Goal: Task Accomplishment & Management: Manage account settings

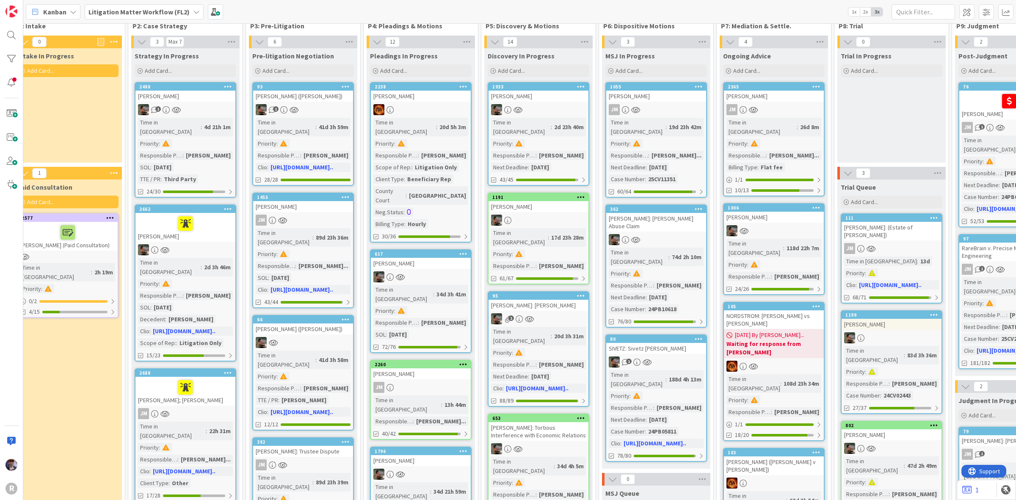
scroll to position [0, 127]
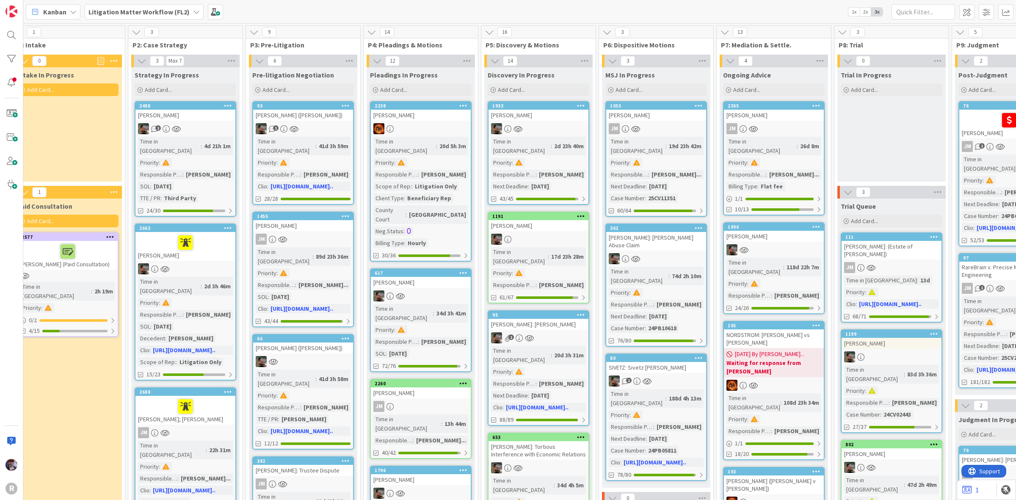
click at [198, 11] on div "Litigation Matter Workflow (FL2)" at bounding box center [144, 11] width 119 height 15
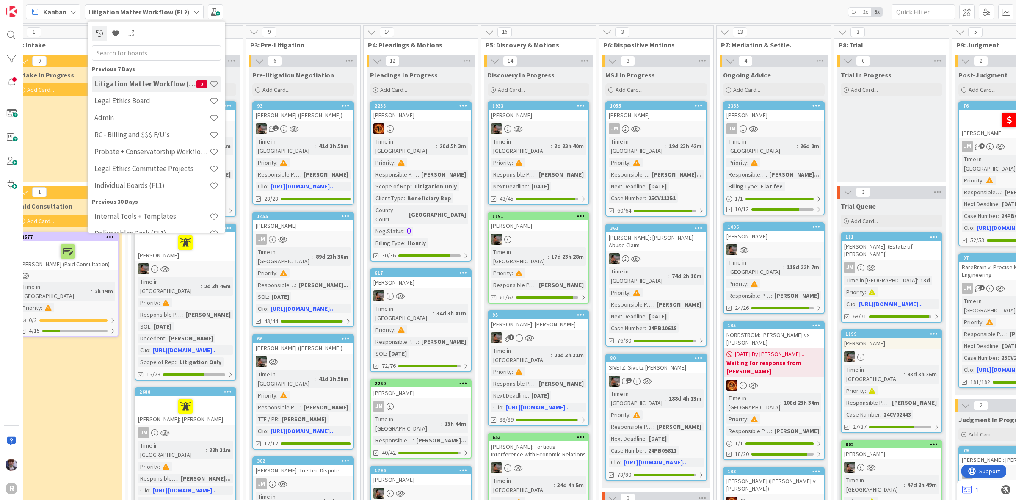
click at [188, 6] on div "Litigation Matter Workflow (FL2)" at bounding box center [144, 11] width 119 height 15
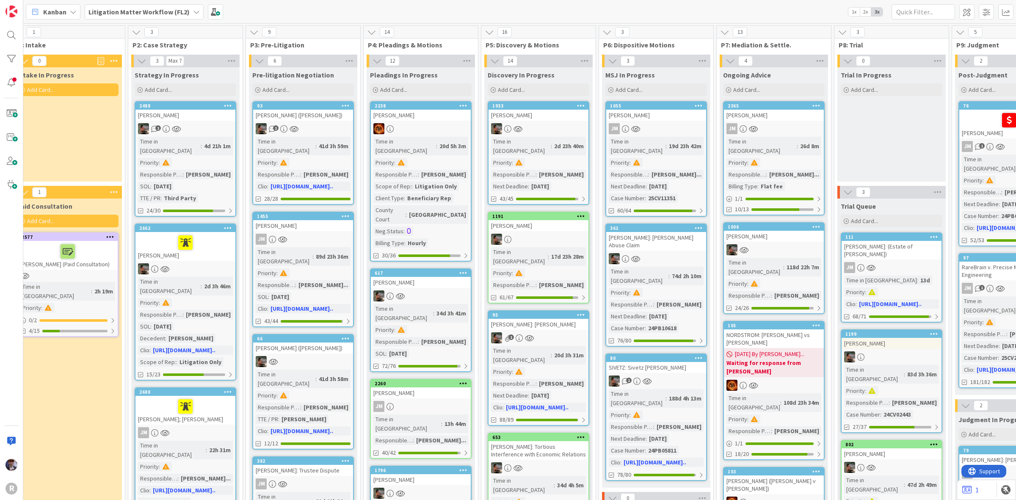
click at [137, 8] on b "Litigation Matter Workflow (FL2)" at bounding box center [138, 12] width 101 height 8
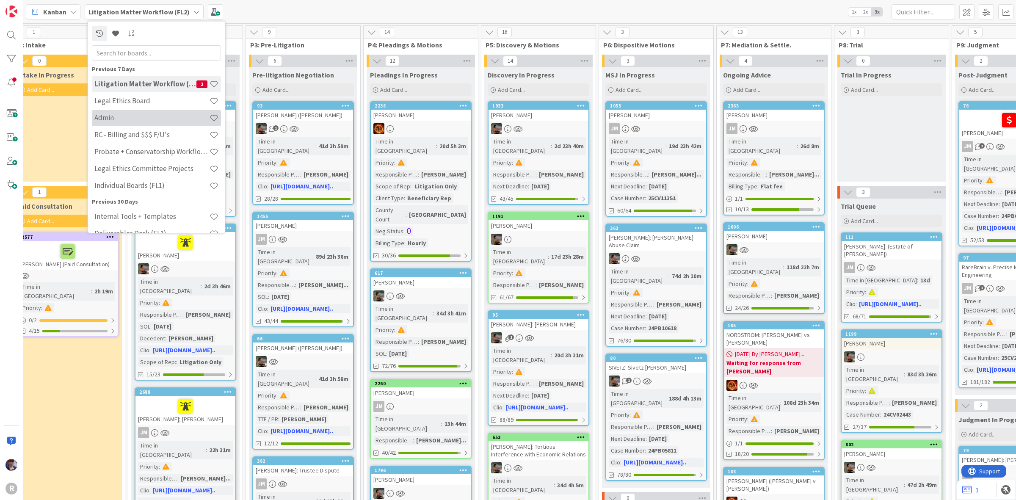
click at [124, 122] on h4 "Admin" at bounding box center [151, 117] width 115 height 8
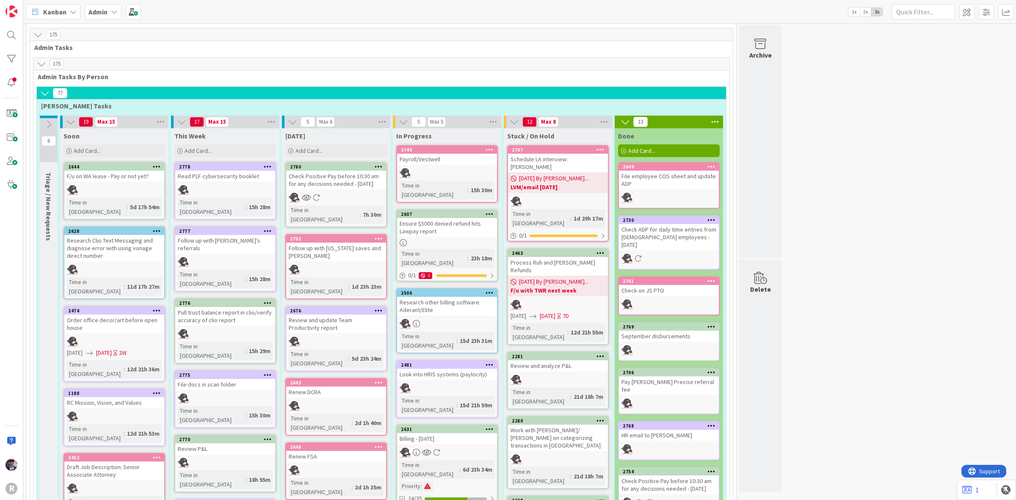
scroll to position [53, 0]
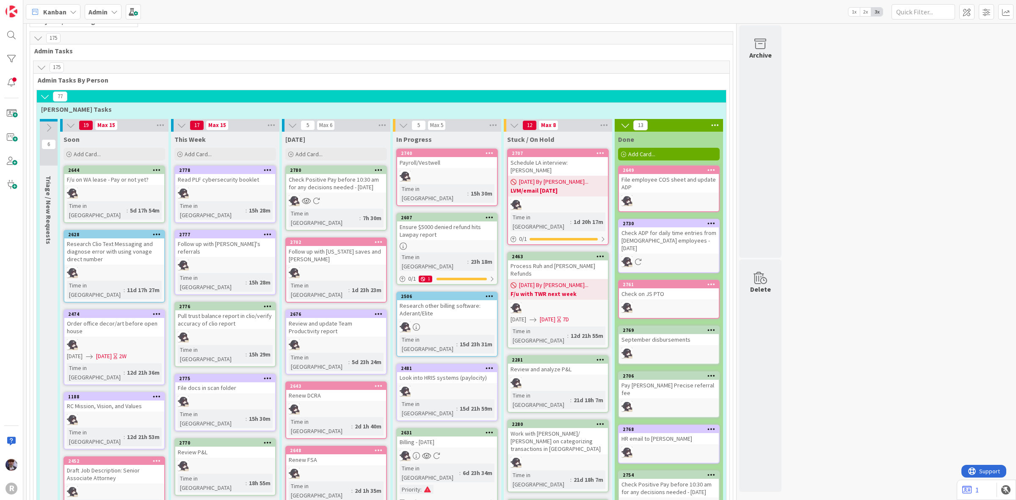
click at [459, 436] on div "Billing - 09/01/2025" at bounding box center [447, 441] width 100 height 11
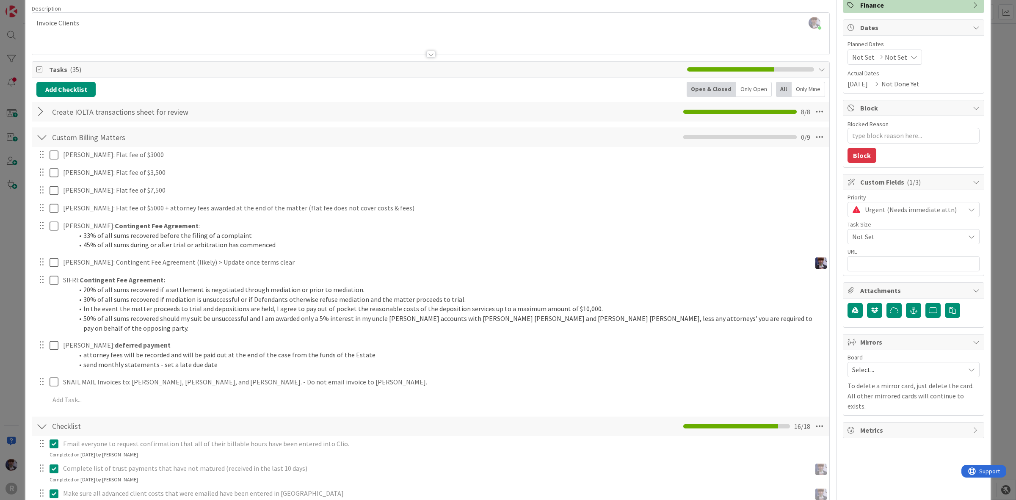
scroll to position [159, 0]
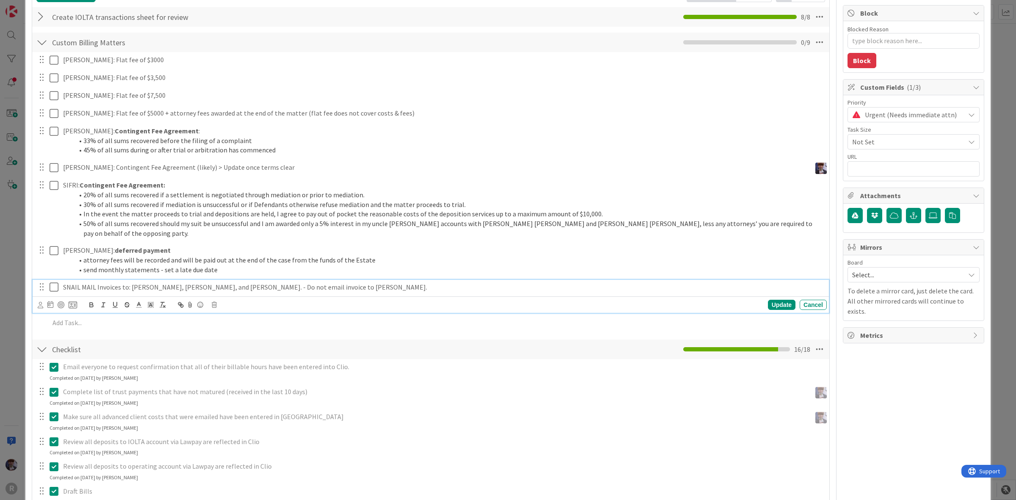
click at [52, 282] on icon at bounding box center [54, 287] width 9 height 10
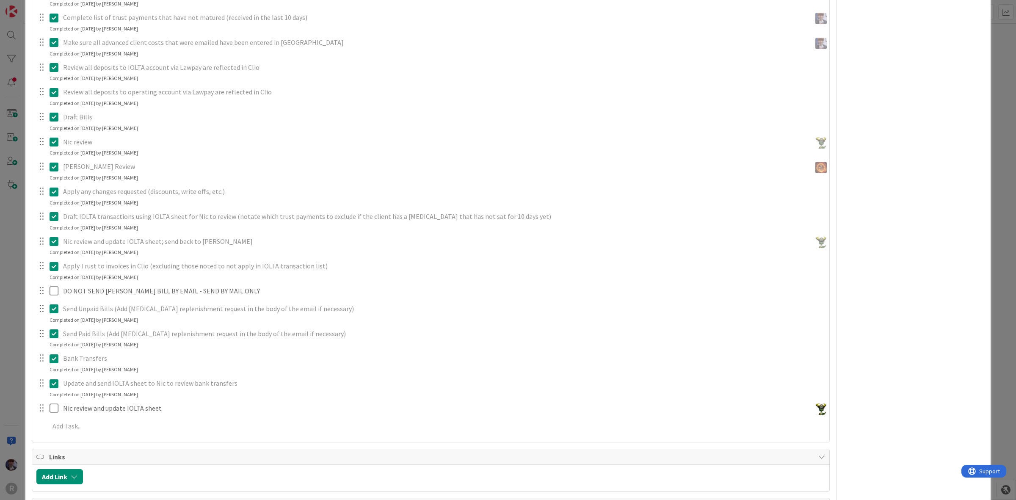
scroll to position [635, 0]
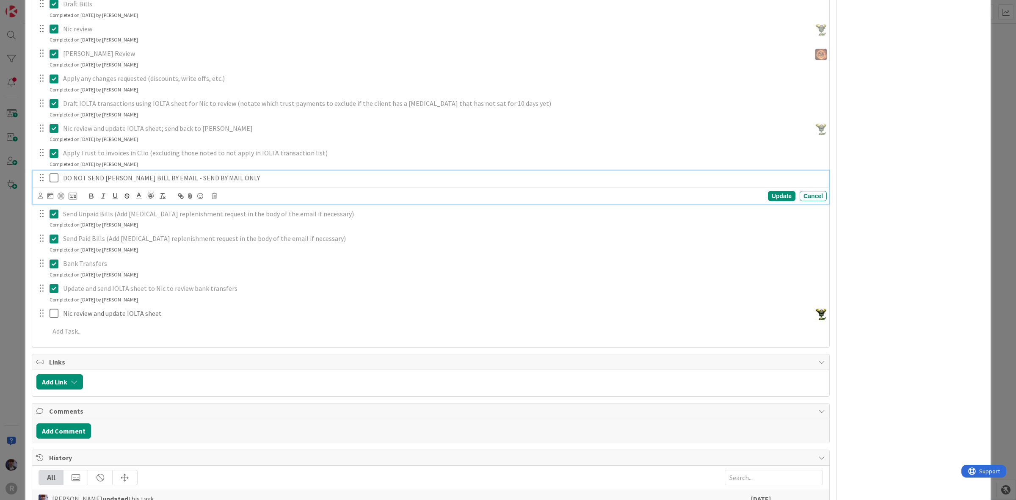
click at [51, 173] on icon at bounding box center [54, 178] width 9 height 10
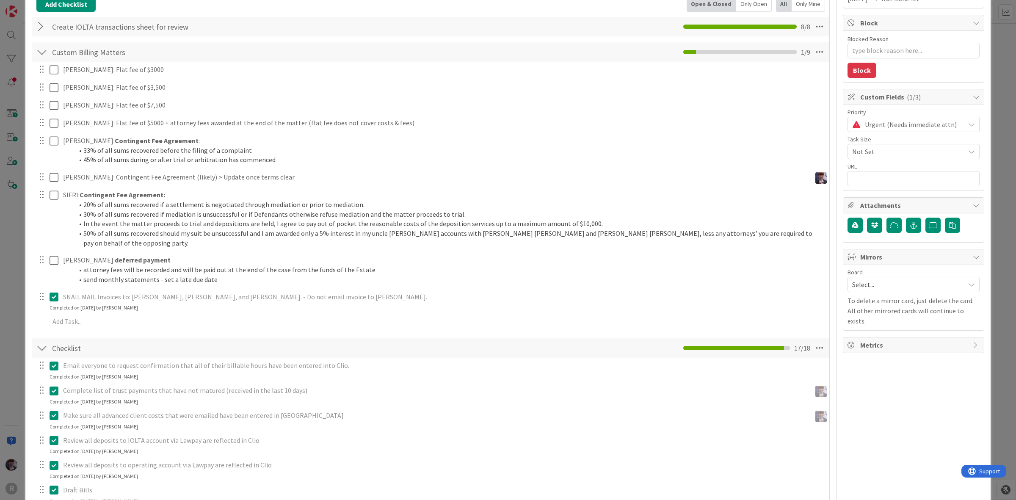
scroll to position [0, 0]
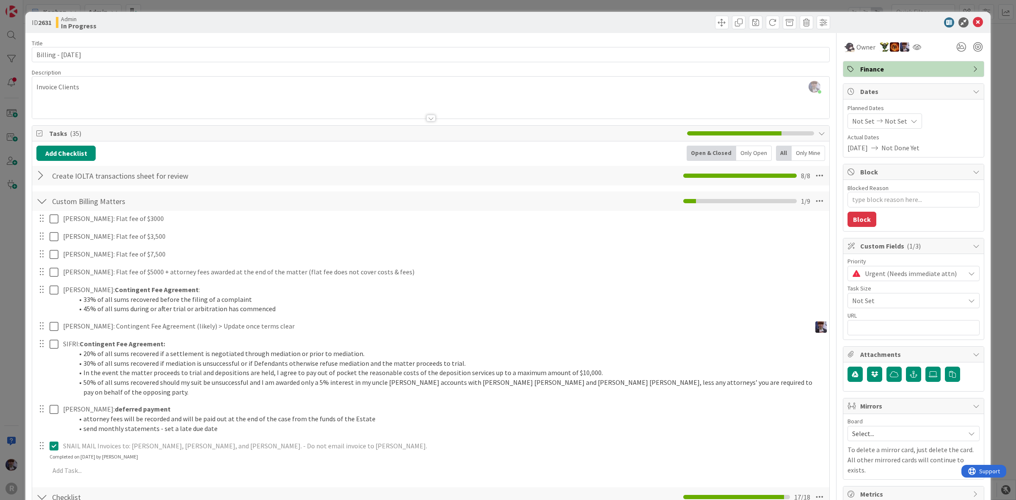
click at [8, 246] on div "ID 2631 Admin In Progress Title 20 / 128 Billing - 09/01/2025 Description Minka…" at bounding box center [508, 250] width 1016 height 500
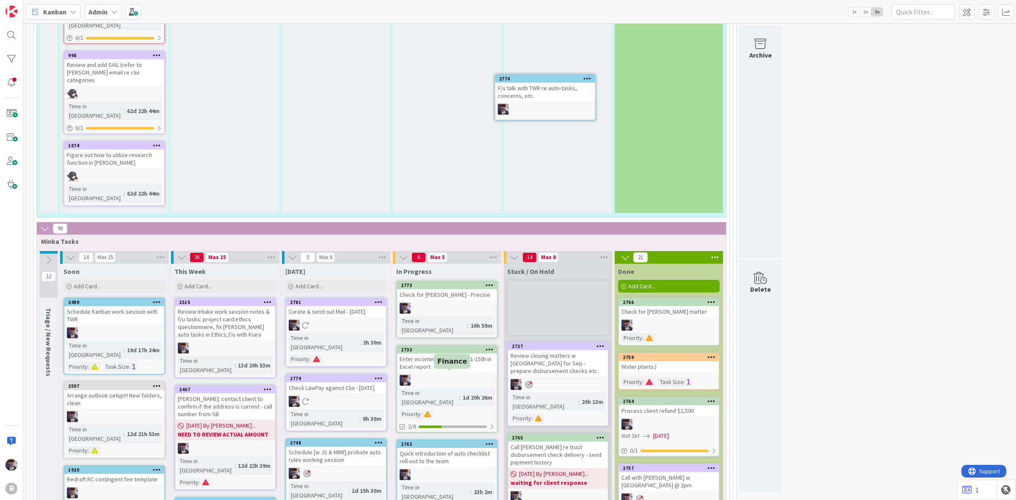
scroll to position [1394, 0]
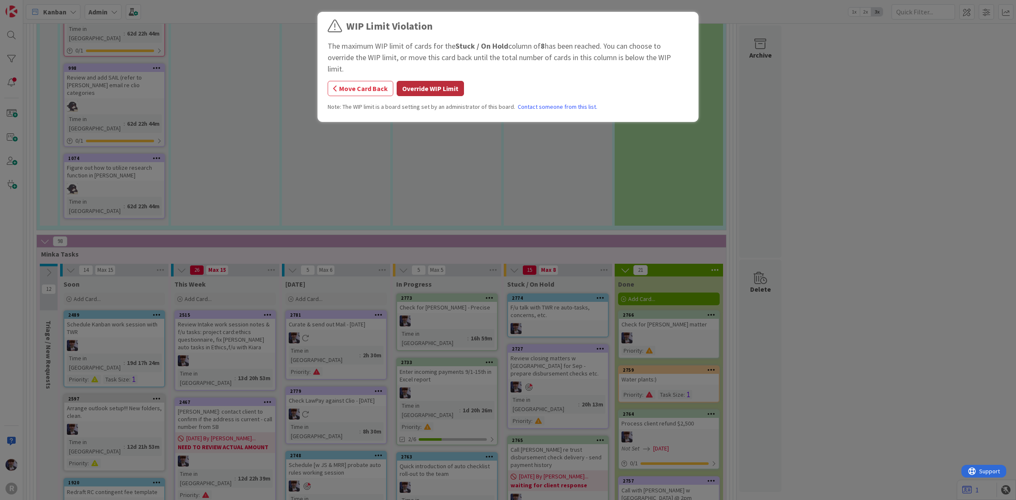
click at [462, 83] on button "Override WIP Limit" at bounding box center [430, 88] width 67 height 15
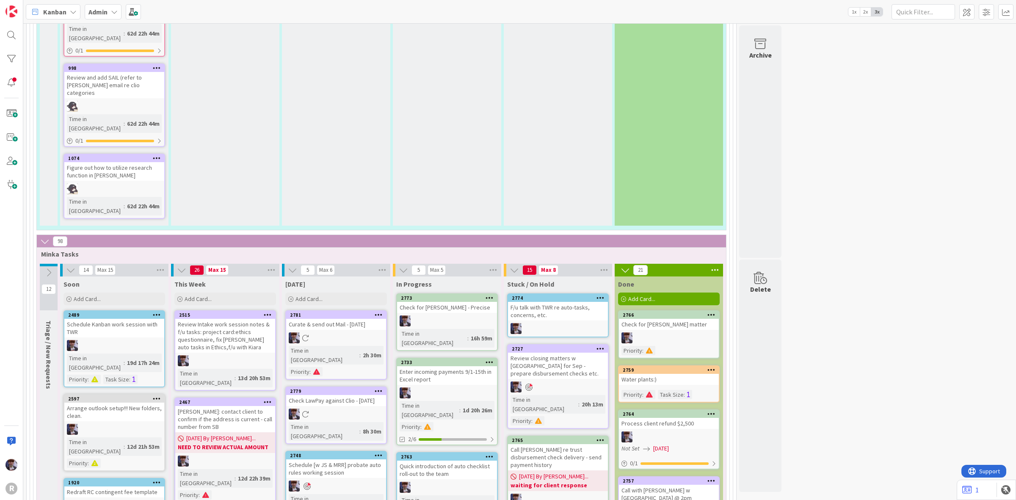
click at [583, 302] on div "F/u talk with TWR re auto-tasks, concerns, etc." at bounding box center [558, 311] width 100 height 19
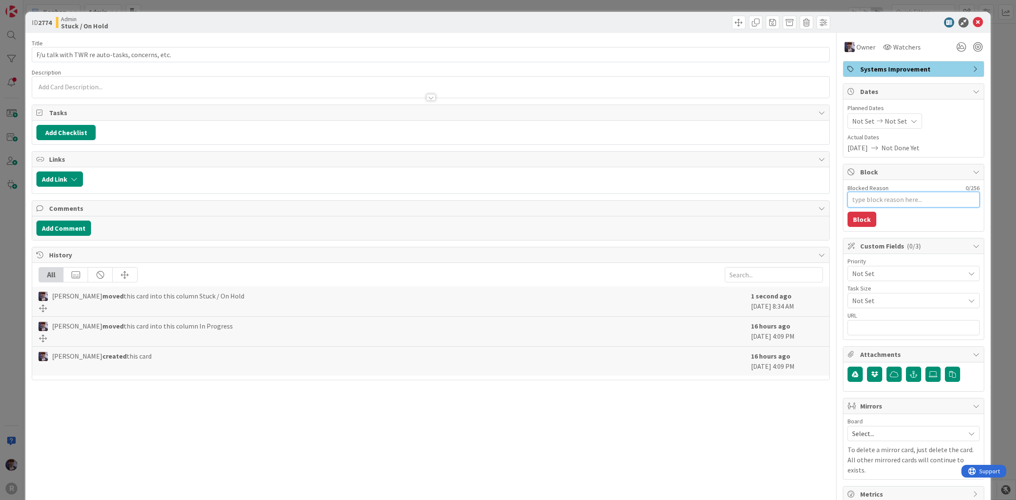
click at [879, 207] on textarea "Blocked Reason" at bounding box center [914, 200] width 132 height 16
type textarea "x"
type textarea "b"
type textarea "x"
type textarea "br"
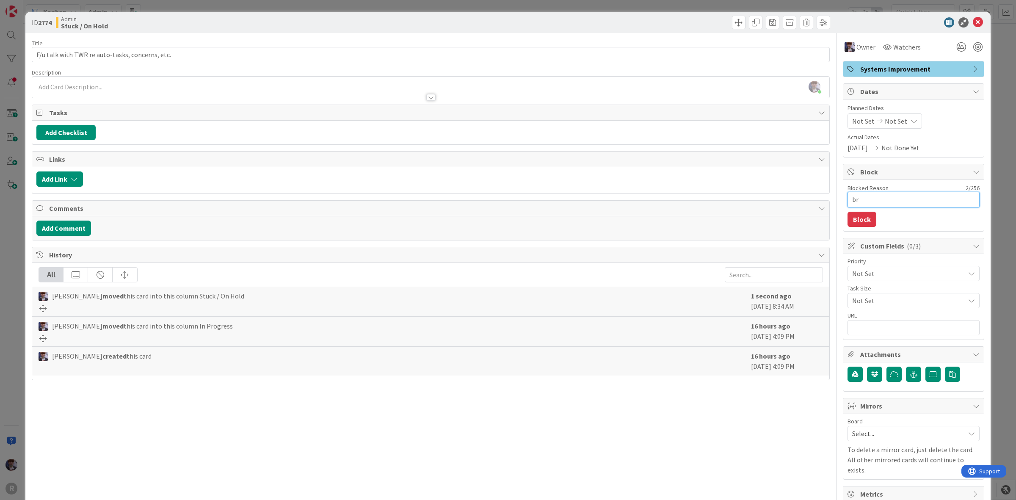
type textarea "x"
type textarea "bra"
type textarea "x"
type textarea "brai"
type textarea "x"
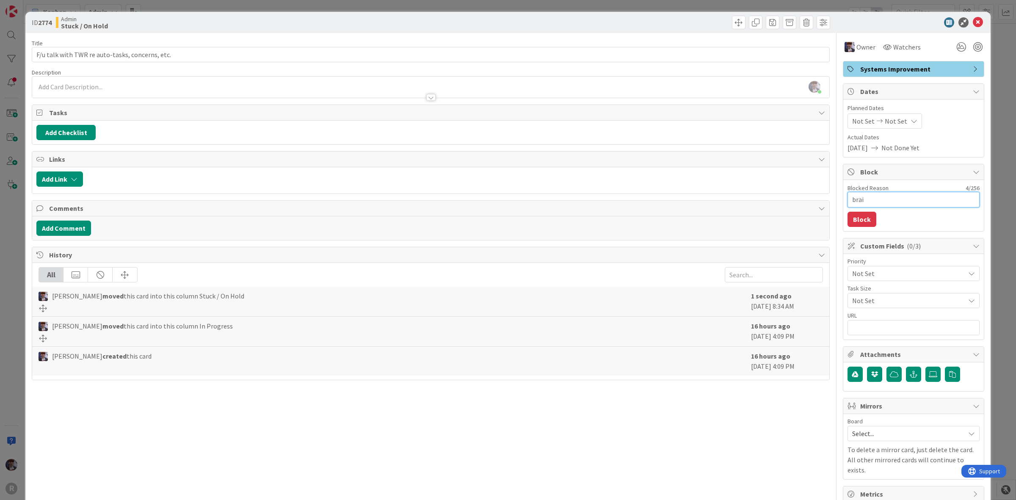
type textarea "brain"
type textarea "x"
type textarea "brains"
type textarea "x"
type textarea "brainst"
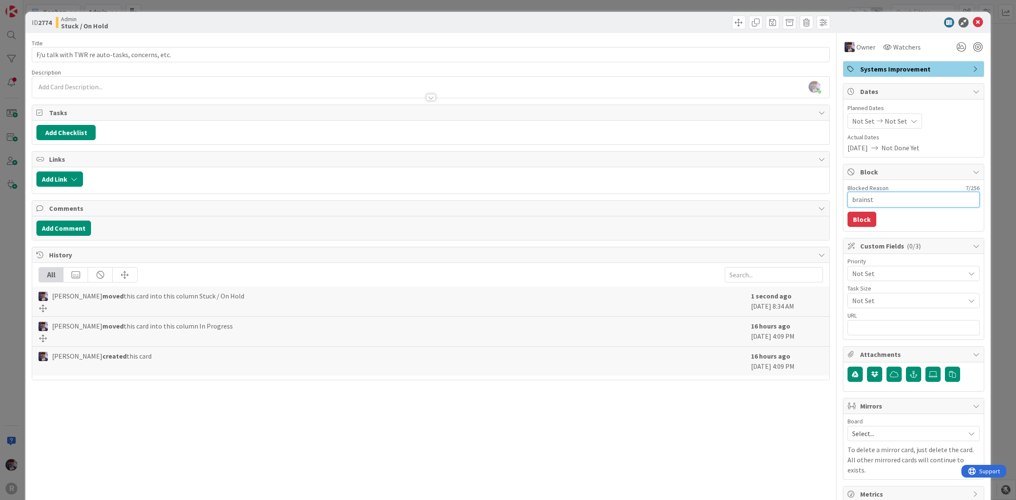
type textarea "x"
type textarea "brainsto"
type textarea "x"
type textarea "brainstor"
type textarea "x"
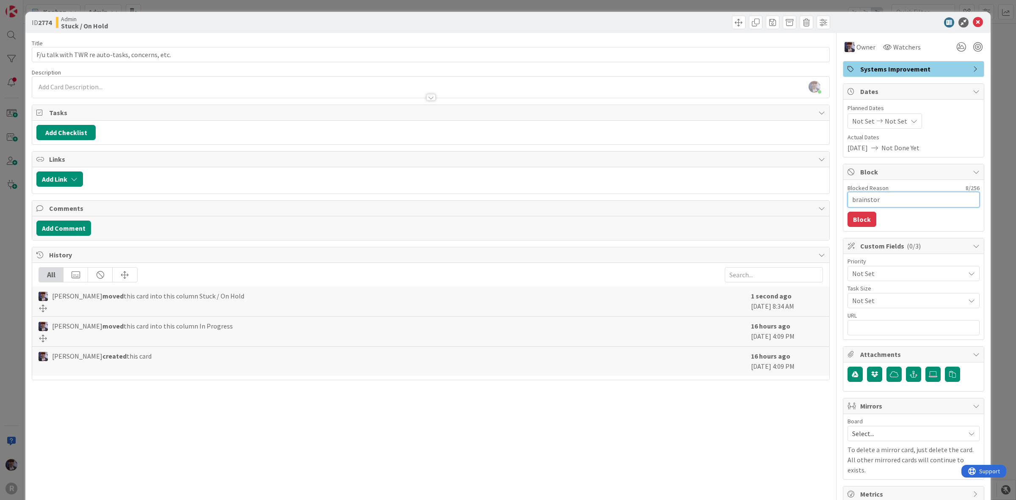
type textarea "brainstorm"
type textarea "x"
type textarea "brainstorm"
type textarea "x"
type textarea "brainstorm t"
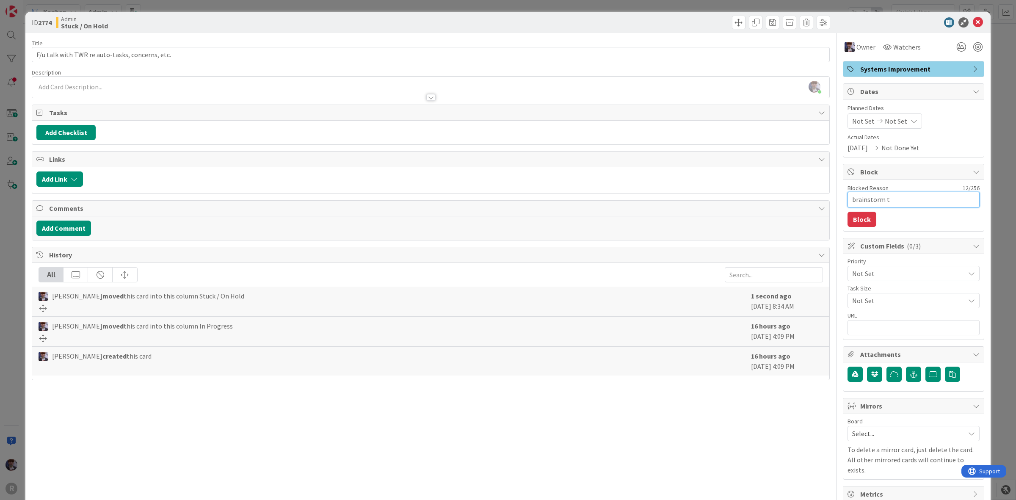
type textarea "x"
type textarea "brainstorm th"
type textarea "x"
type textarea "brainstorm tho"
type textarea "x"
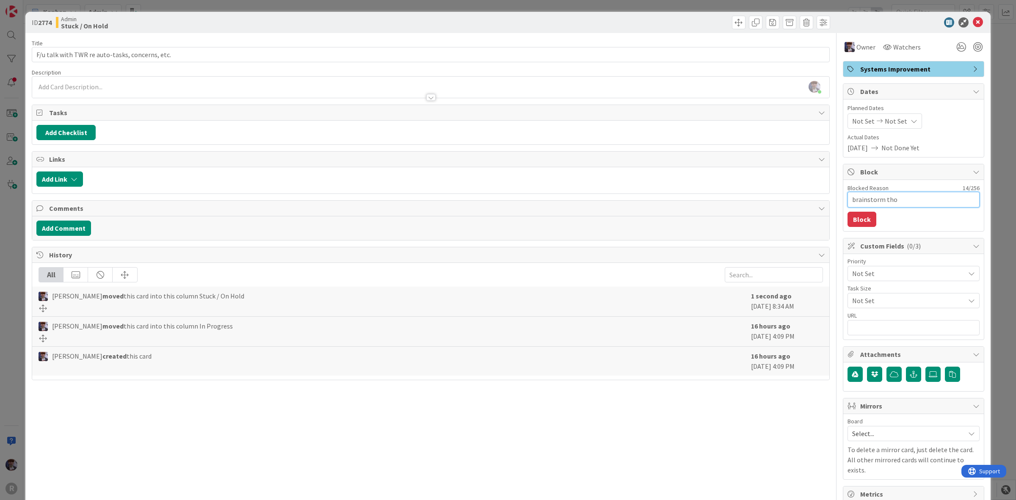
type textarea "brainstorm thou"
type textarea "x"
type textarea "brainstorm thoug"
type textarea "x"
type textarea "brainstorm though"
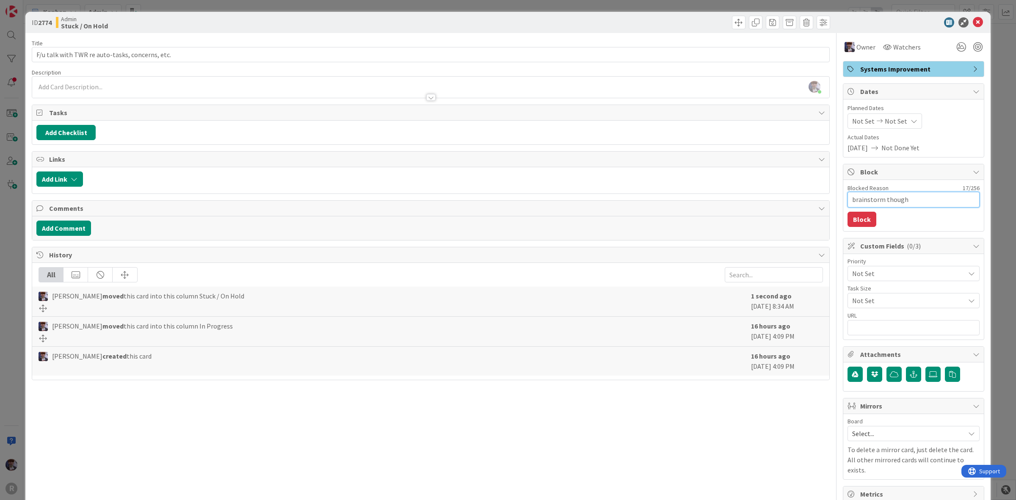
type textarea "x"
type textarea "brainstorm thoughts"
type textarea "x"
type textarea "brainstorm thoughts"
type textarea "x"
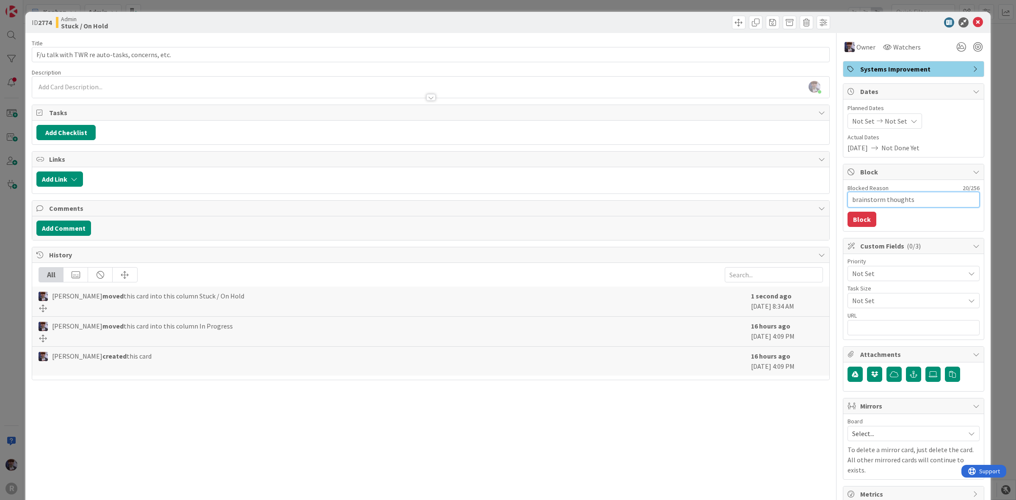
type textarea "brainstorm thoughts"
type textarea "x"
type textarea "brainstorm thoughts/"
type textarea "x"
type textarea "brainstorm thoughts/i"
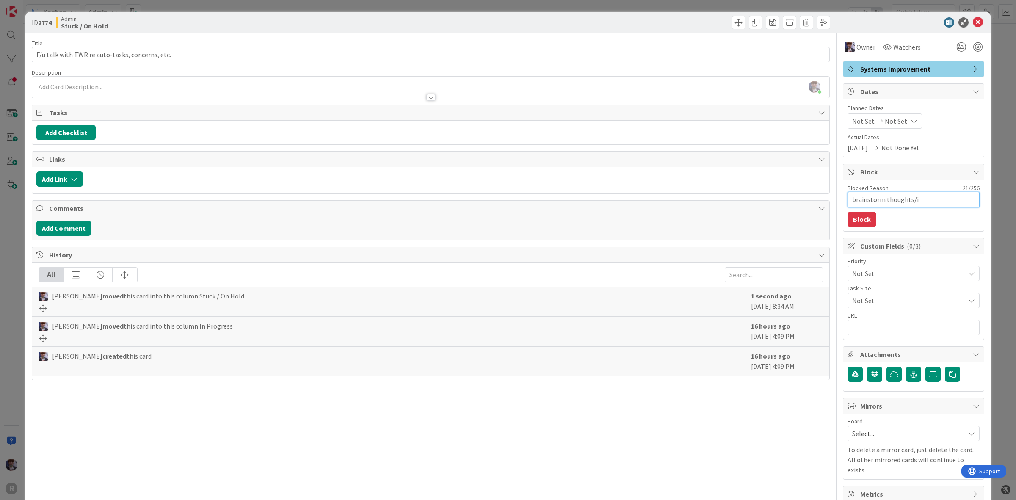
type textarea "x"
type textarea "brainstorm thoughts/im"
type textarea "x"
type textarea "brainstorm thoughts/imp"
type textarea "x"
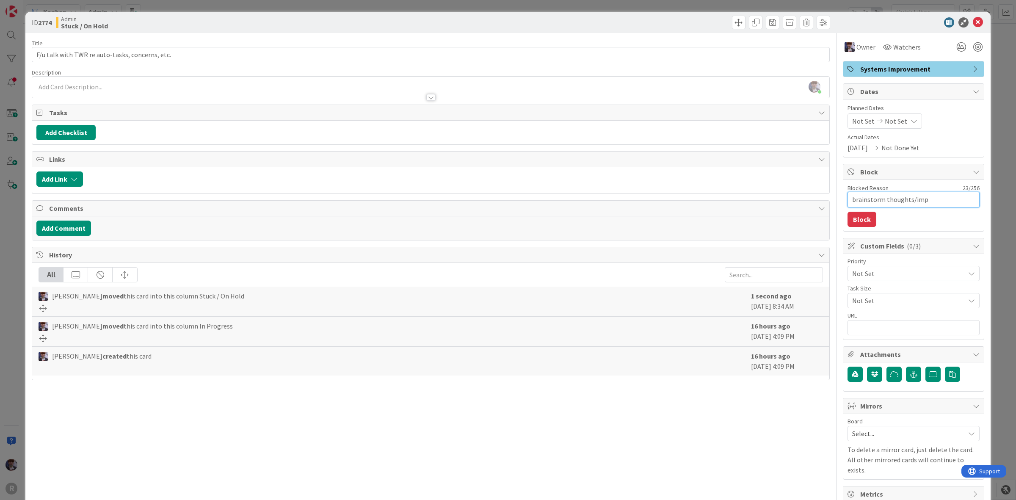
type textarea "brainstorm thoughts/impr"
type textarea "x"
type textarea "brainstorm thoughts/impro"
type textarea "x"
type textarea "brainstorm thoughts/improv"
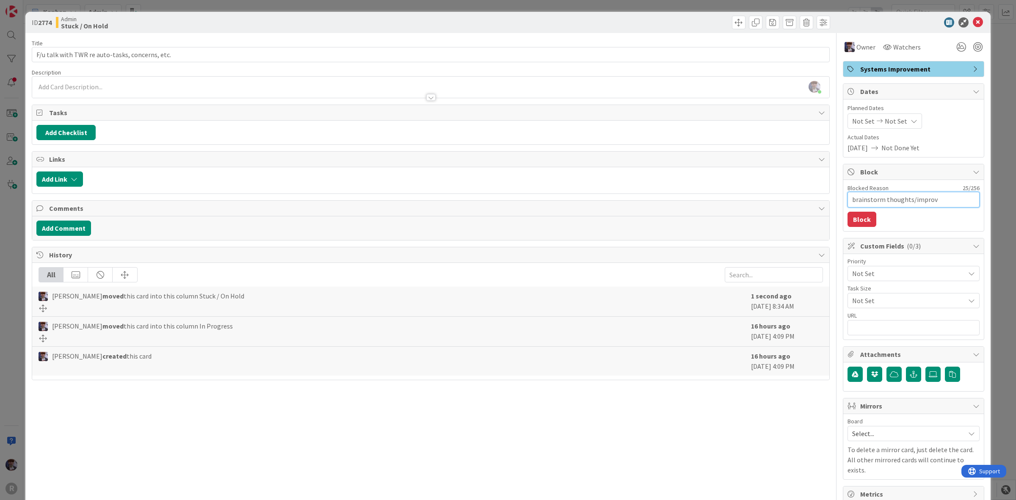
type textarea "x"
type textarea "brainstorm thoughts/improve"
type textarea "x"
type textarea "brainstorm thoughts/improvem"
type textarea "x"
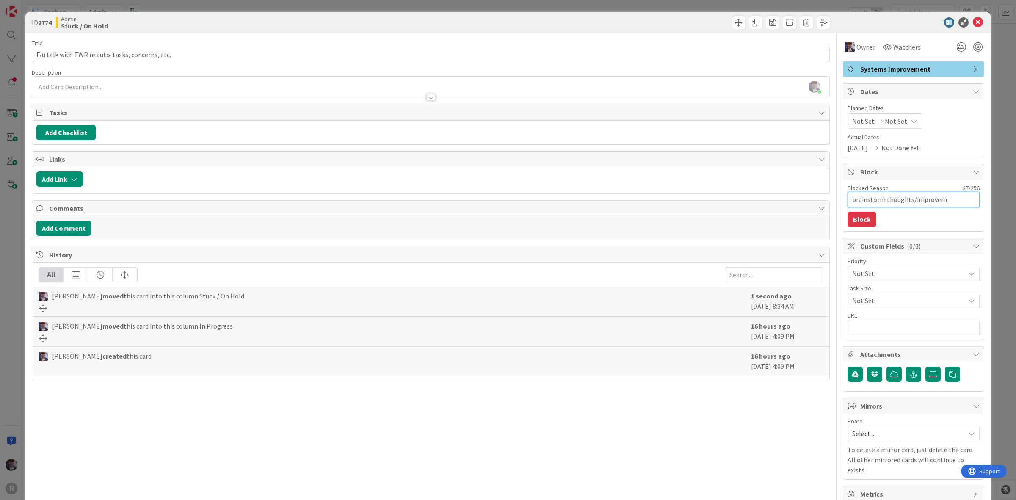
type textarea "brainstorm thoughts/improveme"
type textarea "x"
type textarea "brainstorm thoughts/improvement"
type textarea "x"
type textarea "brainstorm thoughts/improvements"
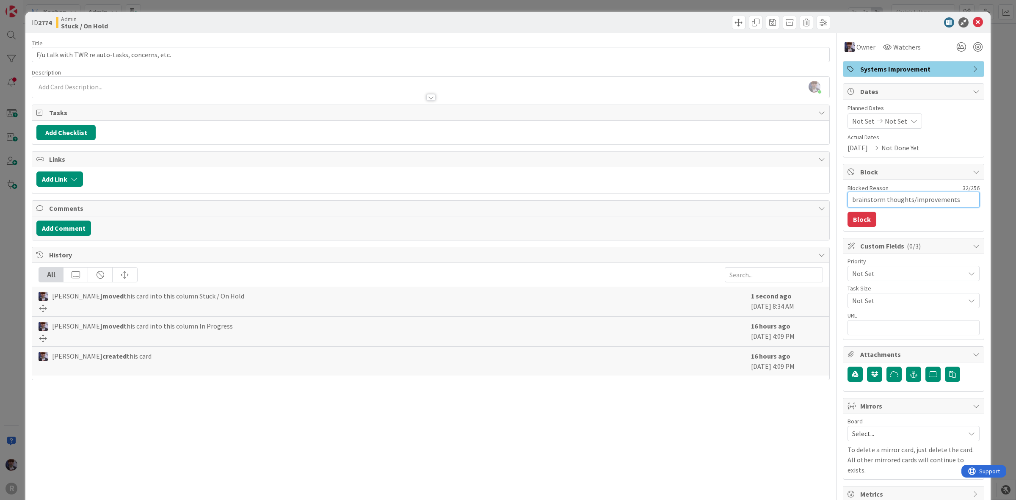
type textarea "x"
type textarea "brainstorm thoughts/improvements."
type textarea "x"
type textarea "brainstorm thoughts/improvements.."
type textarea "x"
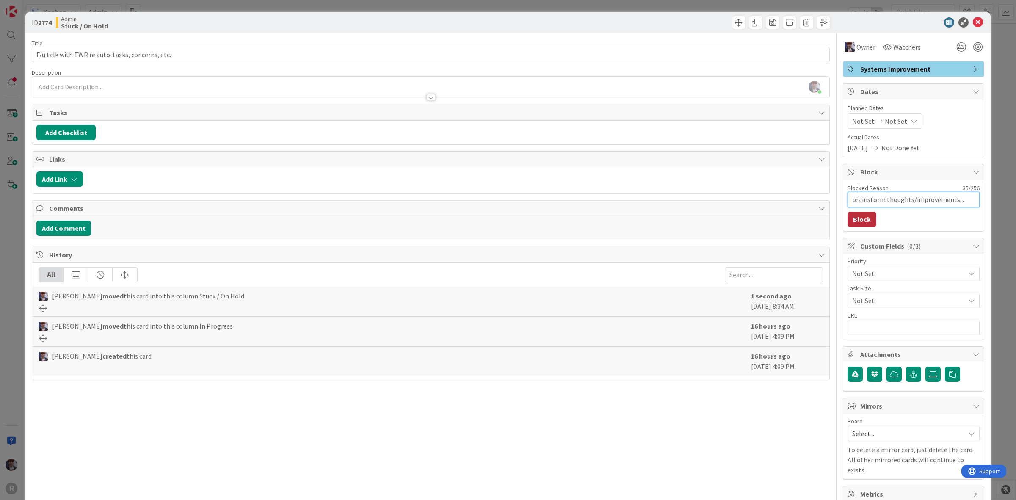
type textarea "brainstorm thoughts/improvements..."
click at [865, 215] on button "Block" at bounding box center [862, 219] width 29 height 15
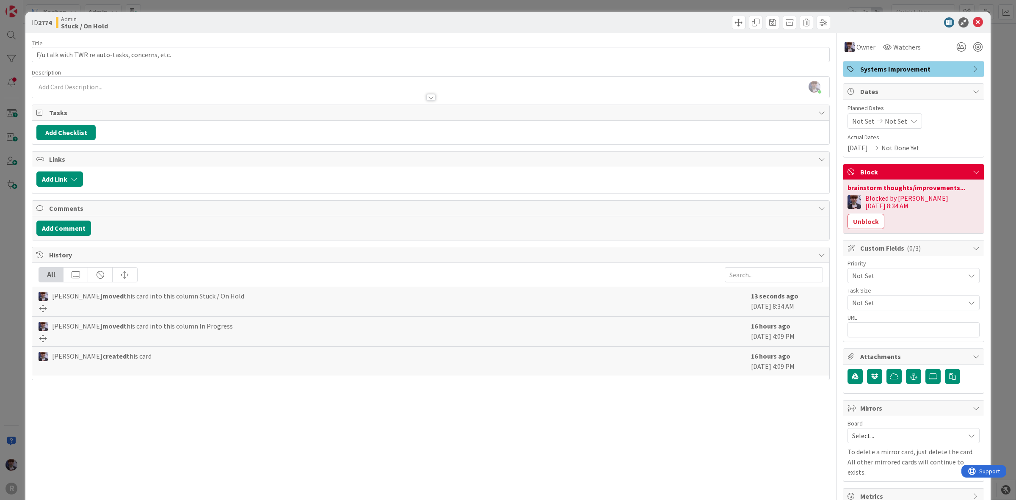
drag, startPoint x: 987, startPoint y: 105, endPoint x: 994, endPoint y: 98, distance: 9.6
click at [989, 102] on div "ID 2774 Admin Stuck / On Hold Title 48 / 128 F/u talk with TWR re auto-tasks, c…" at bounding box center [507, 261] width 965 height 499
click at [994, 96] on div "ID 2774 Admin Stuck / On Hold Title 48 / 128 F/u talk with TWR re auto-tasks, c…" at bounding box center [508, 250] width 1016 height 500
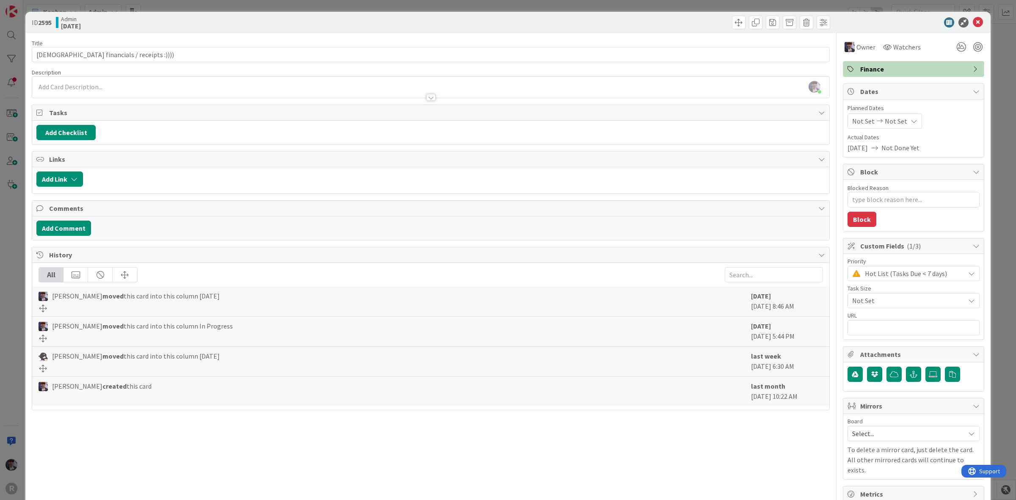
drag, startPoint x: 964, startPoint y: 51, endPoint x: 970, endPoint y: 52, distance: 5.2
click at [968, 52] on div at bounding box center [969, 46] width 30 height 15
click at [973, 48] on div at bounding box center [977, 46] width 9 height 9
click at [992, 56] on div "ID 2595 Admin Today Title 32 / 128 Scan financials / receipts :)))) Description…" at bounding box center [508, 250] width 1016 height 500
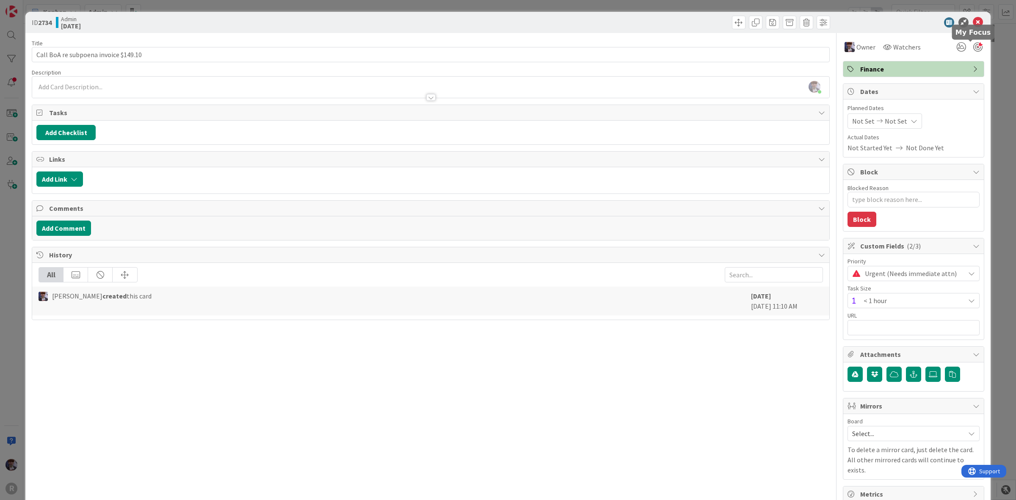
click at [973, 47] on div at bounding box center [977, 46] width 9 height 9
click at [999, 56] on div "ID 2734 Admin Today Title 36 / 128 Call BoA re subpoena invoice $149.10 Descrip…" at bounding box center [508, 250] width 1016 height 500
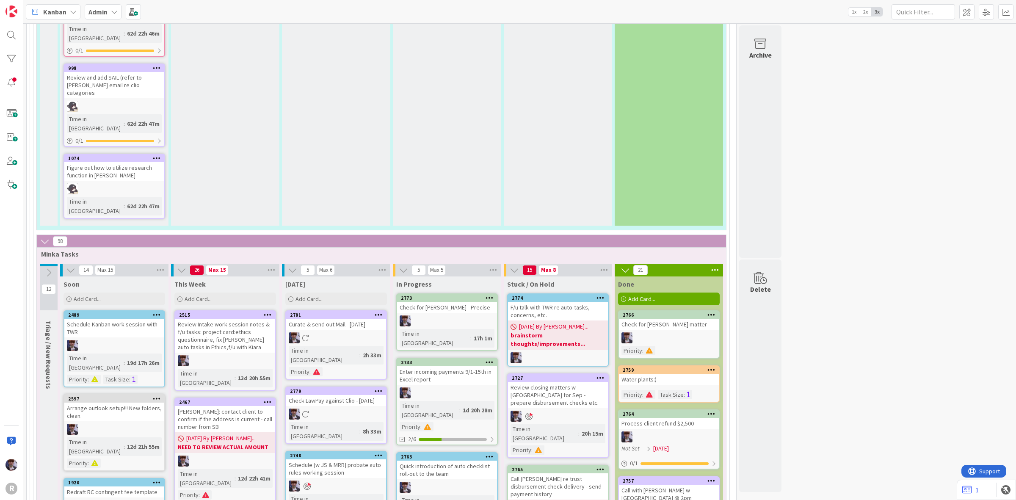
click at [467, 366] on div "Enter incoming payments 9/1-15th in Excel report" at bounding box center [447, 375] width 100 height 19
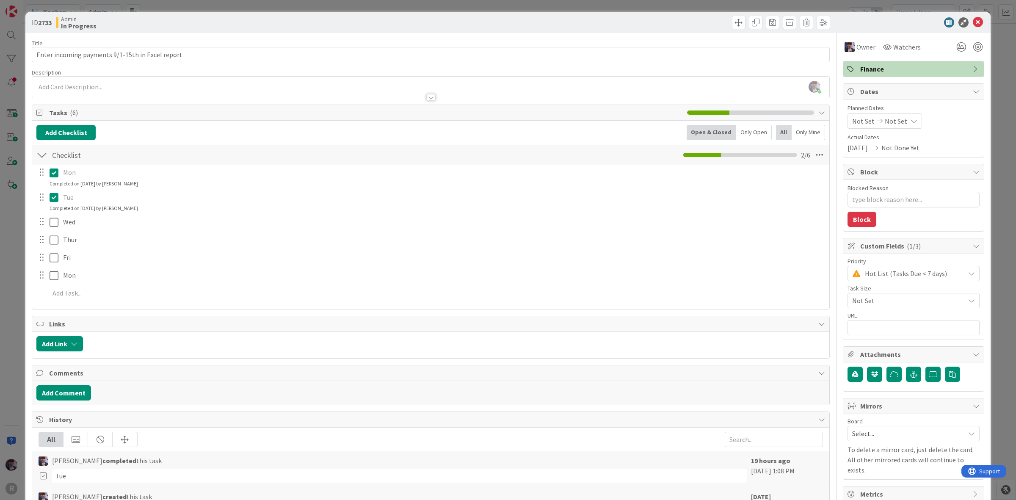
click at [993, 71] on div "ID 2733 Admin In Progress Title 48 / 128 Enter incoming payments 9/1-15th in Ex…" at bounding box center [508, 250] width 1016 height 500
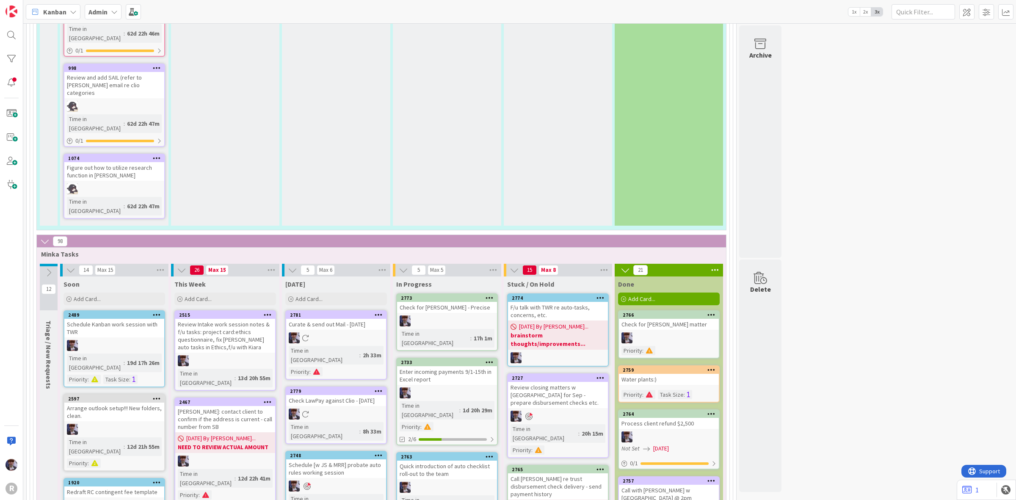
click at [456, 302] on div "Check for [PERSON_NAME] - Precise" at bounding box center [447, 307] width 100 height 11
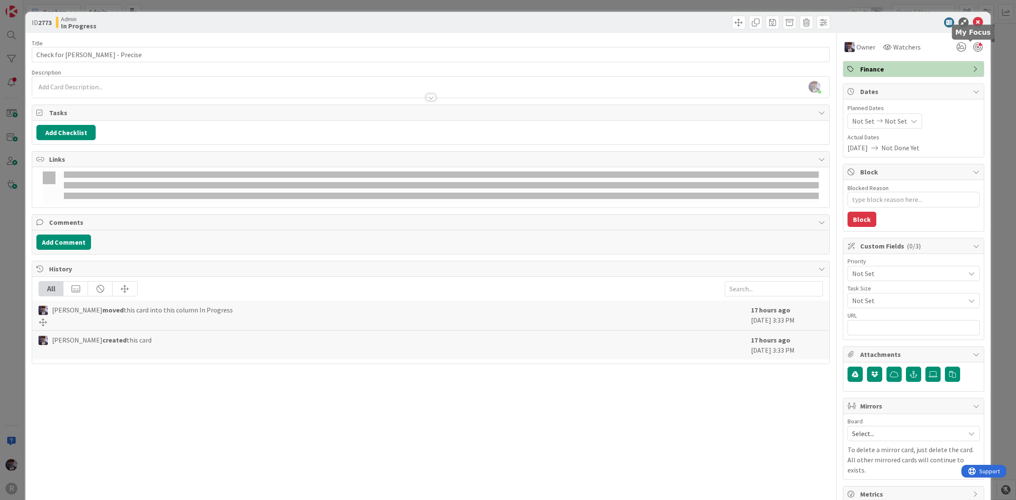
click at [973, 45] on div at bounding box center [977, 46] width 9 height 9
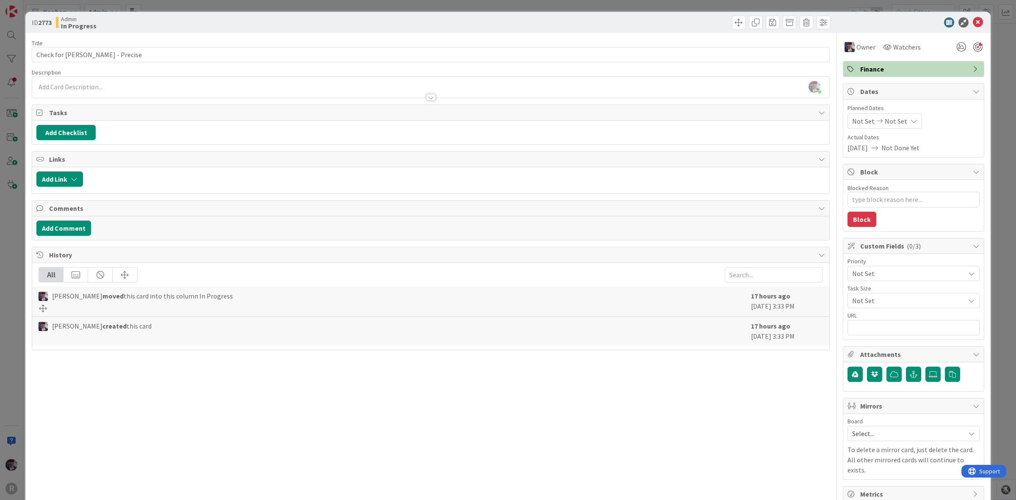
click at [993, 91] on div "ID 2773 Admin In Progress Title 30 / 128 Check for Steve Hval - Precise Descrip…" at bounding box center [508, 250] width 1016 height 500
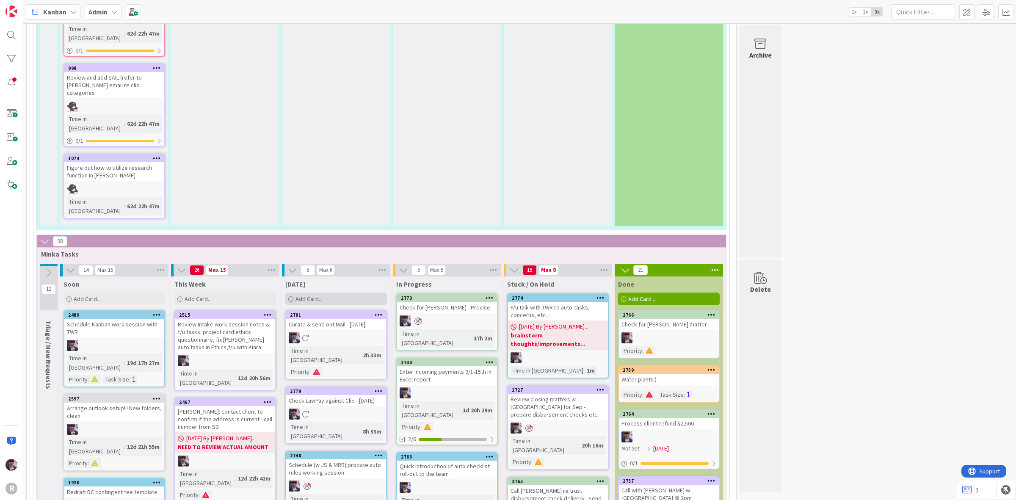
click at [322, 295] on span "Add Card..." at bounding box center [309, 299] width 27 height 8
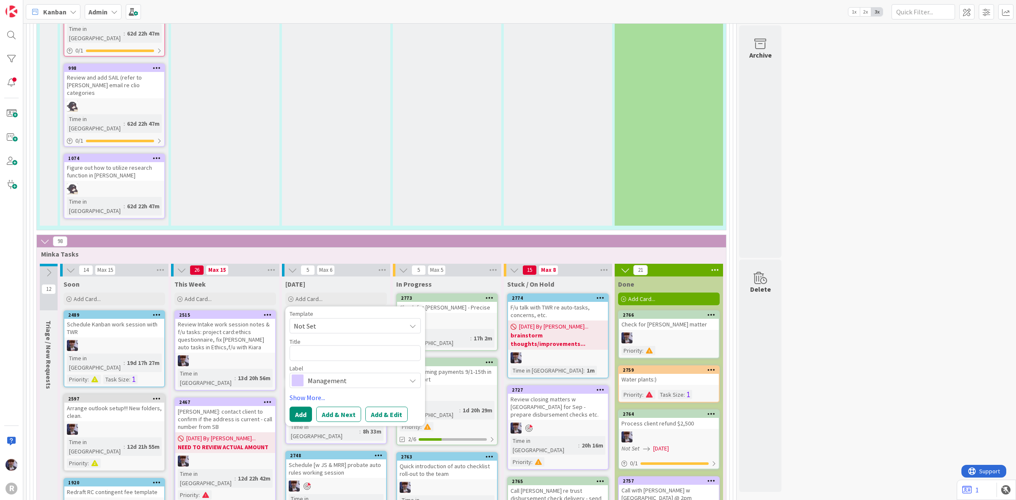
type textarea "x"
type textarea "D"
type textarea "x"
type textarea "De"
type textarea "x"
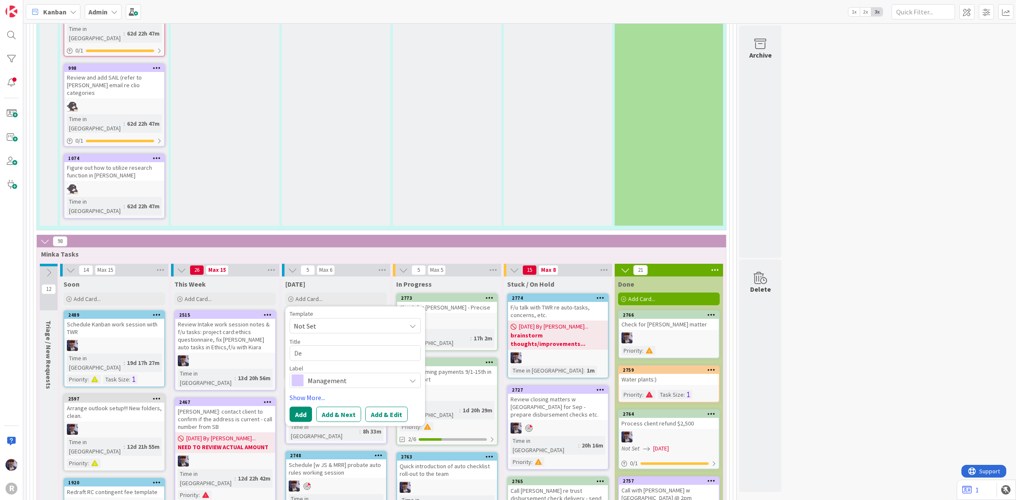
type textarea "Dec"
type textarea "x"
type textarea "Deci"
type textarea "x"
type textarea "Decid"
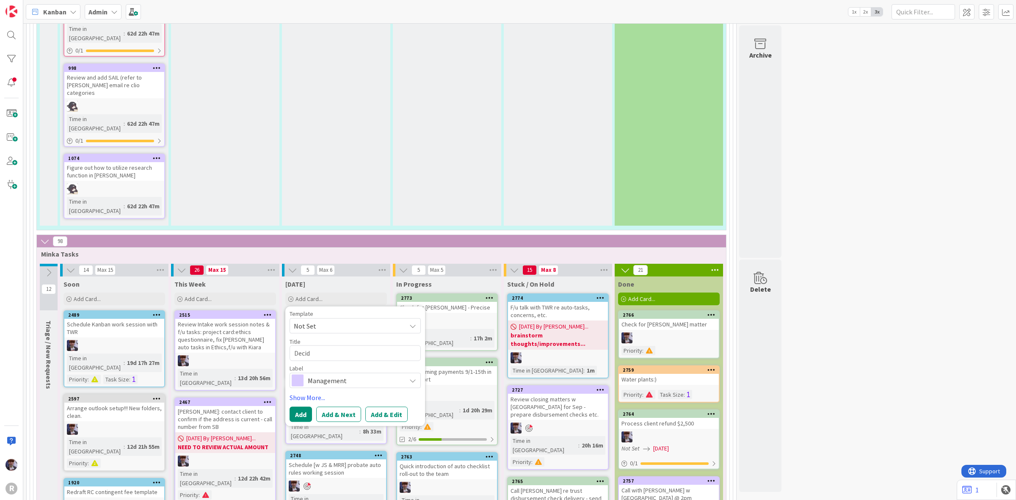
type textarea "x"
type textarea "Decide"
type textarea "x"
type textarea "Decide o"
type textarea "x"
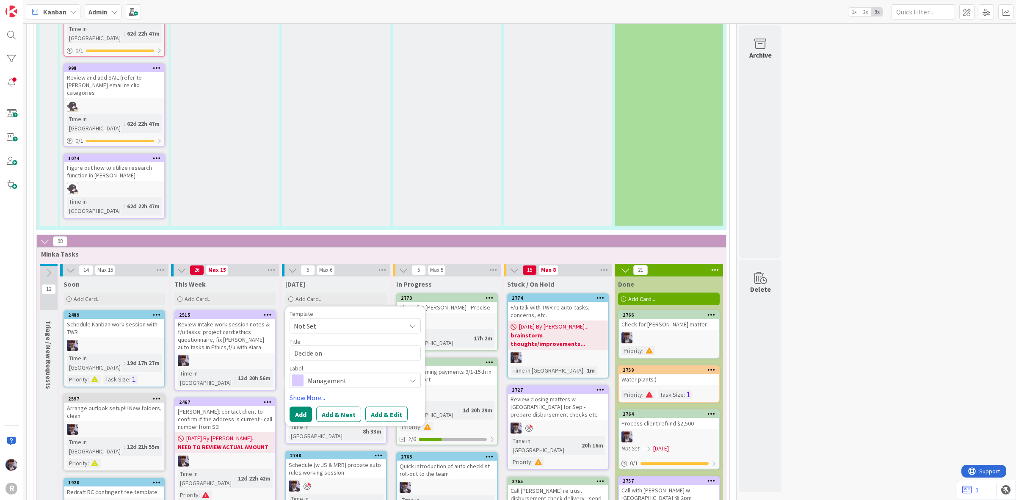
type textarea "Decide on"
type textarea "x"
type textarea "Decide on h"
type textarea "x"
type textarea "Decide on ht"
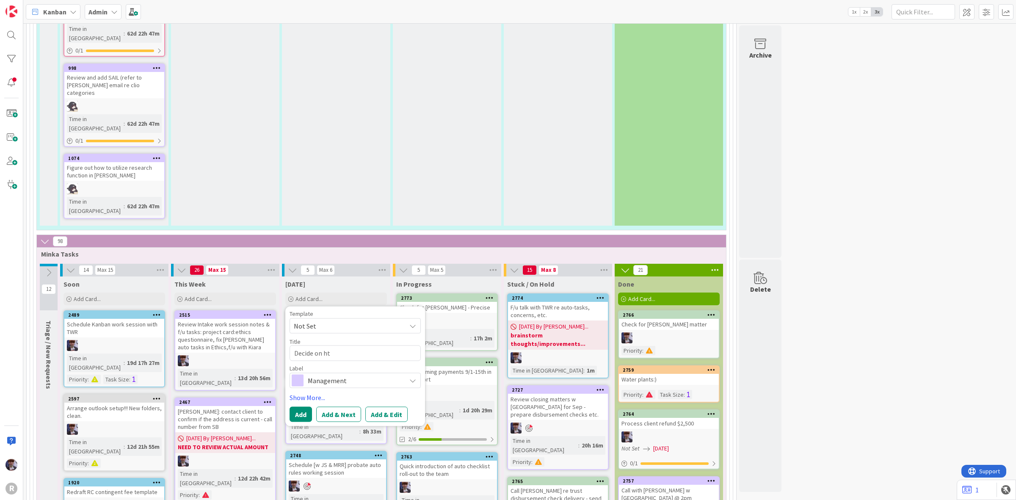
type textarea "x"
type textarea "Decide on ht e"
type textarea "x"
type textarea "Decide on ht"
type textarea "x"
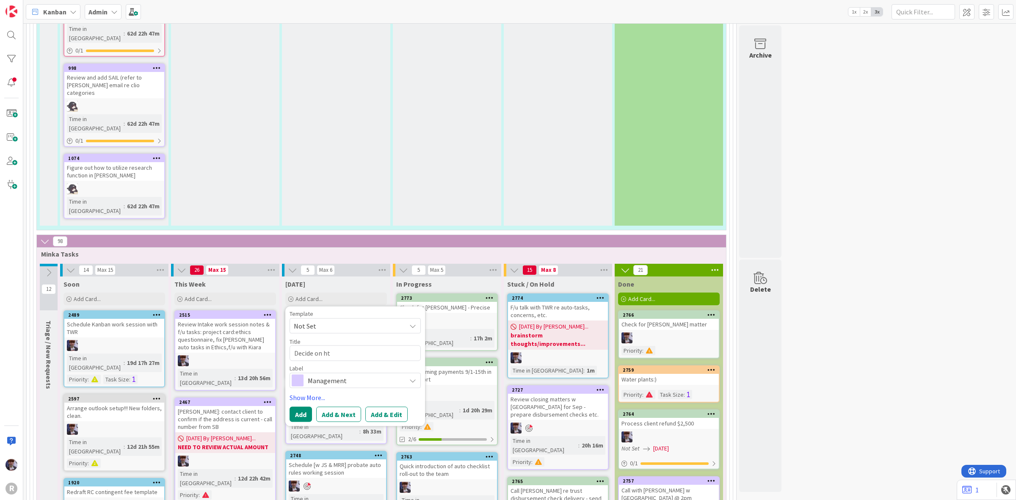
type textarea "Decide on ht"
type textarea "x"
type textarea "Decide on h"
type textarea "x"
type textarea "Decide on"
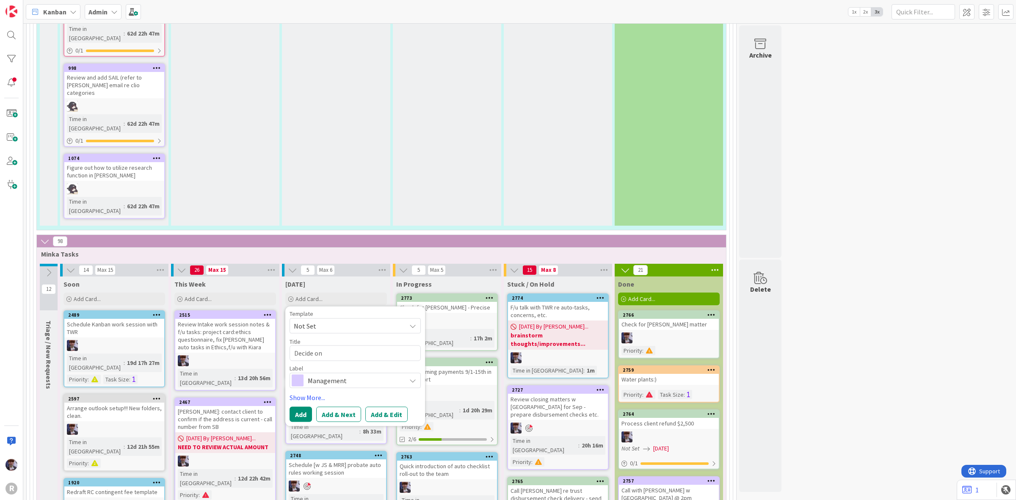
type textarea "x"
type textarea "Decide on t"
type textarea "x"
type textarea "Decide on th"
type textarea "x"
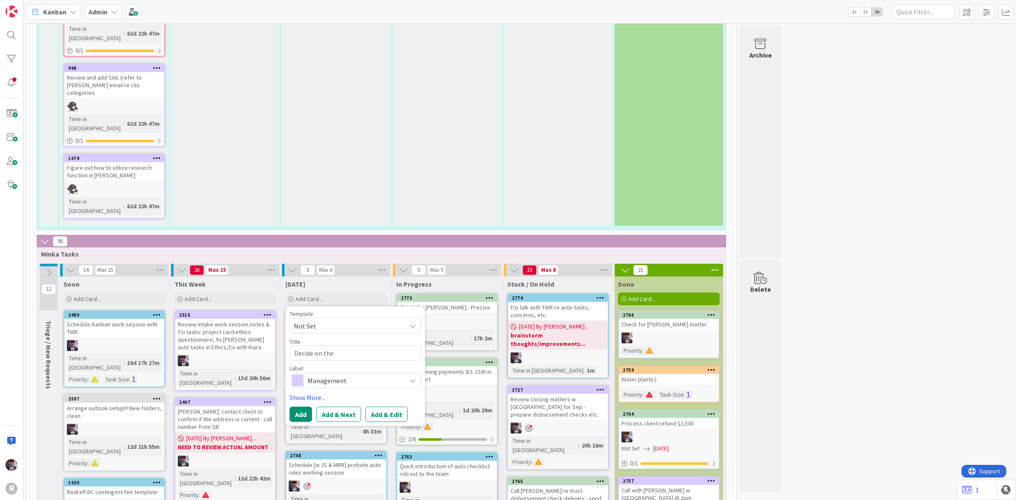
type textarea "Decide on the"
type textarea "x"
type textarea "Decide on the ca"
type textarea "x"
type textarea "Decide on the cat"
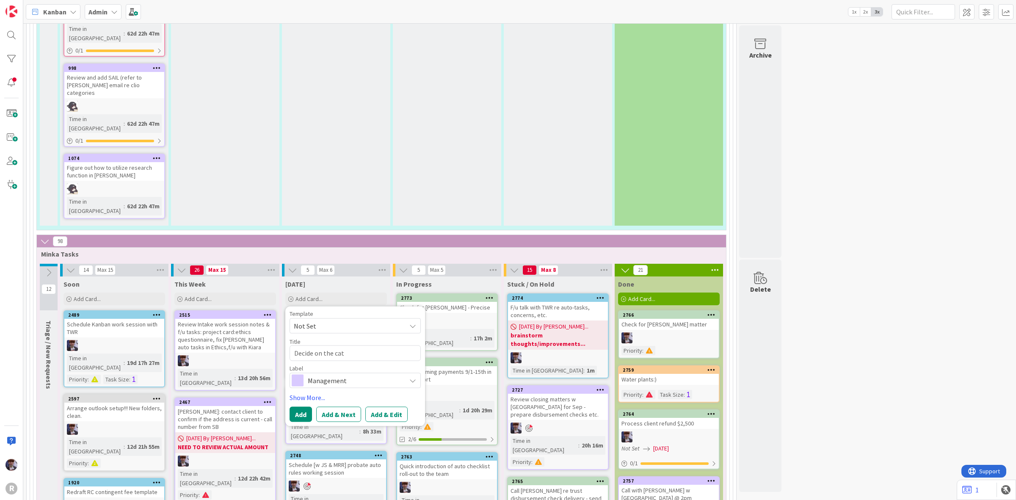
type textarea "x"
type textarea "Decide on the cater"
type textarea "x"
type textarea "Decide on the catere"
type textarea "x"
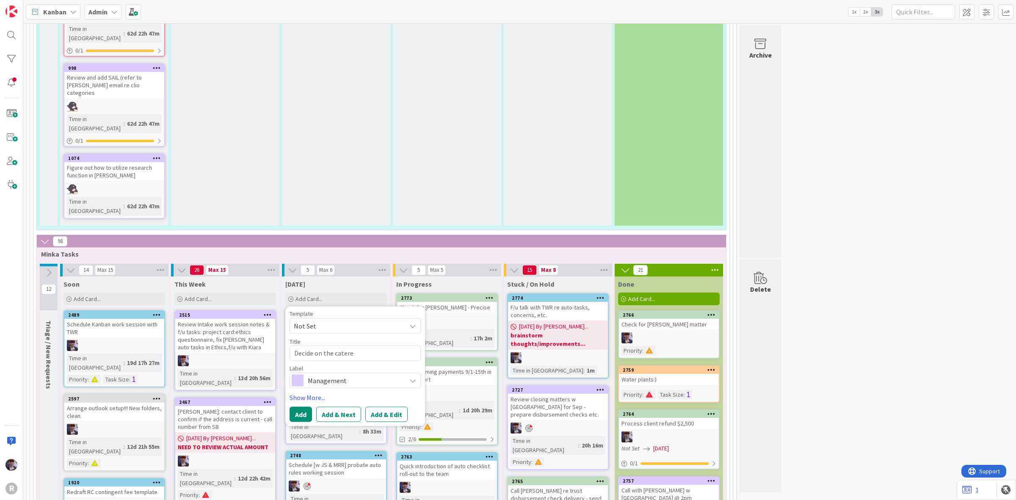
type textarea "Decide on the caterer"
type textarea "x"
type textarea "Decide on the caterer"
type textarea "x"
type textarea "Decide on the catere"
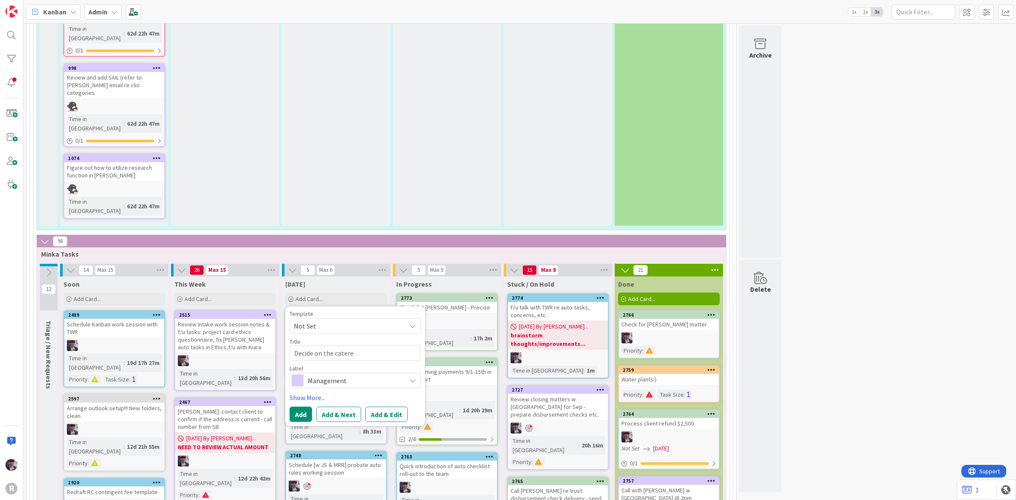
type textarea "x"
type textarea "Decide on the cater"
type textarea "x"
type textarea "Decide on the cate"
type textarea "x"
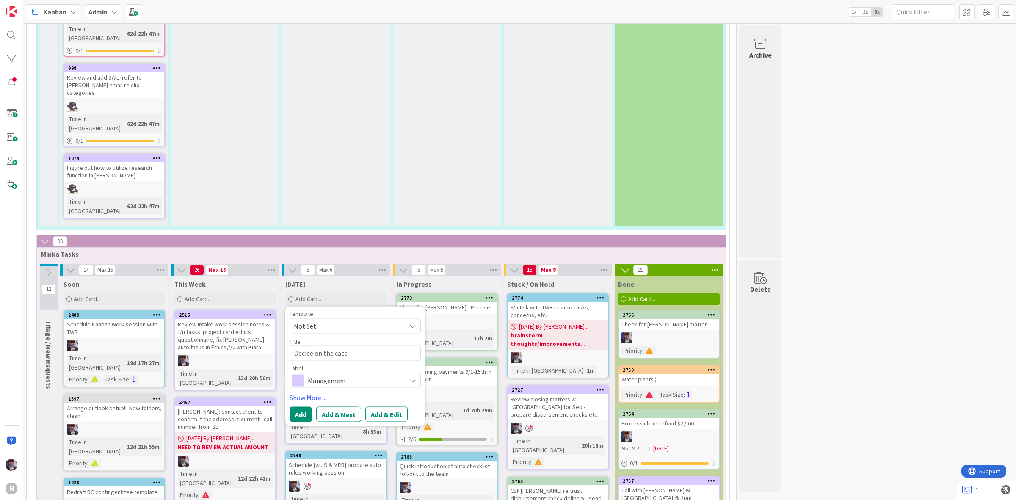
type textarea "Decide on the cat"
type textarea "x"
type textarea "Decide on the ca"
type textarea "x"
type textarea "Decide on the c"
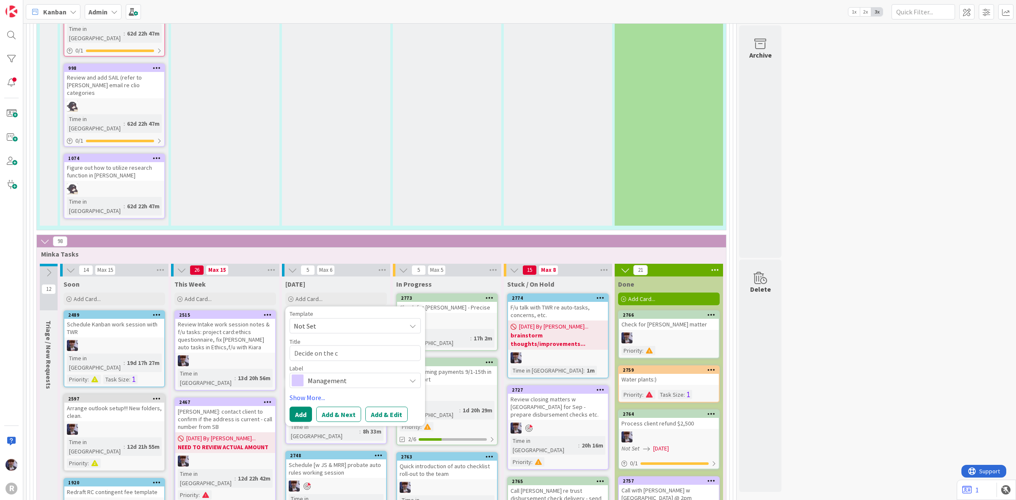
type textarea "x"
type textarea "Decide on the"
type textarea "x"
type textarea "Decide on the"
type textarea "x"
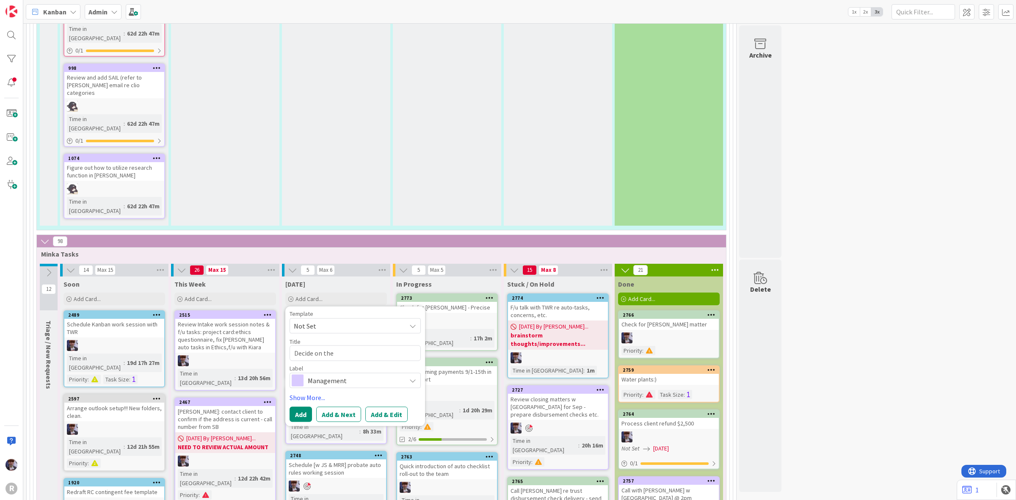
type textarea "Decide on th"
type textarea "x"
type textarea "Decide on t"
type textarea "x"
type textarea "Decide on"
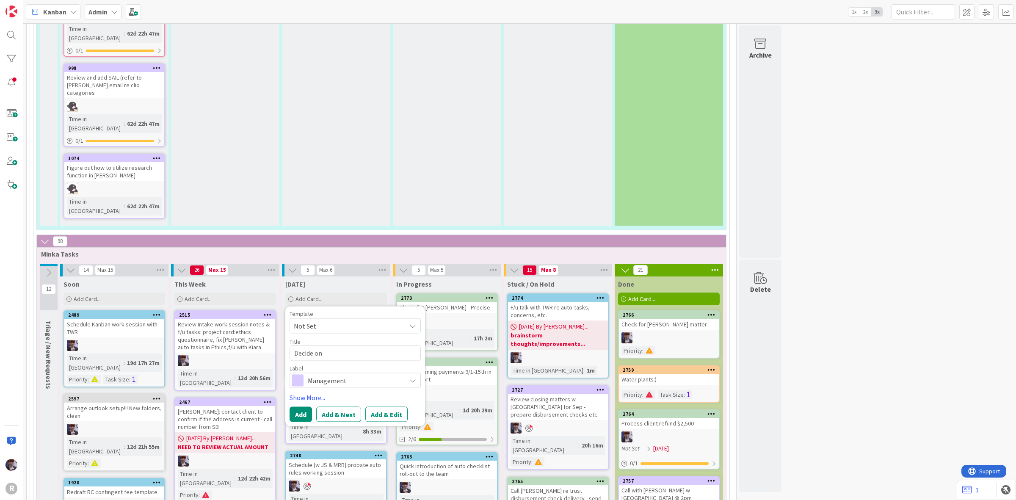
type textarea "x"
type textarea "Decide on m"
type textarea "x"
type textarea "Decide on me"
type textarea "x"
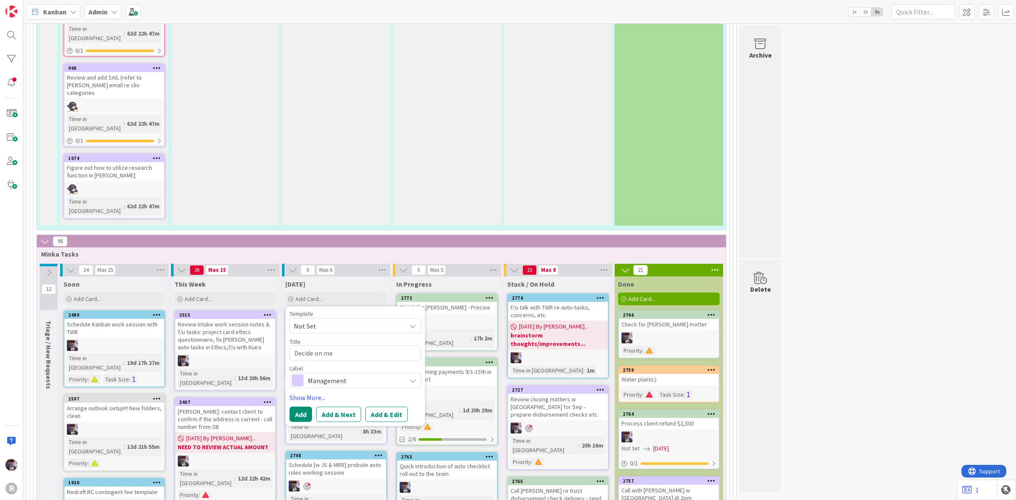
type textarea "Decide on men"
type textarea "x"
type textarea "Decide on menu"
type textarea "x"
type textarea "Decide on menu"
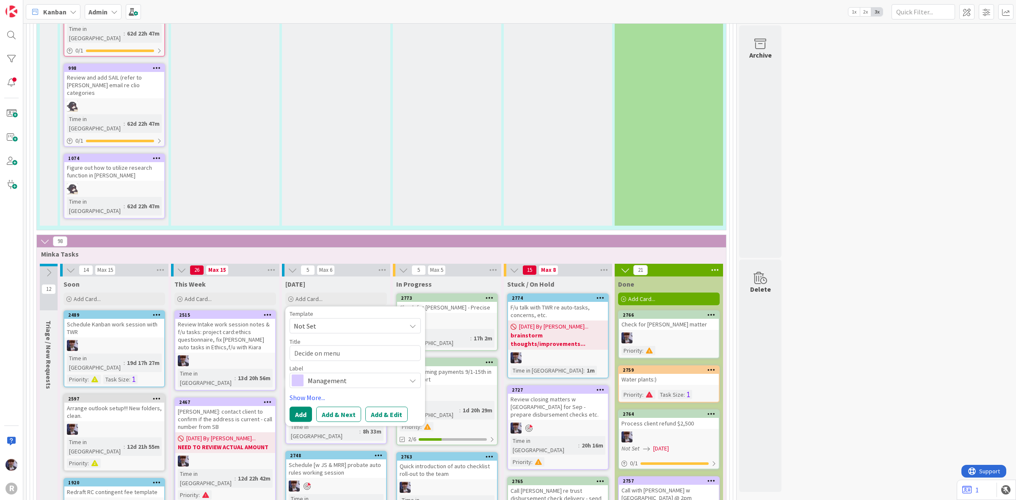
type textarea "x"
type textarea "Decide on menu &"
type textarea "x"
type textarea "Decide on menu &"
type textarea "x"
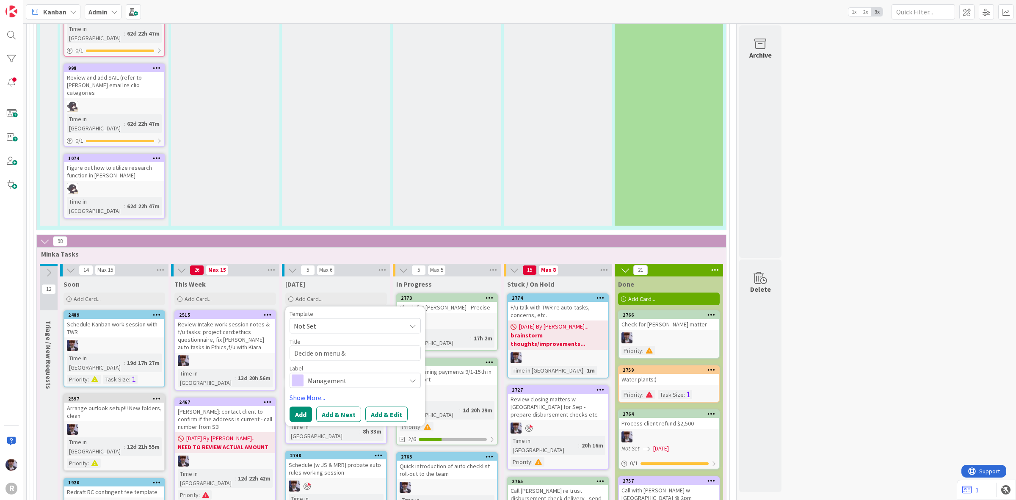
type textarea "Decide on menu &"
type textarea "x"
type textarea "Decide on menu"
type textarea "x"
type textarea "Decide on menu"
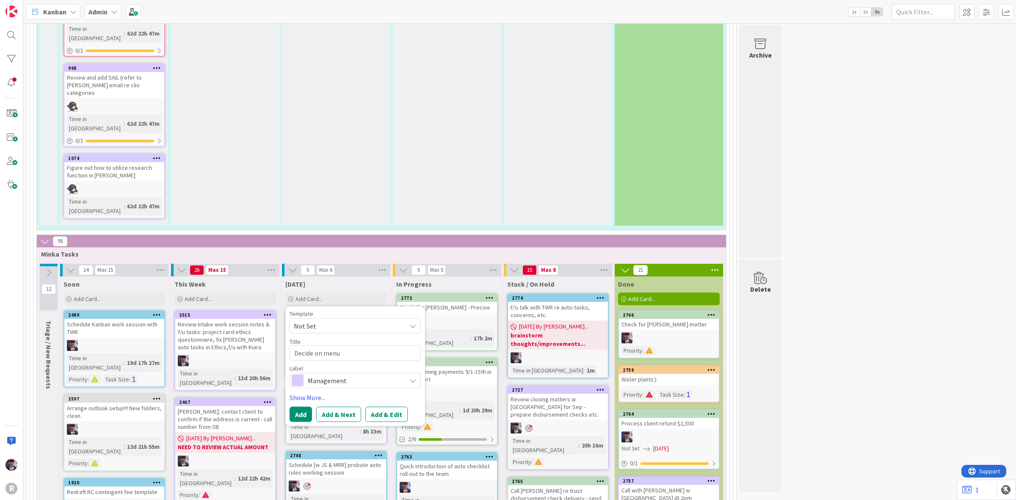
type textarea "x"
type textarea "Decide on me"
type textarea "x"
type textarea "Decide on m"
type textarea "x"
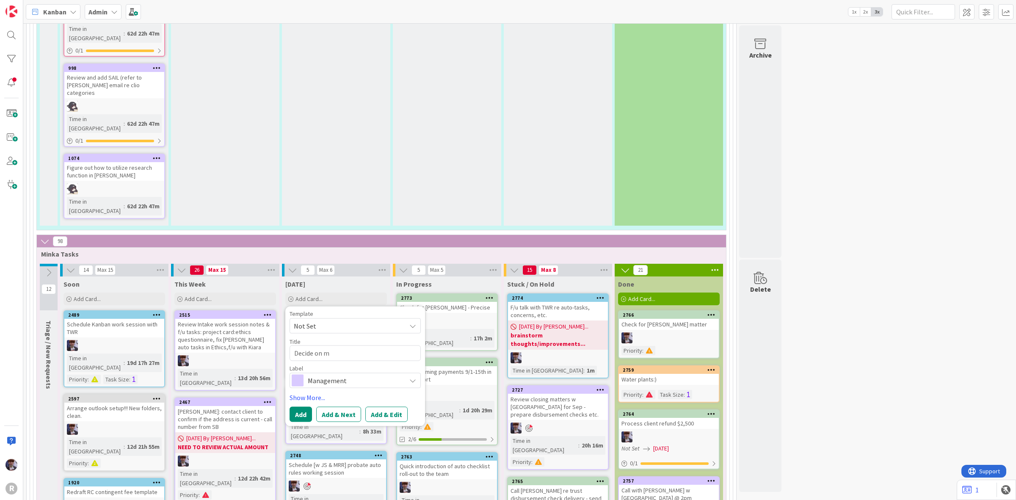
type textarea "Decide on"
type textarea "x"
type textarea "Decide on o"
type textarea "x"
type textarea "Decide on op"
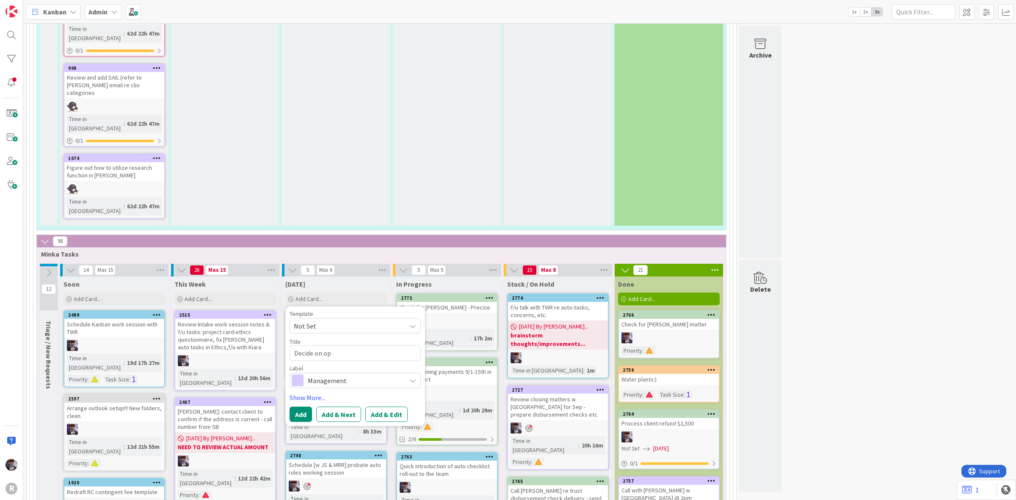
type textarea "x"
type textarea "Decide on ope"
type textarea "x"
type textarea "Decide on open"
type textarea "x"
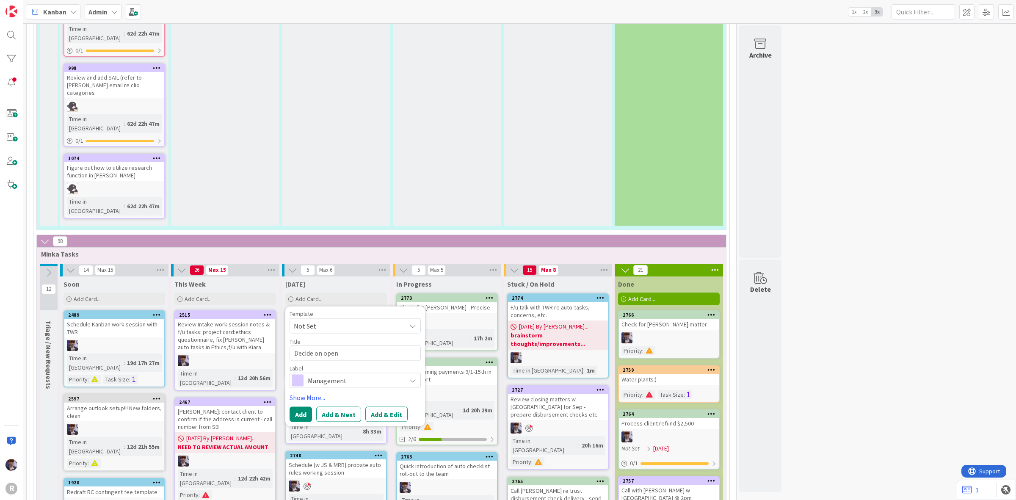
type textarea "Decide on open"
type textarea "x"
type textarea "Decide on open h"
type textarea "x"
type textarea "Decide on open ho"
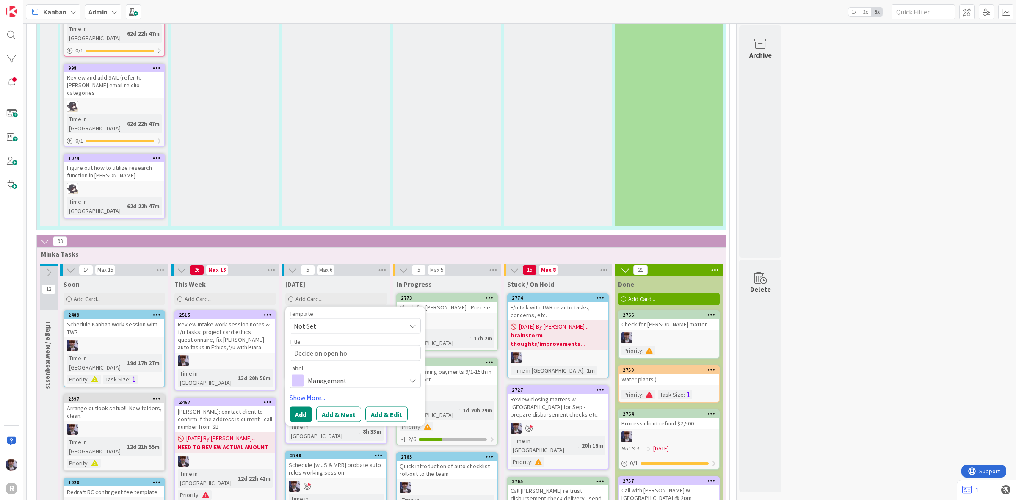
type textarea "x"
type textarea "Decide on open hou"
type textarea "x"
type textarea "Decide on open hous"
type textarea "x"
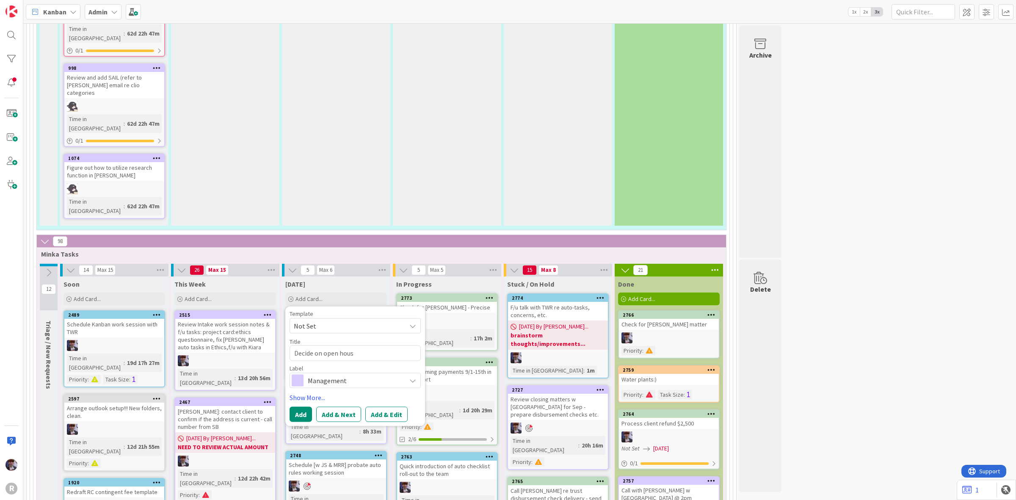
type textarea "Decide on open house"
type textarea "x"
type textarea "Decide on open house"
type textarea "x"
type textarea "Decide on open house m"
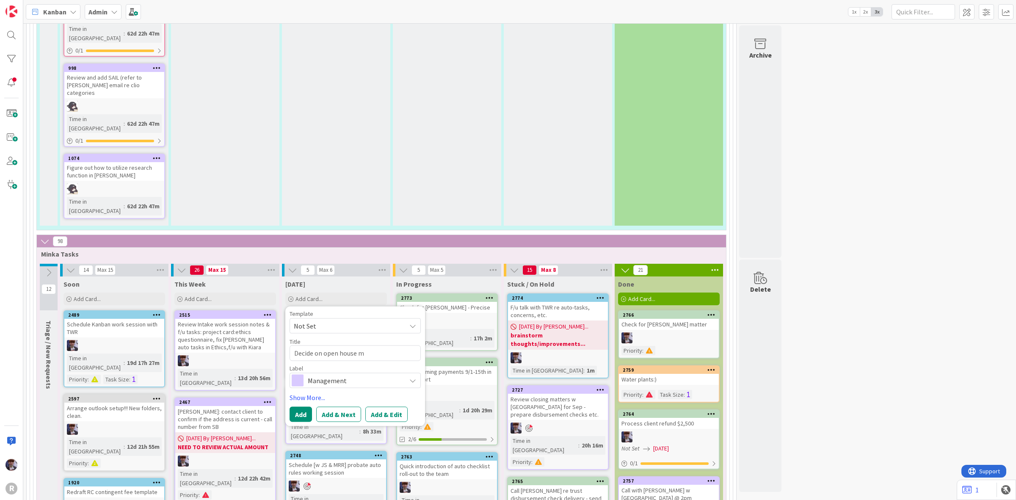
type textarea "x"
type textarea "Decide on open house me"
type textarea "x"
type textarea "Decide on open house men"
type textarea "x"
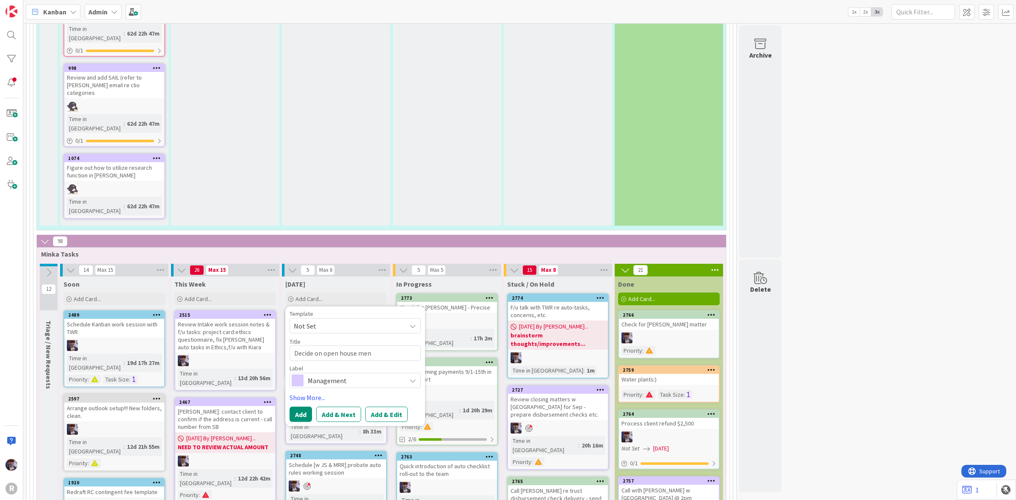
type textarea "Decide on open house menu"
type textarea "x"
type textarea "Decide on open house menu"
type textarea "x"
type textarea "Decide on open house menu e"
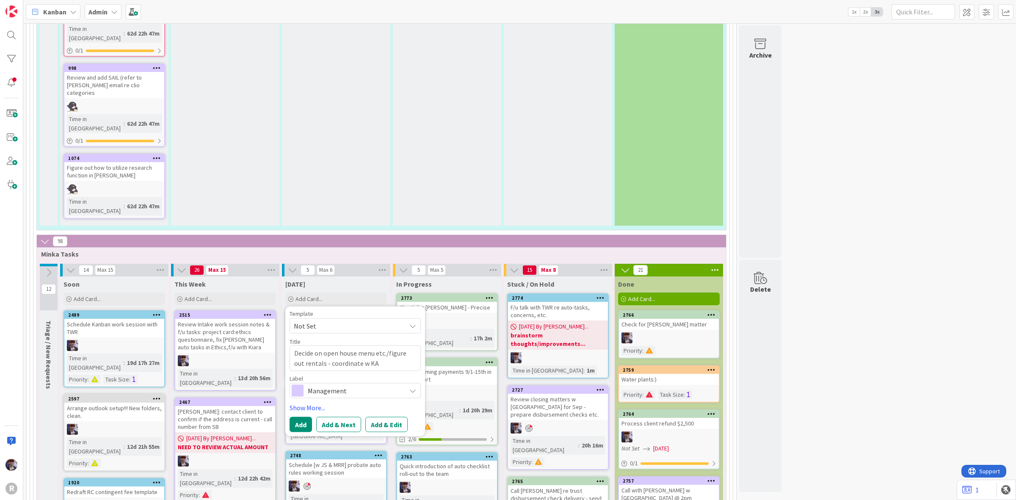
click at [320, 345] on textarea "Decide on open house menu etc./figure out rentals - coordinate w KA" at bounding box center [355, 358] width 131 height 26
click at [329, 384] on span "Management" at bounding box center [355, 390] width 94 height 12
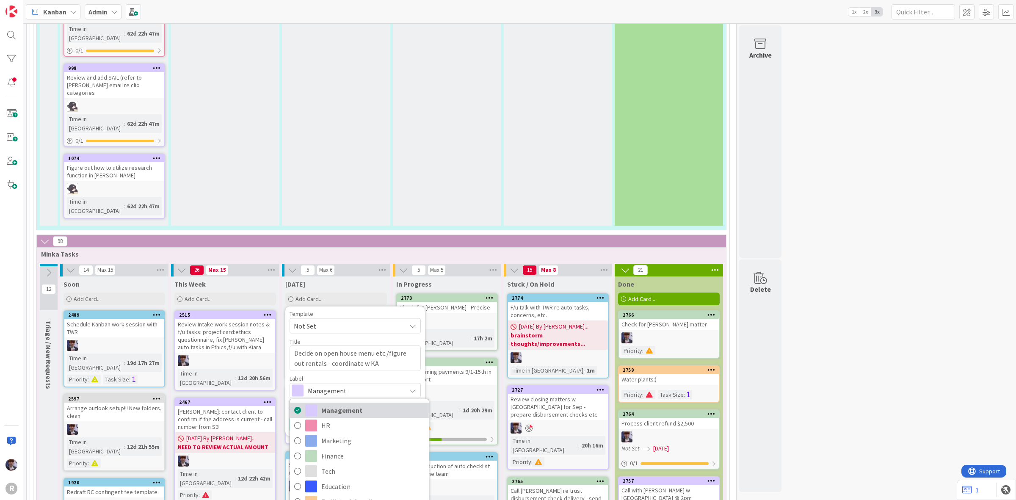
click at [354, 404] on span "Management" at bounding box center [372, 410] width 103 height 13
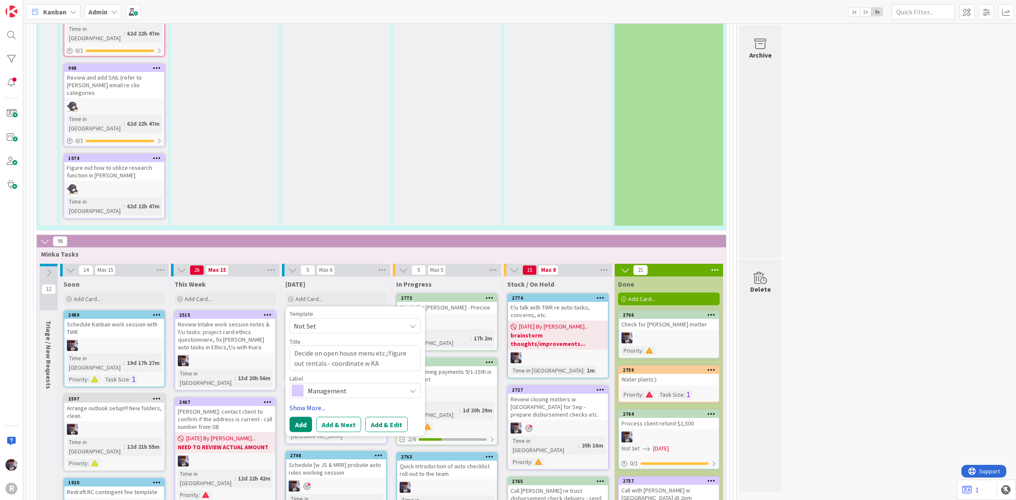
click at [306, 402] on link "Show More..." at bounding box center [355, 407] width 131 height 10
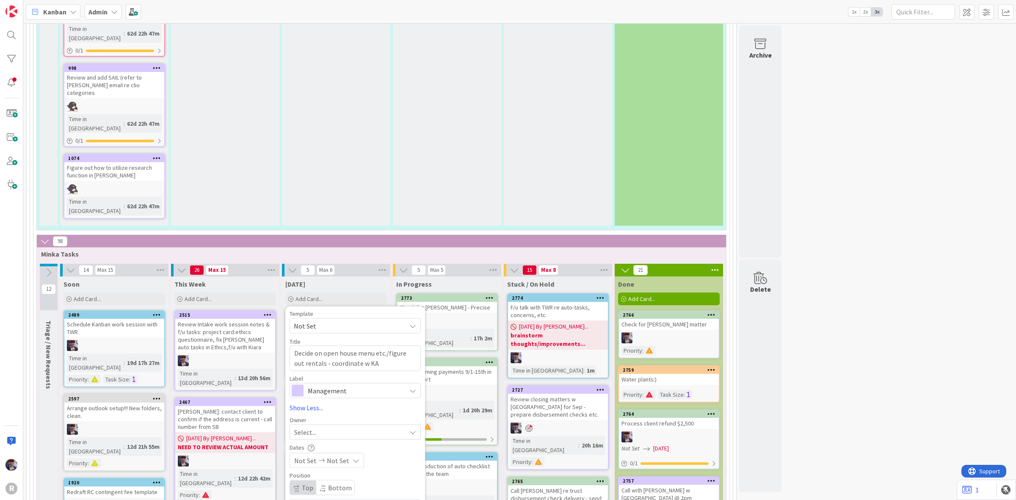
click at [345, 424] on div "Select..." at bounding box center [355, 431] width 131 height 15
click at [344, 497] on span "[PERSON_NAME]" at bounding box center [342, 503] width 41 height 13
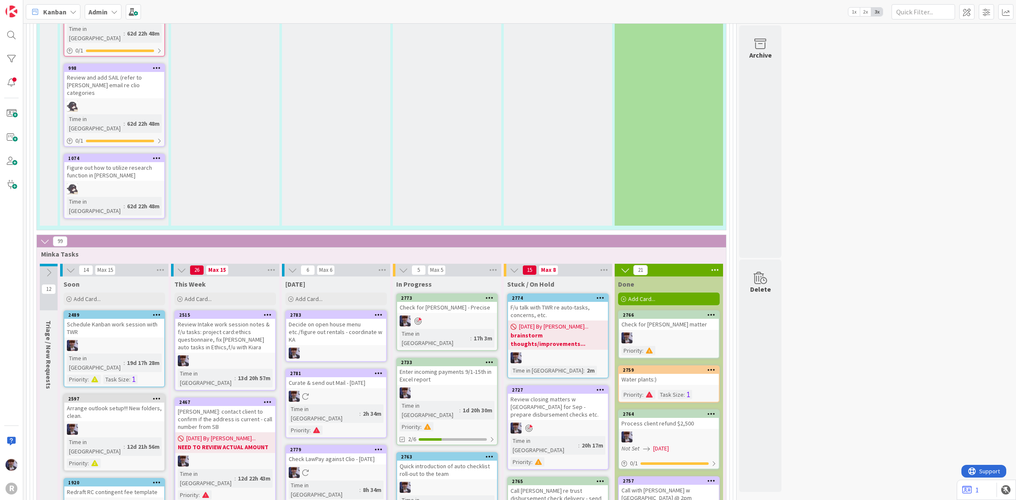
click at [320, 319] on div "Decide on open house menu etc./figure out rentals - coordinate w KA" at bounding box center [336, 332] width 100 height 26
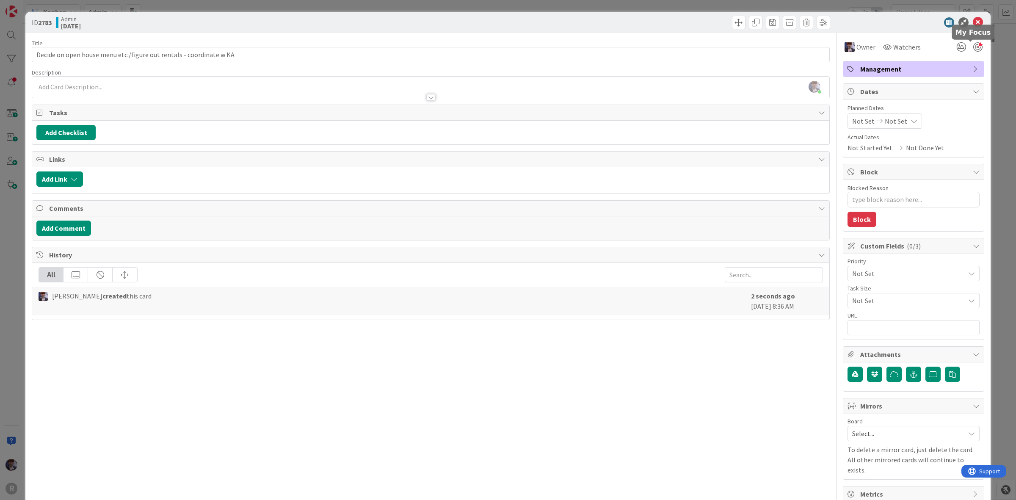
click at [975, 47] on div at bounding box center [977, 46] width 9 height 9
click at [890, 123] on span "Not Set" at bounding box center [896, 121] width 22 height 10
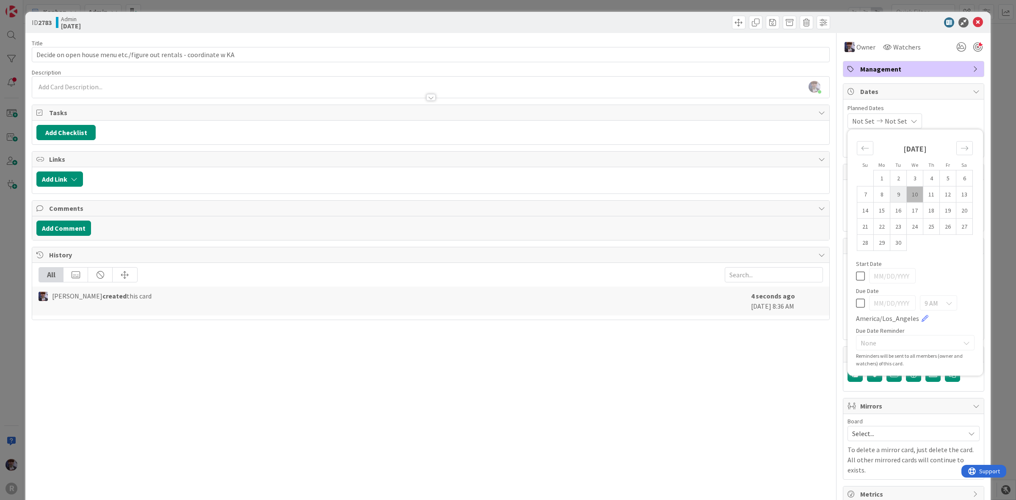
click at [895, 197] on td "9" at bounding box center [898, 194] width 17 height 16
click at [912, 193] on td "10" at bounding box center [915, 194] width 17 height 16
click at [964, 111] on span "Planned Dates" at bounding box center [914, 108] width 132 height 9
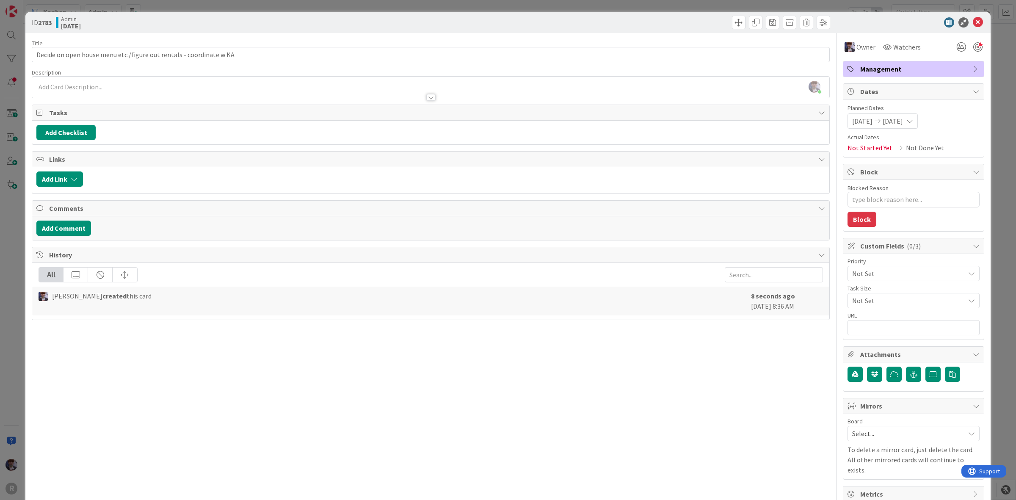
click at [919, 278] on span "Not Set" at bounding box center [906, 274] width 108 height 12
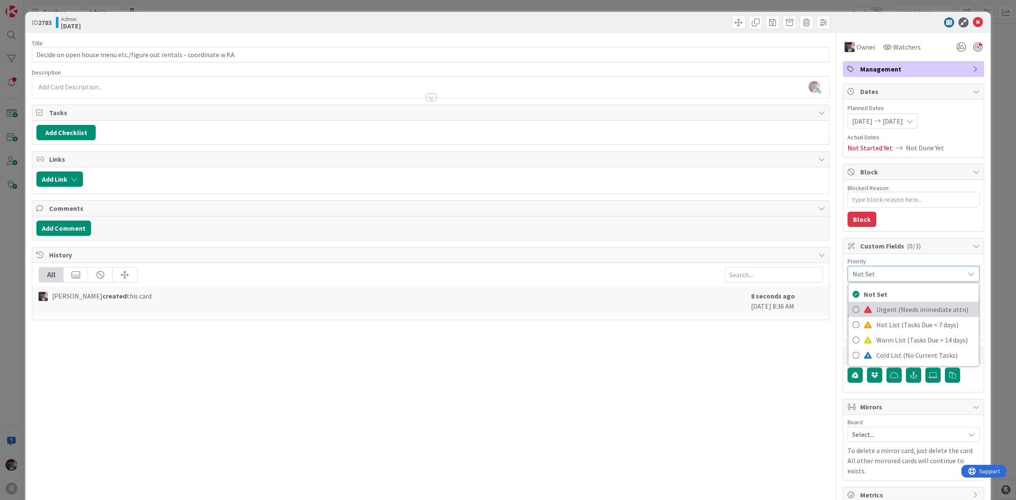
click at [900, 312] on span "Urgent (Needs immediate attn)" at bounding box center [925, 309] width 98 height 13
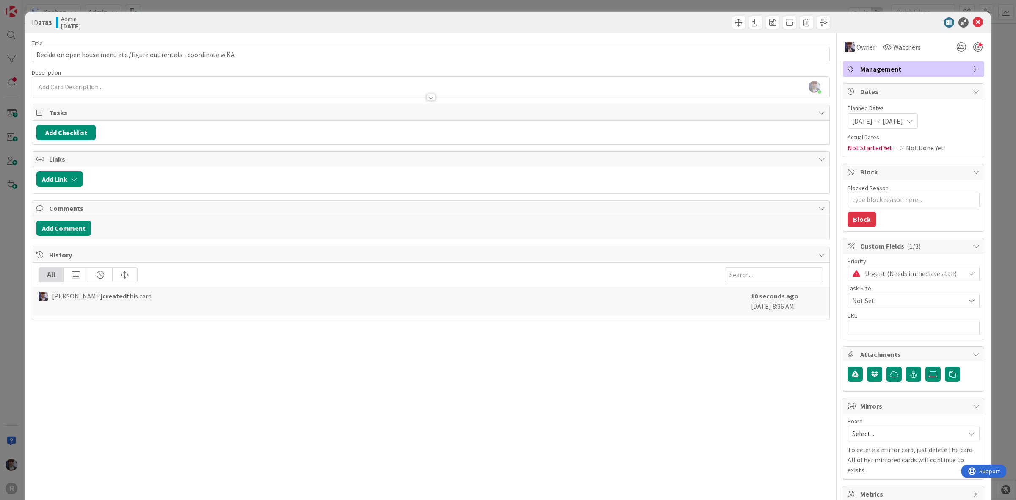
click at [811, 369] on div "Title 67 / 128 Decide on open house menu etc./figure out rentals - coordinate w…" at bounding box center [431, 267] width 798 height 469
click at [987, 98] on div "ID 2783 Admin Today Title 67 / 128 Decide on open house menu etc./figure out re…" at bounding box center [508, 250] width 1016 height 500
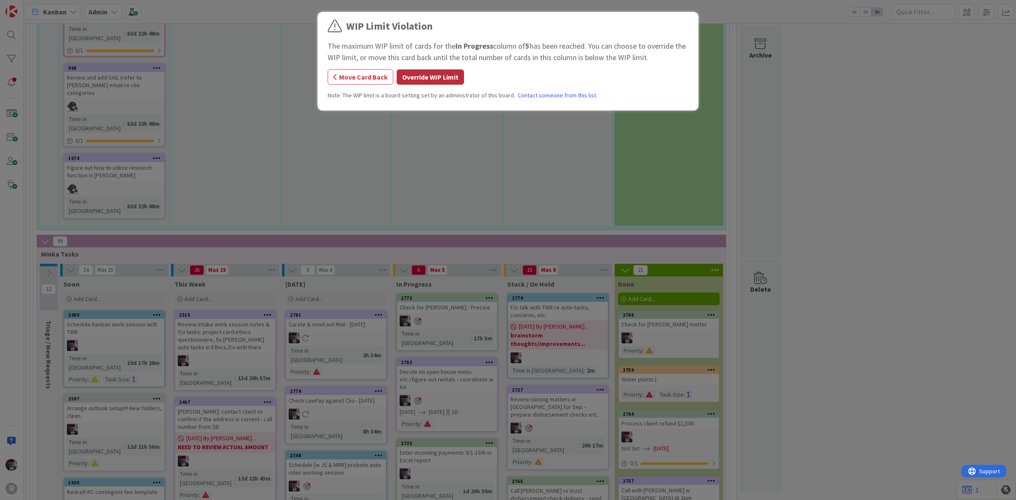
click at [407, 73] on button "Override WIP Limit" at bounding box center [430, 76] width 67 height 15
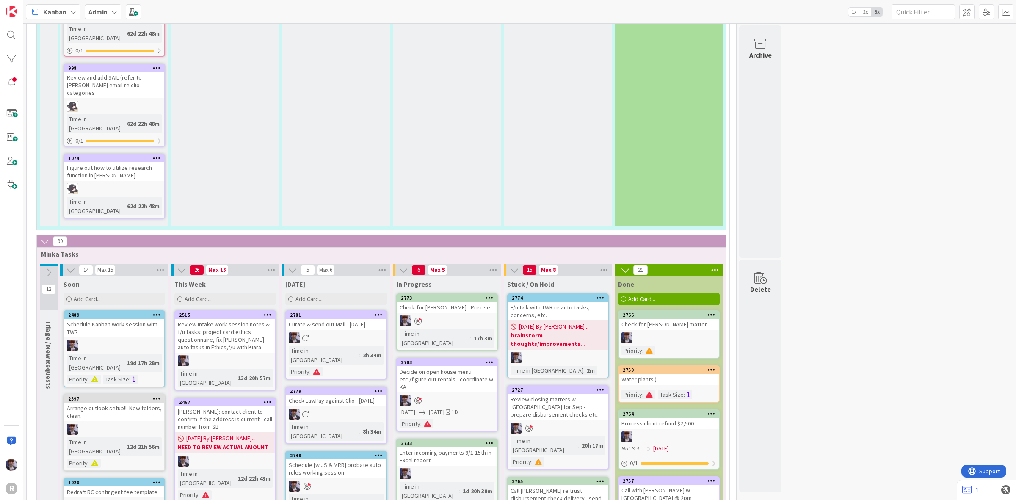
click at [714, 411] on icon at bounding box center [711, 414] width 8 height 6
click at [665, 485] on div "Call with [PERSON_NAME] w [GEOGRAPHIC_DATA] @ 2pm" at bounding box center [669, 494] width 100 height 19
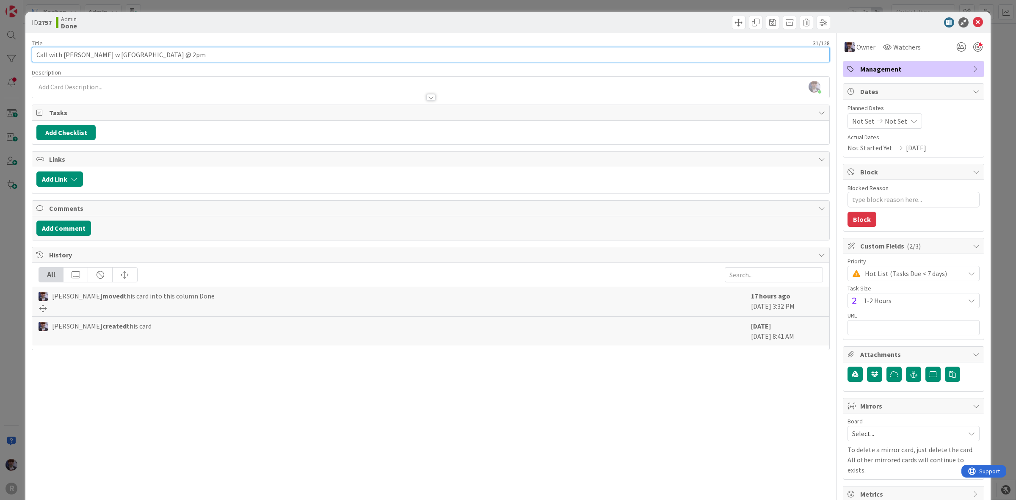
drag, startPoint x: 61, startPoint y: 55, endPoint x: 49, endPoint y: 53, distance: 12.5
click at [49, 53] on input "Call with [PERSON_NAME] w [GEOGRAPHIC_DATA] @ 2pm" at bounding box center [431, 54] width 798 height 15
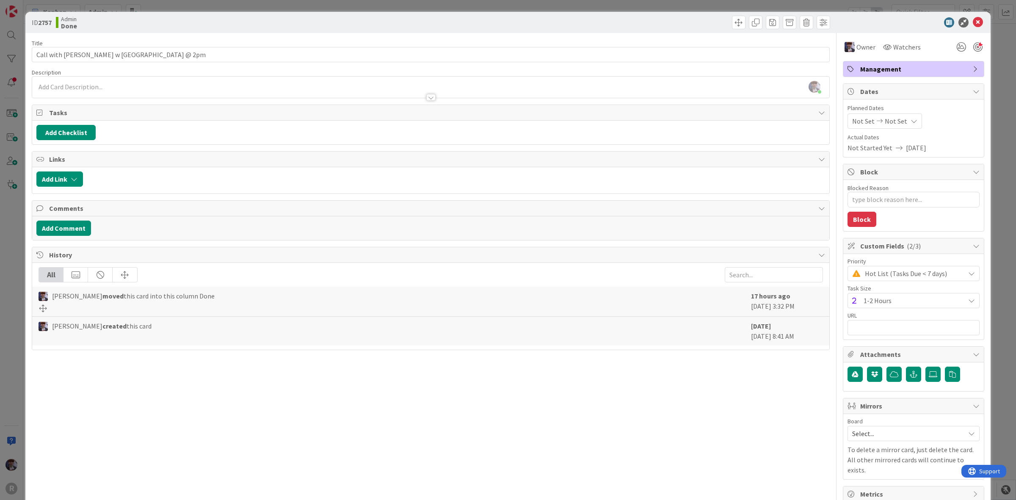
click at [16, 236] on div "ID 2757 Admin Done Title 31 / 128 Call with Caterer w Kiara @ 2pm Description M…" at bounding box center [508, 250] width 1016 height 500
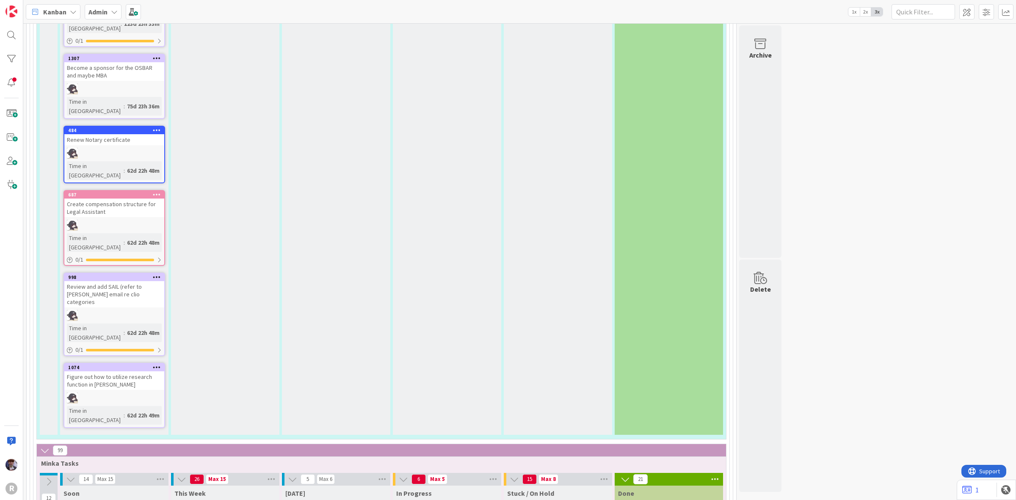
scroll to position [1323, 0]
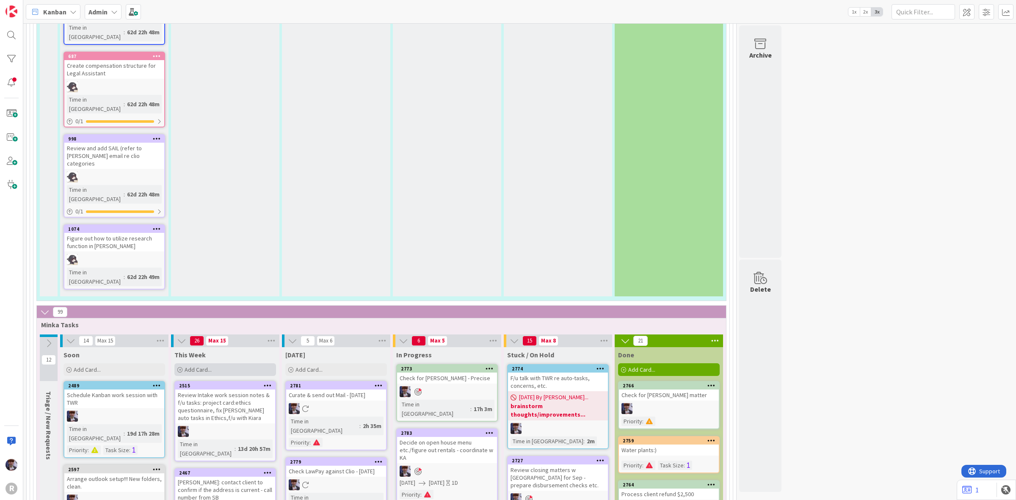
click at [227, 363] on div "Add Card..." at bounding box center [225, 369] width 102 height 13
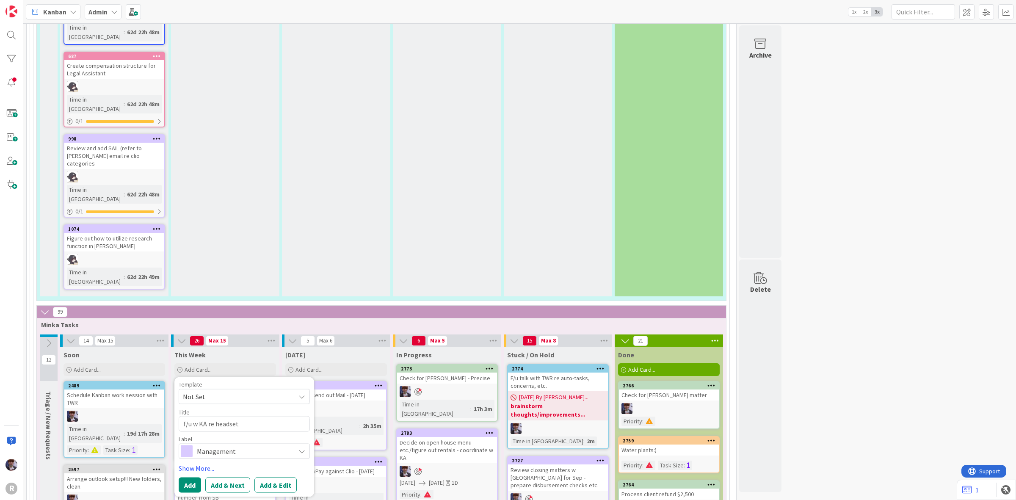
click at [226, 445] on span "Management" at bounding box center [244, 451] width 94 height 12
click at [185, 463] on link "Show More..." at bounding box center [244, 468] width 131 height 10
click at [202, 485] on div "Select..." at bounding box center [244, 492] width 131 height 15
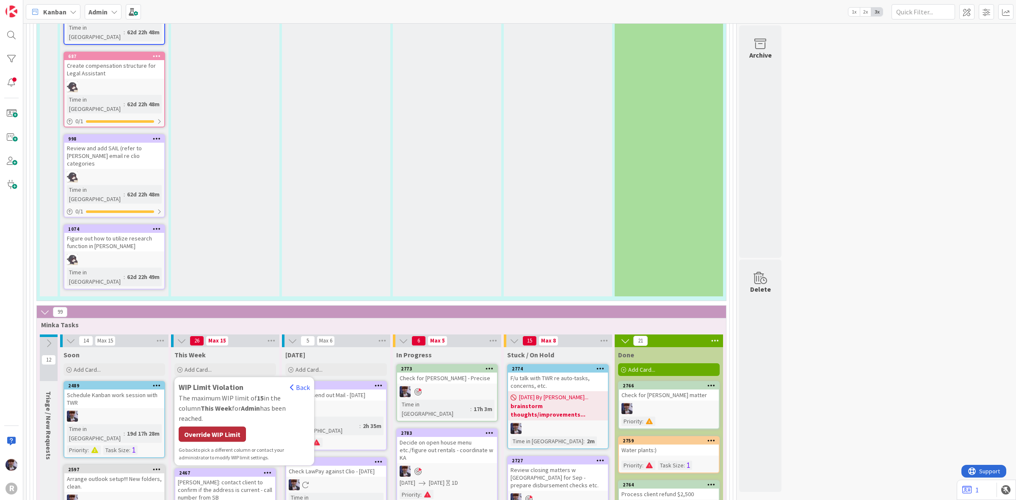
click at [208, 427] on div "Override WIP Limit" at bounding box center [212, 434] width 67 height 15
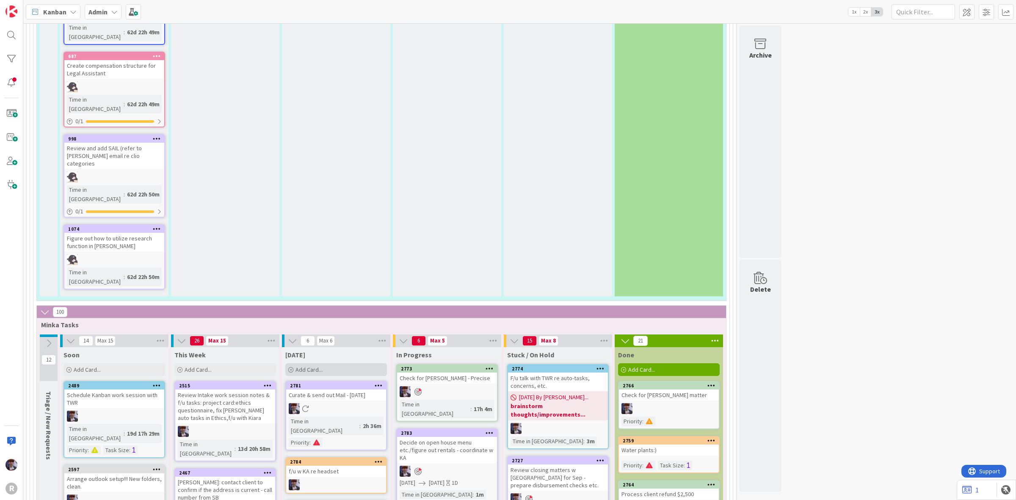
click at [371, 363] on div "Add Card..." at bounding box center [336, 369] width 102 height 13
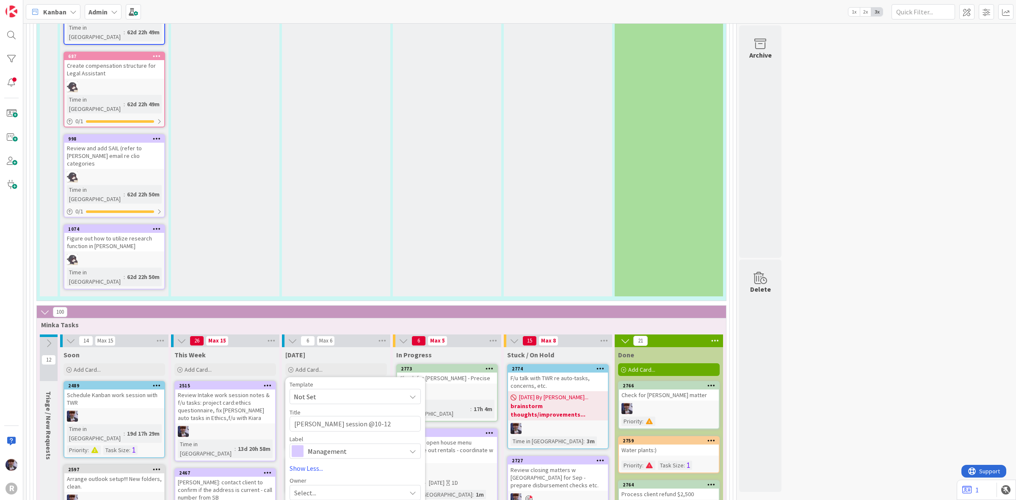
click at [354, 445] on span "Management" at bounding box center [355, 451] width 94 height 12
click at [318, 485] on div "Select... John Grant Kelly Nguyen Minka Laine Friesen Nic Corbett Ted Reuter" at bounding box center [355, 492] width 131 height 15
click at [323, 487] on div "Select..." at bounding box center [350, 492] width 112 height 10
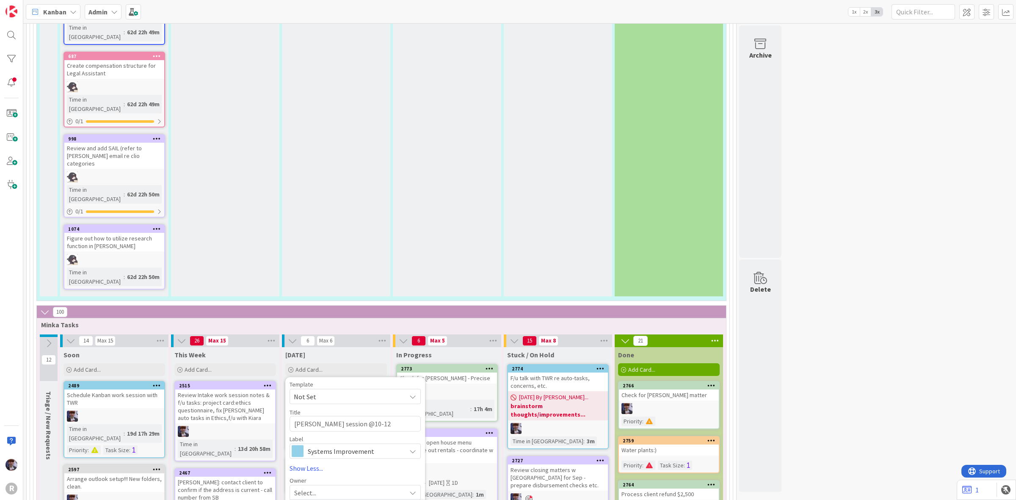
click at [310, 416] on textarea "John Kanban session @10-12" at bounding box center [355, 424] width 131 height 16
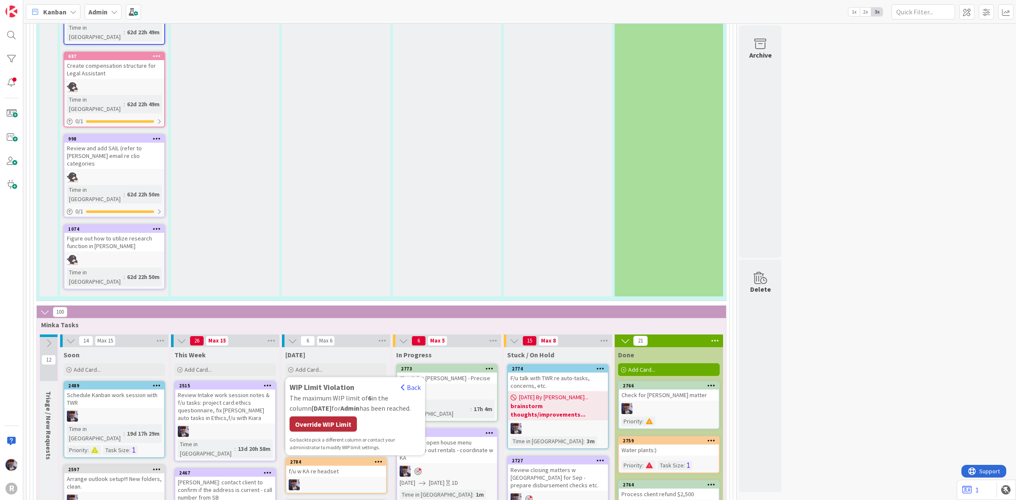
click at [331, 417] on div "Override WIP Limit" at bounding box center [323, 424] width 67 height 15
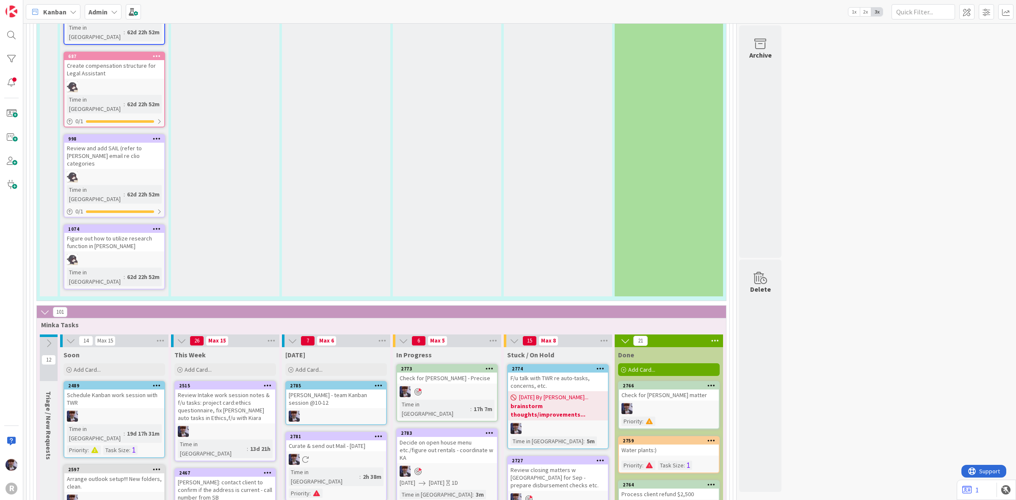
click at [325, 389] on div "John - team Kanban session @10-12" at bounding box center [336, 398] width 100 height 19
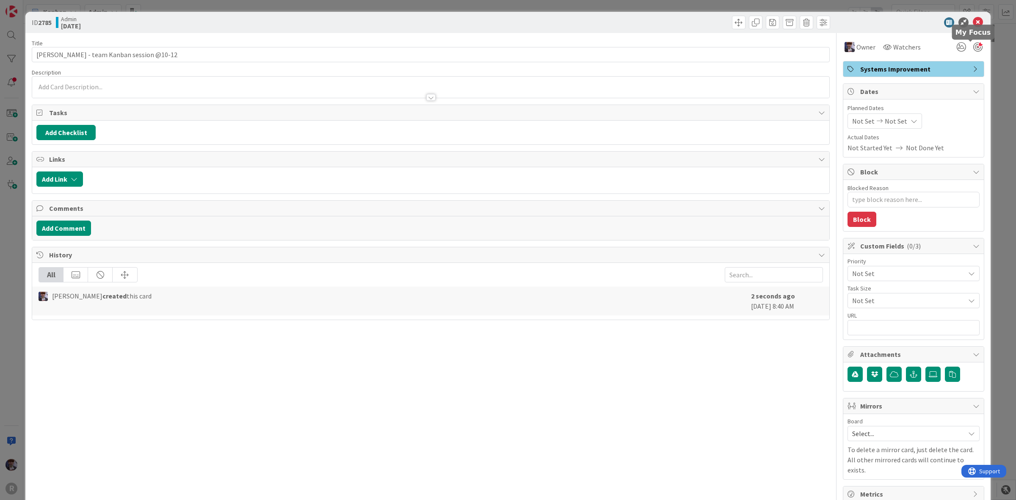
click at [973, 47] on div at bounding box center [977, 46] width 9 height 9
click at [997, 86] on div "ID 2785 Admin Today Title 33 / 128 John - team Kanban session @10-12 Descriptio…" at bounding box center [508, 250] width 1016 height 500
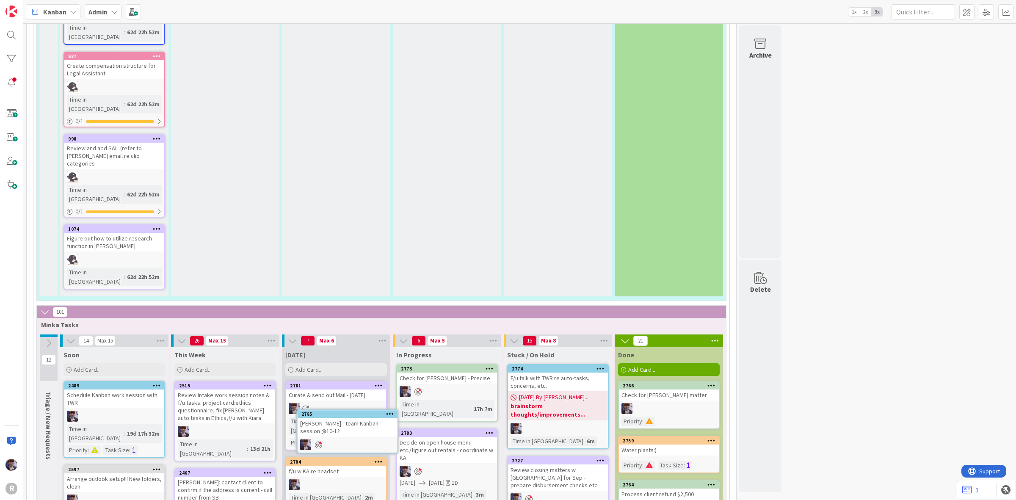
scroll to position [1332, 0]
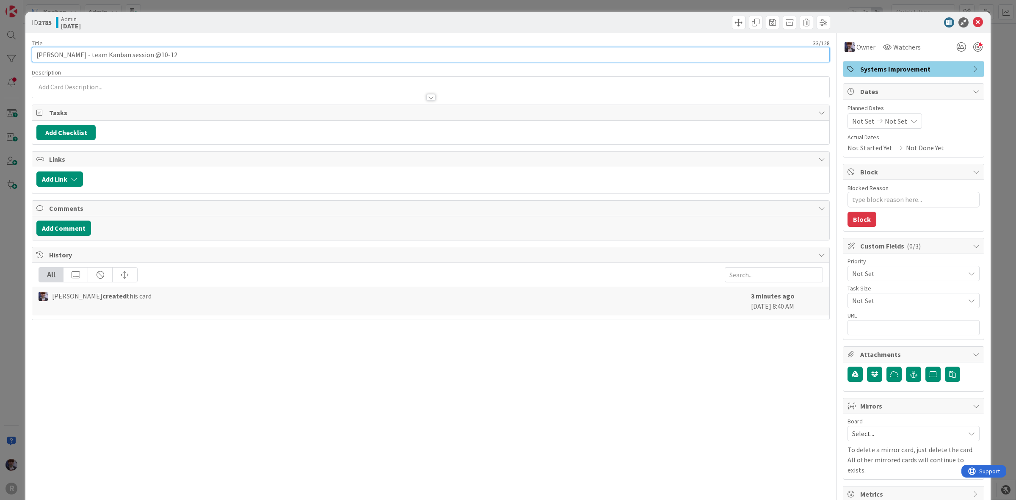
click at [212, 48] on input "John - team Kanban session @10-12" at bounding box center [431, 54] width 798 height 15
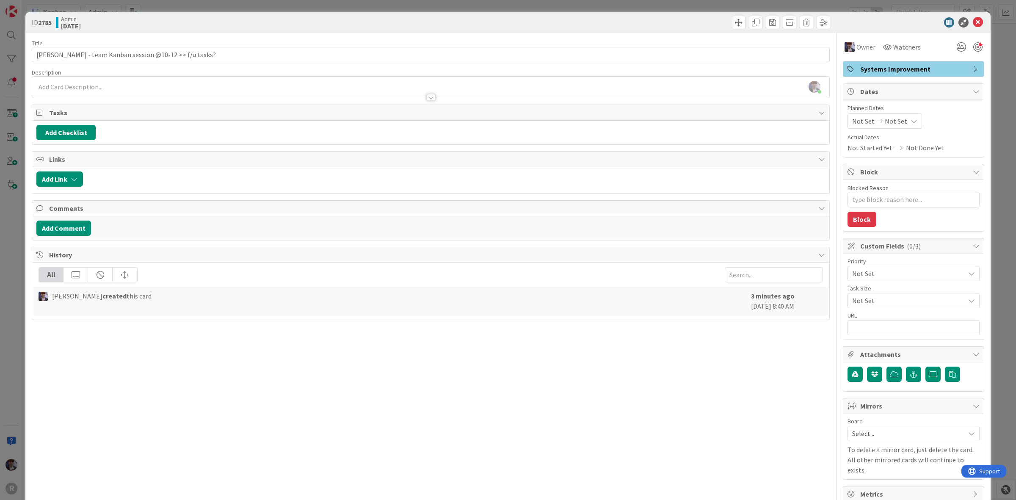
click at [19, 265] on div "ID 2785 Admin Today Title 47 / 128 John - team Kanban session @10-12 >> f/u tas…" at bounding box center [508, 250] width 1016 height 500
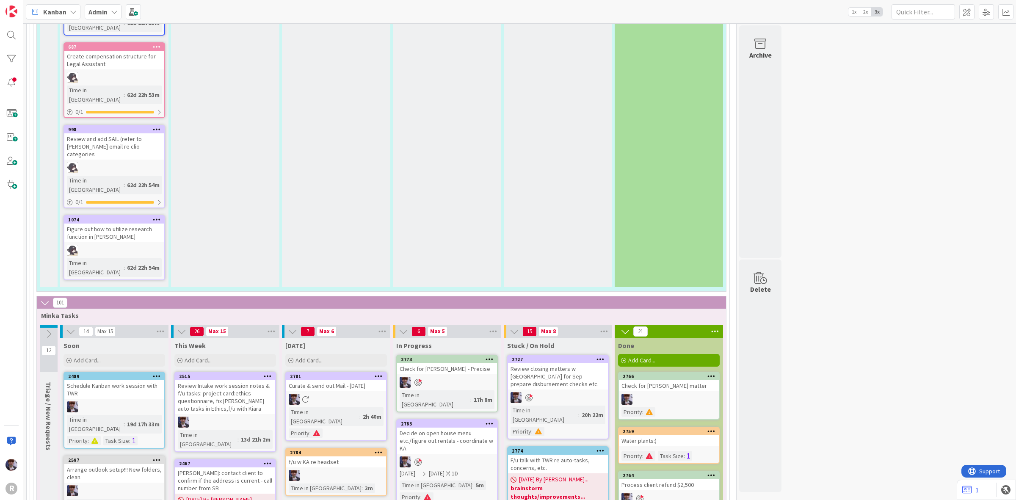
click at [95, 11] on b "Admin" at bounding box center [97, 12] width 19 height 8
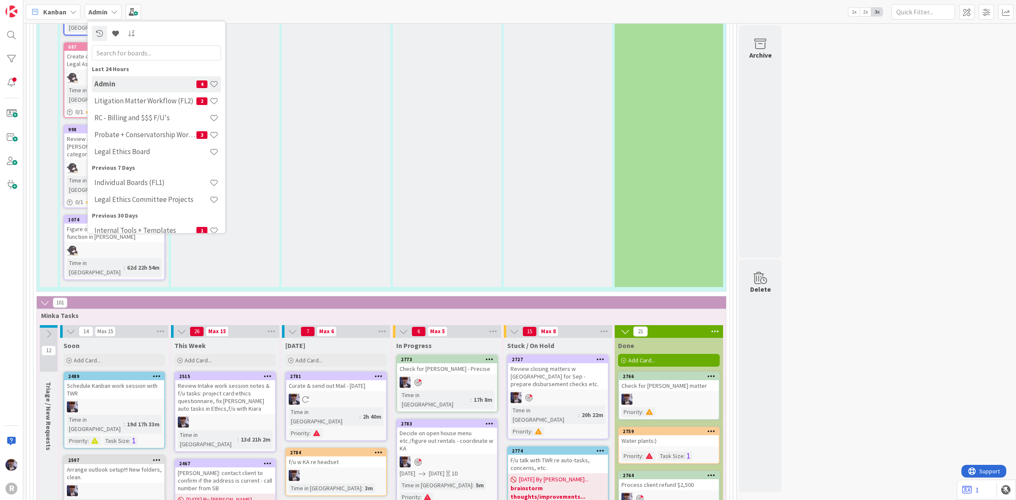
click at [64, 3] on div "Kanban Admin Last 24 Hours Admin 4 Litigation Matter Workflow (FL2) 2 RC - Bill…" at bounding box center [519, 11] width 993 height 23
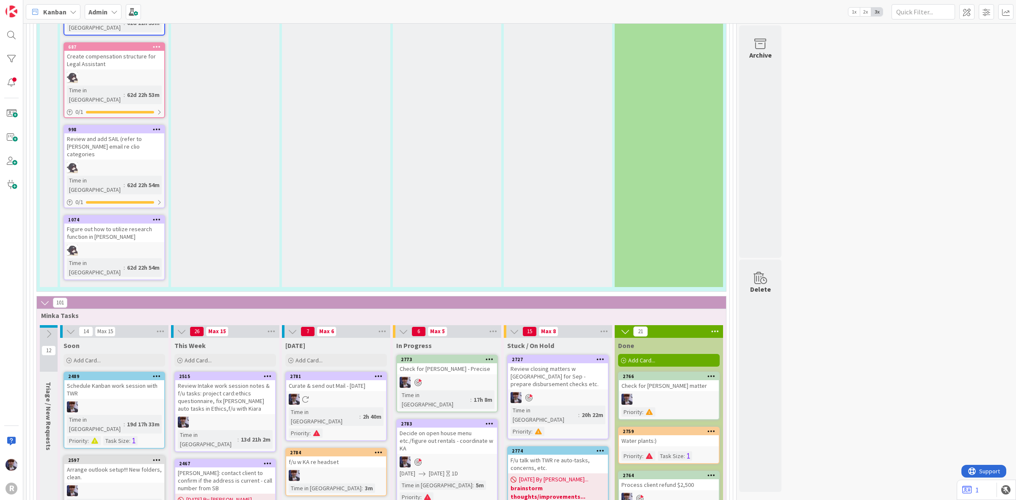
click at [64, 7] on span "Kanban" at bounding box center [54, 12] width 23 height 10
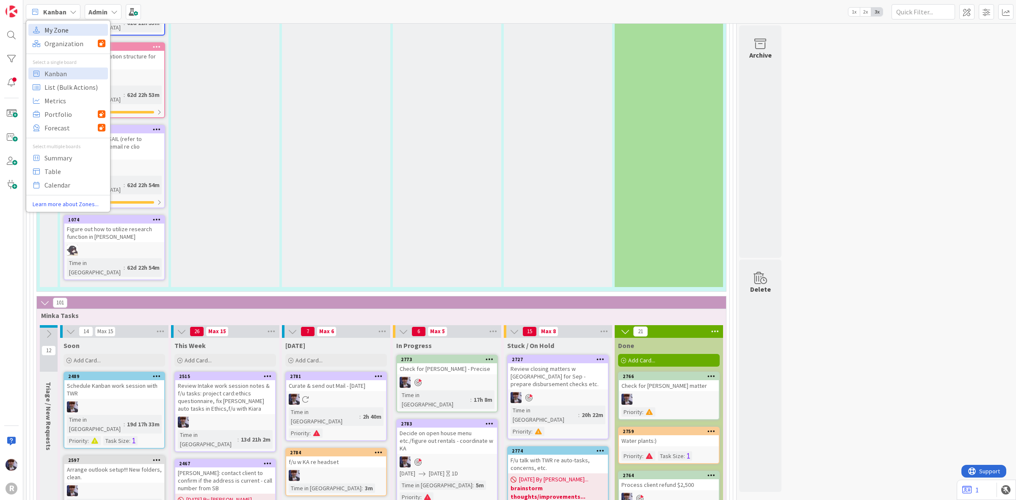
click at [64, 28] on span "My Zone" at bounding box center [74, 29] width 61 height 13
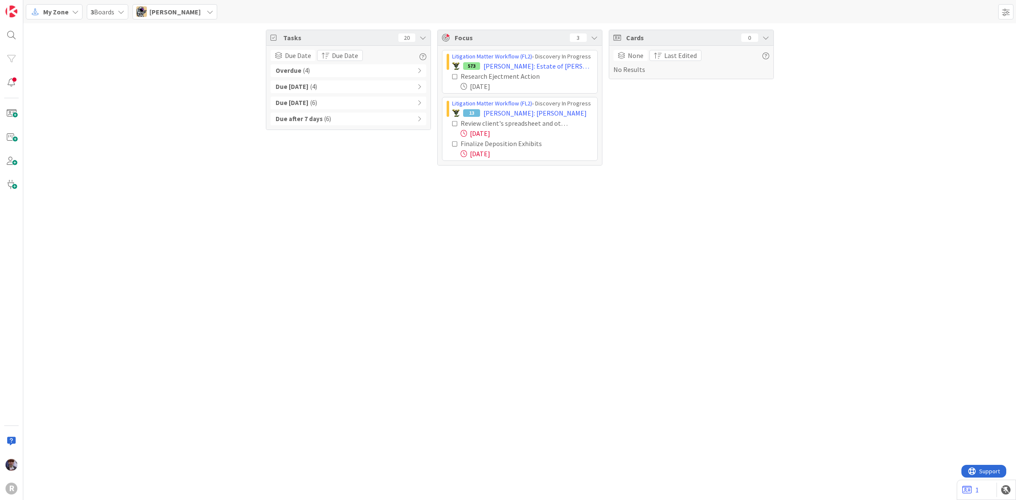
click at [191, 21] on div "My Zone 3 Boards Tyler McDonald" at bounding box center [519, 11] width 993 height 23
click at [189, 18] on div "Tyler McDonald" at bounding box center [175, 11] width 85 height 15
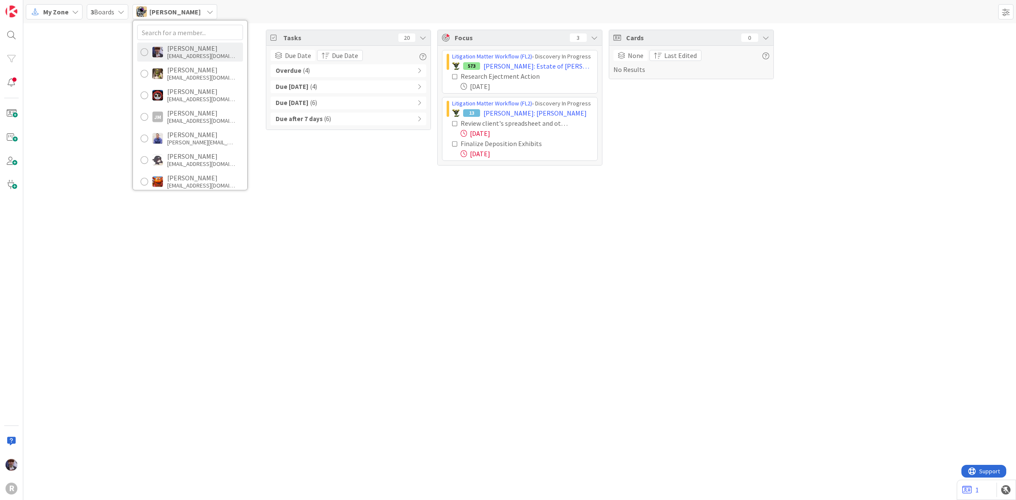
click at [165, 58] on div "Minka Laine Friesen mfriesen@reutercorbett.com" at bounding box center [190, 51] width 106 height 19
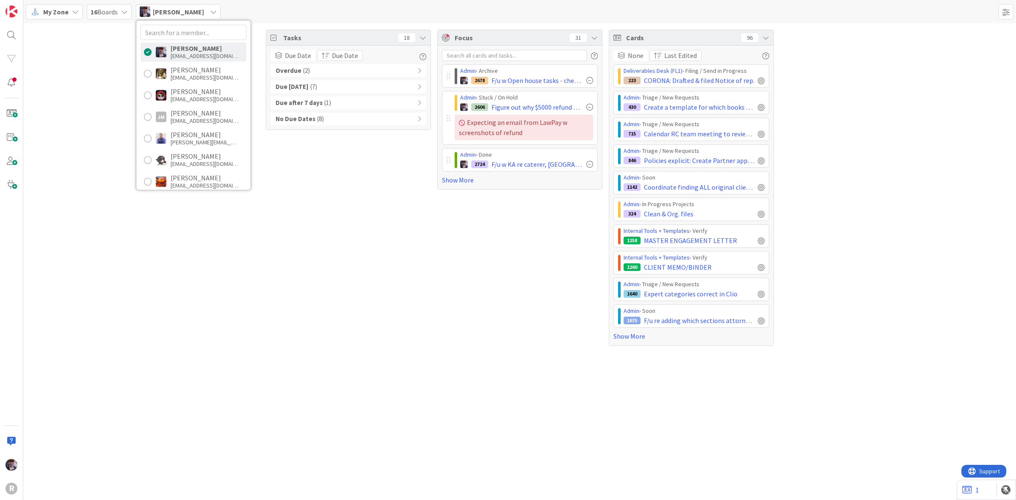
click at [322, 72] on div "Overdue ( 2 )" at bounding box center [349, 70] width 156 height 13
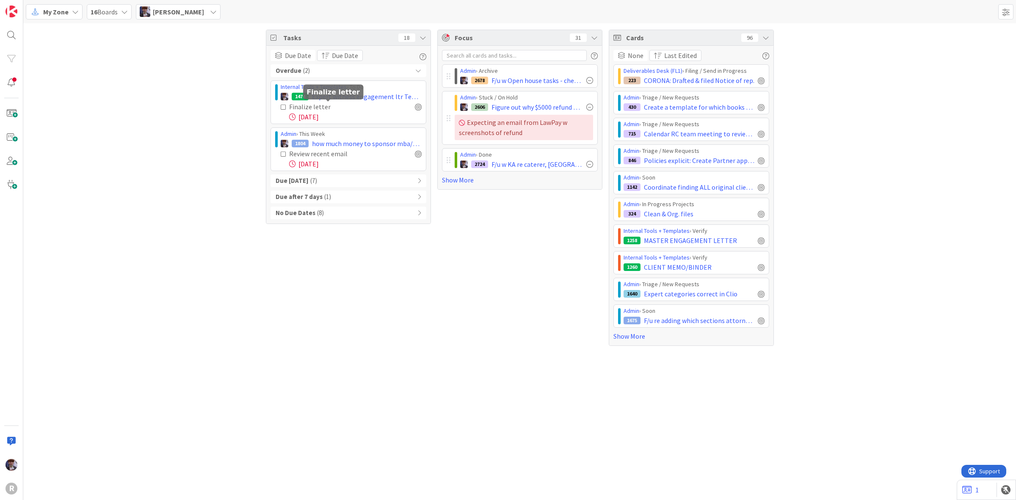
click at [337, 103] on div "Finalize letter" at bounding box center [329, 107] width 80 height 10
click at [337, 99] on span "Expert witness engagement ltr Template" at bounding box center [367, 96] width 110 height 10
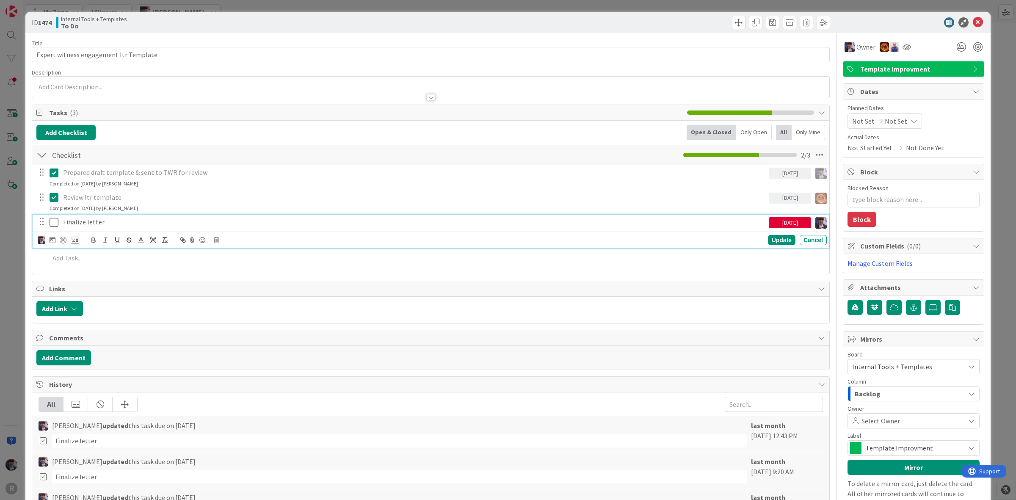
click at [89, 219] on p "Finalize letter" at bounding box center [414, 222] width 702 height 10
click at [51, 240] on icon at bounding box center [53, 239] width 6 height 7
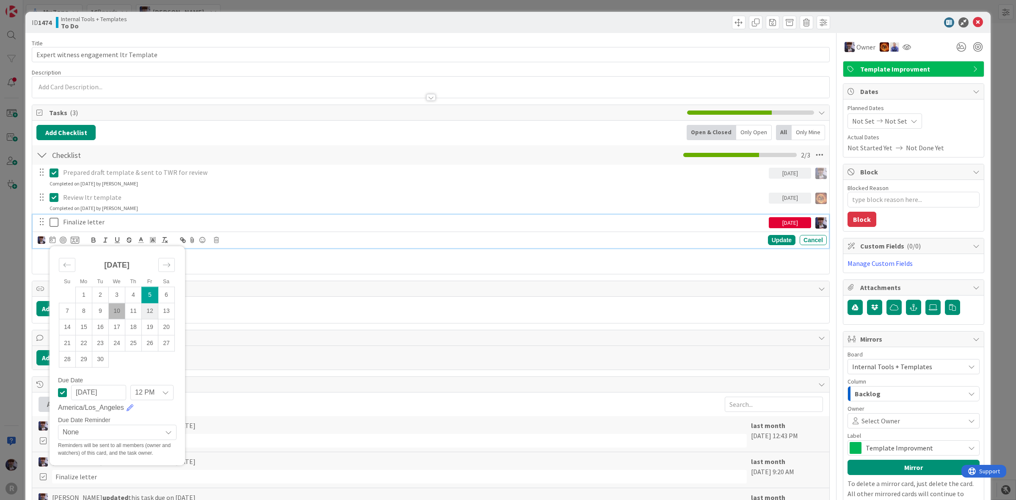
click at [150, 309] on td "12" at bounding box center [150, 311] width 17 height 16
click at [775, 240] on div "Update" at bounding box center [782, 240] width 28 height 10
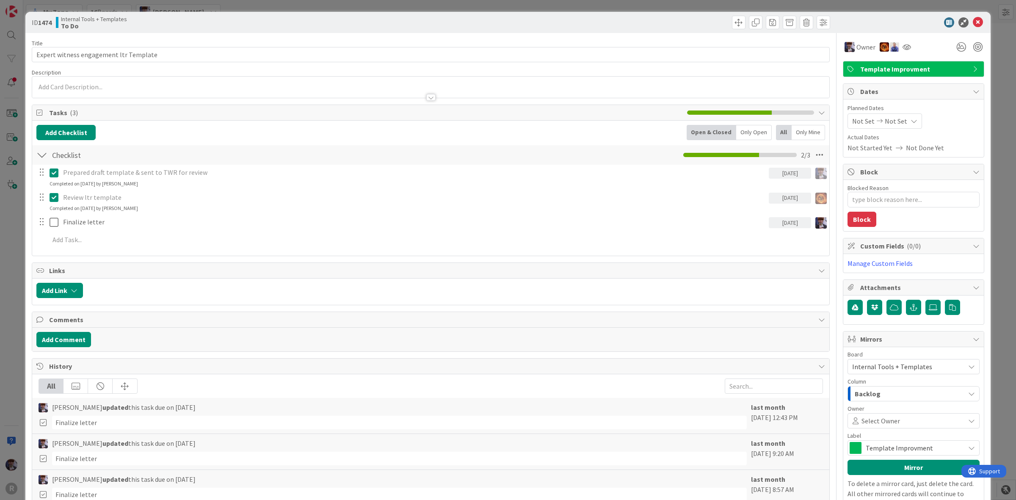
click at [992, 171] on div "ID 1474 Internal Tools + Templates To Do Title 38 / 128 Expert witness engageme…" at bounding box center [508, 250] width 1016 height 500
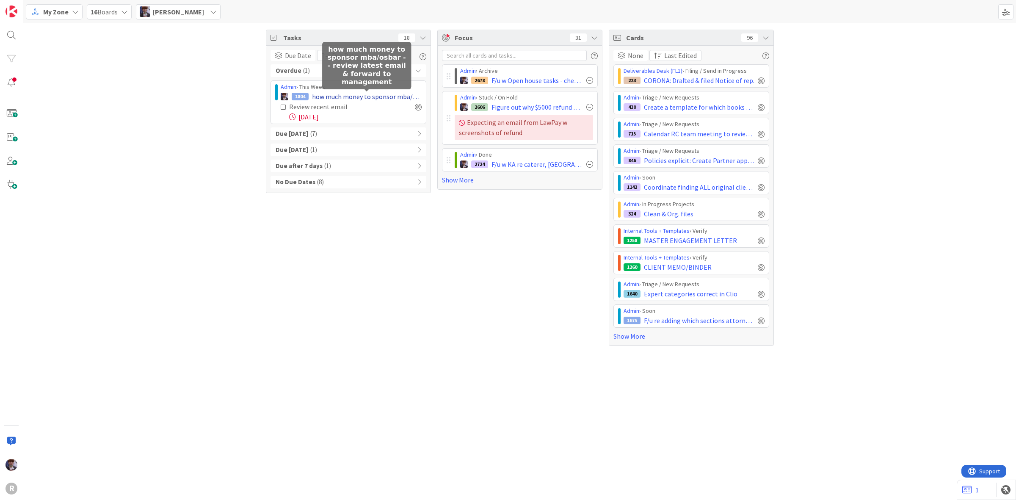
click at [360, 98] on span "how much money to sponsor mba/osbar - - review latest email & forward to manage…" at bounding box center [367, 96] width 110 height 10
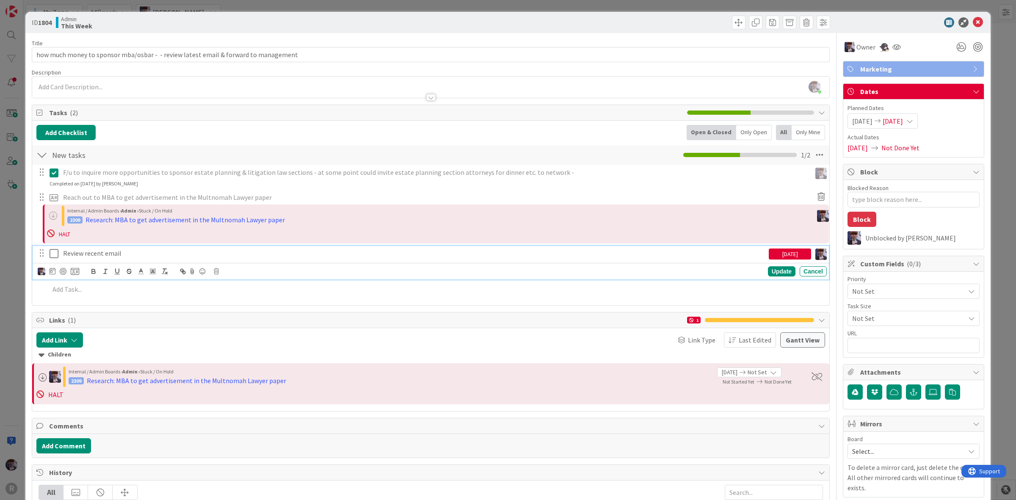
click at [90, 253] on p "Review recent email" at bounding box center [414, 254] width 702 height 10
click at [57, 272] on div at bounding box center [58, 271] width 41 height 10
click at [55, 271] on icon at bounding box center [53, 271] width 6 height 7
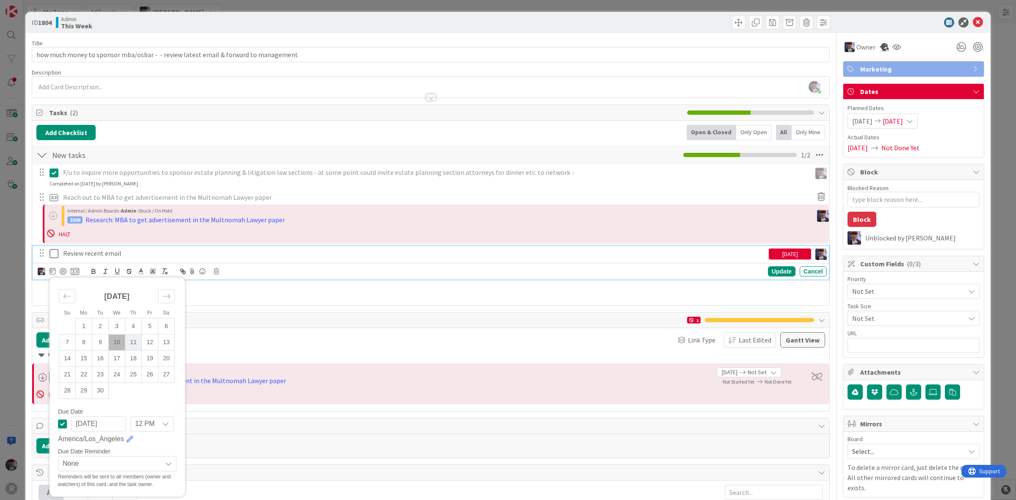
click at [133, 344] on td "11" at bounding box center [133, 342] width 17 height 16
click at [777, 271] on div "Update" at bounding box center [782, 271] width 28 height 10
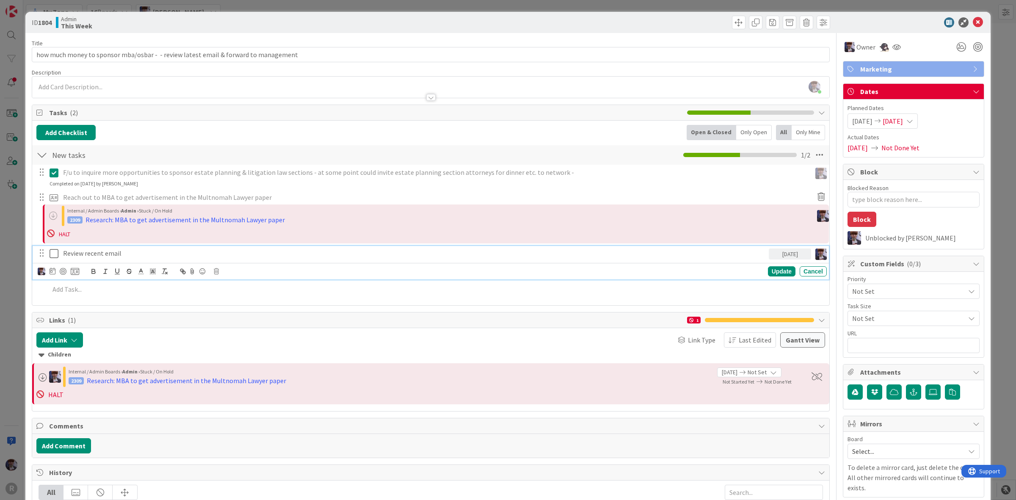
click at [116, 253] on p "Review recent email" at bounding box center [414, 254] width 702 height 10
click at [76, 274] on icon at bounding box center [75, 272] width 8 height 8
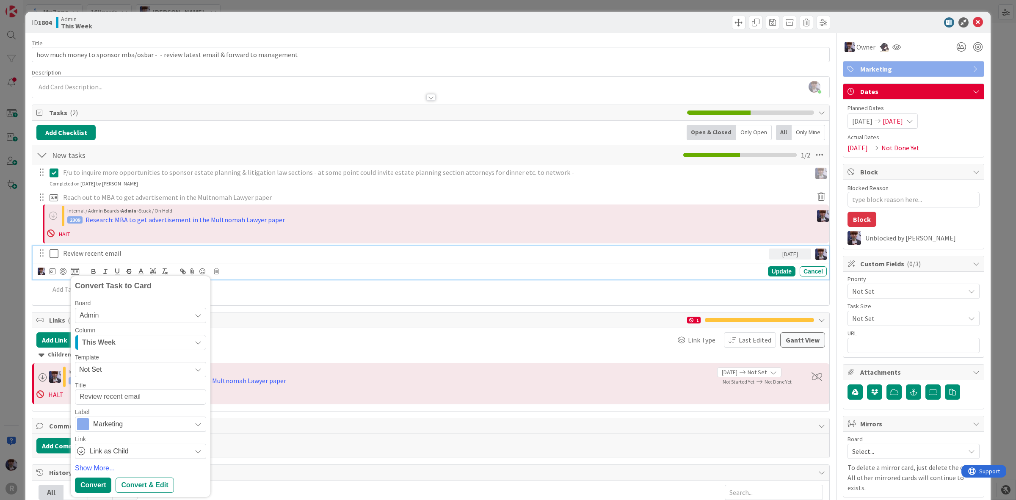
click at [123, 341] on div "This Week" at bounding box center [135, 343] width 111 height 14
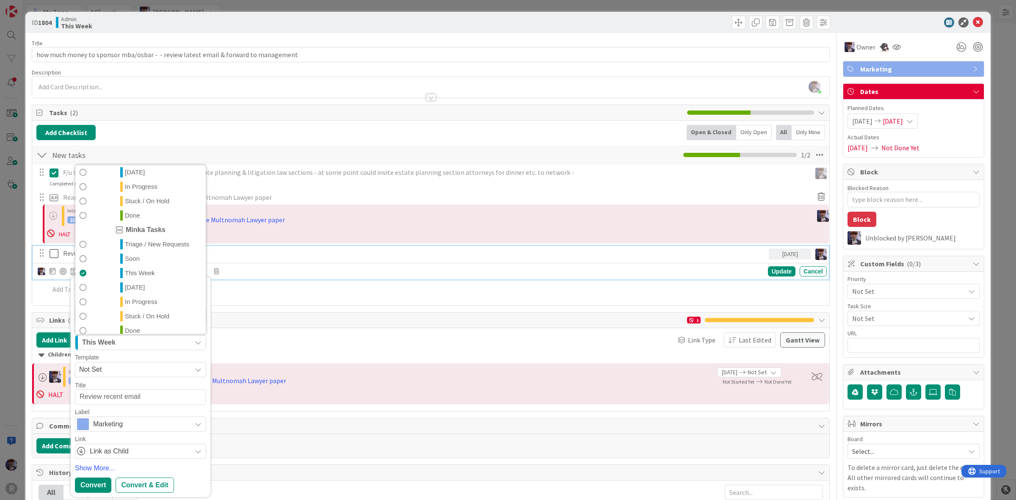
scroll to position [183, 0]
click at [132, 266] on span "This Week" at bounding box center [140, 266] width 30 height 10
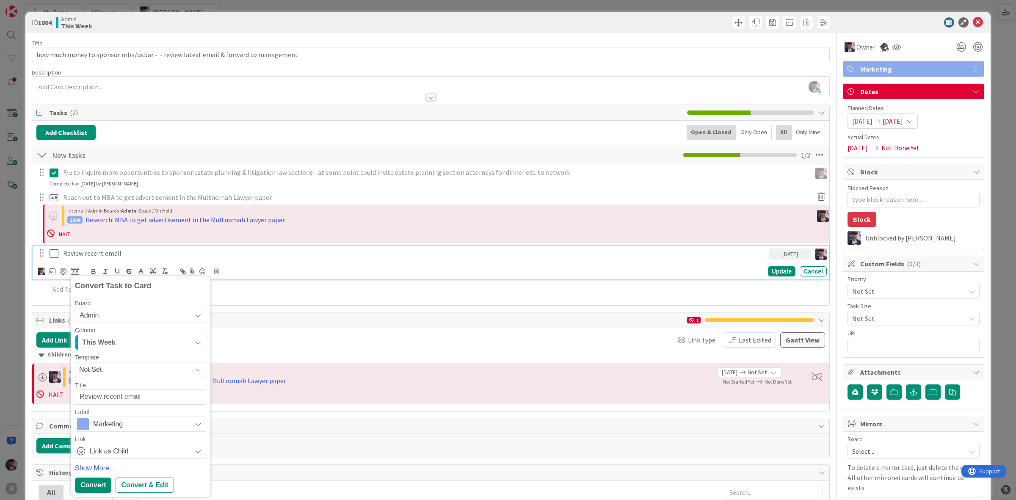
click at [138, 340] on div "This Week" at bounding box center [135, 343] width 111 height 14
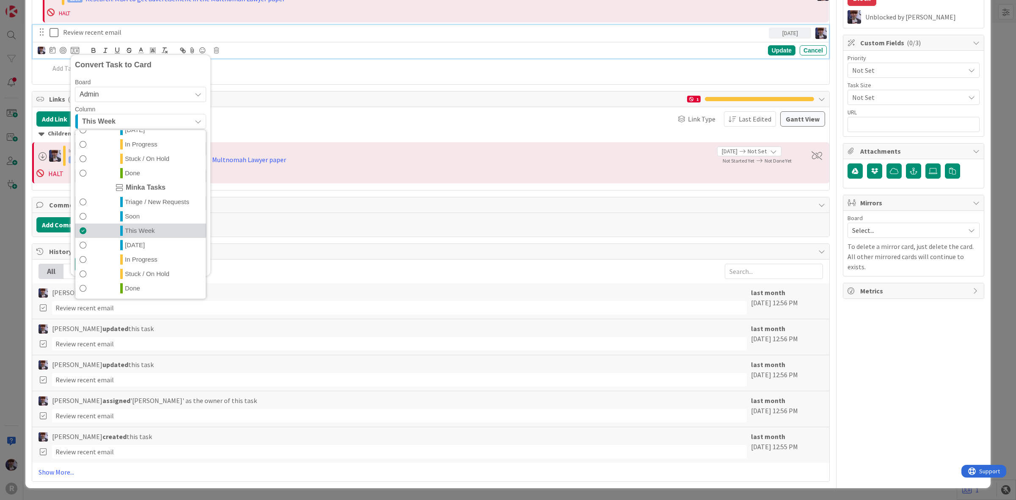
click at [145, 229] on span "This Week" at bounding box center [140, 231] width 30 height 10
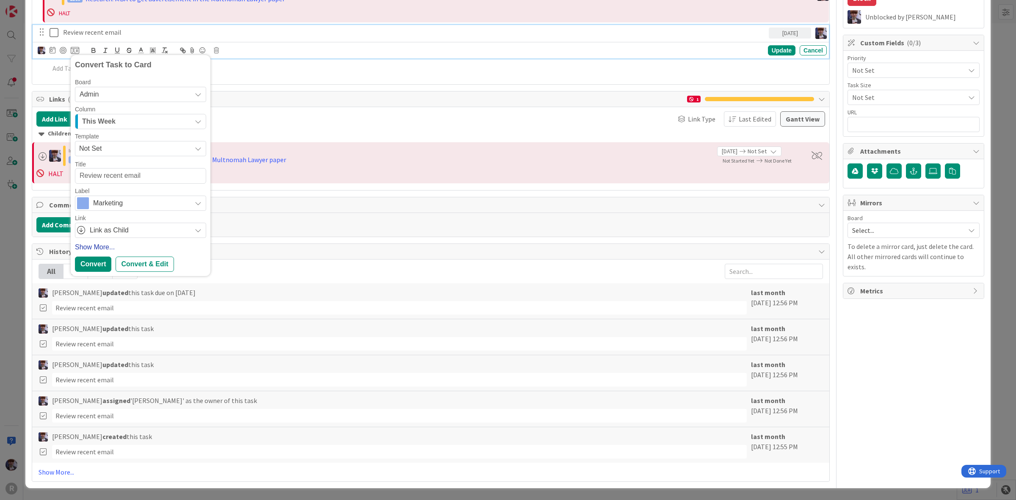
click at [102, 244] on link "Show More..." at bounding box center [140, 247] width 131 height 10
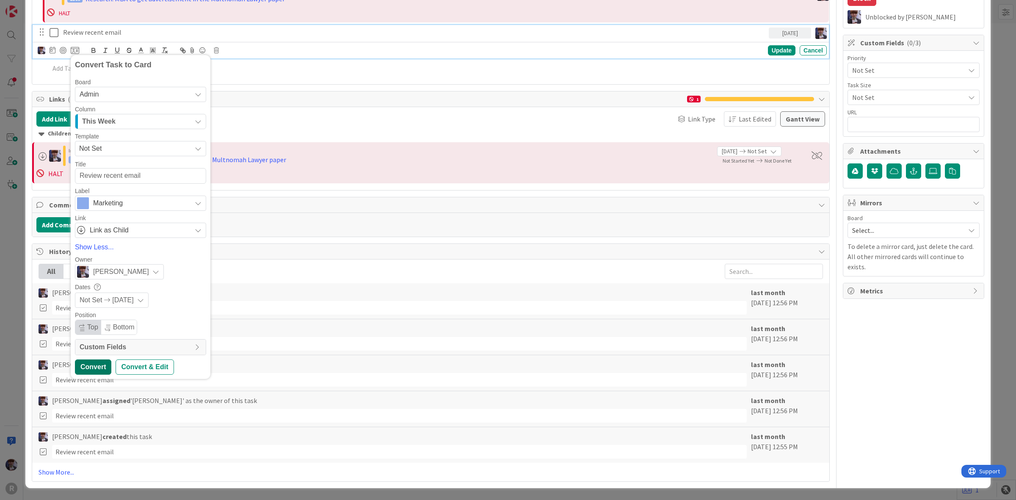
click at [90, 367] on div "Convert" at bounding box center [93, 366] width 36 height 15
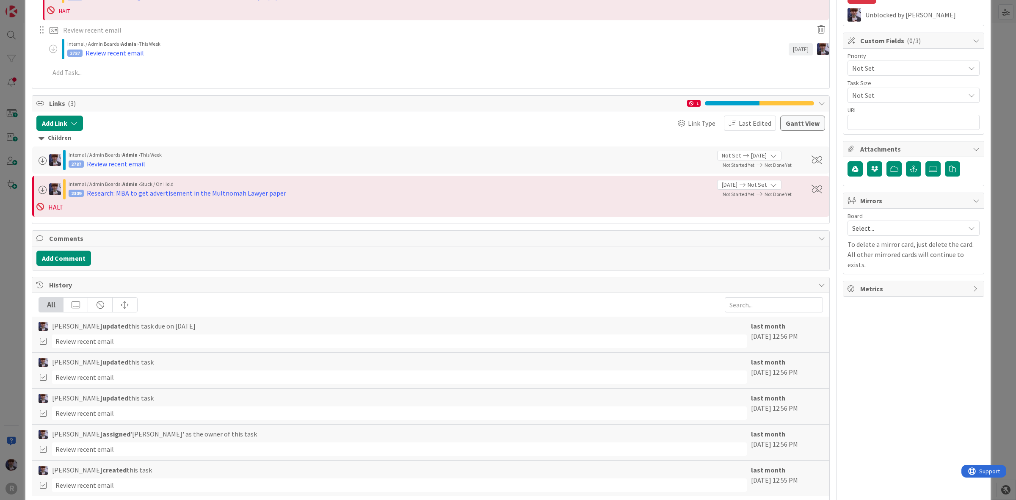
click at [90, 367] on span "Minka Laine Friesen updated this task" at bounding box center [103, 362] width 102 height 10
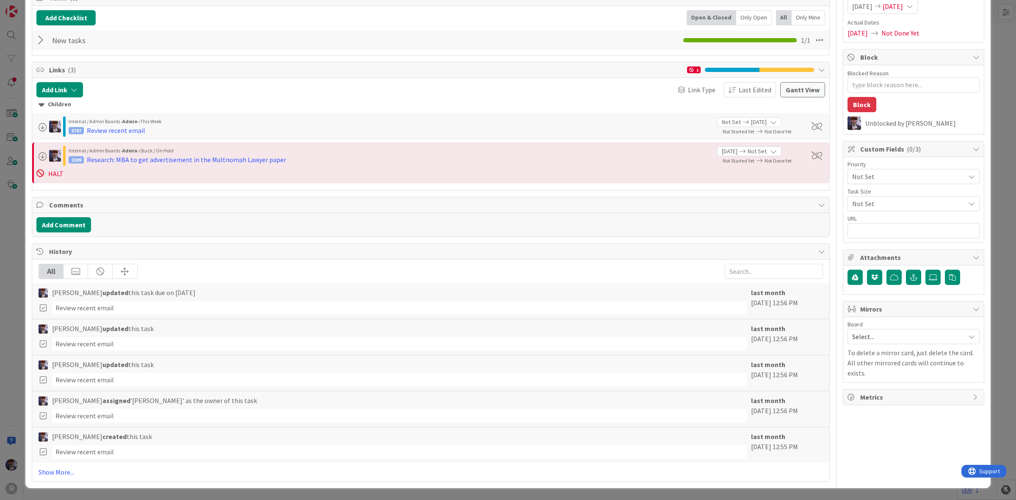
scroll to position [117, 0]
click at [15, 279] on div "ID 1804 Admin This Week Title 84 / 128 how much money to sponsor mba/osbar - - …" at bounding box center [508, 250] width 1016 height 500
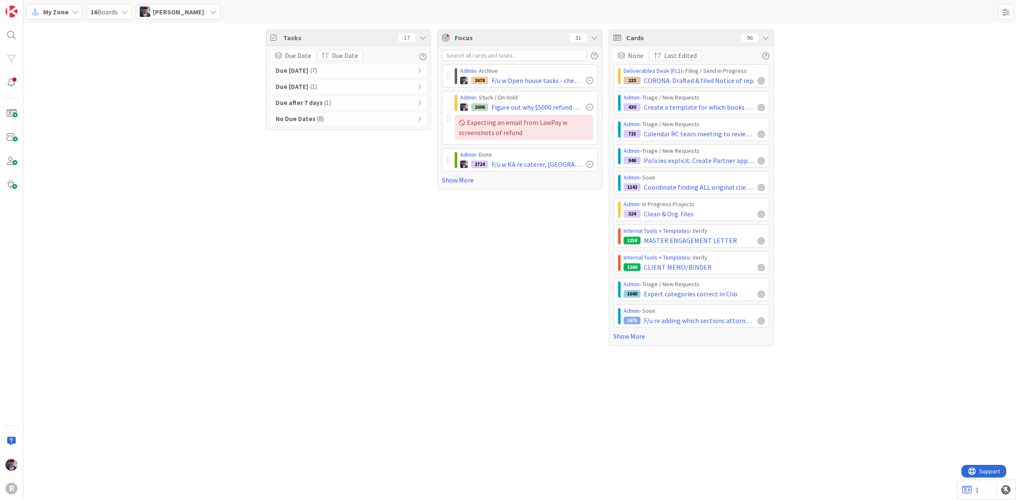
click at [352, 72] on div "Due Today ( 7 )" at bounding box center [349, 70] width 156 height 13
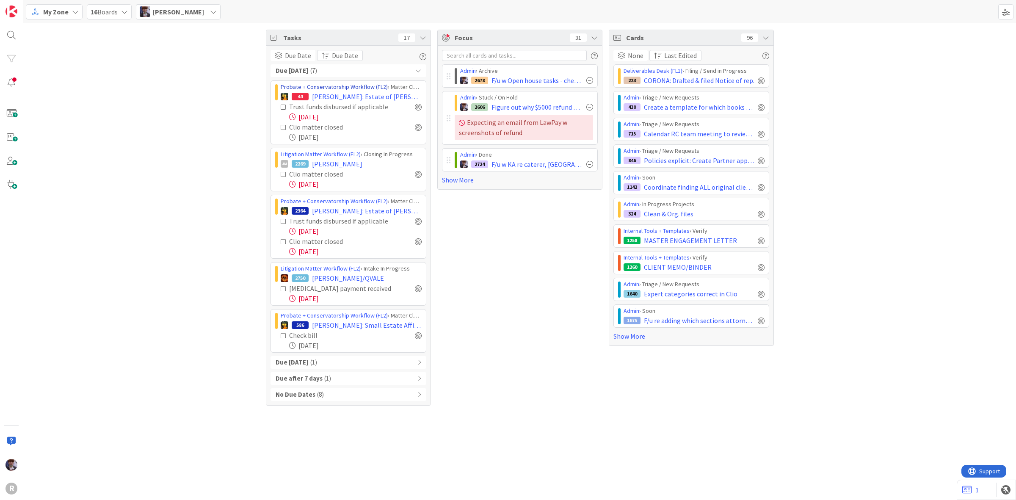
click at [355, 88] on link "Probate + Conservatorship Workflow (FL2)" at bounding box center [334, 87] width 107 height 8
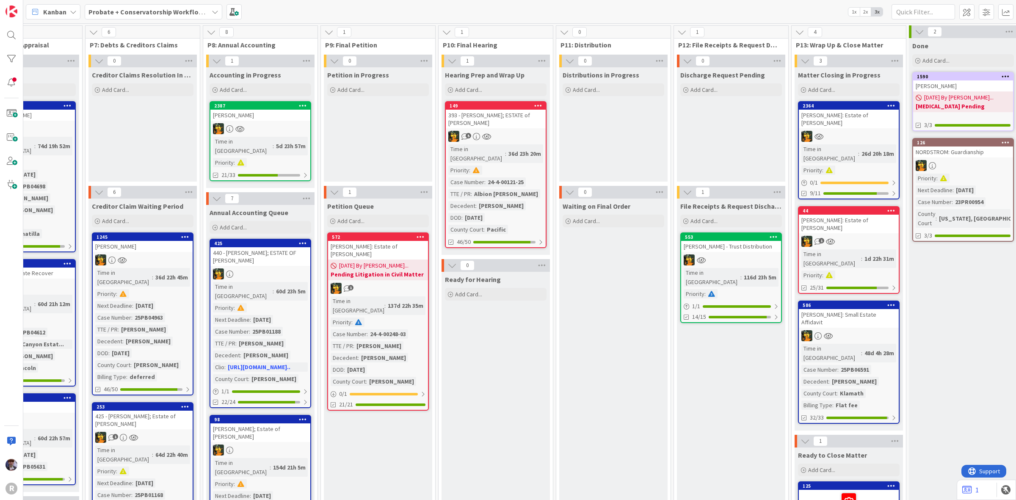
scroll to position [0, 818]
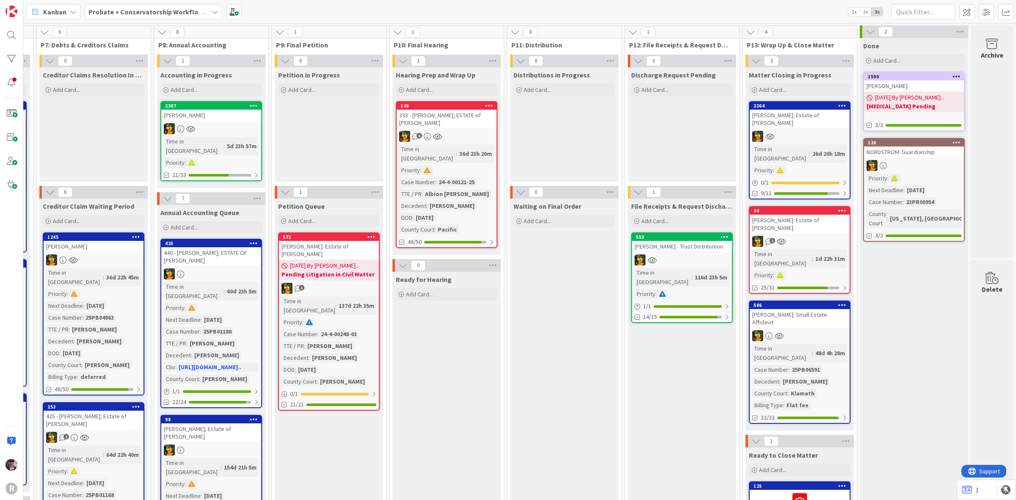
click at [818, 236] on div "1" at bounding box center [800, 241] width 100 height 11
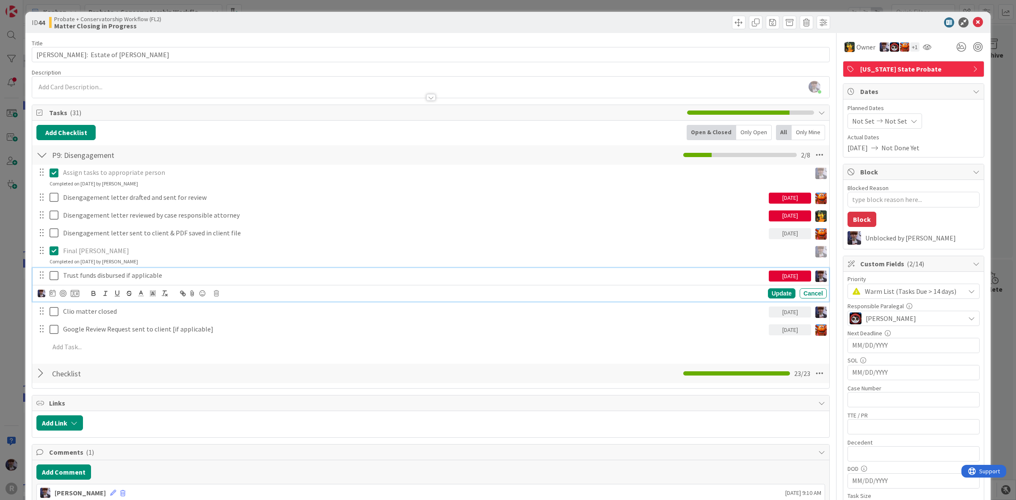
click at [73, 278] on p "Trust funds disbursed if applicable" at bounding box center [414, 276] width 702 height 10
click at [51, 293] on icon at bounding box center [53, 293] width 6 height 7
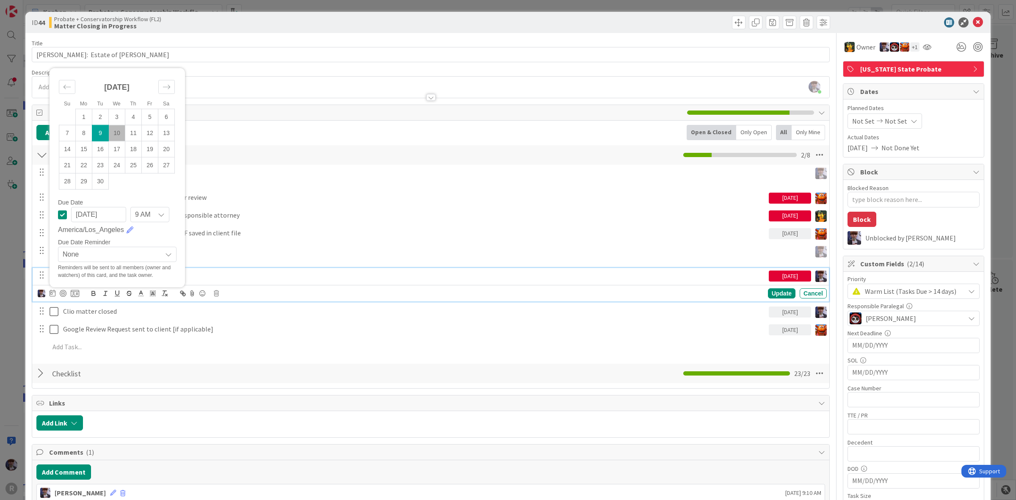
click at [119, 132] on td "10" at bounding box center [117, 133] width 17 height 16
click at [774, 293] on div "Update" at bounding box center [782, 293] width 28 height 10
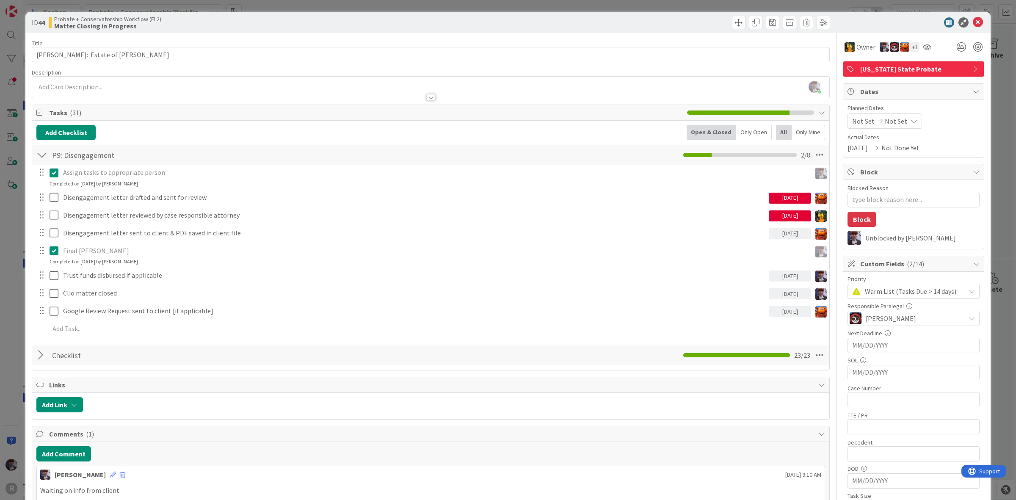
click at [14, 286] on div "ID 44 Probate + Conservatorship Workflow (FL2) Matter Closing in Progress Title…" at bounding box center [508, 250] width 1016 height 500
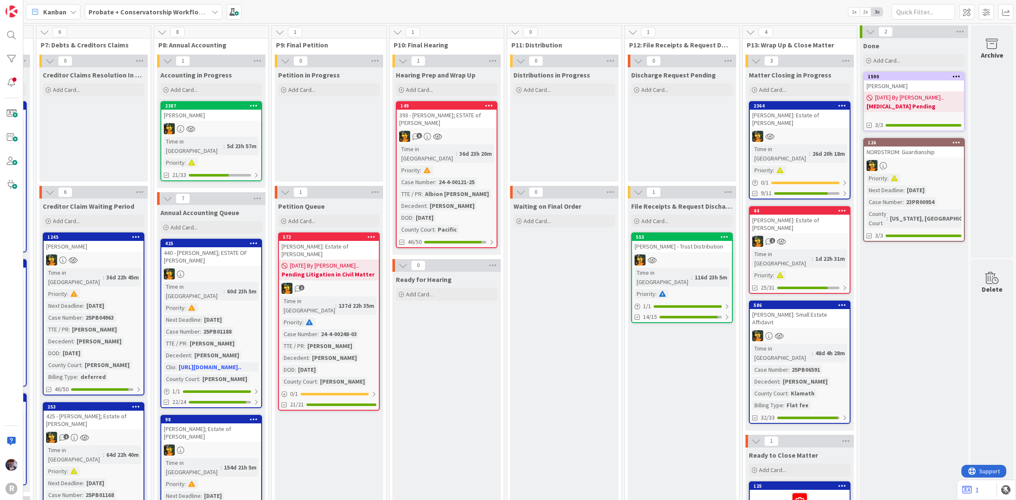
click at [51, 13] on span "Kanban" at bounding box center [54, 12] width 23 height 10
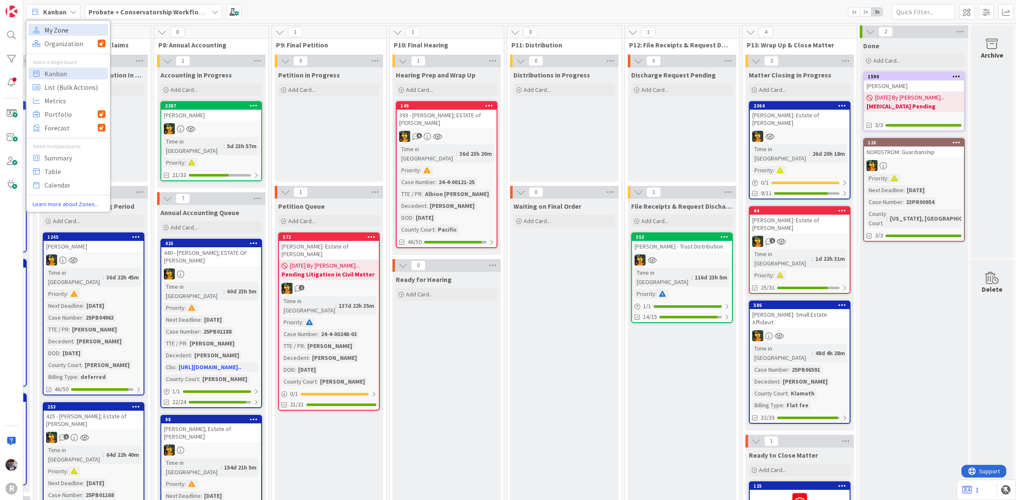
click at [54, 32] on span "My Zone" at bounding box center [74, 29] width 61 height 13
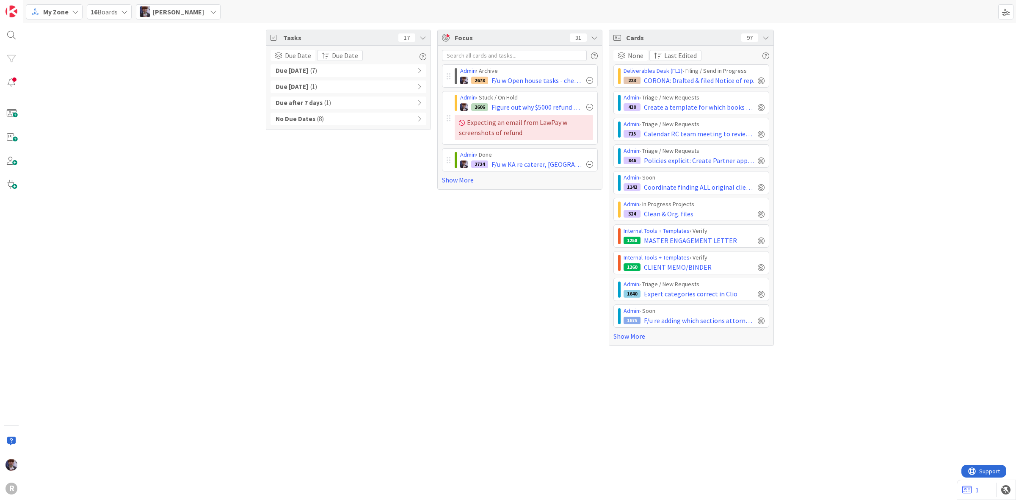
click at [458, 174] on div "Admin › Archive 2678 F/u w Open house tasks - check attendees/check emails from…" at bounding box center [520, 124] width 156 height 121
click at [456, 174] on div "Admin › Archive 2678 F/u w Open house tasks - check attendees/check emails from…" at bounding box center [520, 124] width 156 height 121
click at [461, 180] on link "Show More" at bounding box center [520, 180] width 156 height 10
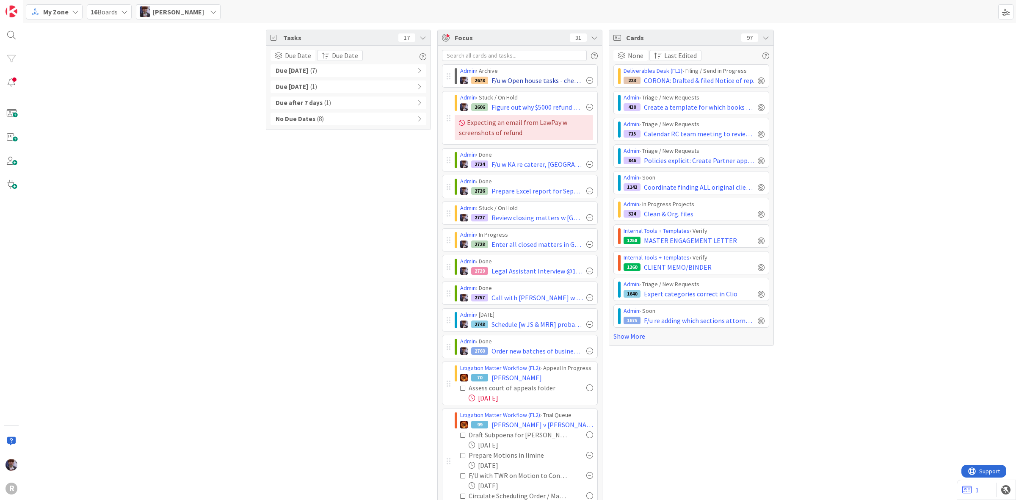
click at [586, 82] on div at bounding box center [589, 80] width 7 height 7
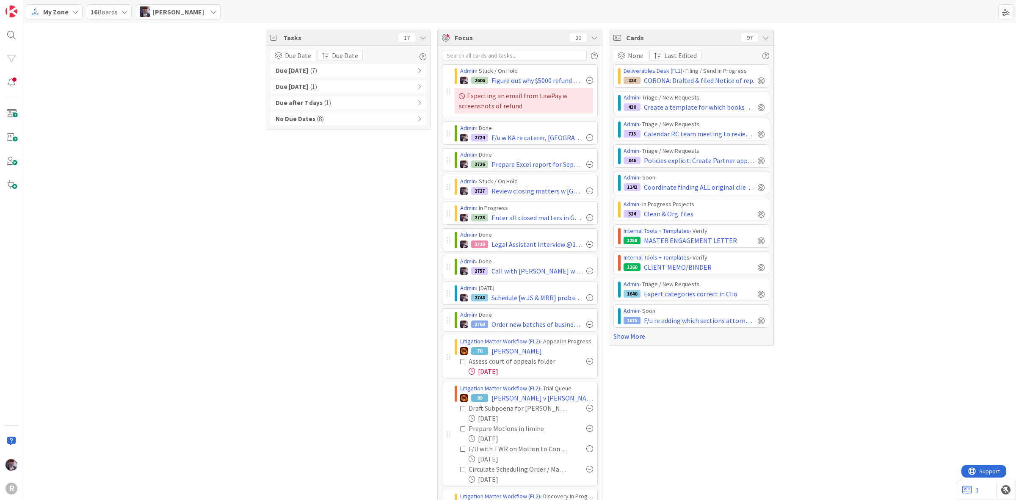
click at [762, 37] on icon at bounding box center [765, 37] width 7 height 7
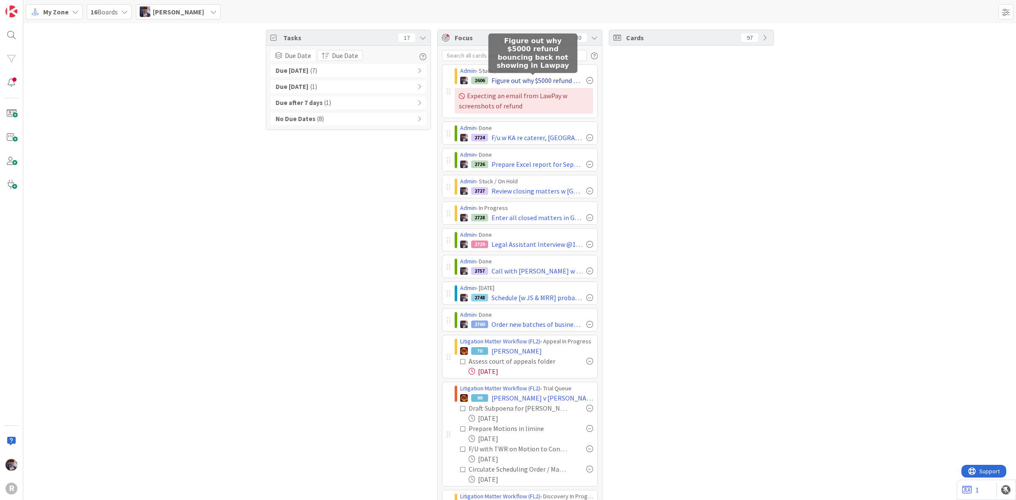
click at [514, 76] on span "Figure out why $5000 refund bouncing back not showing in Lawpay" at bounding box center [537, 80] width 91 height 10
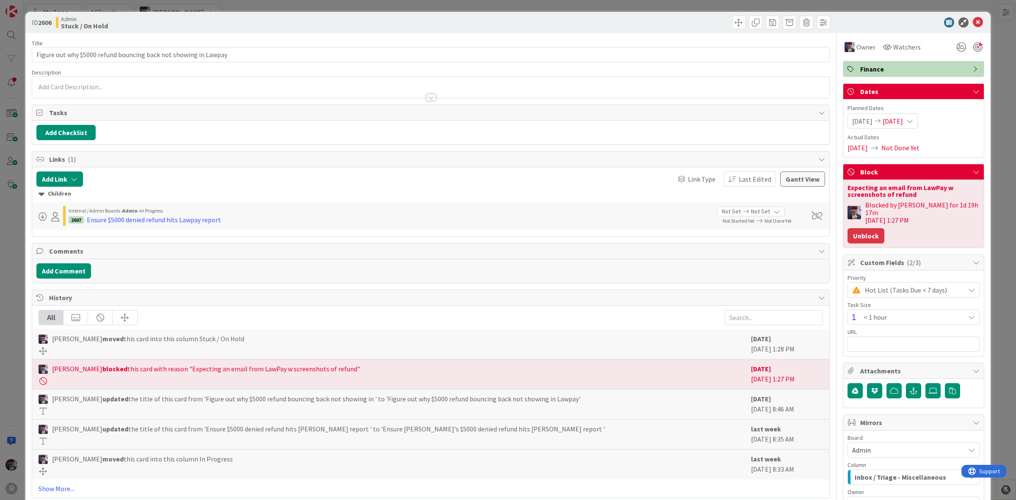
click at [850, 229] on button "Unblock" at bounding box center [866, 235] width 37 height 15
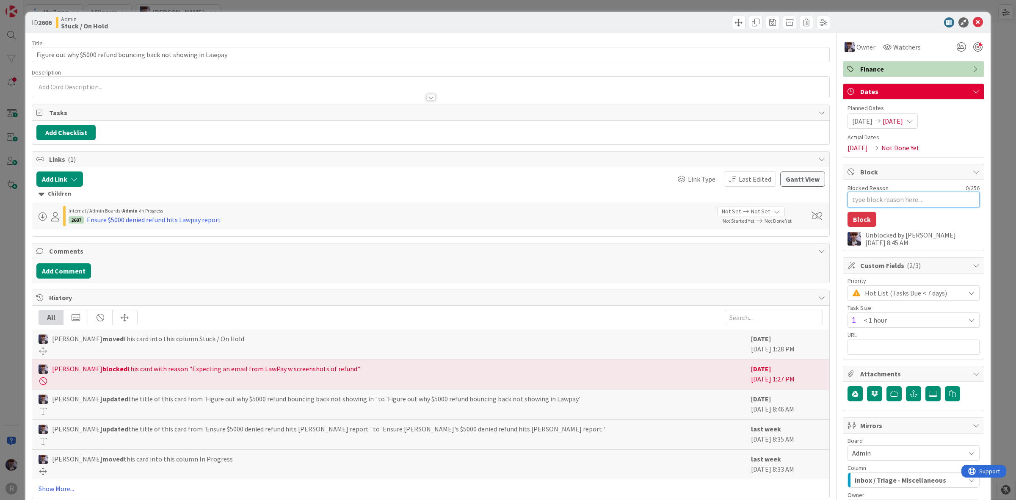
drag, startPoint x: 850, startPoint y: 229, endPoint x: 898, endPoint y: 195, distance: 58.6
click at [898, 195] on textarea "Blocked Reason" at bounding box center [914, 200] width 132 height 16
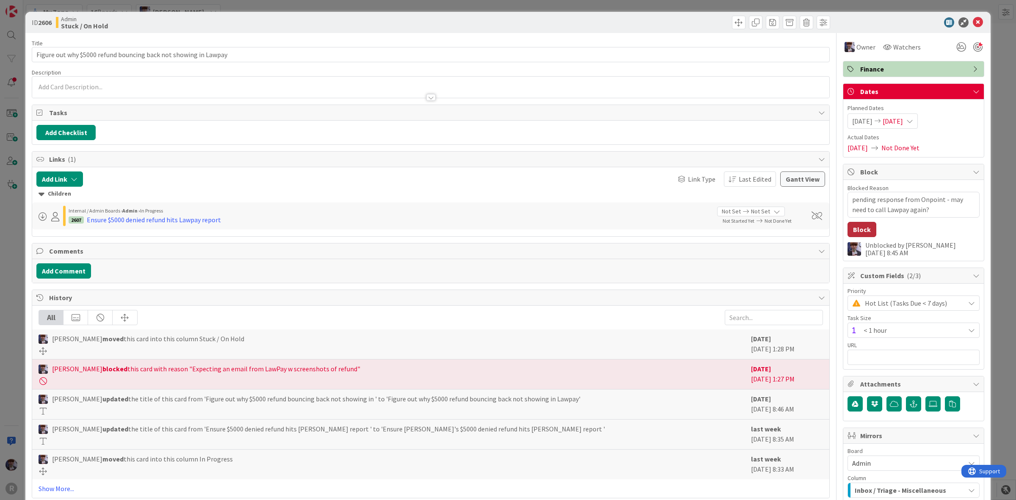
click at [851, 225] on button "Block" at bounding box center [862, 229] width 29 height 15
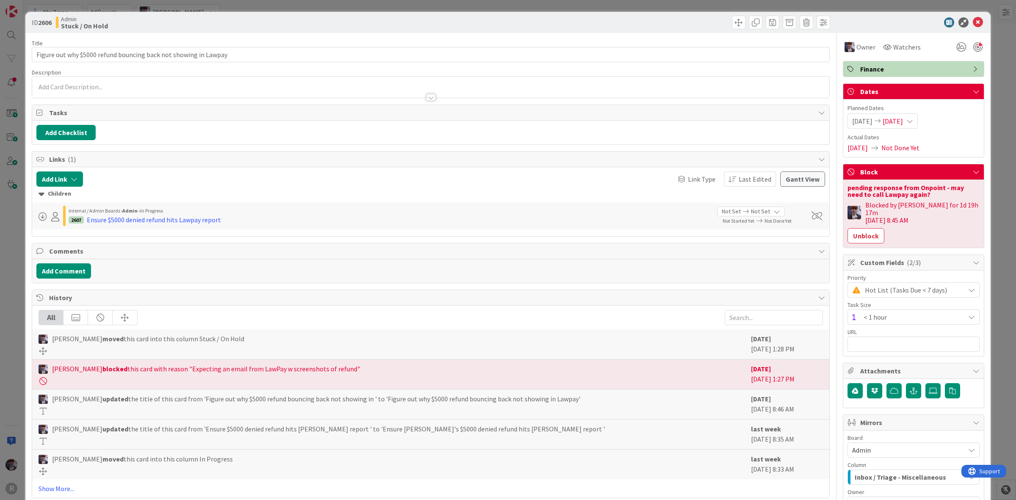
click at [987, 107] on div "ID 2606 Admin Stuck / On Hold Title 63 / 128 Figure out why $5000 refund bounci…" at bounding box center [508, 250] width 1016 height 500
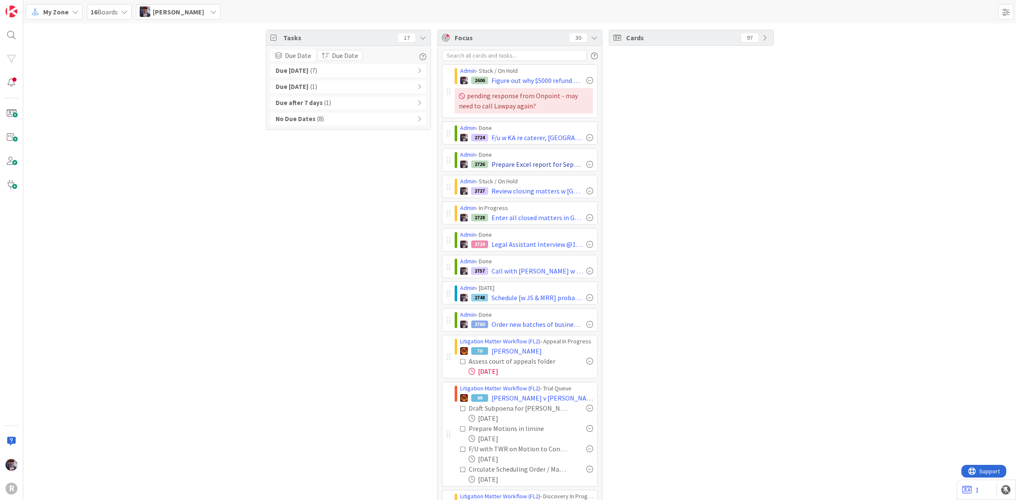
click at [586, 164] on div at bounding box center [589, 164] width 7 height 7
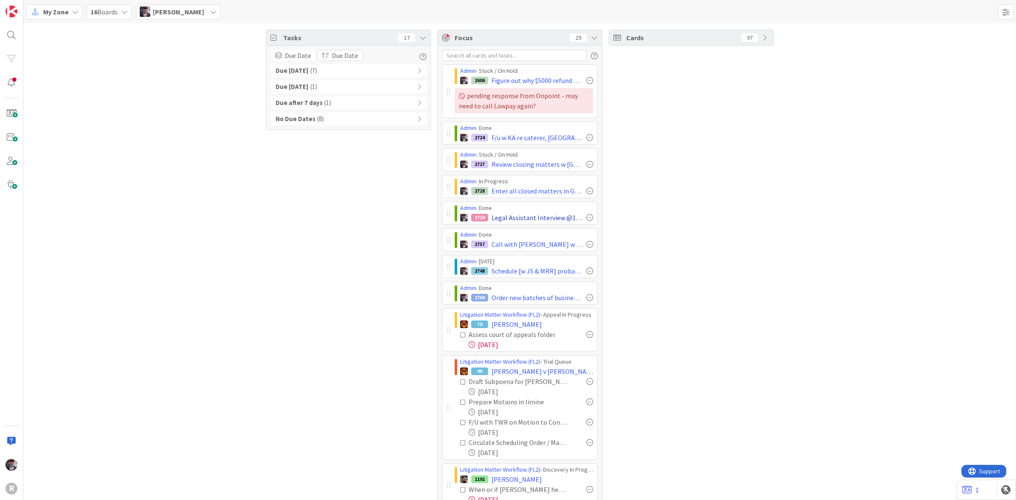
click at [588, 217] on div at bounding box center [589, 217] width 7 height 7
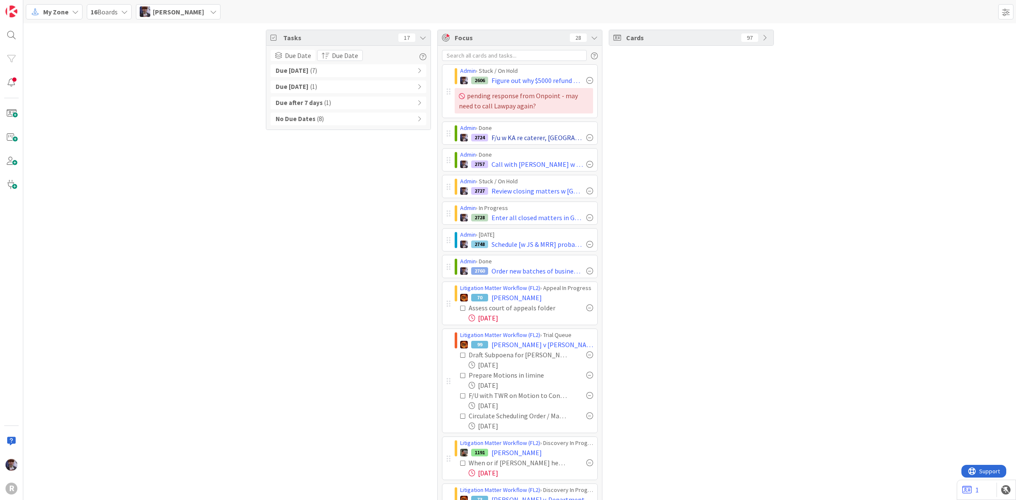
click at [586, 138] on div at bounding box center [589, 137] width 7 height 7
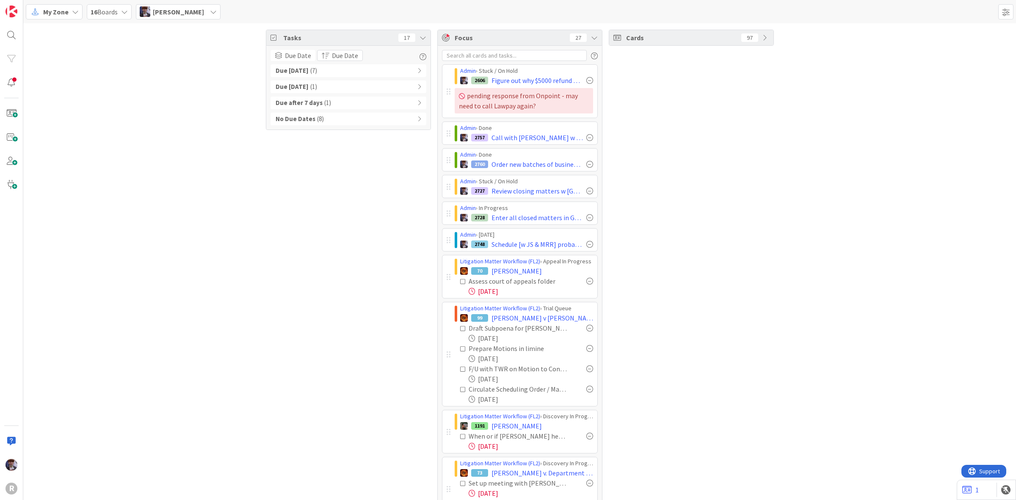
click at [447, 164] on div at bounding box center [449, 160] width 4 height 8
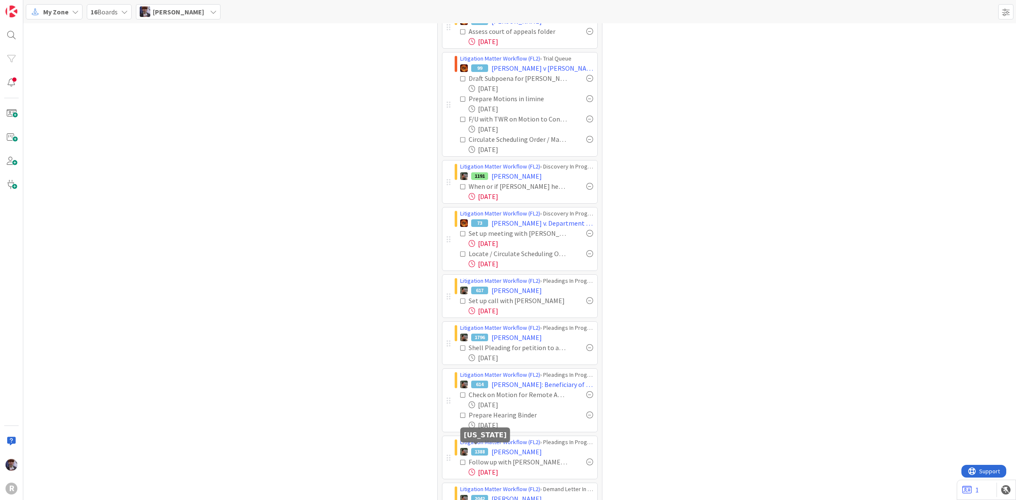
scroll to position [247, 0]
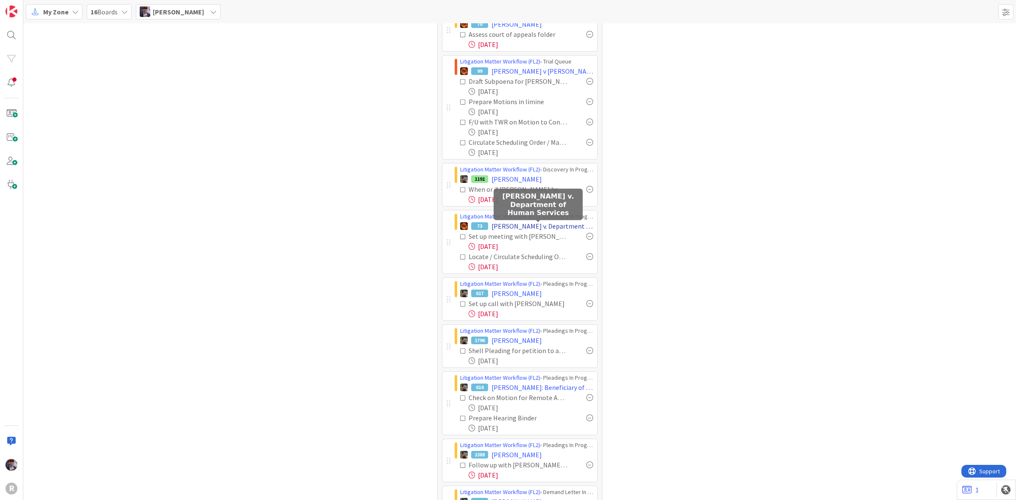
click at [512, 226] on span "[PERSON_NAME] v. Department of Human Services" at bounding box center [543, 226] width 102 height 10
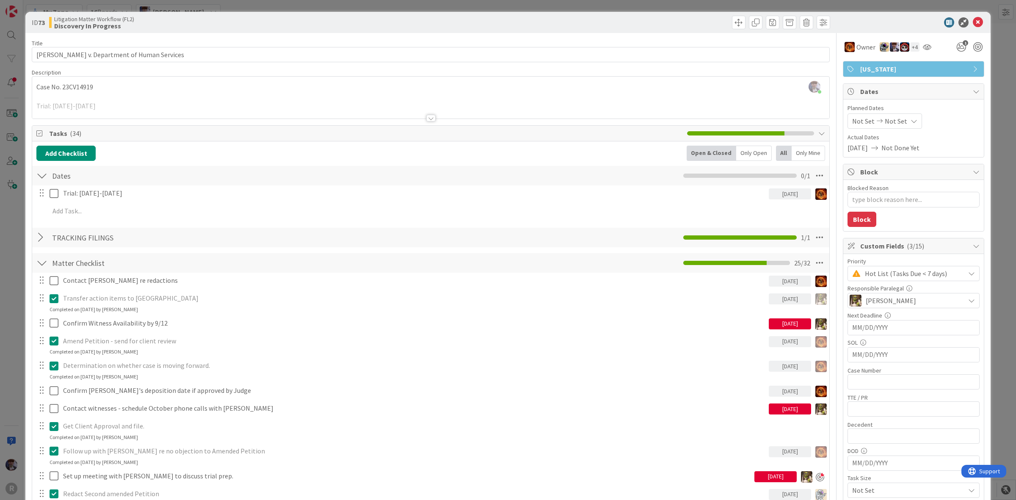
click at [792, 149] on div "Only Mine" at bounding box center [808, 153] width 33 height 15
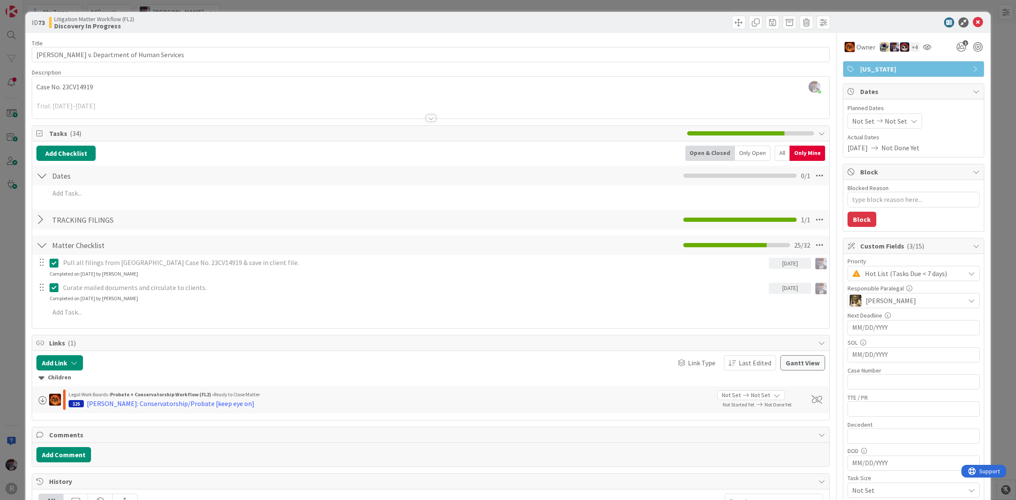
click at [981, 54] on div "ID 73 Litigation Matter Workflow (FL2) Discovery In Progress Title 38 / 128 Kil…" at bounding box center [507, 423] width 965 height 822
click at [993, 60] on div "ID 73 Litigation Matter Workflow (FL2) Discovery In Progress Title 38 / 128 Kil…" at bounding box center [508, 250] width 1016 height 500
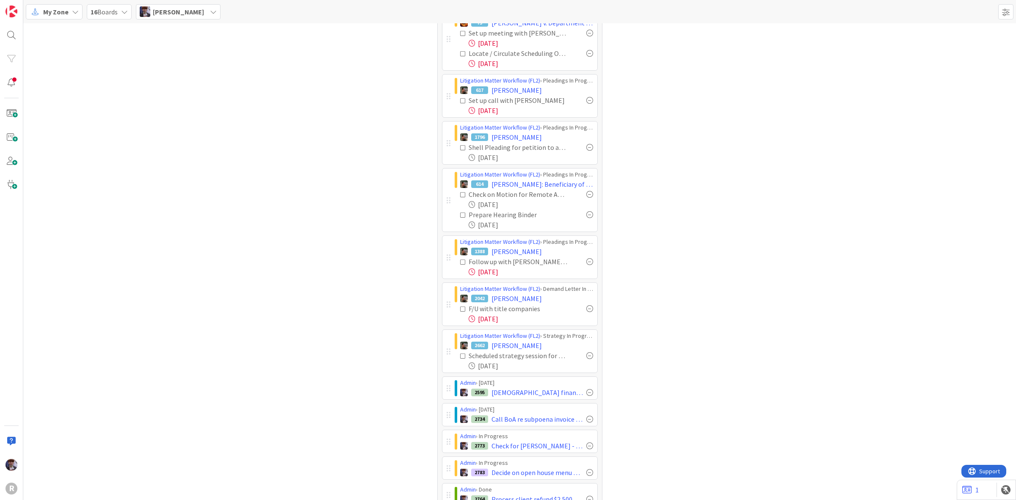
scroll to position [459, 0]
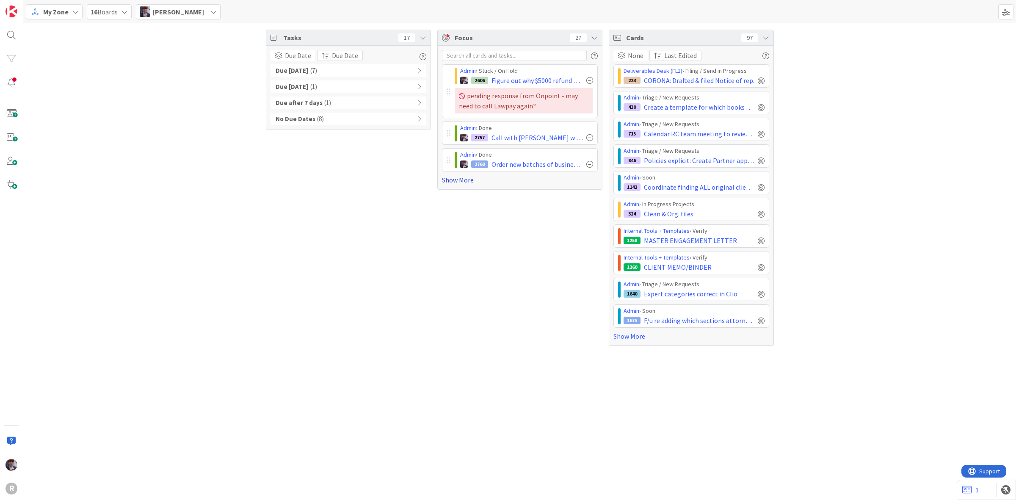
click at [464, 181] on link "Show More" at bounding box center [520, 180] width 156 height 10
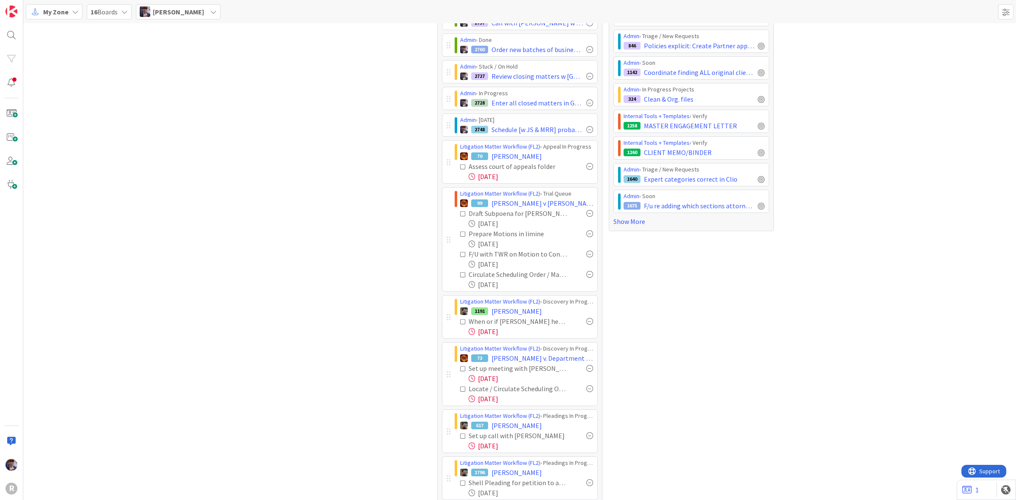
scroll to position [212, 0]
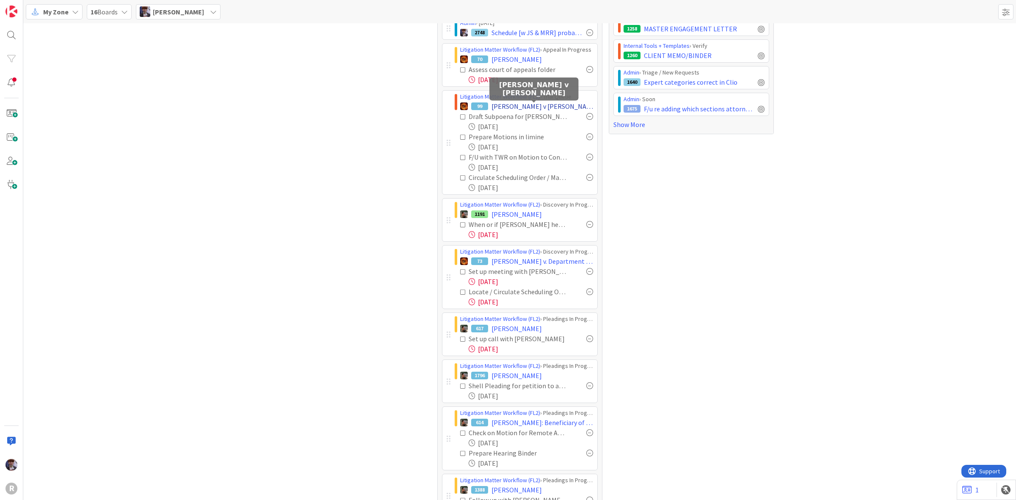
click at [497, 106] on span "[PERSON_NAME] v [PERSON_NAME]" at bounding box center [543, 106] width 102 height 10
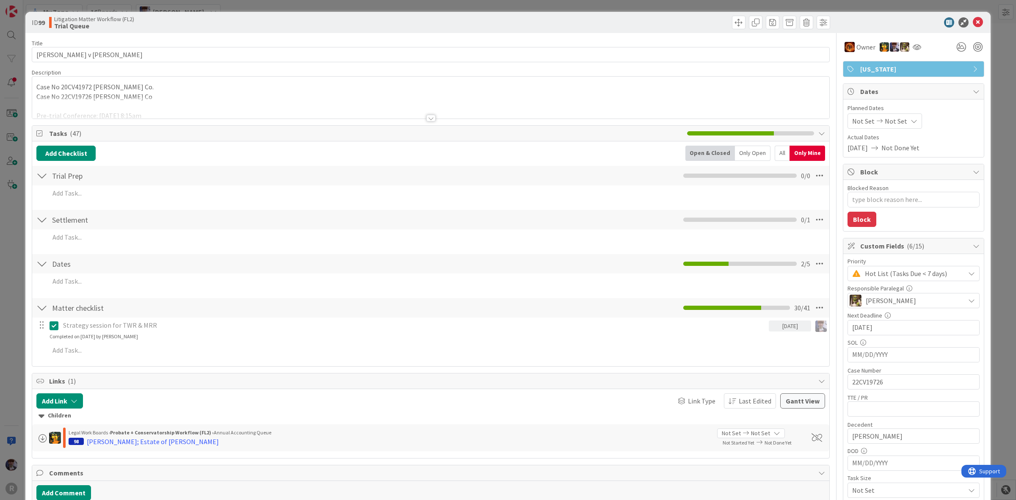
type textarea "x"
click at [762, 147] on div "Only Open" at bounding box center [753, 153] width 36 height 15
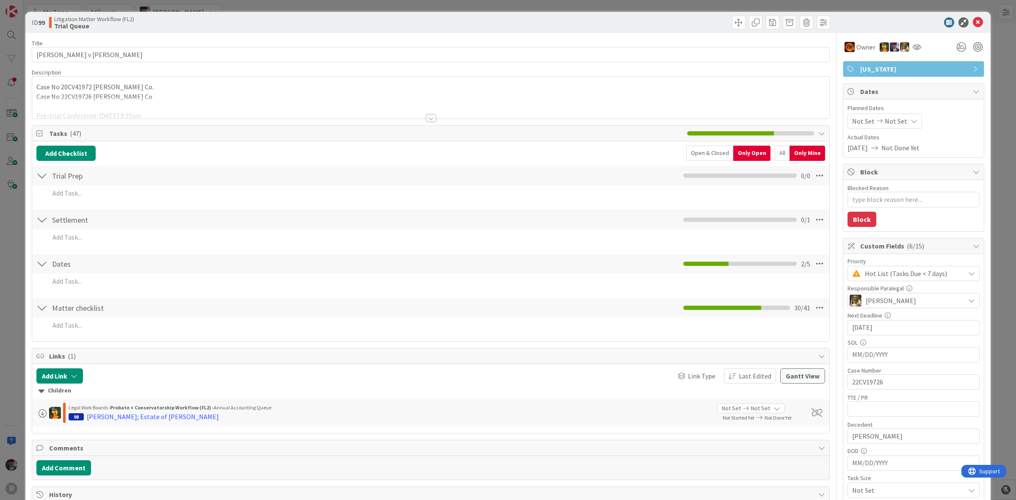
click at [45, 175] on div at bounding box center [41, 175] width 11 height 15
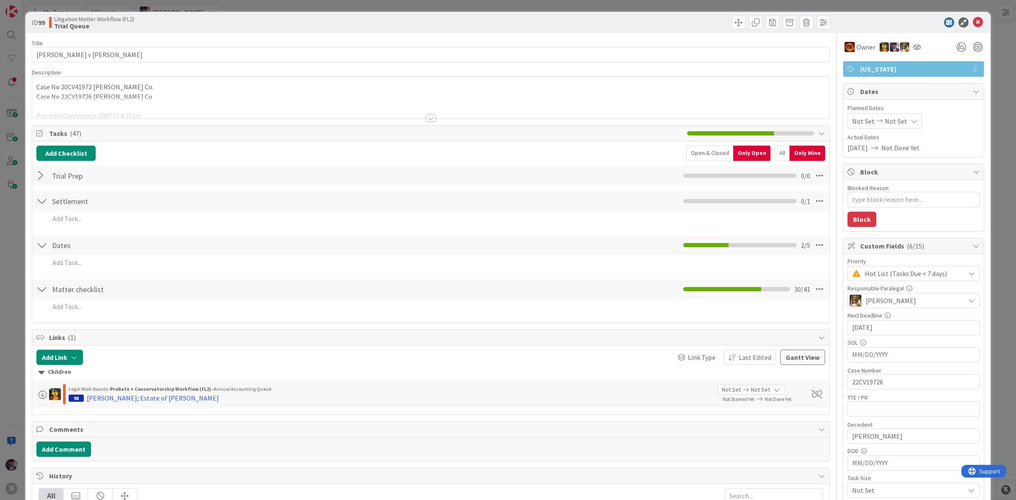
click at [45, 175] on div at bounding box center [41, 175] width 11 height 15
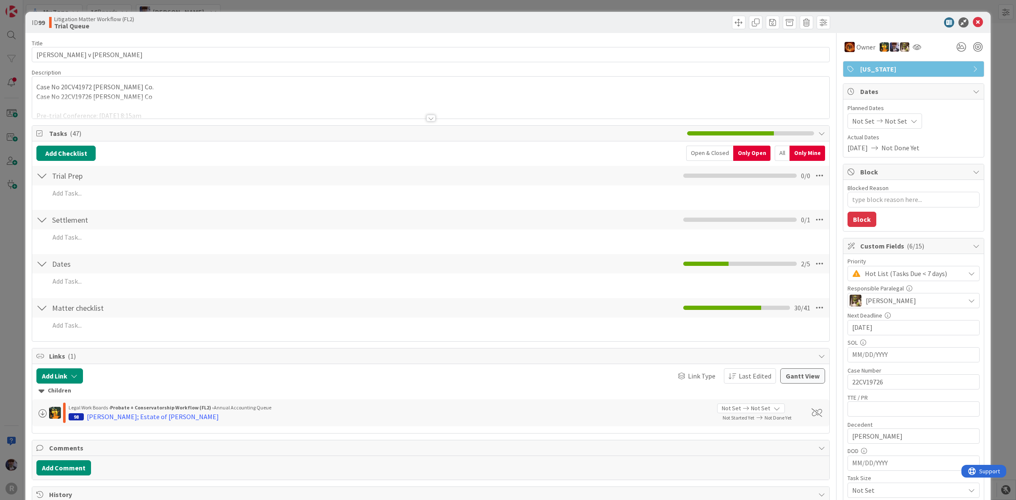
click at [41, 221] on div at bounding box center [41, 219] width 11 height 15
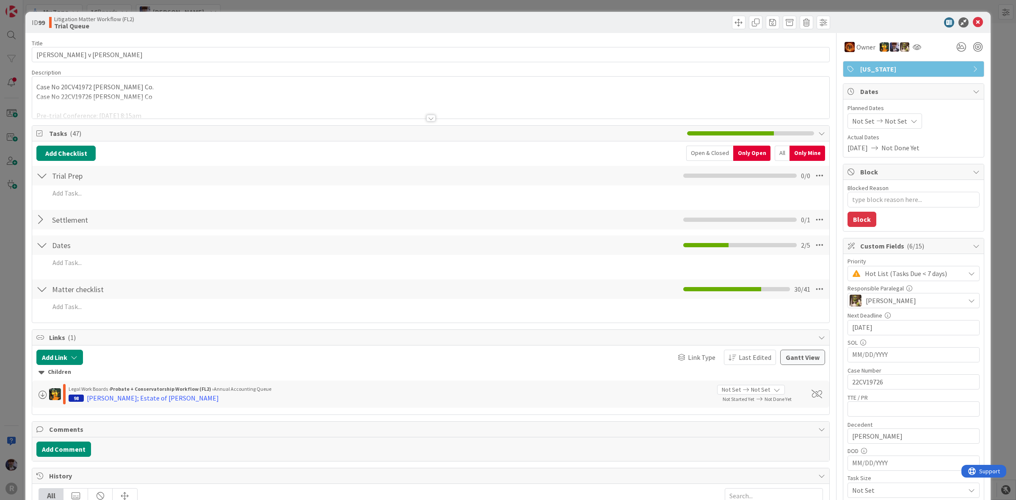
click at [41, 221] on div at bounding box center [41, 219] width 11 height 15
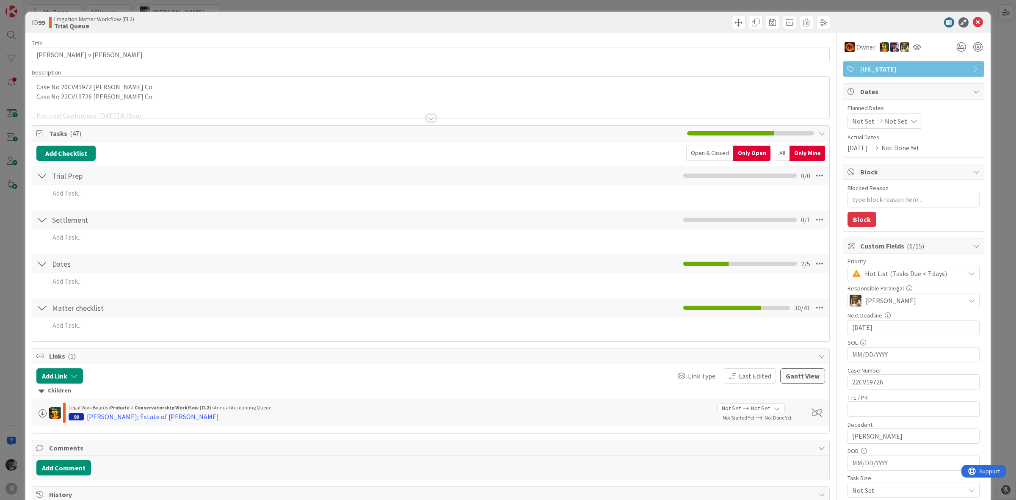
click at [37, 255] on div "Dates Checklist Name 6 / 64 Dates 2 / 5" at bounding box center [430, 263] width 797 height 19
click at [39, 259] on div at bounding box center [41, 263] width 11 height 15
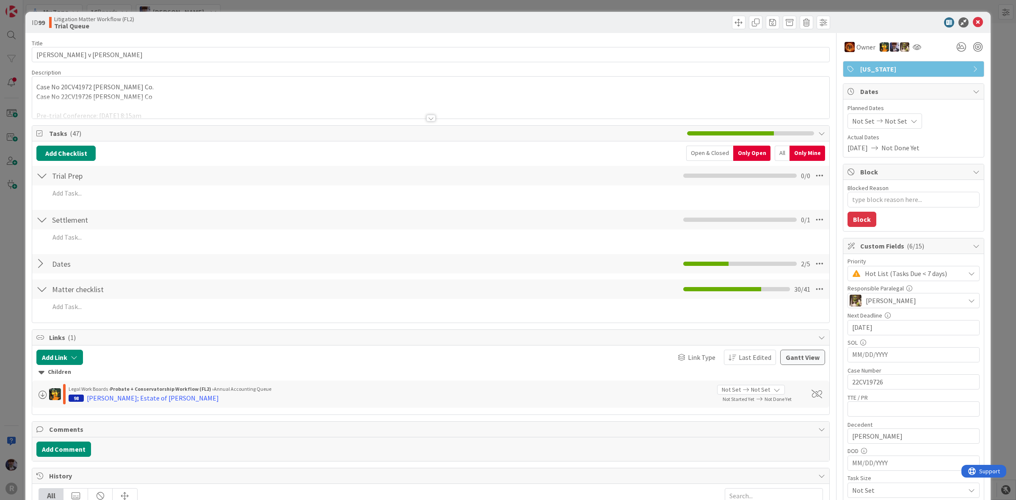
click at [39, 259] on div at bounding box center [41, 263] width 11 height 15
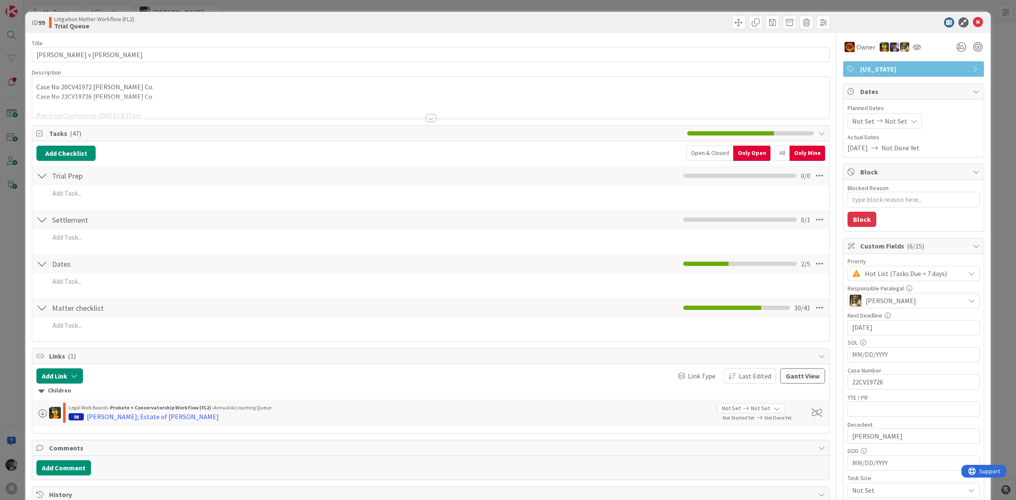
click at [44, 305] on div at bounding box center [41, 307] width 11 height 15
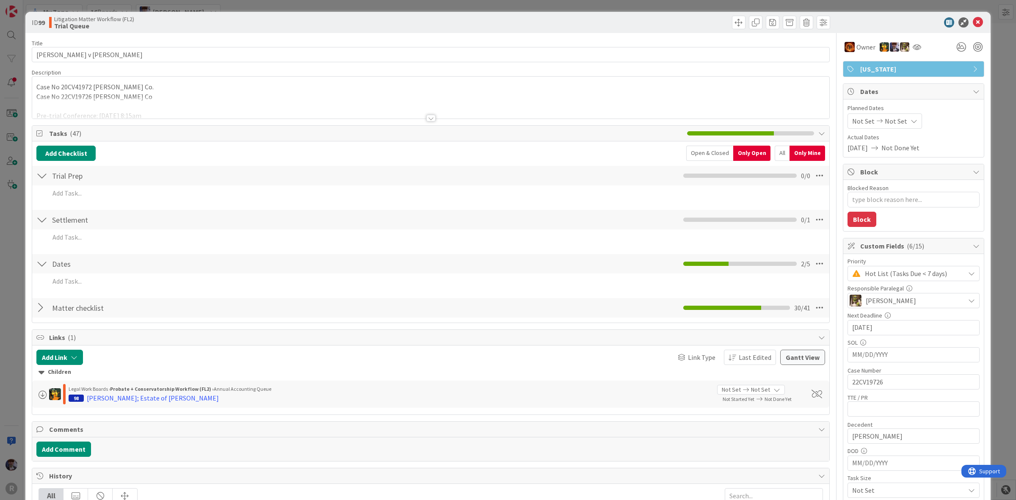
click at [44, 305] on div at bounding box center [41, 307] width 11 height 15
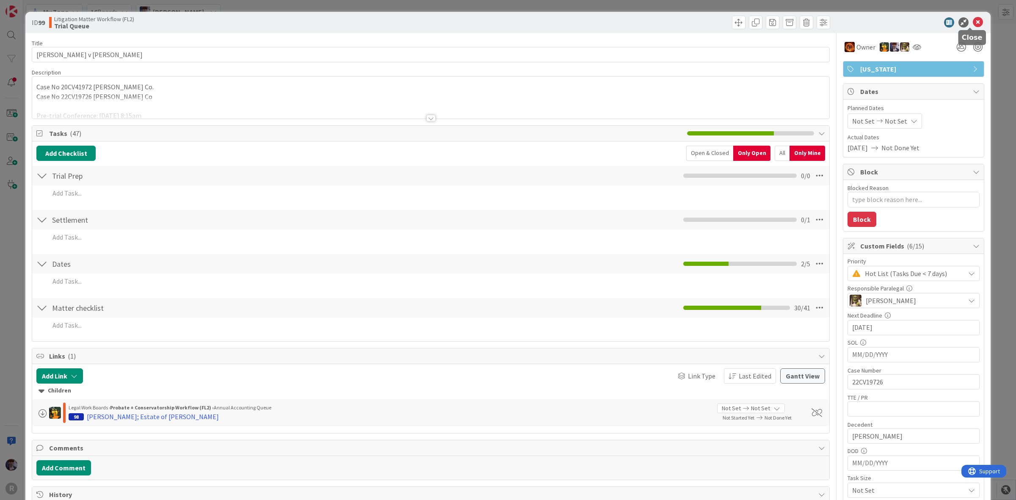
click at [973, 24] on icon at bounding box center [978, 22] width 10 height 10
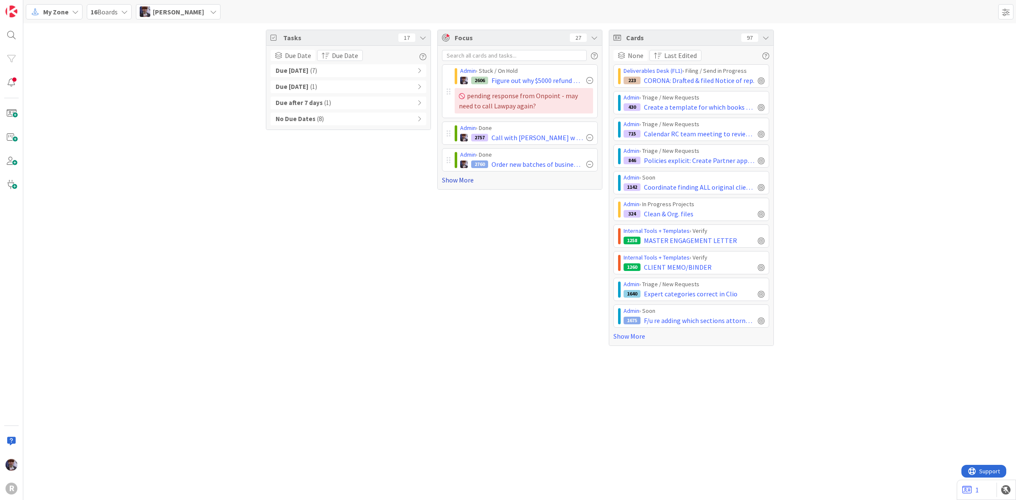
click at [452, 179] on link "Show More" at bounding box center [520, 180] width 156 height 10
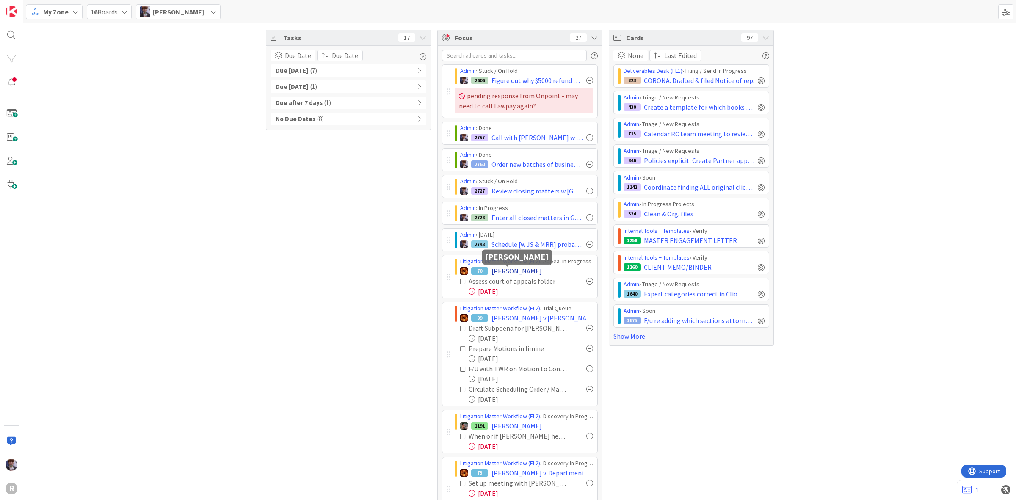
click at [519, 274] on span "[PERSON_NAME]" at bounding box center [517, 271] width 50 height 10
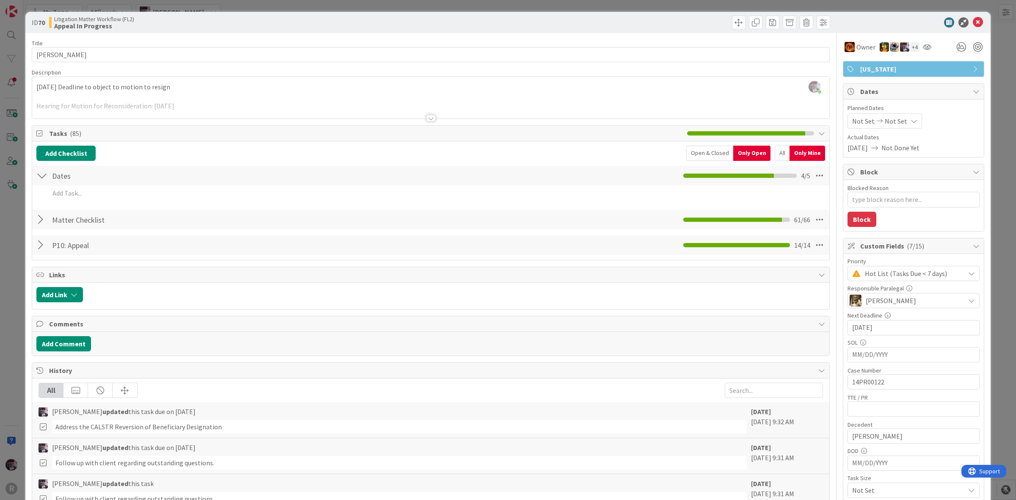
click at [45, 216] on div at bounding box center [41, 219] width 11 height 15
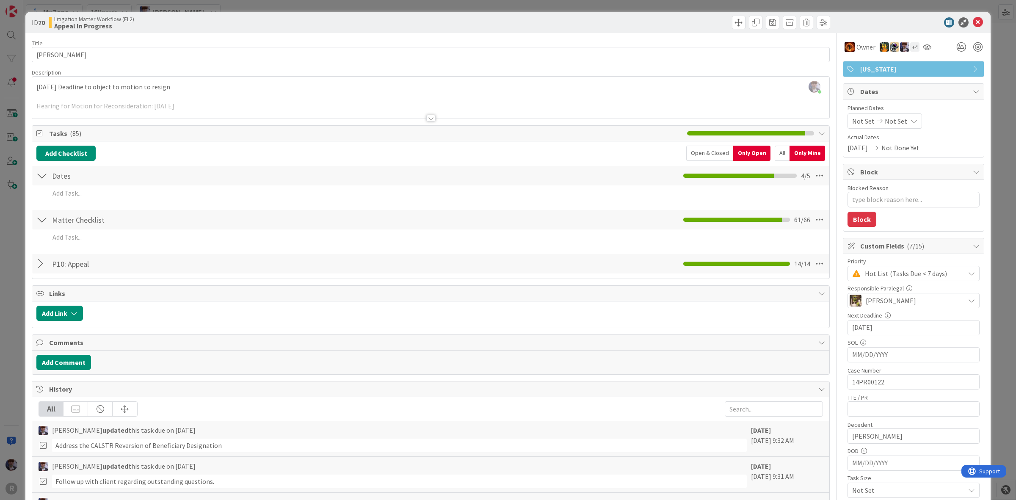
click at [713, 153] on div "Open & Closed" at bounding box center [709, 153] width 47 height 15
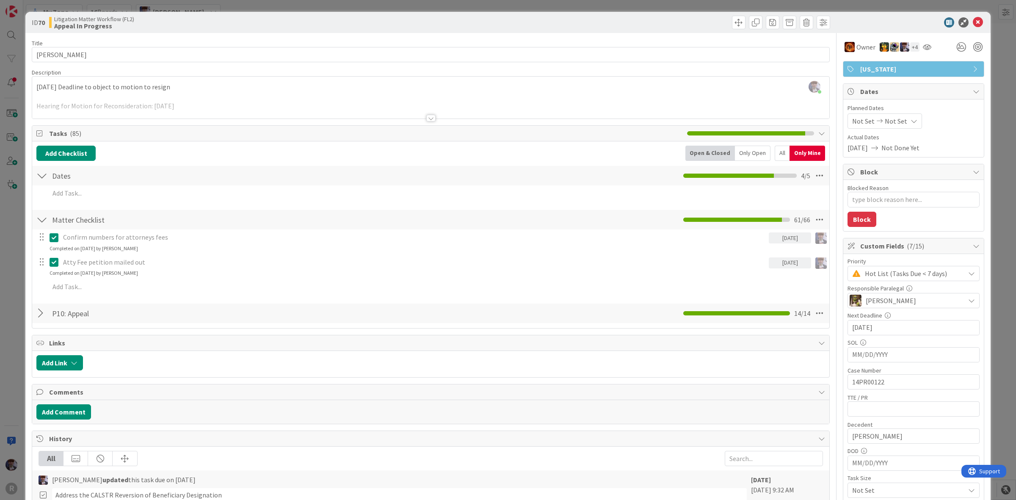
click at [746, 152] on div "Only Open" at bounding box center [753, 153] width 36 height 15
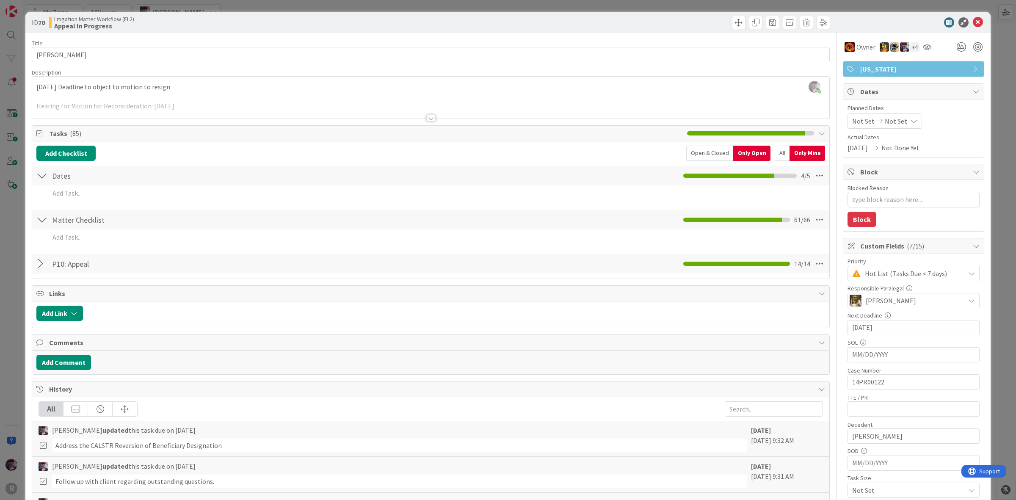
click at [790, 152] on div "Only Mine" at bounding box center [808, 153] width 36 height 15
click at [776, 155] on div "All" at bounding box center [782, 153] width 15 height 15
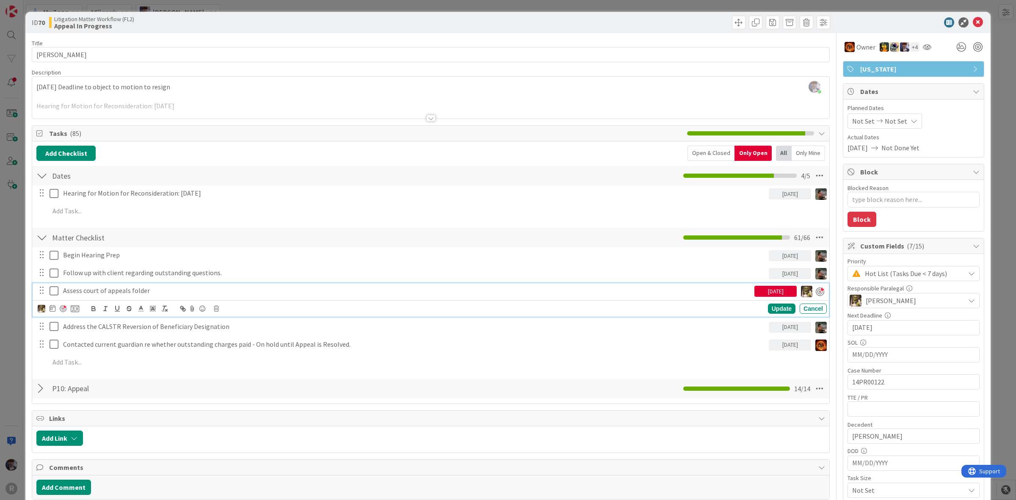
click at [116, 293] on p "Assess court of appeals folder" at bounding box center [407, 291] width 688 height 10
click at [816, 291] on div at bounding box center [820, 291] width 8 height 8
click at [14, 332] on div "ID 70 Litigation Matter Workflow (FL2) Appeal In Progress Title 12 / 128 DURKEE…" at bounding box center [508, 250] width 1016 height 500
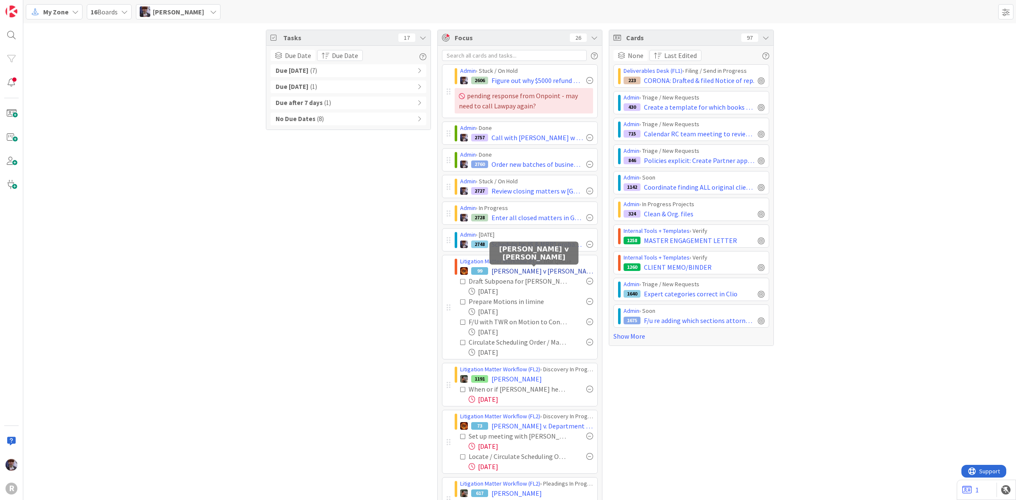
click at [558, 274] on span "[PERSON_NAME] v [PERSON_NAME]" at bounding box center [543, 271] width 102 height 10
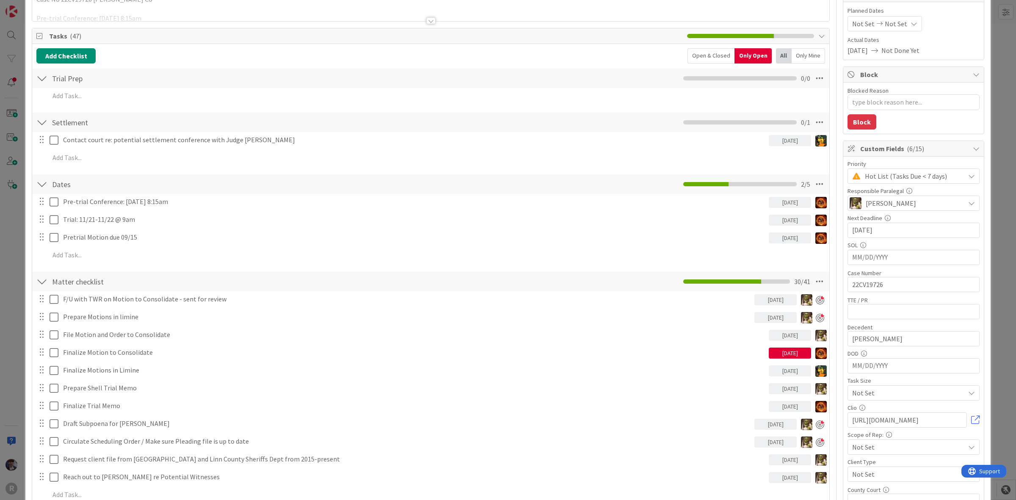
scroll to position [159, 0]
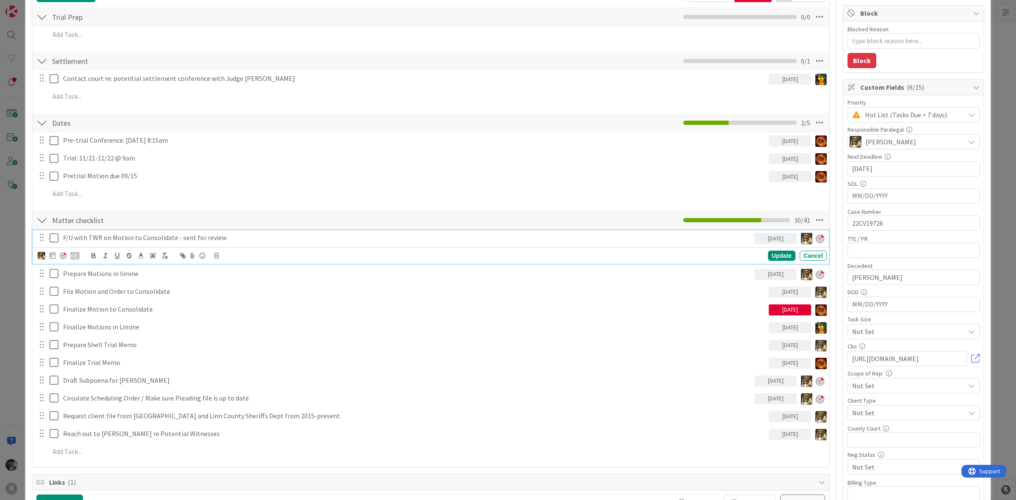
click at [106, 240] on p "F/U with TWR on Motion to Consolidate - sent for review" at bounding box center [407, 238] width 688 height 10
click at [64, 254] on div at bounding box center [63, 255] width 7 height 7
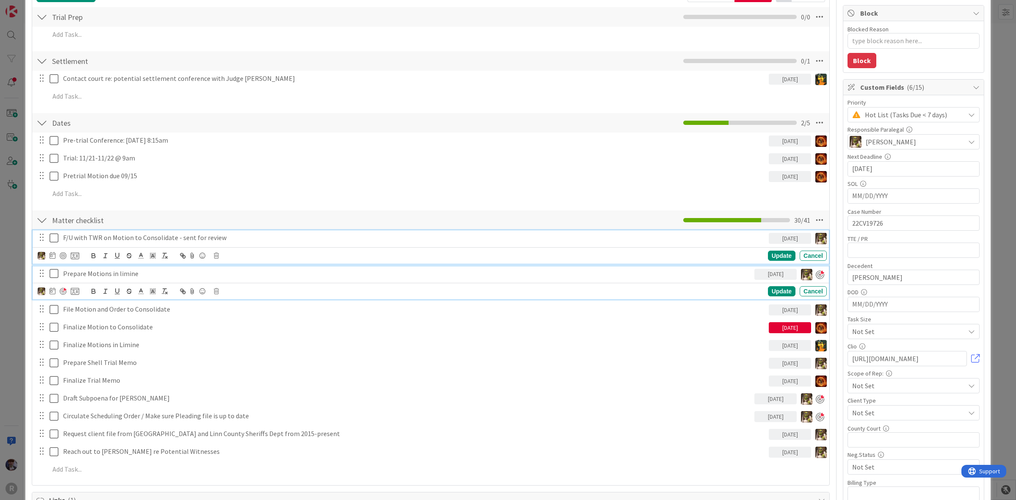
click at [69, 270] on p "Prepare Motions in limine" at bounding box center [407, 274] width 688 height 10
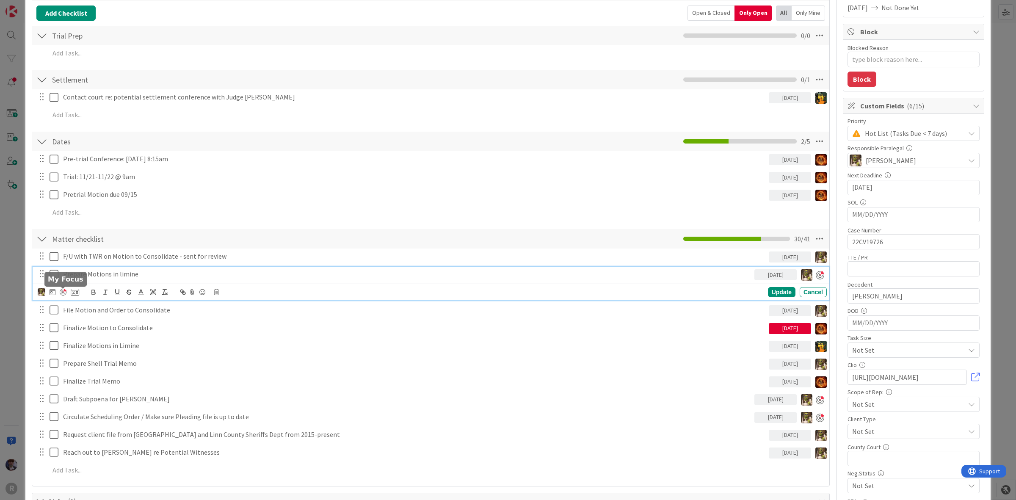
click at [64, 291] on div at bounding box center [63, 292] width 7 height 7
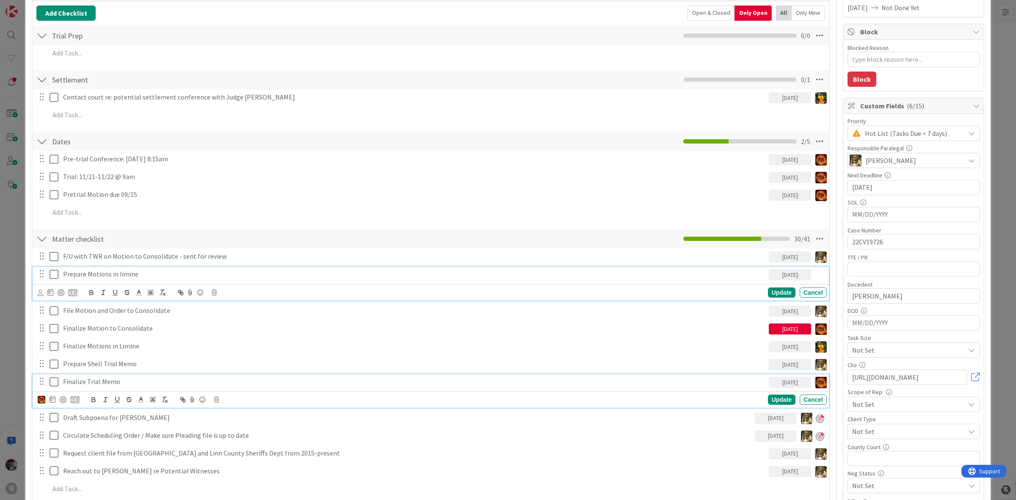
click at [117, 379] on p "Finalize Trial Memo" at bounding box center [414, 382] width 702 height 10
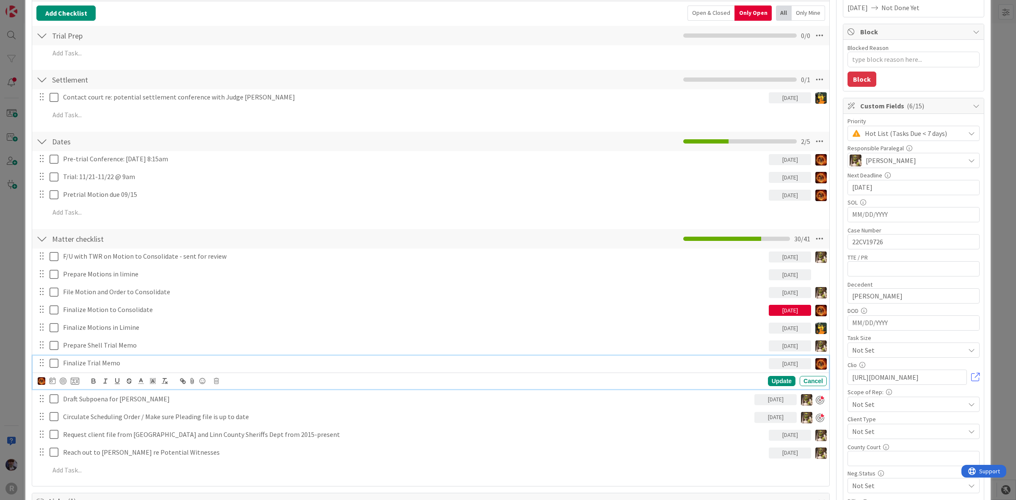
scroll to position [121, 0]
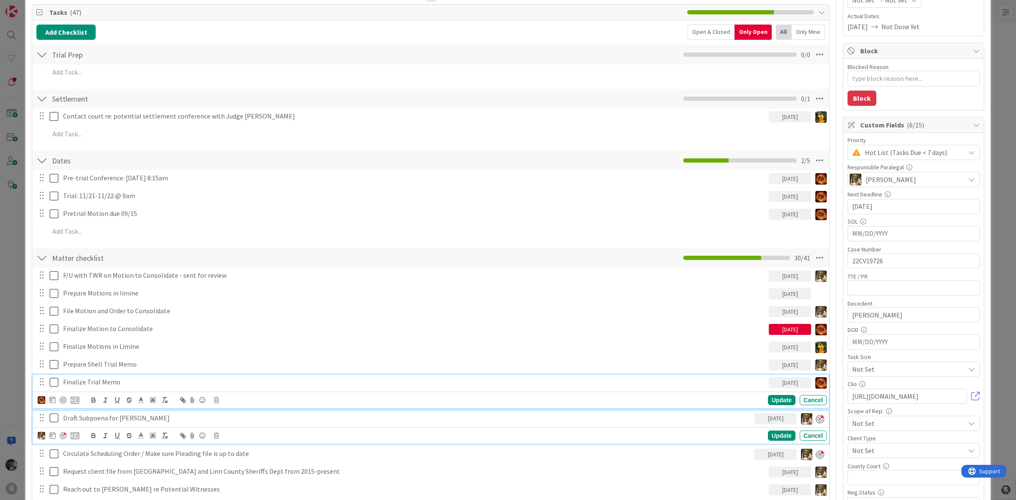
click at [70, 417] on p "Draft Subpoena for [PERSON_NAME]" at bounding box center [407, 418] width 688 height 10
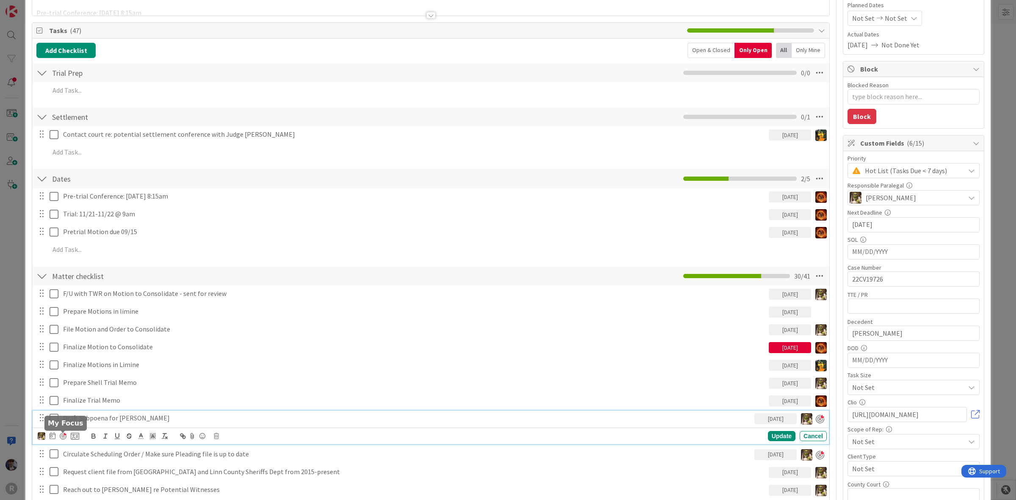
click at [62, 435] on div at bounding box center [63, 436] width 7 height 7
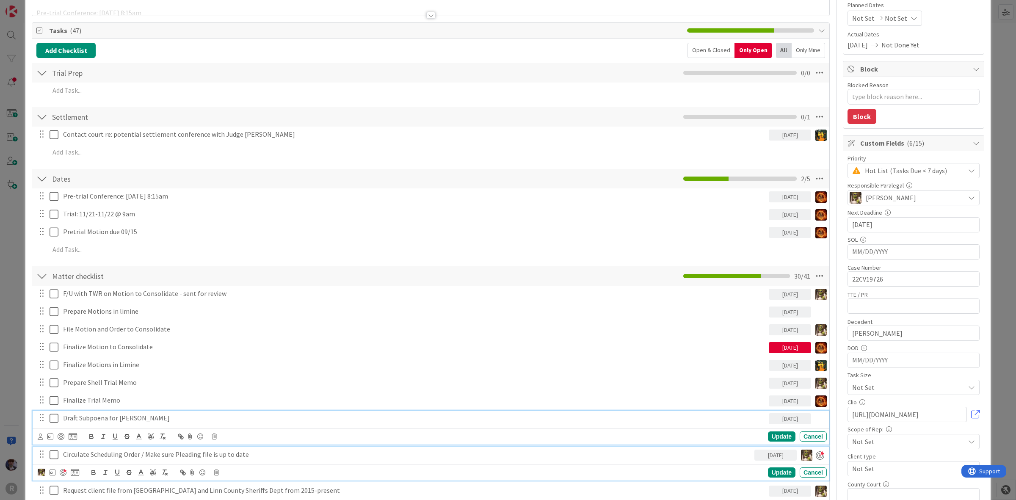
click at [78, 459] on p "Circulate Scheduling Order / Make sure Pleading file is up to date" at bounding box center [407, 455] width 688 height 10
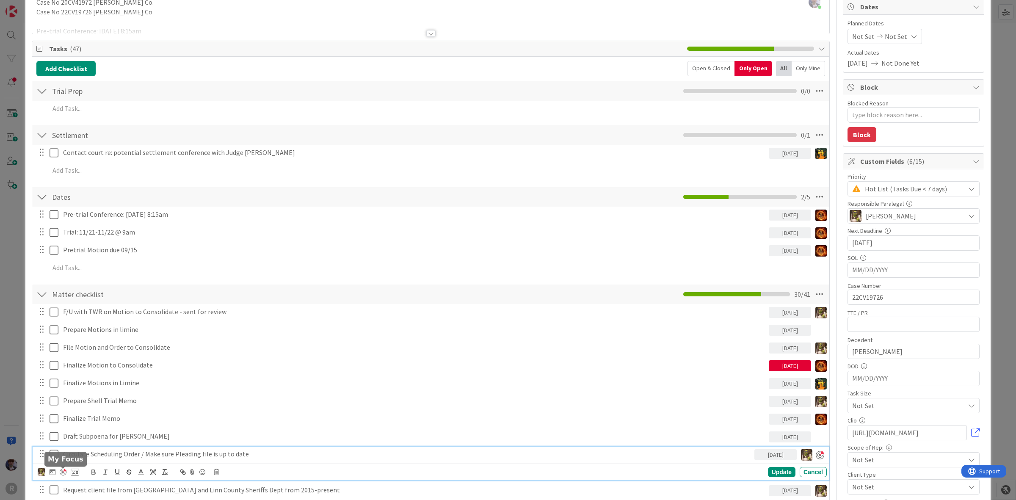
click at [64, 471] on div at bounding box center [63, 472] width 7 height 7
click at [6, 365] on div "ID 99 Litigation Matter Workflow (FL2) Trial Queue Title 33 / 128 David S. Rous…" at bounding box center [508, 250] width 1016 height 500
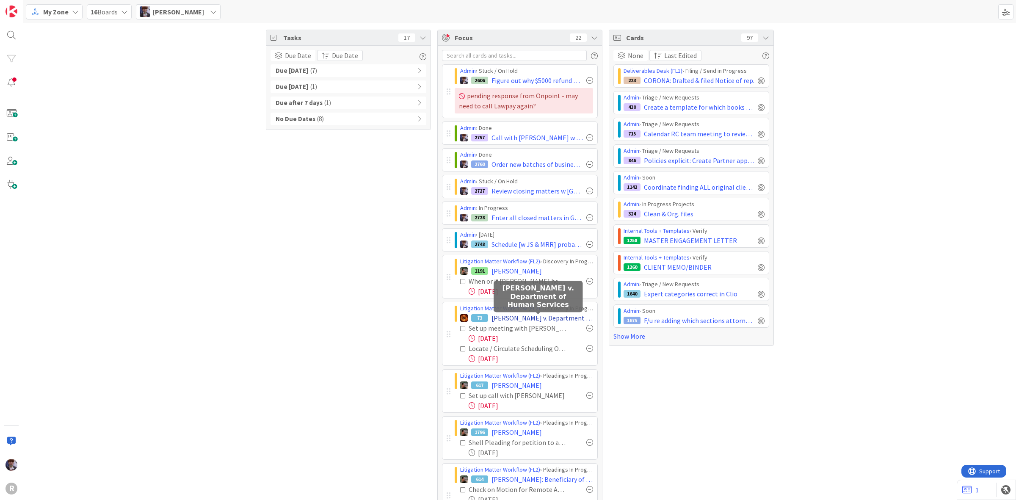
click at [549, 321] on span "[PERSON_NAME] v. Department of Human Services" at bounding box center [543, 318] width 102 height 10
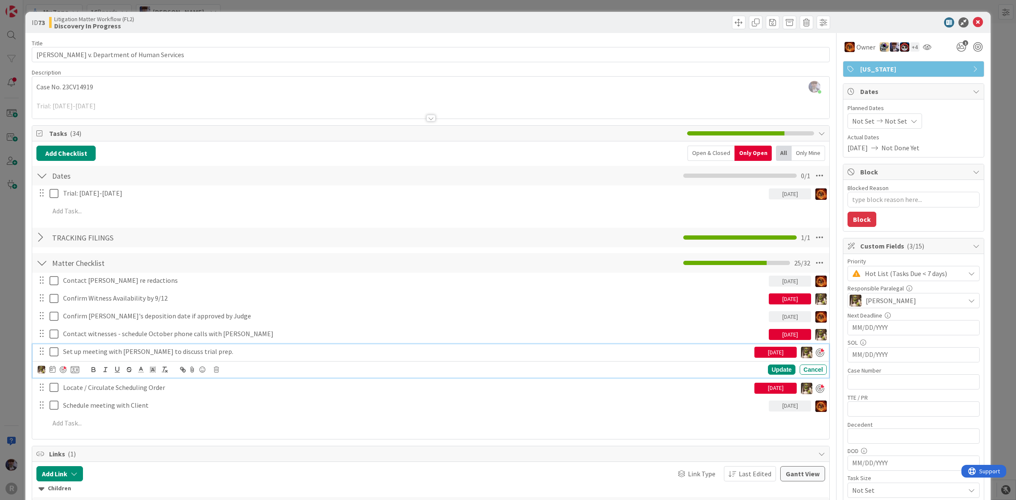
click at [109, 354] on p "Set up meeting with [PERSON_NAME] to discuss trial prep." at bounding box center [407, 352] width 688 height 10
click at [60, 369] on div at bounding box center [63, 369] width 7 height 7
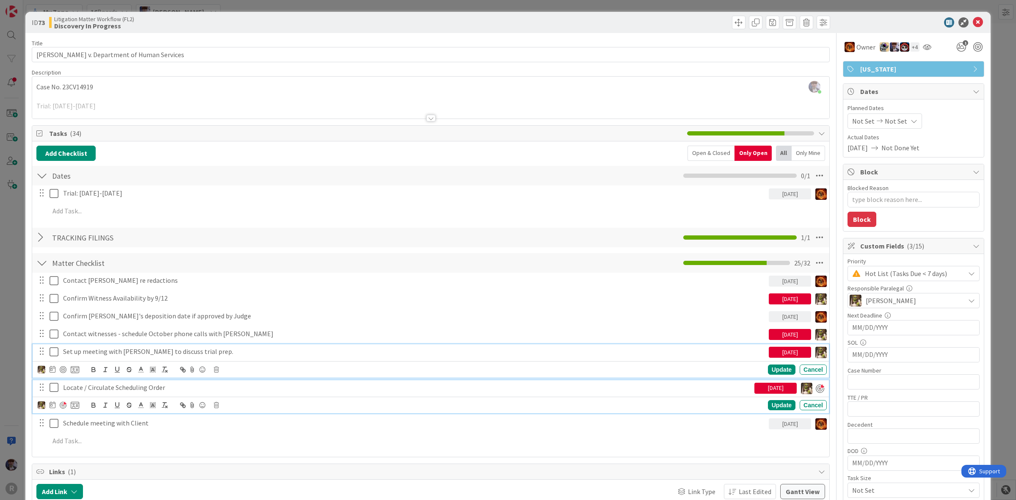
click at [75, 391] on p "Locate / Circulate Scheduling Order" at bounding box center [407, 388] width 688 height 10
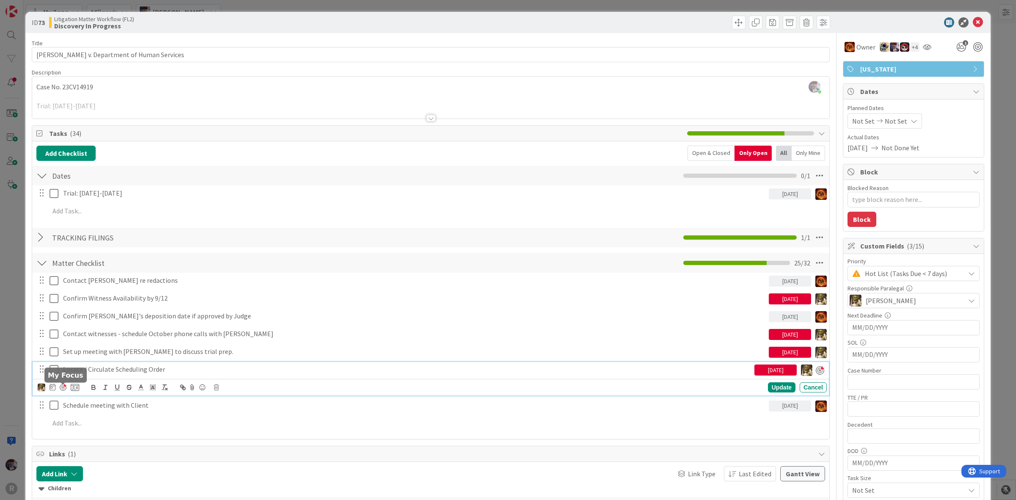
click at [65, 387] on div at bounding box center [63, 387] width 7 height 7
click at [25, 375] on div "ID 73 Litigation Matter Workflow (FL2) Discovery In Progress Title 38 / 128 Kil…" at bounding box center [507, 432] width 965 height 840
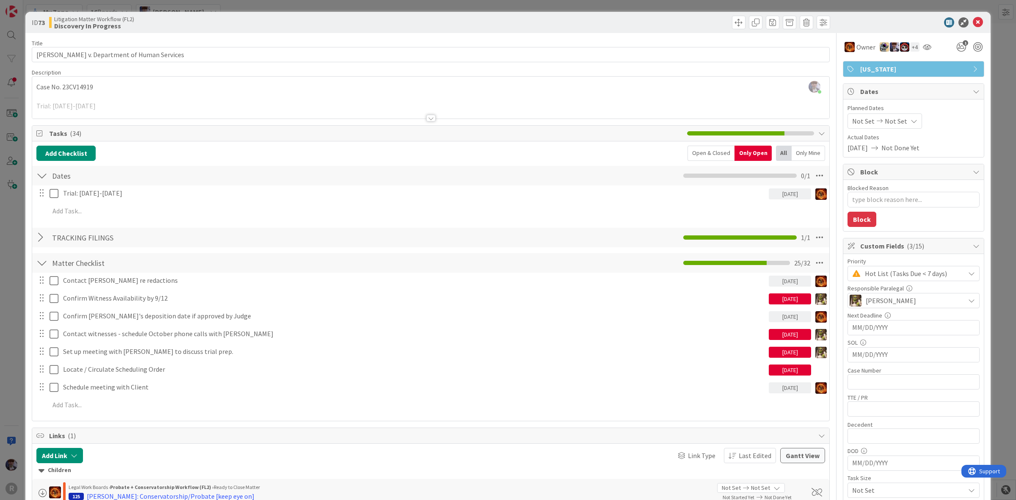
click at [14, 280] on div "ID 73 Litigation Matter Workflow (FL2) Discovery In Progress Title 38 / 128 Kil…" at bounding box center [508, 250] width 1016 height 500
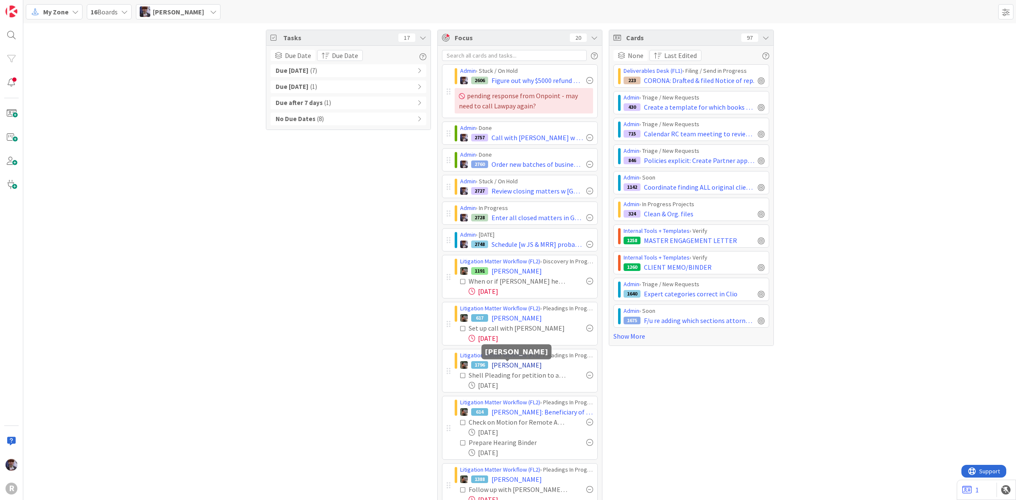
click at [517, 369] on span "[PERSON_NAME]" at bounding box center [517, 365] width 50 height 10
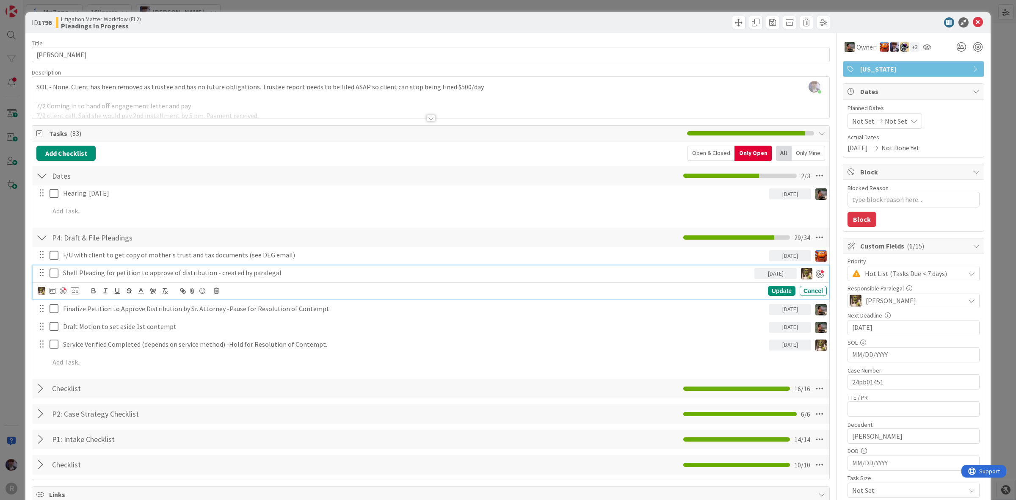
click at [72, 278] on p "Shell Pleading for petition to approve of distribution - created by paralegal" at bounding box center [407, 273] width 688 height 10
click at [60, 293] on div at bounding box center [63, 290] width 7 height 7
click at [18, 319] on div "ID 1796 Litigation Matter Workflow (FL2) Pleadings In Progress Title 12 / 128 M…" at bounding box center [508, 250] width 1016 height 500
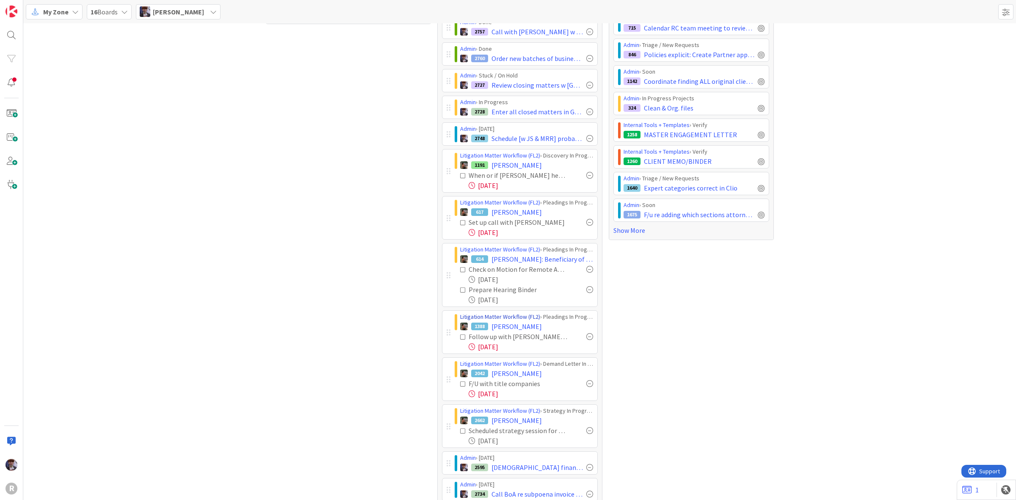
click at [503, 320] on link "Litigation Matter Workflow (FL2)" at bounding box center [500, 317] width 80 height 8
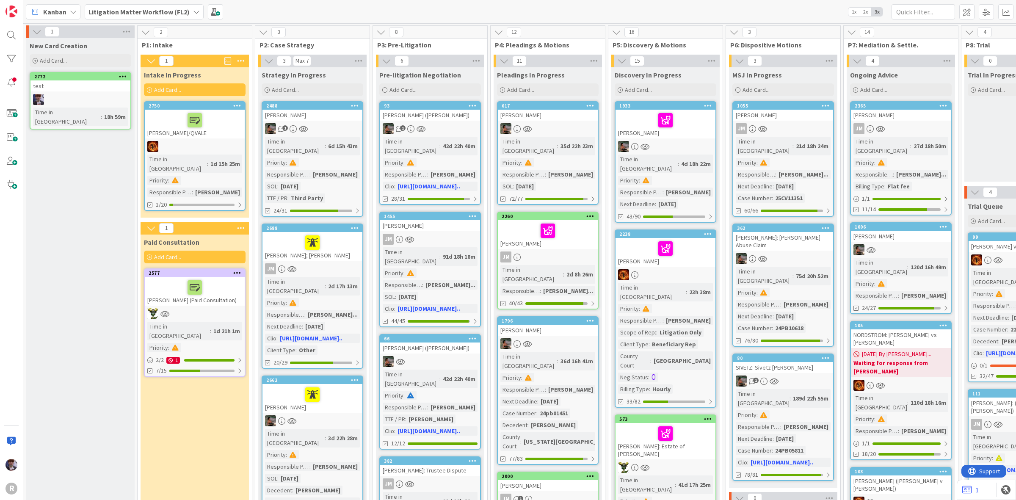
click at [41, 11] on div "Kanban" at bounding box center [53, 11] width 55 height 15
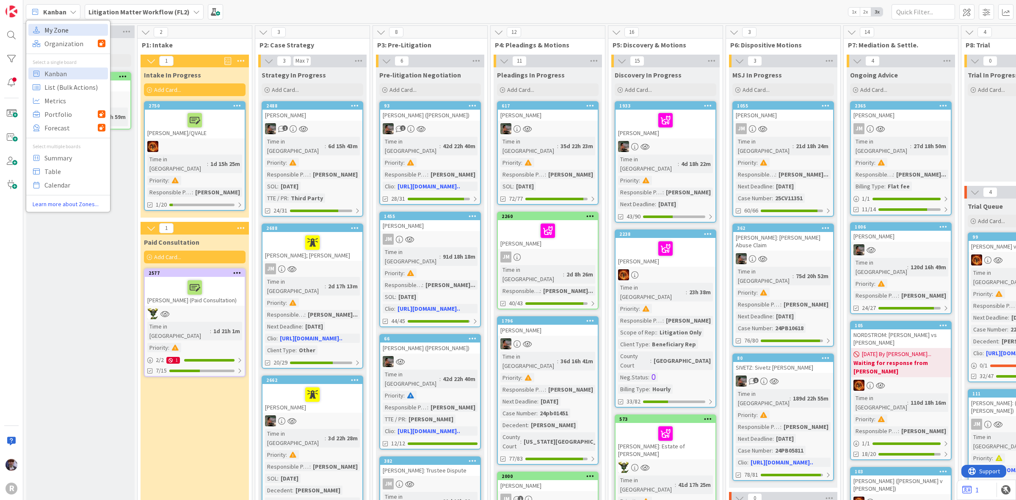
click at [69, 32] on span "My Zone" at bounding box center [74, 29] width 61 height 13
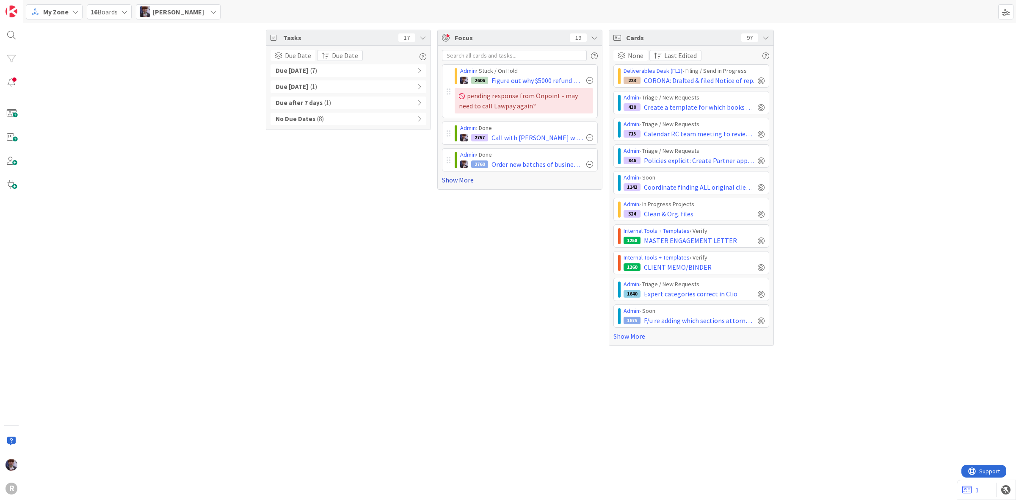
click at [475, 178] on link "Show More" at bounding box center [520, 180] width 156 height 10
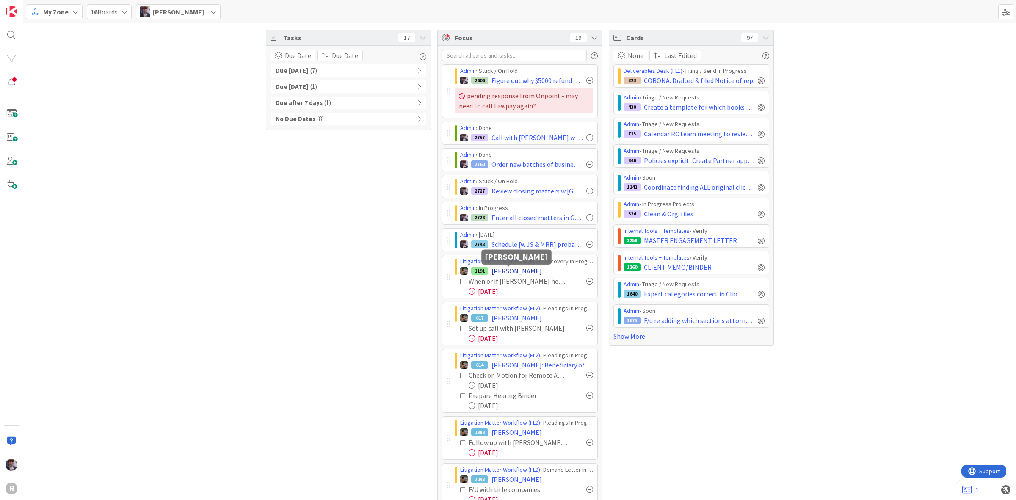
click at [501, 270] on span "[PERSON_NAME]" at bounding box center [517, 271] width 50 height 10
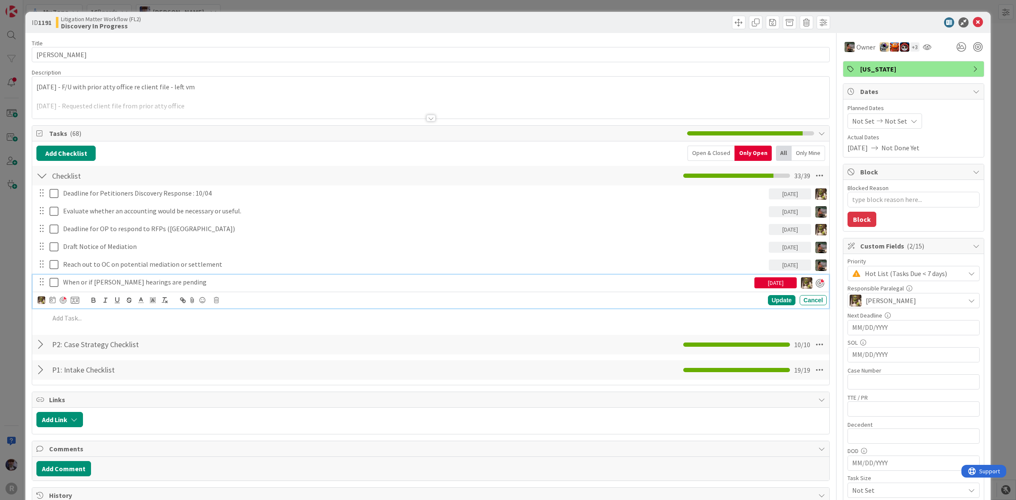
click at [90, 287] on p "When or if [PERSON_NAME] hearings are pending" at bounding box center [407, 282] width 688 height 10
click at [64, 299] on div at bounding box center [63, 300] width 7 height 7
click at [16, 311] on div "ID 1191 Litigation Matter Workflow (FL2) Discovery In Progress Title 12 / 128 R…" at bounding box center [508, 250] width 1016 height 500
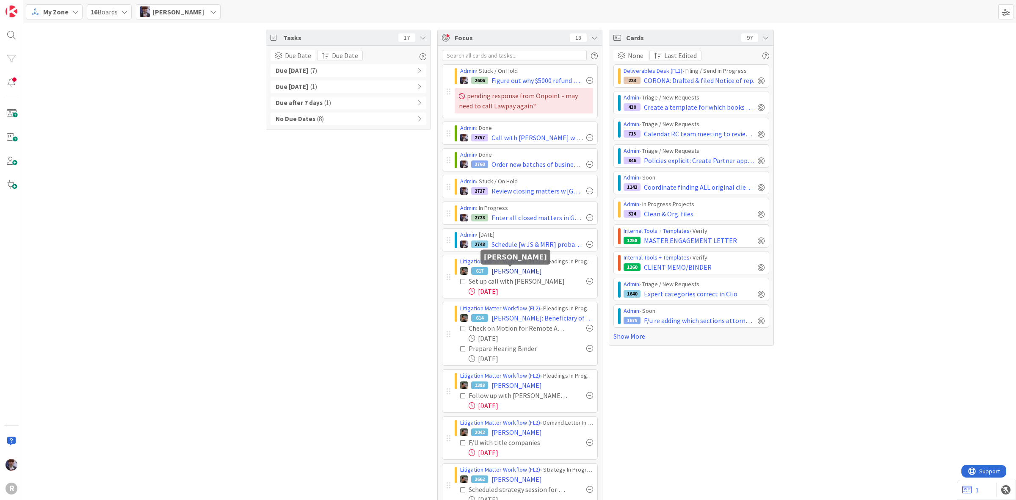
click at [511, 271] on span "[PERSON_NAME]" at bounding box center [517, 271] width 50 height 10
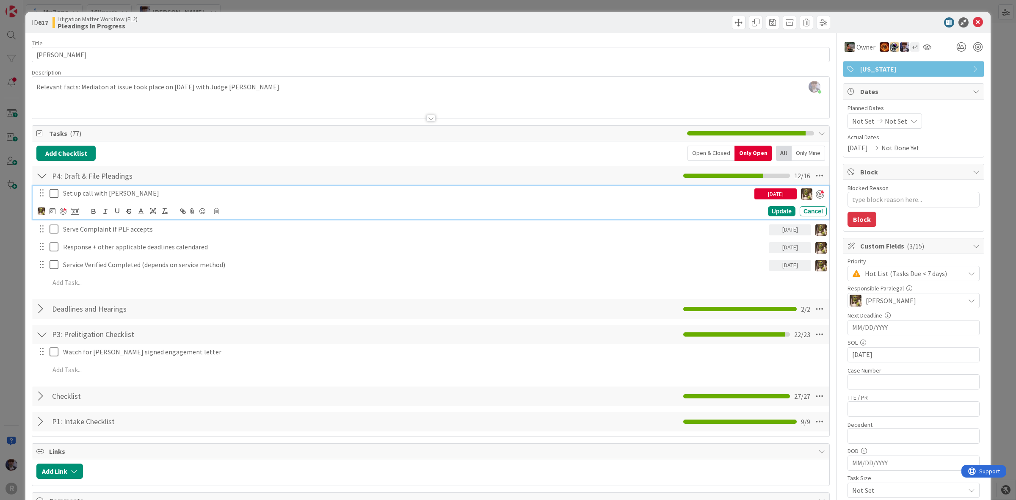
click at [70, 198] on p "Set up call with [PERSON_NAME]" at bounding box center [407, 193] width 688 height 10
click at [61, 211] on div at bounding box center [63, 211] width 7 height 7
click at [14, 252] on div "ID 617 Litigation Matter Workflow (FL2) Pleadings In Progress Title 14 / 128 MO…" at bounding box center [508, 250] width 1016 height 500
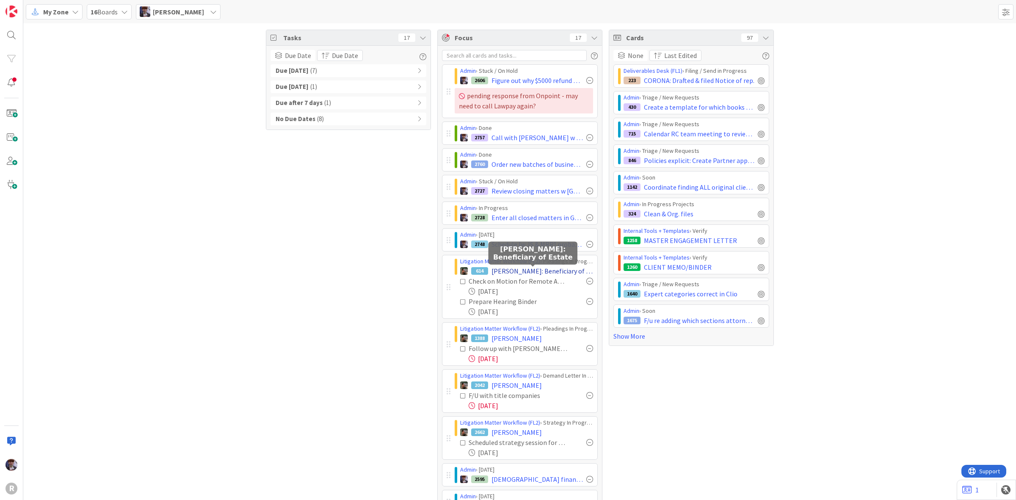
click at [492, 271] on span "[PERSON_NAME]: Beneficiary of Estate" at bounding box center [543, 271] width 102 height 10
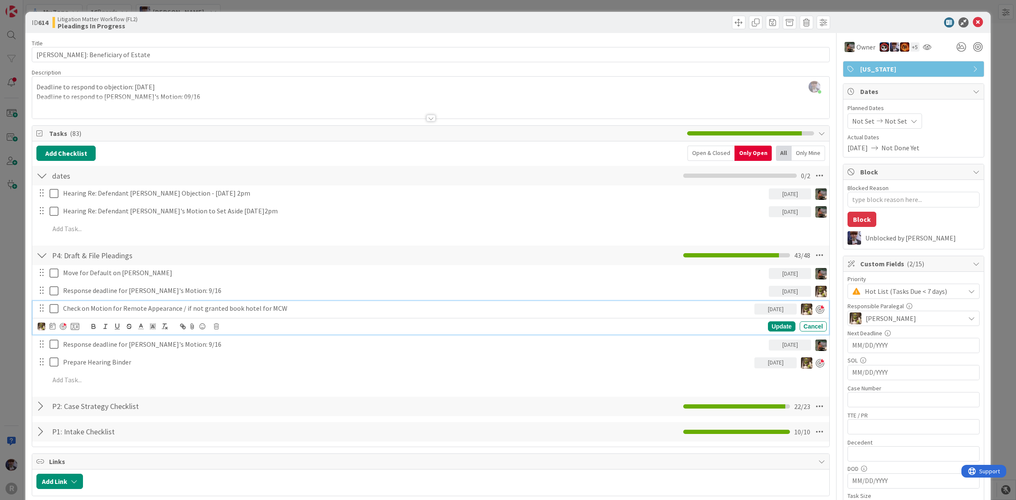
click at [70, 312] on p "Check on Motion for Remote Appearance / if not granted book hotel for MCW" at bounding box center [407, 309] width 688 height 10
click at [64, 323] on div at bounding box center [58, 326] width 41 height 10
click at [64, 326] on div at bounding box center [63, 326] width 7 height 7
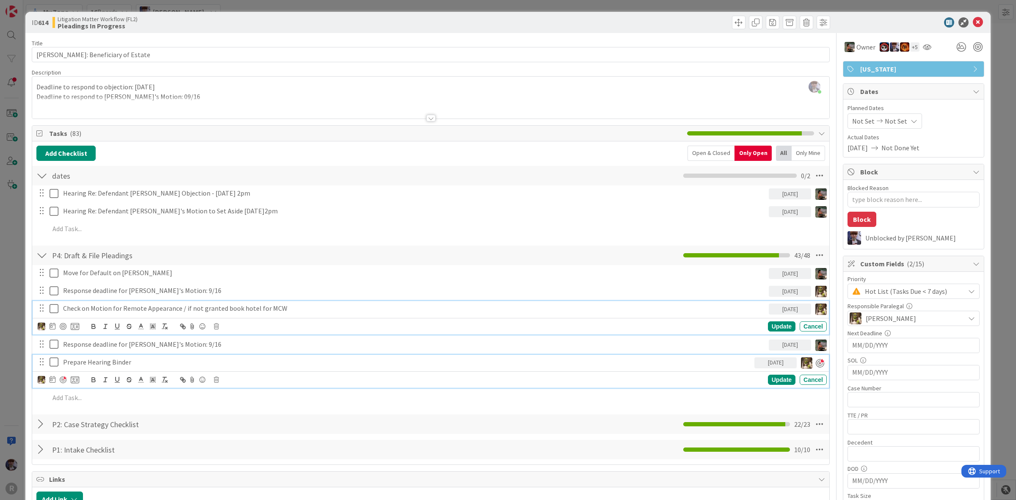
click at [77, 362] on p "Prepare Hearing Binder" at bounding box center [407, 362] width 688 height 10
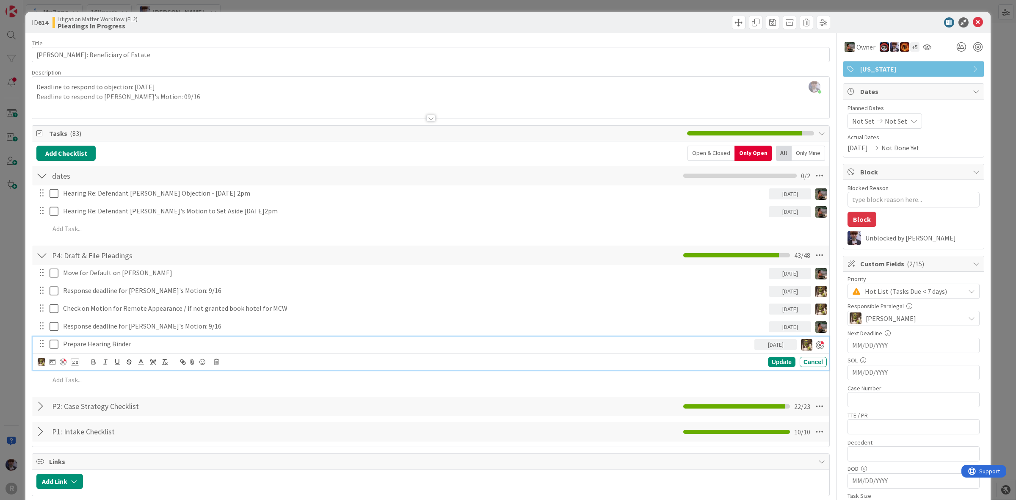
click at [62, 362] on div at bounding box center [63, 362] width 7 height 7
click at [15, 362] on div "ID 614 Litigation Matter Workflow (FL2) Pleadings In Progress Title 31 / 128 LA…" at bounding box center [508, 250] width 1016 height 500
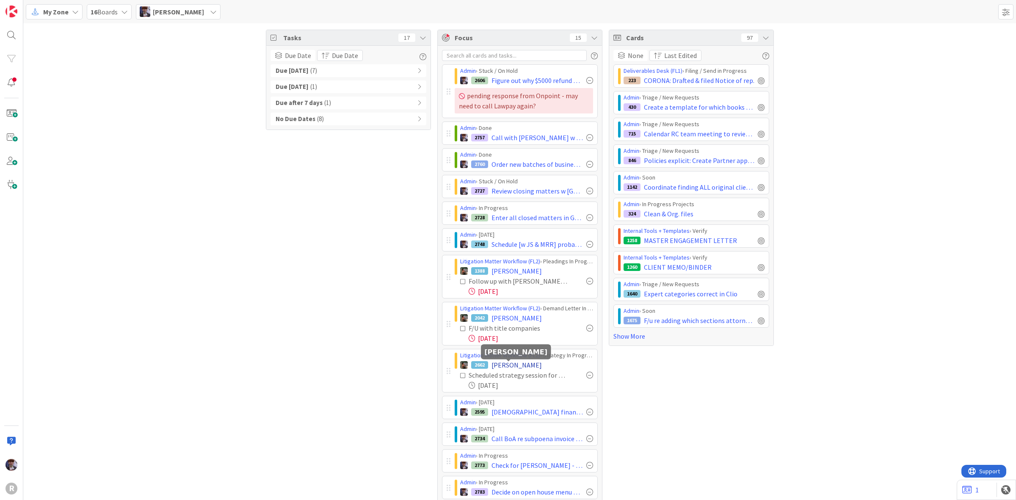
click at [505, 365] on span "[PERSON_NAME]" at bounding box center [517, 365] width 50 height 10
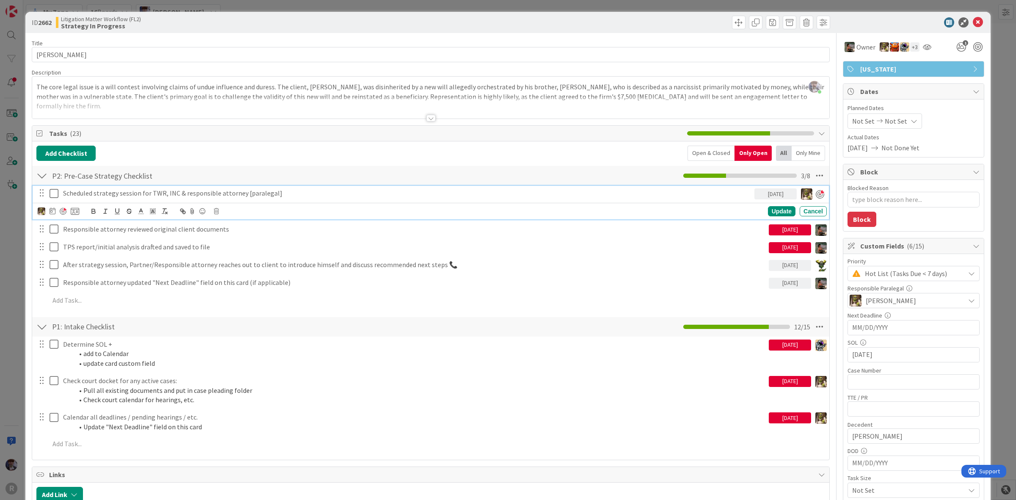
click at [75, 196] on p "Scheduled strategy session for TWR, INC & responsible attorney [paralegal]" at bounding box center [407, 193] width 688 height 10
click at [63, 208] on div at bounding box center [58, 211] width 41 height 10
click at [62, 215] on div at bounding box center [63, 211] width 7 height 7
click at [32, 253] on div "P2: Pre-Case Strategy Checklist Checklist Name 31 / 64 P2: Pre-Case Strategy Ch…" at bounding box center [430, 238] width 797 height 147
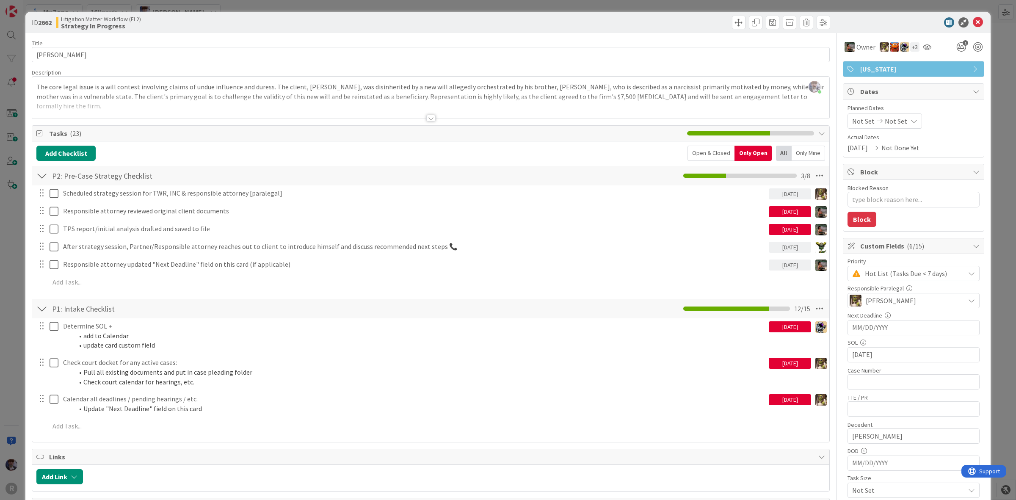
click at [7, 221] on div "ID 2662 Litigation Matter Workflow (FL2) Strategy In Progress Title 14 / 128 RI…" at bounding box center [508, 250] width 1016 height 500
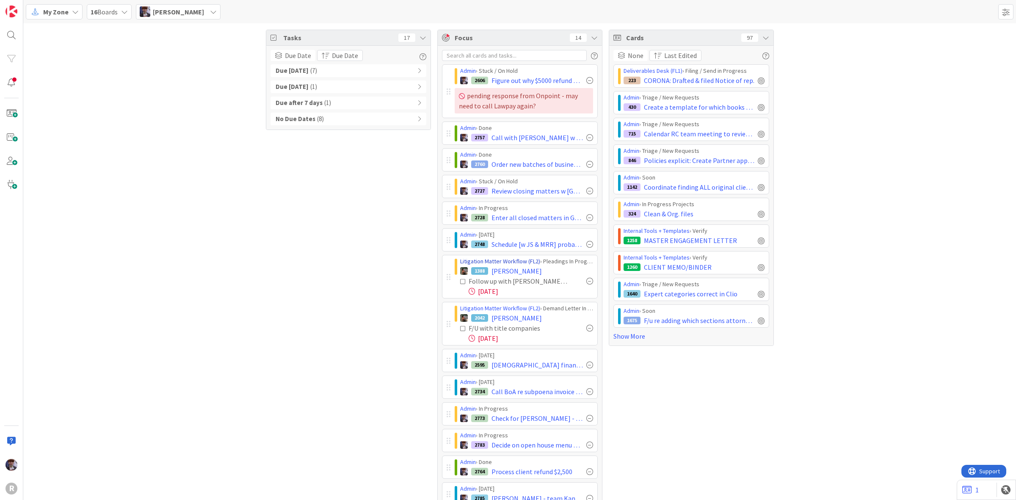
click at [517, 265] on link "Litigation Matter Workflow (FL2)" at bounding box center [500, 261] width 80 height 8
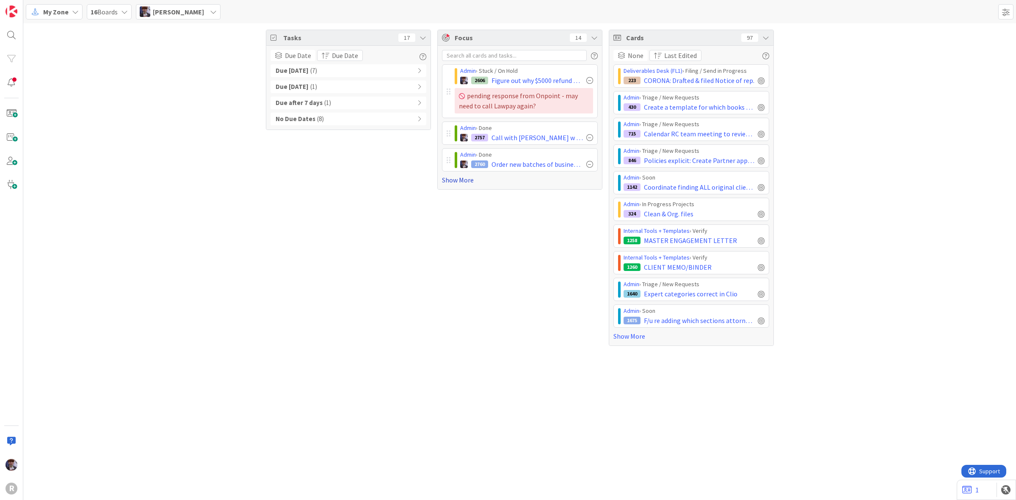
click at [456, 180] on link "Show More" at bounding box center [520, 180] width 156 height 10
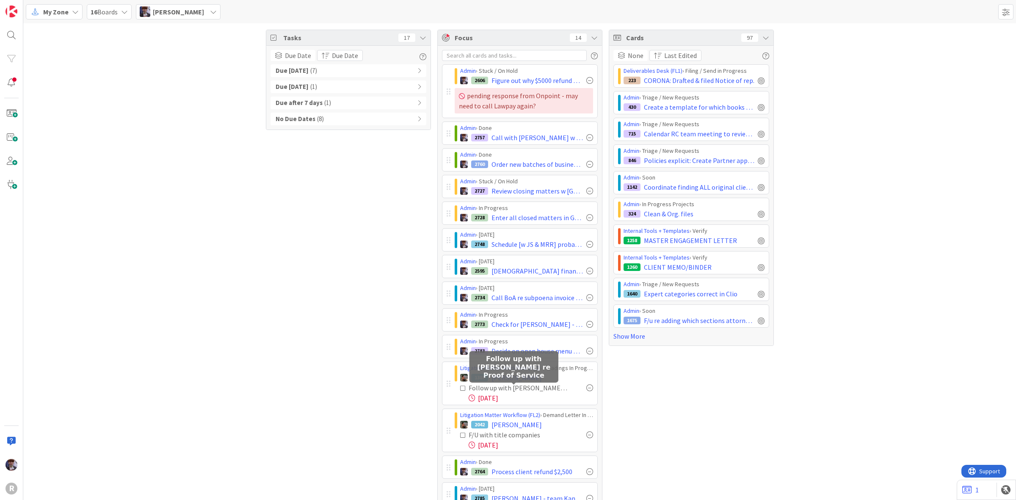
click at [512, 390] on div "Follow up with [PERSON_NAME] re Proof of Service" at bounding box center [518, 388] width 99 height 10
click at [511, 378] on span "[PERSON_NAME]" at bounding box center [517, 378] width 50 height 10
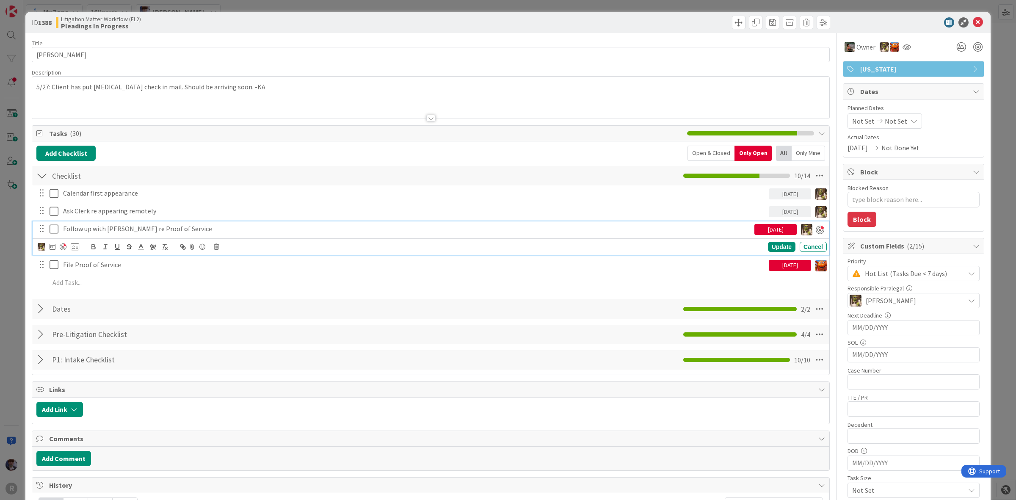
click at [113, 227] on p "Follow up with [PERSON_NAME] re Proof of Service" at bounding box center [407, 229] width 688 height 10
click at [60, 249] on div at bounding box center [63, 246] width 7 height 7
click at [19, 276] on div "ID 1388 Litigation Matter Workflow (FL2) Pleadings In Progress Title 14 / 128 L…" at bounding box center [508, 250] width 1016 height 500
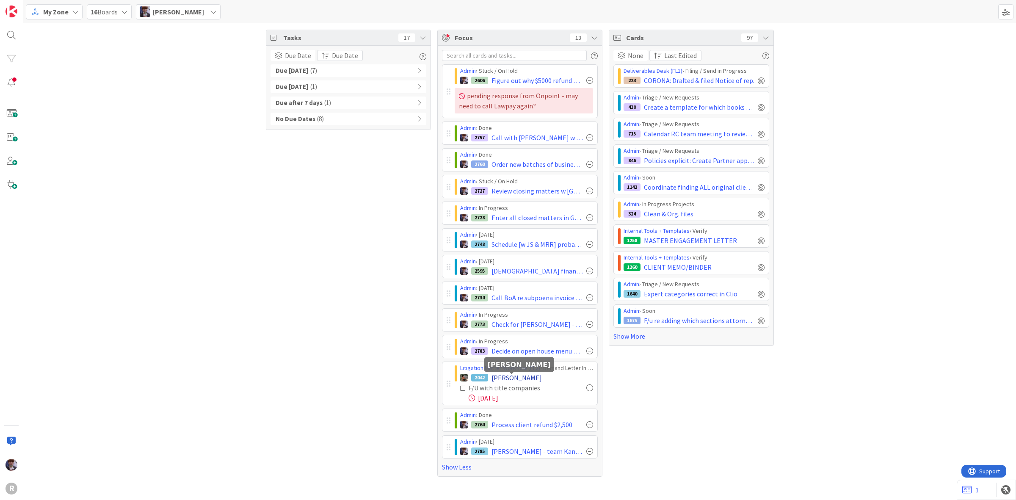
click at [501, 379] on span "[PERSON_NAME]" at bounding box center [517, 378] width 50 height 10
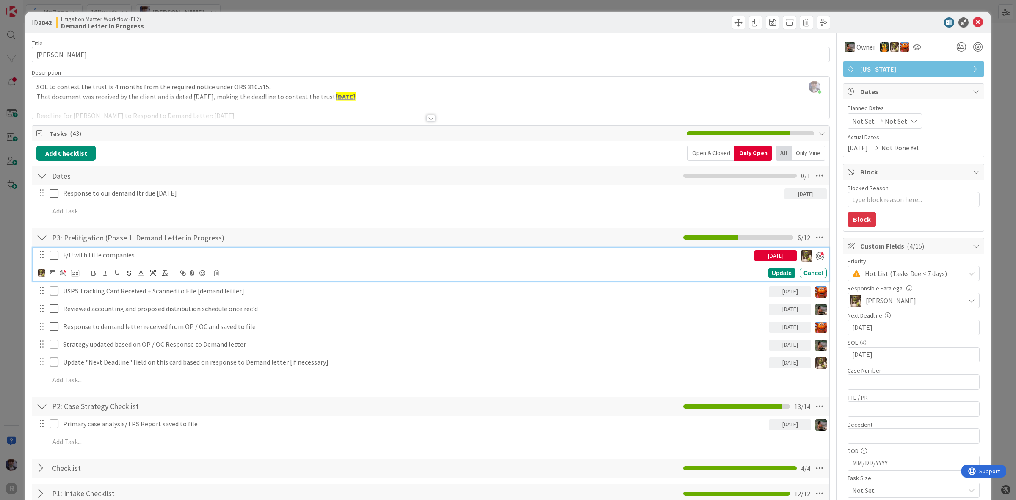
click at [111, 260] on p "F/U with title companies" at bounding box center [407, 255] width 688 height 10
click at [64, 271] on div at bounding box center [63, 273] width 7 height 7
click at [18, 296] on div "ID 2042 Litigation Matter Workflow (FL2) Demand Letter In Progress Title 14 / 1…" at bounding box center [508, 250] width 1016 height 500
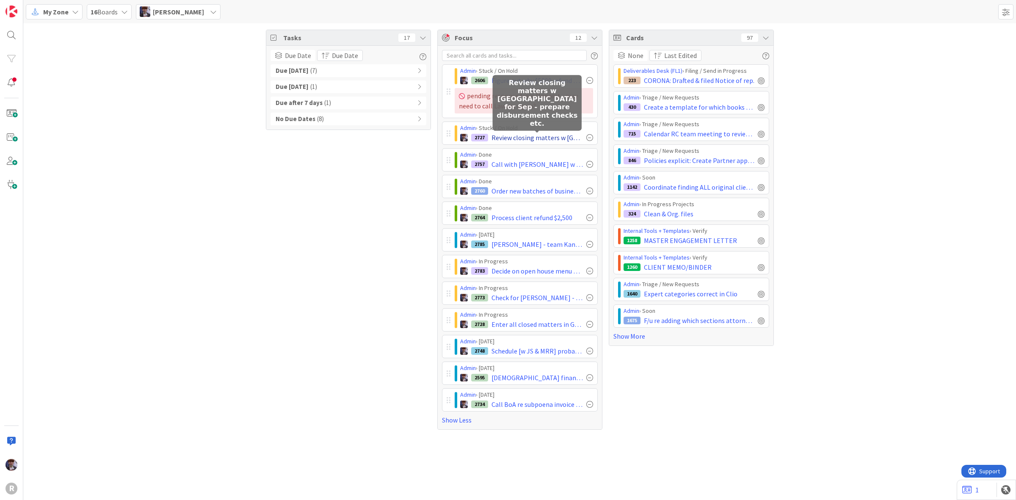
click at [524, 141] on span "Review closing matters w [GEOGRAPHIC_DATA] for Sep - prepare disbursement check…" at bounding box center [537, 138] width 91 height 10
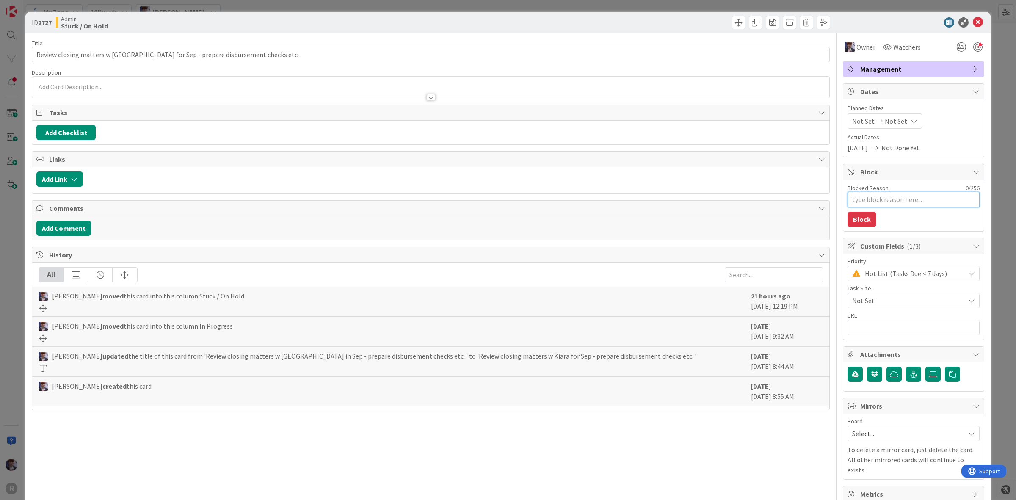
drag, startPoint x: 896, startPoint y: 195, endPoint x: 894, endPoint y: 199, distance: 5.1
click at [894, 199] on textarea "Blocked Reason" at bounding box center [914, 200] width 132 height 16
type textarea "x"
type textarea "A"
type textarea "x"
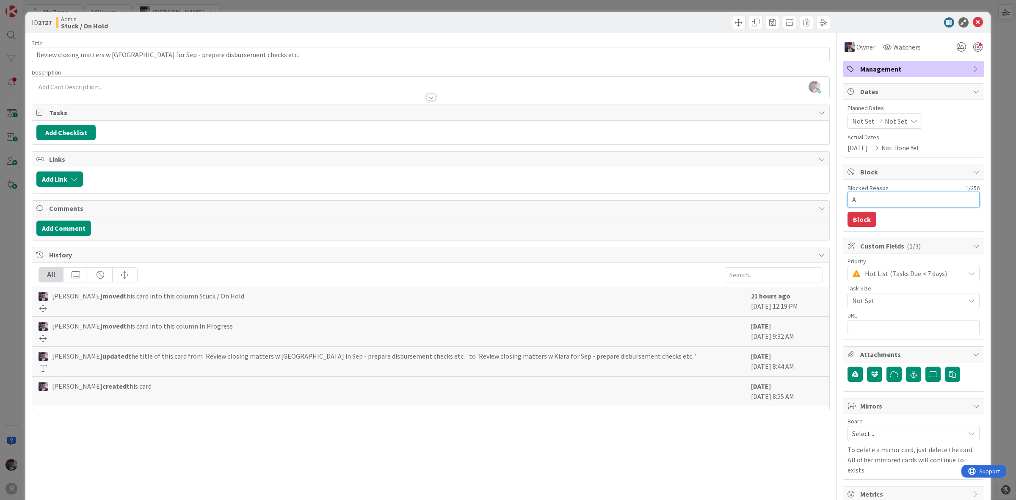
type textarea "As"
type textarea "x"
type textarea "Ask"
type textarea "x"
type textarea "Ask"
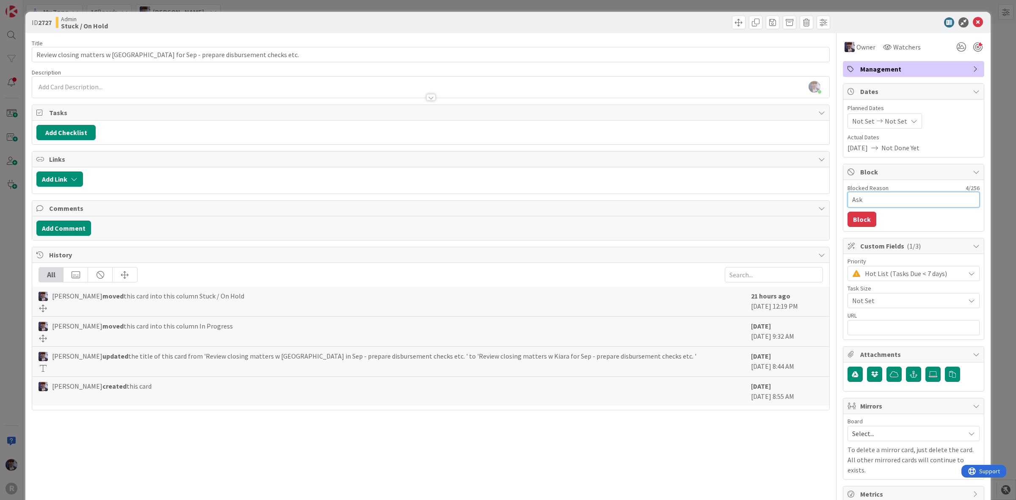
type textarea "x"
type textarea "Ask K"
type textarea "x"
type textarea "Ask Kel"
type textarea "x"
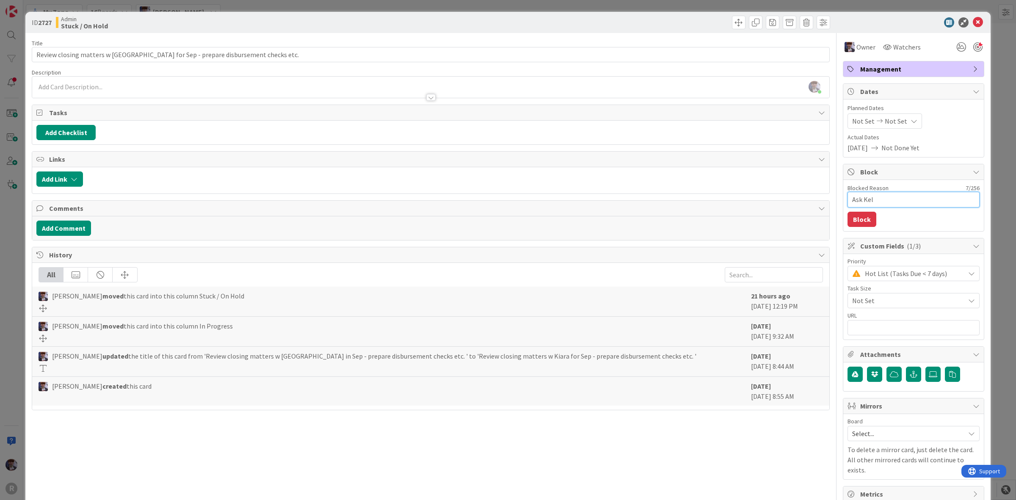
type textarea "Ask Kell"
type textarea "x"
type textarea "Ask Kelly"
type textarea "x"
type textarea "Ask Kelly"
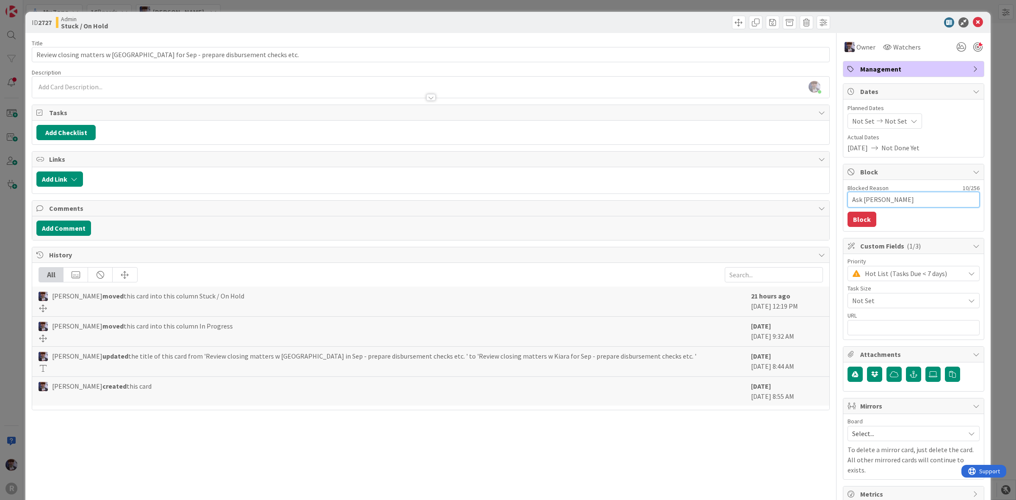
type textarea "x"
type textarea "Ask Kelly a"
type textarea "x"
type textarea "Ask Kelly ab"
type textarea "x"
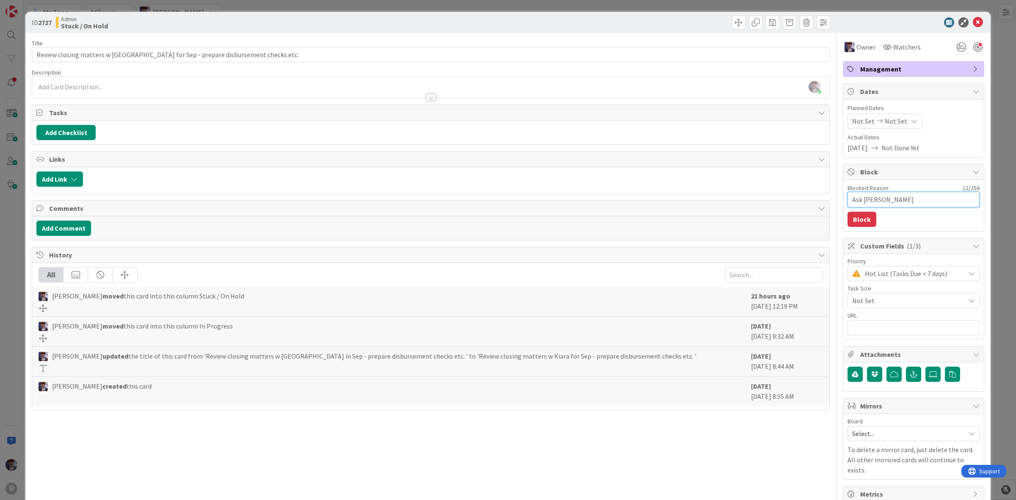
type textarea "Ask Kelly abo"
type textarea "x"
type textarea "Ask Kelly abou"
type textarea "x"
type textarea "Ask Kelly about"
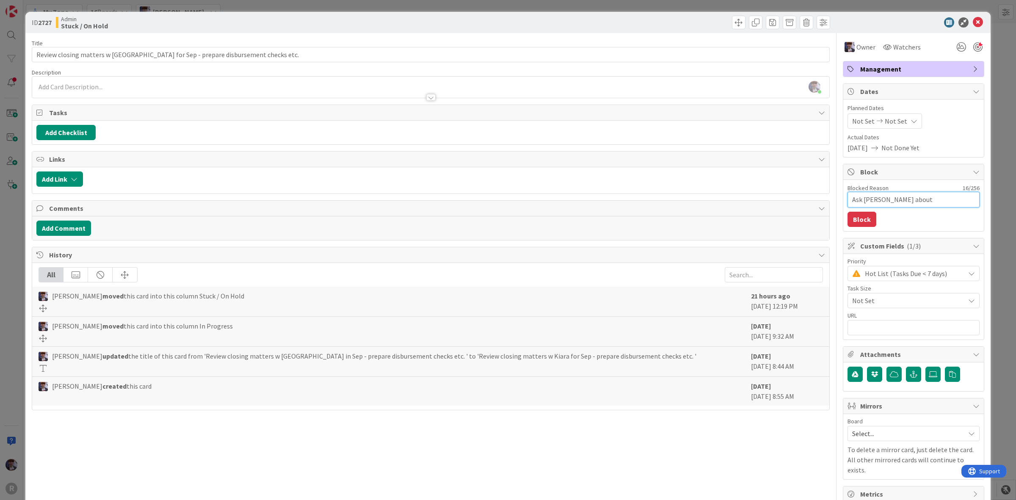
type textarea "x"
type textarea "Ask Kelly about B"
type textarea "x"
type textarea "Ask Kelly about Bi"
type textarea "x"
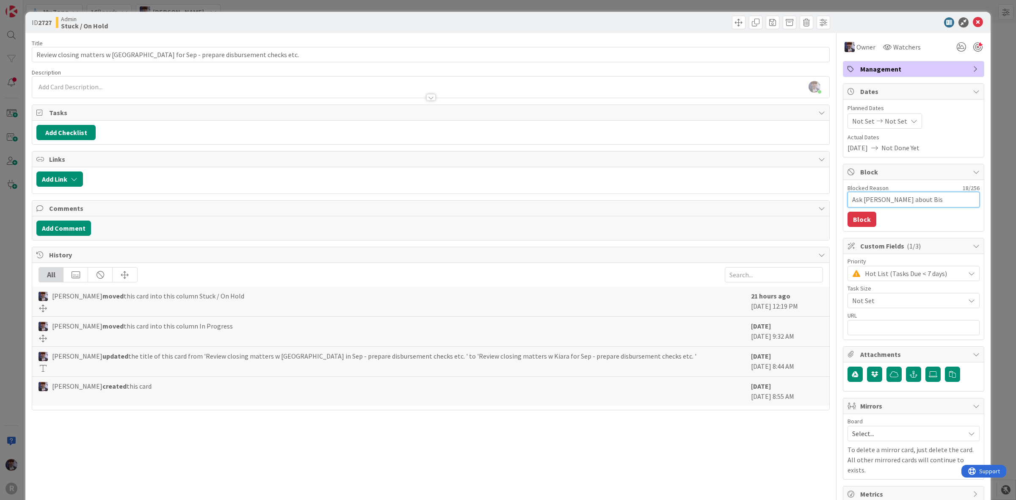
type textarea "Ask Kelly about Bish"
type textarea "x"
type textarea "Ask Kelly about Bisho"
type textarea "x"
type textarea "Ask Kelly about Bishop"
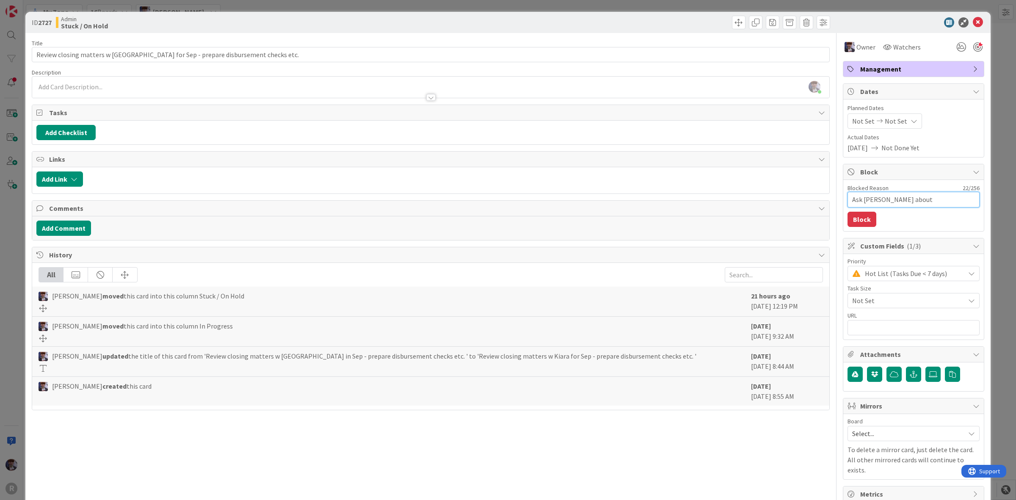
type textarea "x"
type textarea "Ask Kelly about Bishop"
type textarea "x"
type textarea "Ask Kelly about Bishop b"
type textarea "x"
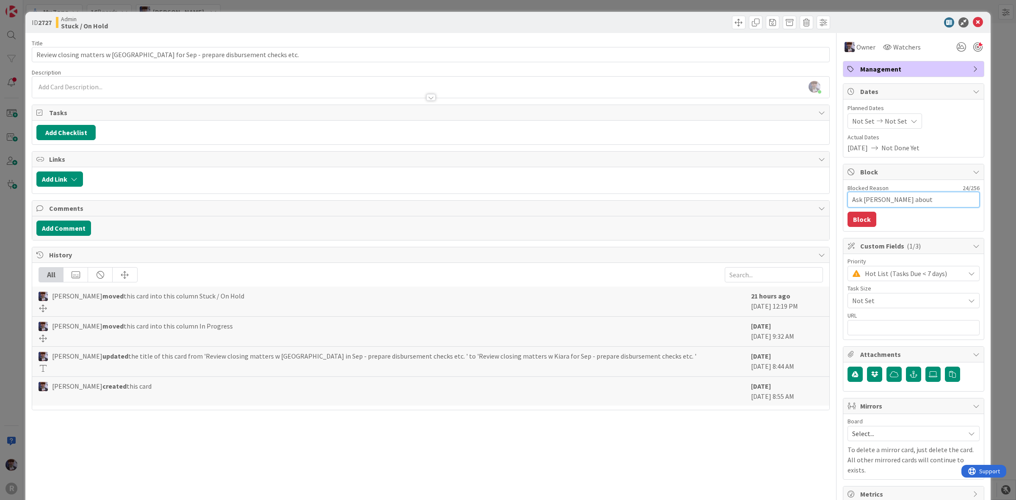
type textarea "Ask Kelly about Bishop bi"
type textarea "x"
type textarea "Ask Kelly about Bishop bil"
type textarea "x"
type textarea "Ask Kelly about Bishop bill"
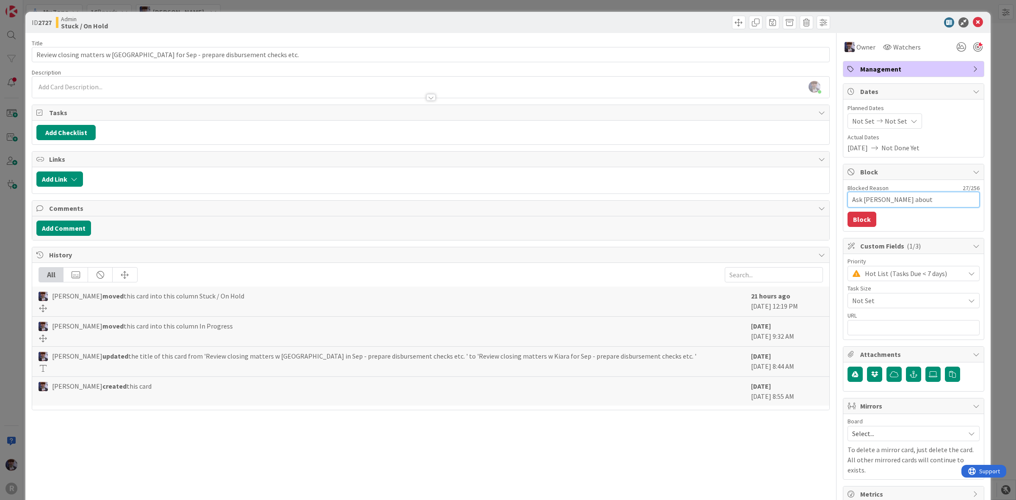
type textarea "x"
type textarea "Ask Kelly about Bishop billi"
type textarea "x"
type textarea "Ask Kelly about Bishop billin"
type textarea "x"
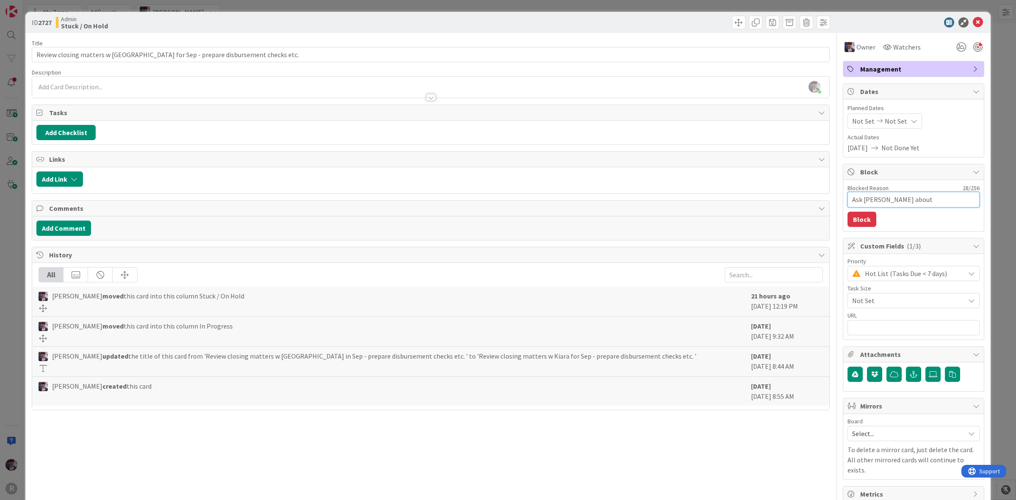
type textarea "Ask Kelly about Bishop billing"
type textarea "x"
type textarea "Ask Kelly about Bishop billin"
type textarea "x"
type textarea "Ask Kelly about Bishop billi"
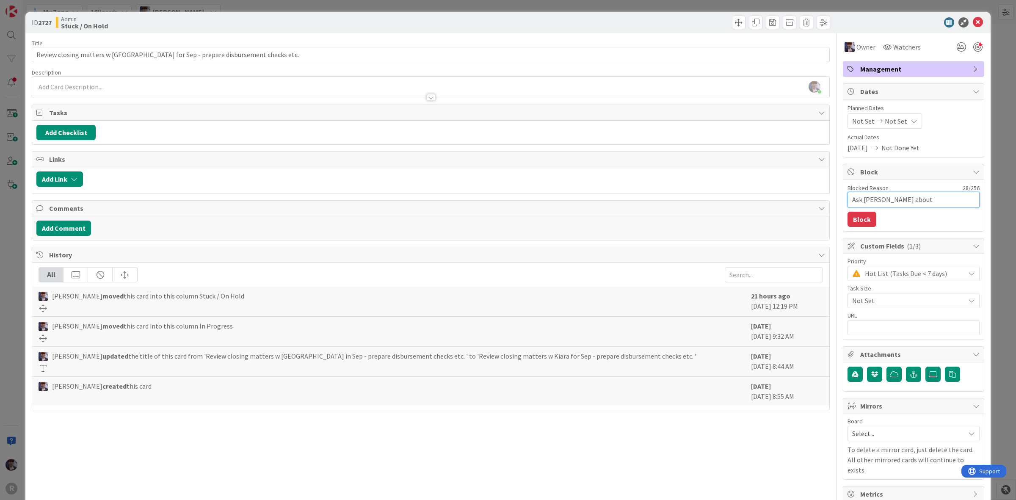
type textarea "x"
type textarea "Ask Kelly about Bishop bill"
click at [859, 220] on button "Block" at bounding box center [862, 219] width 29 height 15
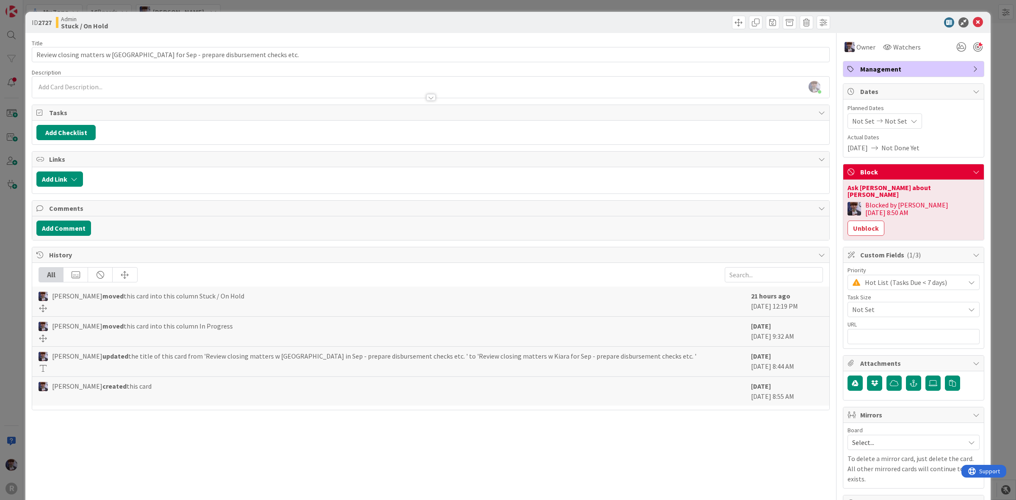
click at [1011, 137] on div "ID 2727 Admin Stuck / On Hold Title 74 / 128 Review closing matters w Kiara for…" at bounding box center [508, 250] width 1016 height 500
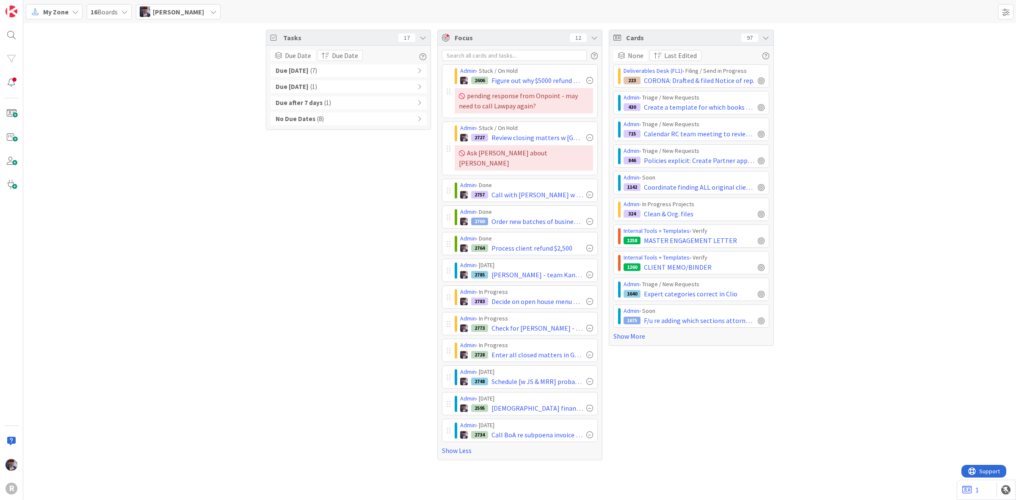
click at [767, 38] on icon at bounding box center [765, 37] width 7 height 7
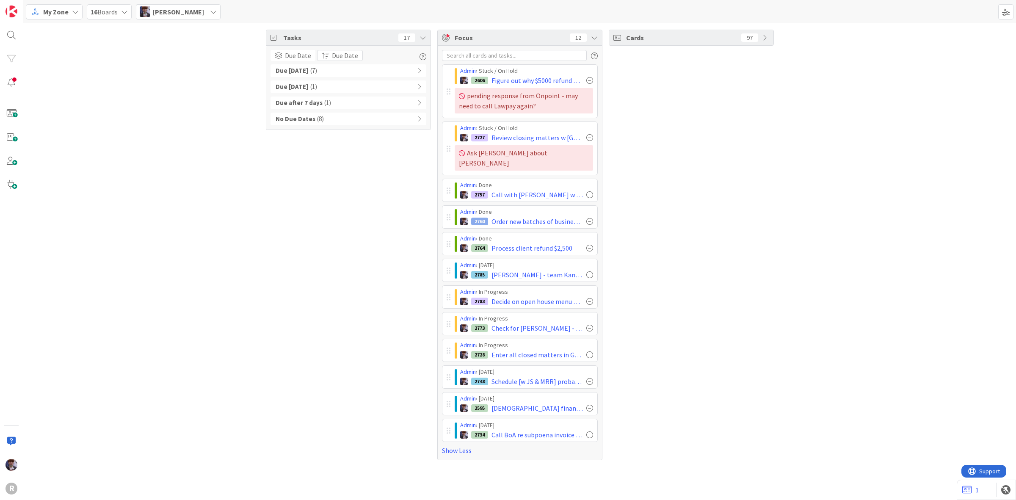
click at [426, 37] on div "Tasks 17" at bounding box center [348, 38] width 164 height 16
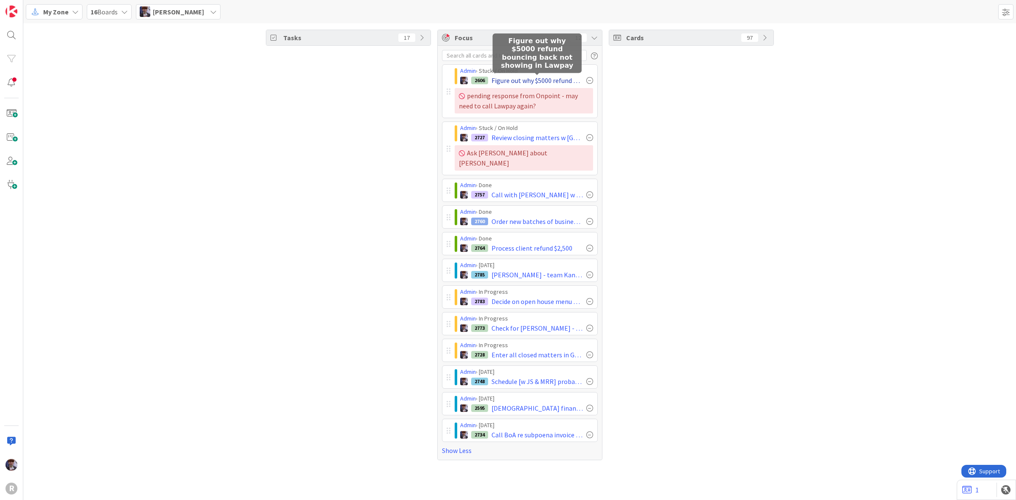
click at [543, 77] on span "Figure out why $5000 refund bouncing back not showing in Lawpay" at bounding box center [537, 80] width 91 height 10
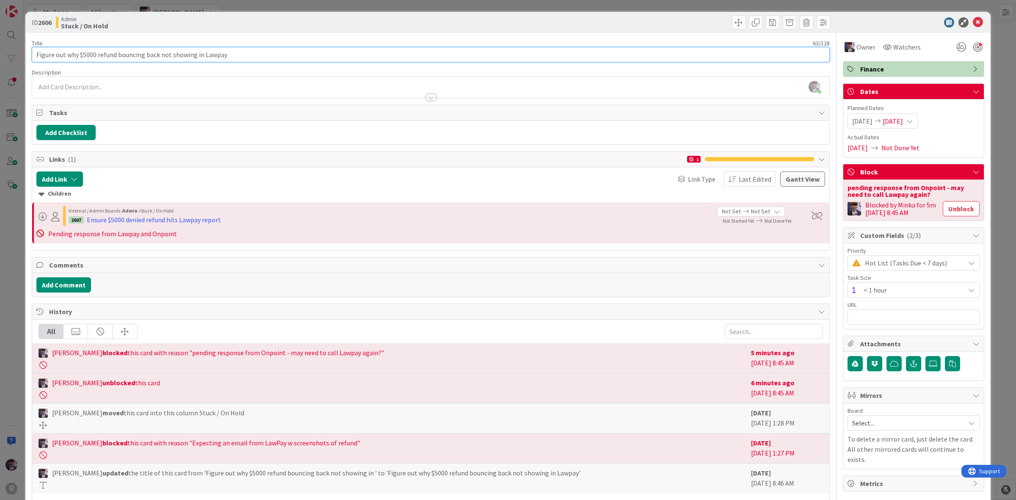
click at [81, 53] on input "Figure out why $5000 refund bouncing back not showing in Lawpay" at bounding box center [431, 54] width 798 height 15
drag, startPoint x: 277, startPoint y: 53, endPoint x: 158, endPoint y: 62, distance: 119.7
click at [158, 62] on input "Figure out why Lawpay shows $5000 refund bouncing back not showing in Lawpay" at bounding box center [431, 54] width 798 height 15
drag, startPoint x: 78, startPoint y: 54, endPoint x: 69, endPoint y: 54, distance: 9.7
click at [69, 54] on input "Figure out why Lawpay shows $5000 refund" at bounding box center [431, 54] width 798 height 15
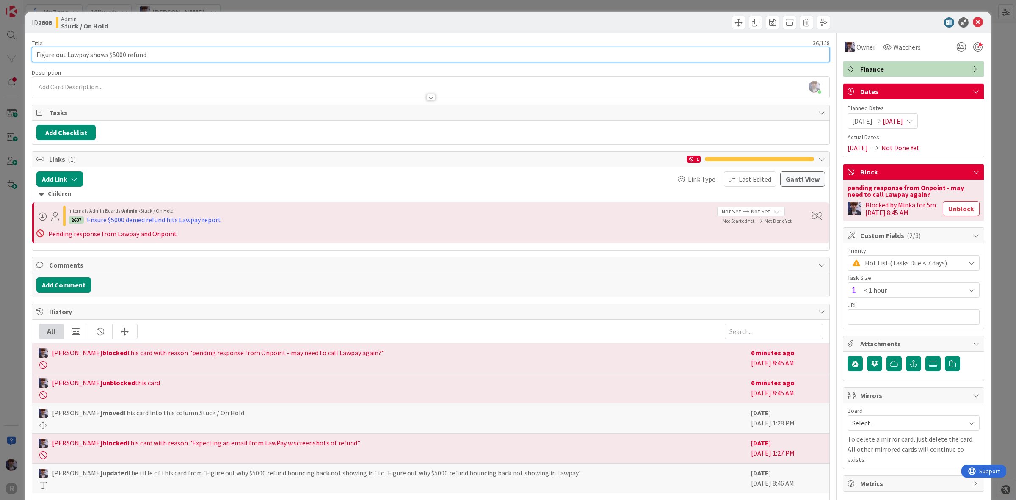
drag, startPoint x: 107, startPoint y: 58, endPoint x: 89, endPoint y: 55, distance: 18.0
click at [89, 55] on input "Figure out Lawpay shows $5000 refund" at bounding box center [431, 54] width 798 height 15
click at [172, 59] on input "Figure out Lawpay $5000 refund" at bounding box center [431, 54] width 798 height 15
drag, startPoint x: 89, startPoint y: 53, endPoint x: 104, endPoint y: 52, distance: 15.3
click at [90, 53] on input "Figure out Lawpay $5000 refund to MJ" at bounding box center [431, 54] width 798 height 15
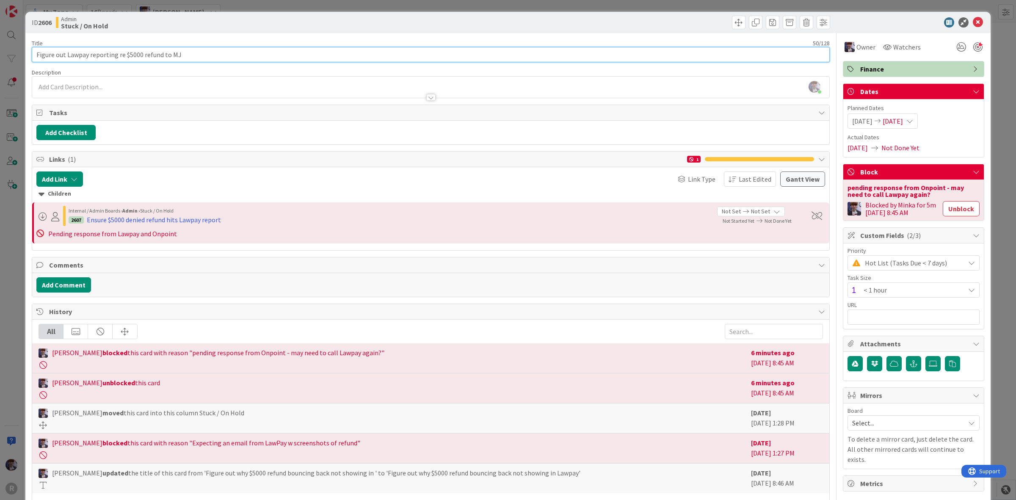
type input "Figure out Lawpay reporting re $5000 refund to MJ"
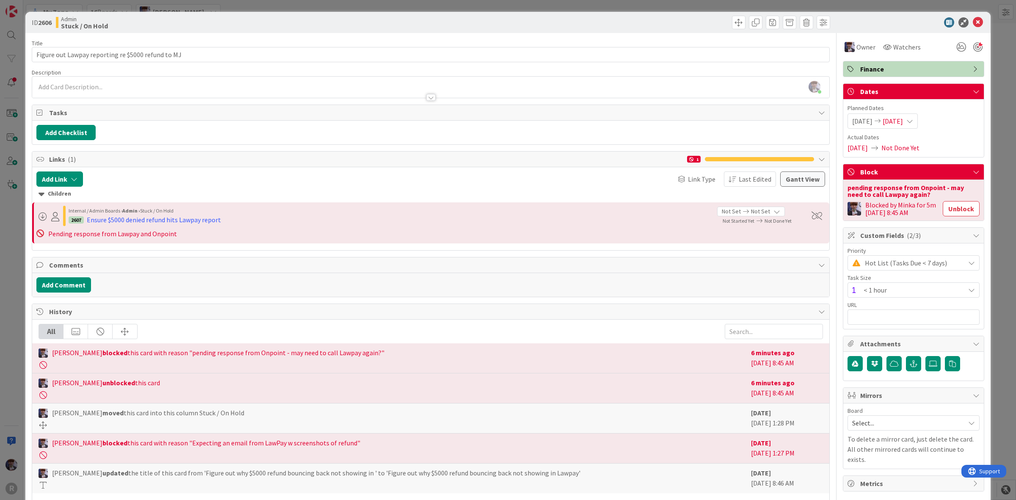
click at [9, 206] on div "ID 2606 Admin Stuck / On Hold Title 50 / 128 Figure out Lawpay reporting re $50…" at bounding box center [508, 250] width 1016 height 500
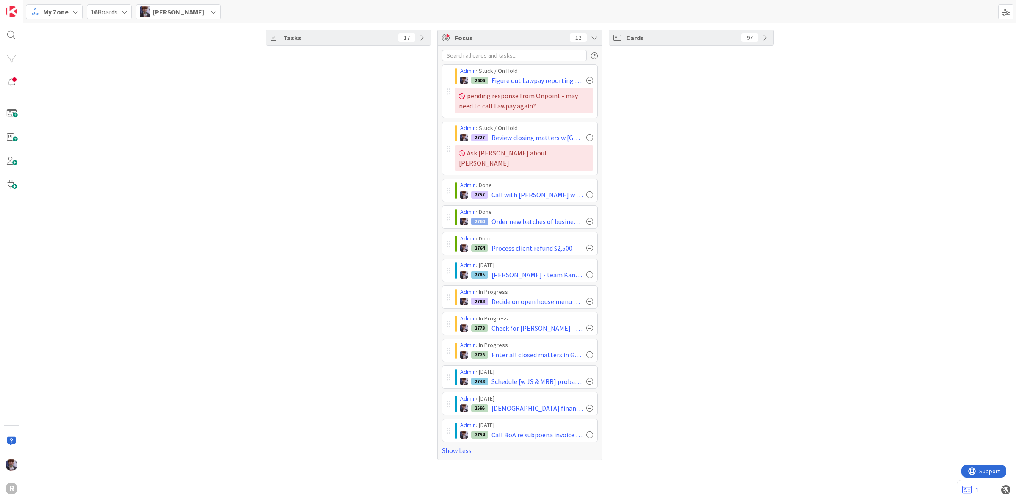
click at [174, 9] on span "[PERSON_NAME]" at bounding box center [178, 12] width 51 height 10
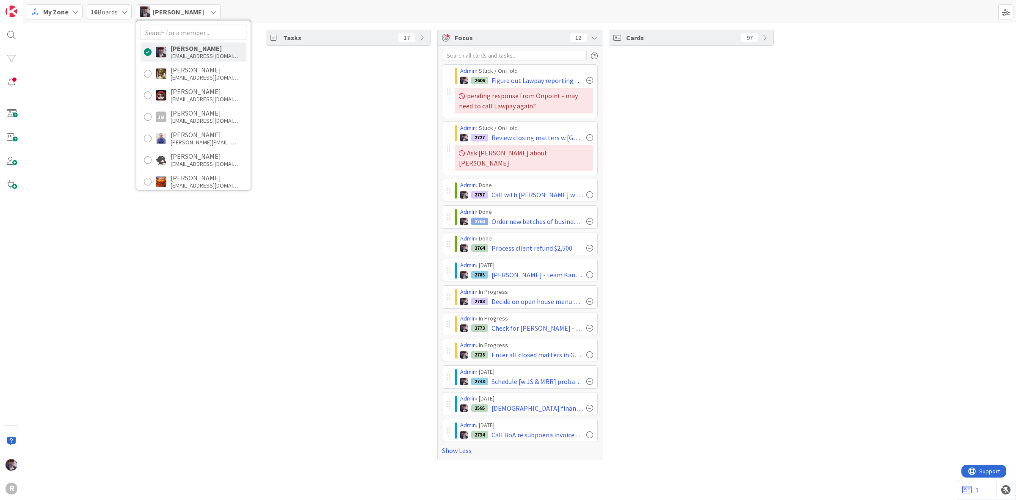
click at [69, 18] on div "My Zone" at bounding box center [54, 11] width 57 height 15
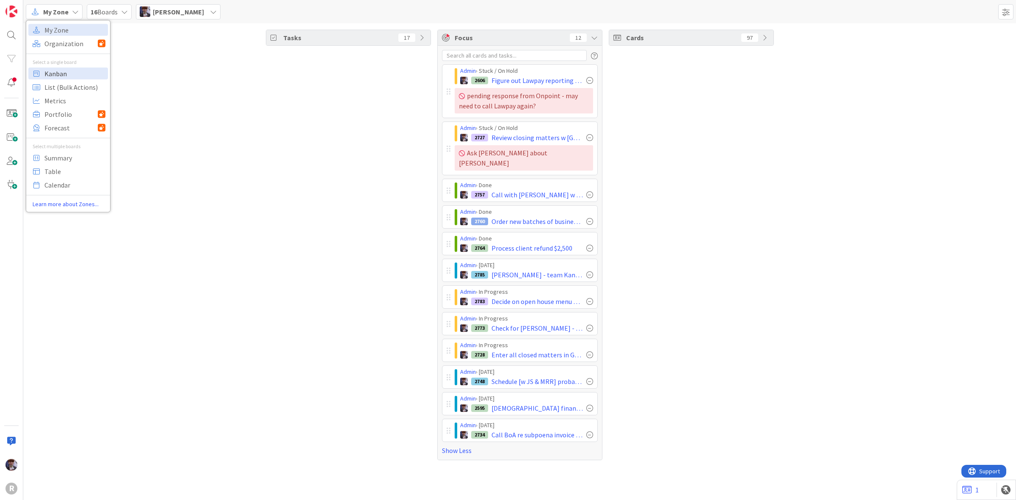
click at [71, 71] on span "Kanban" at bounding box center [74, 73] width 61 height 13
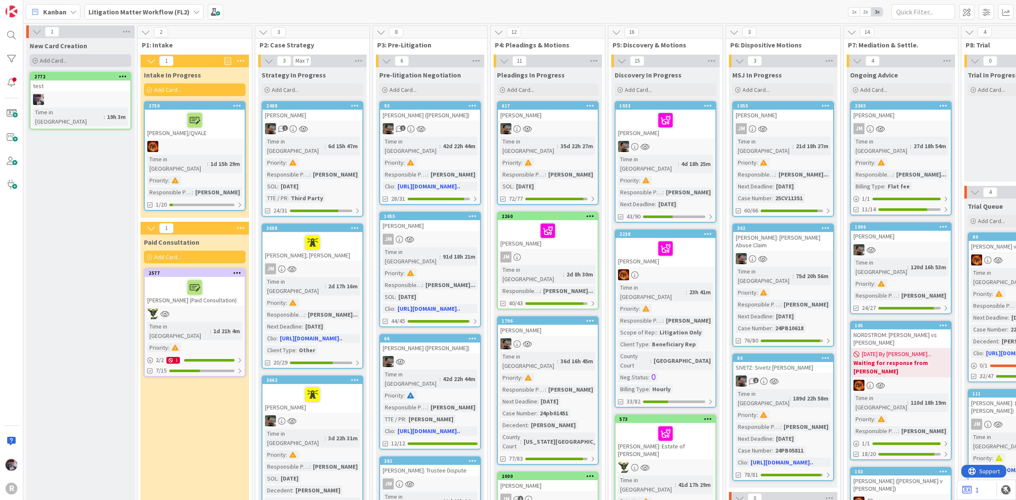
click at [68, 66] on div "Add Card..." at bounding box center [81, 60] width 102 height 13
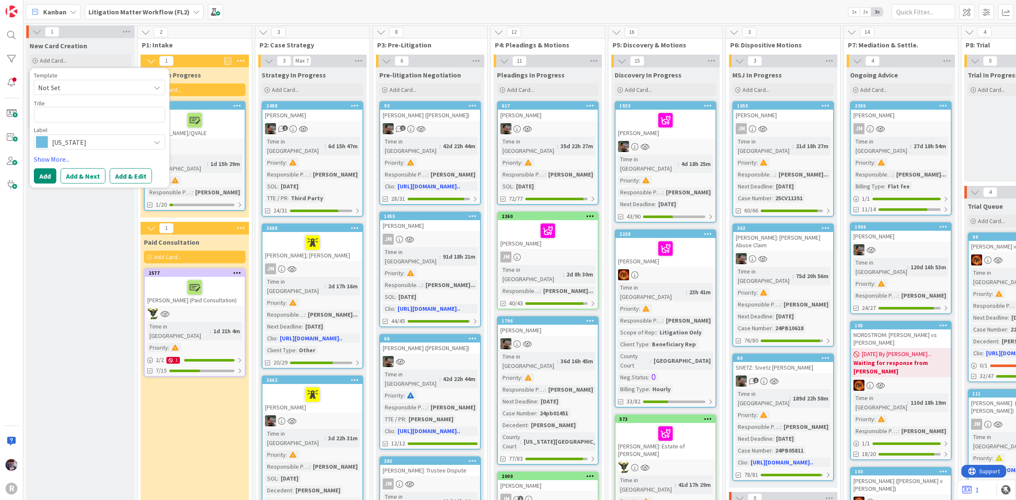
type textarea "x"
type textarea "G"
type textarea "x"
type textarea "GL"
type textarea "x"
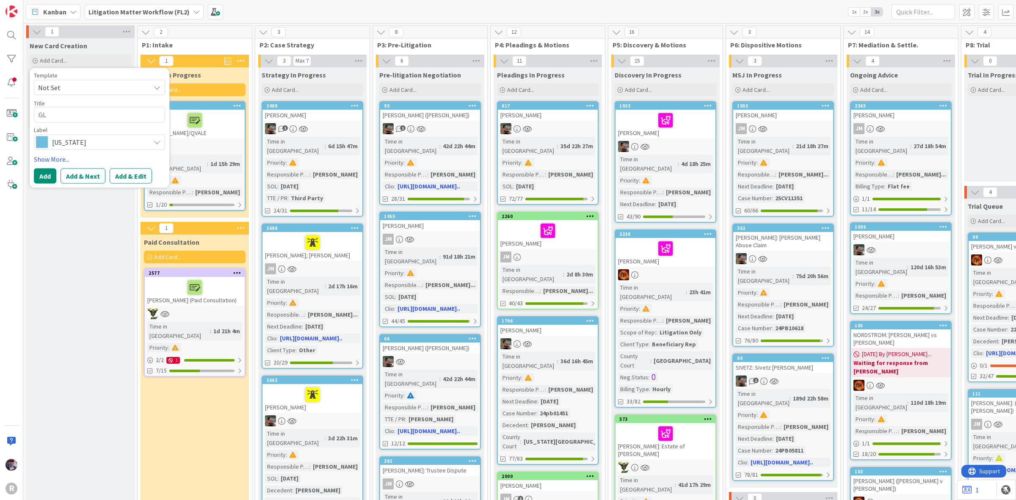
type textarea "GLE"
type textarea "x"
type textarea "GLEN"
type textarea "x"
type textarea "GLENN"
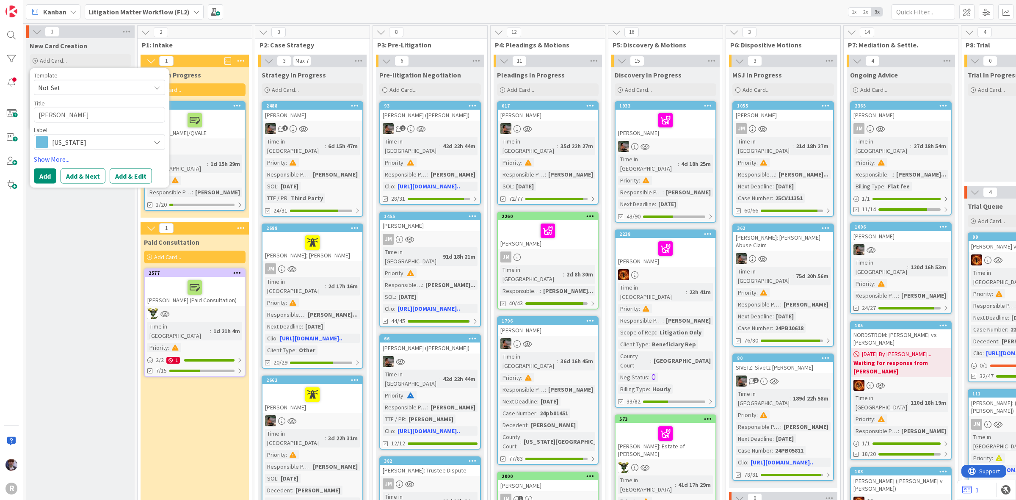
type textarea "x"
type textarea "GLENN,"
type textarea "x"
type textarea "GLENN,"
type textarea "x"
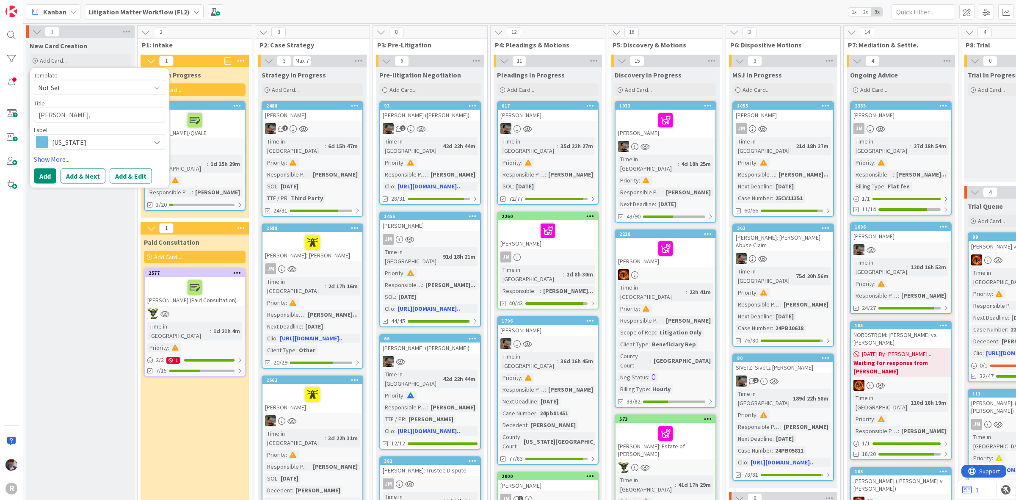
type textarea "GLENN, e"
type textarea "x"
type textarea "GLENN,"
type textarea "x"
type textarea "GLENN, E"
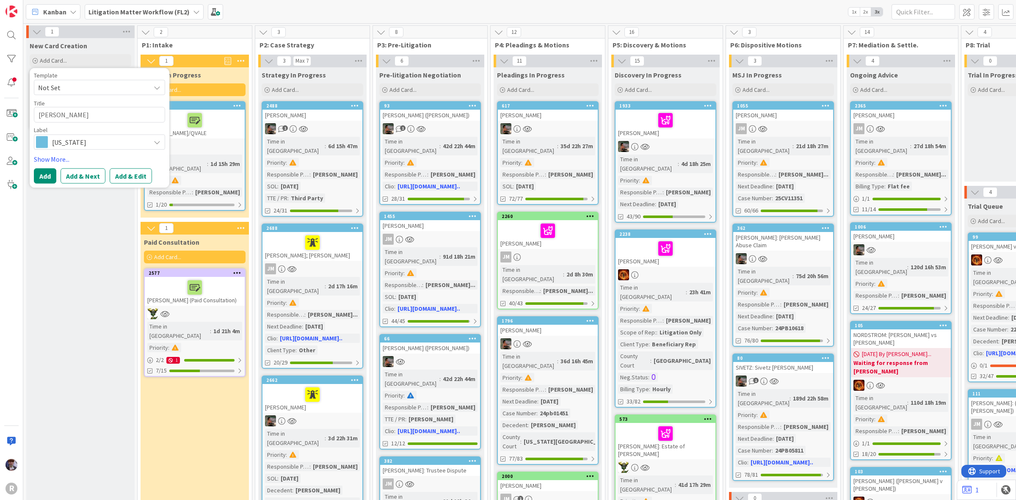
type textarea "x"
type textarea "GLENN, ER"
type textarea "x"
type textarea "GLENN, ERI"
type textarea "x"
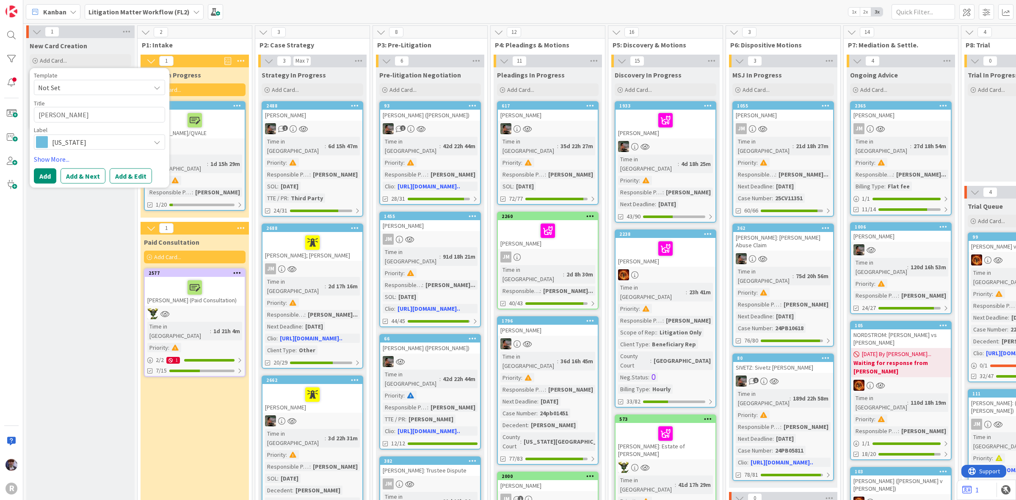
type textarea "GLENN, ERIC"
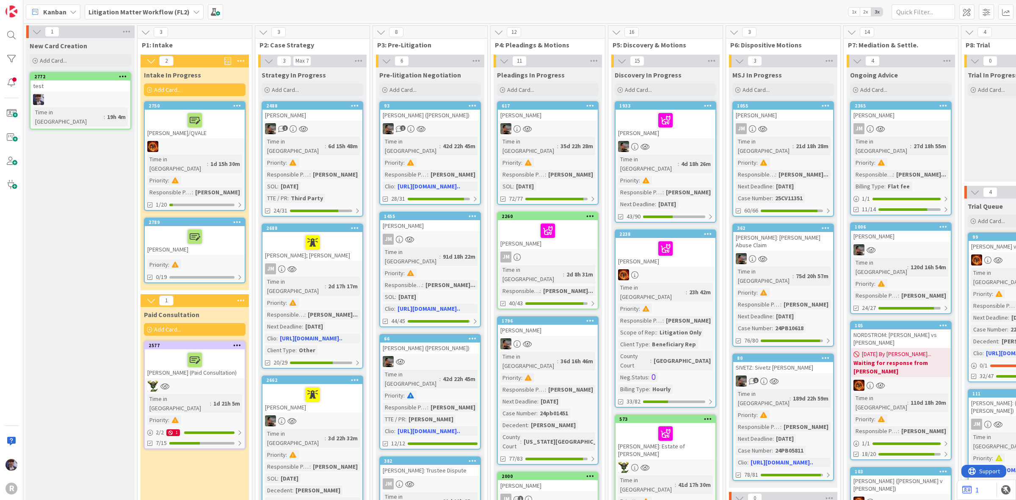
click at [208, 229] on div at bounding box center [194, 237] width 95 height 18
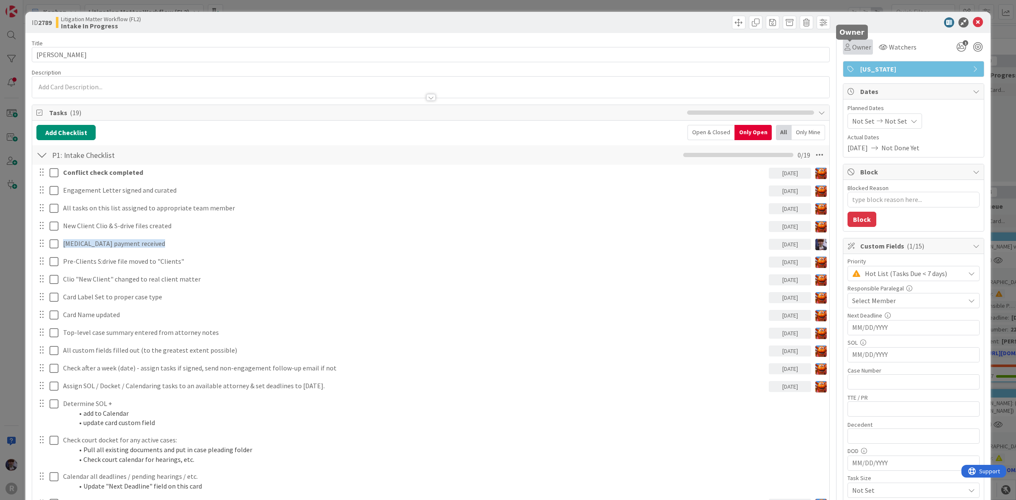
click at [862, 43] on span "Owner" at bounding box center [861, 47] width 19 height 10
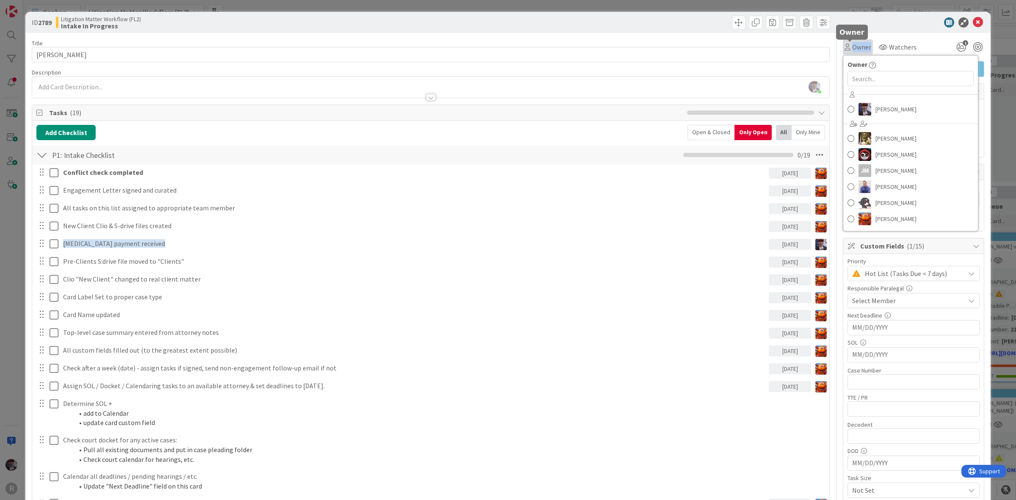
click at [862, 43] on span "Owner" at bounding box center [861, 47] width 19 height 10
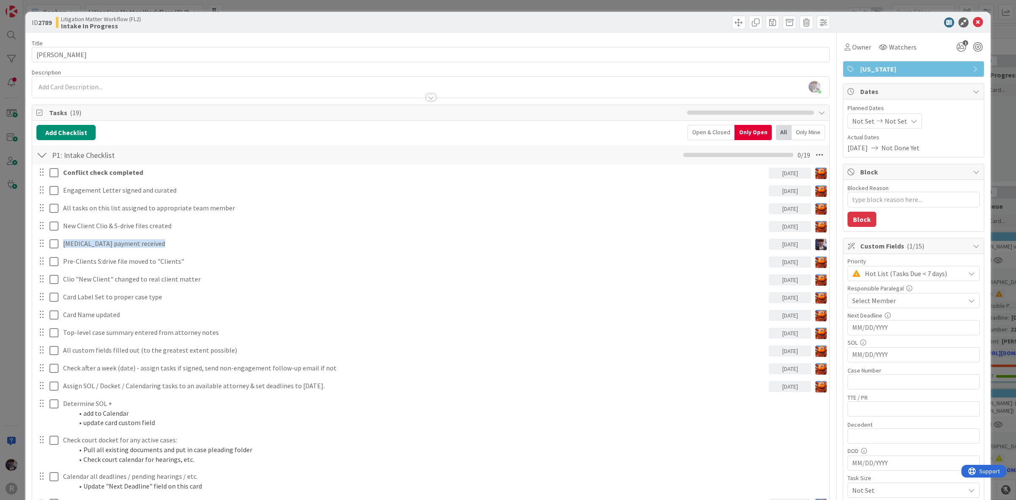
click at [878, 20] on div at bounding box center [909, 22] width 150 height 10
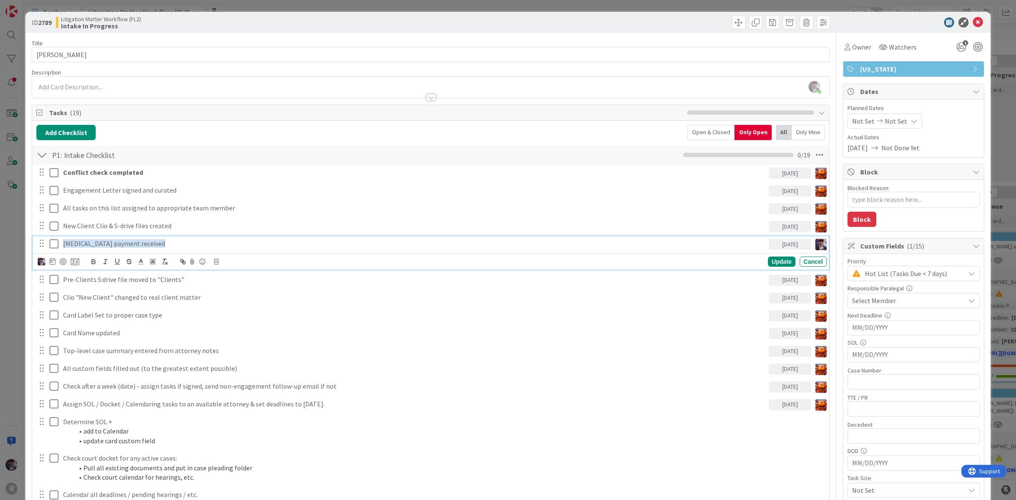
click at [131, 249] on p "Retainer payment received" at bounding box center [414, 244] width 702 height 10
click at [73, 262] on icon at bounding box center [75, 262] width 8 height 8
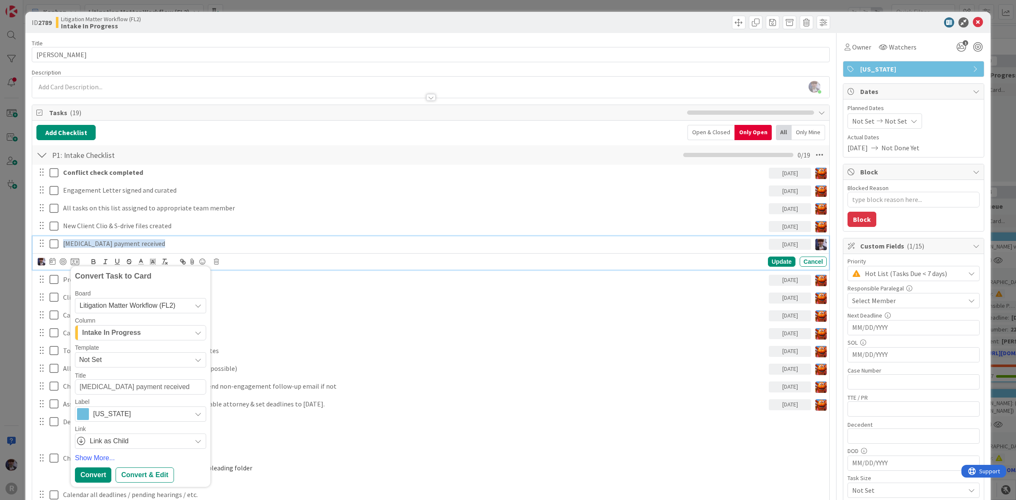
click at [125, 329] on span "Intake In Progress" at bounding box center [111, 332] width 59 height 11
click at [116, 370] on div "Board Litigation Matter Workflow (FL2) Column Intake In Progress New Card Creat…" at bounding box center [140, 369] width 131 height 159
click at [116, 304] on span "Litigation Matter Workflow (FL2)" at bounding box center [128, 305] width 96 height 7
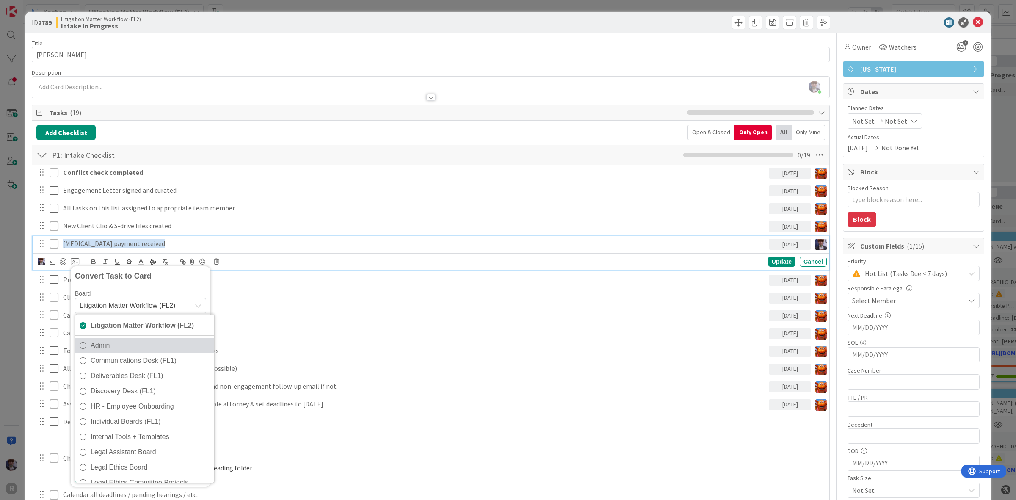
click at [113, 342] on span "Admin" at bounding box center [150, 345] width 119 height 13
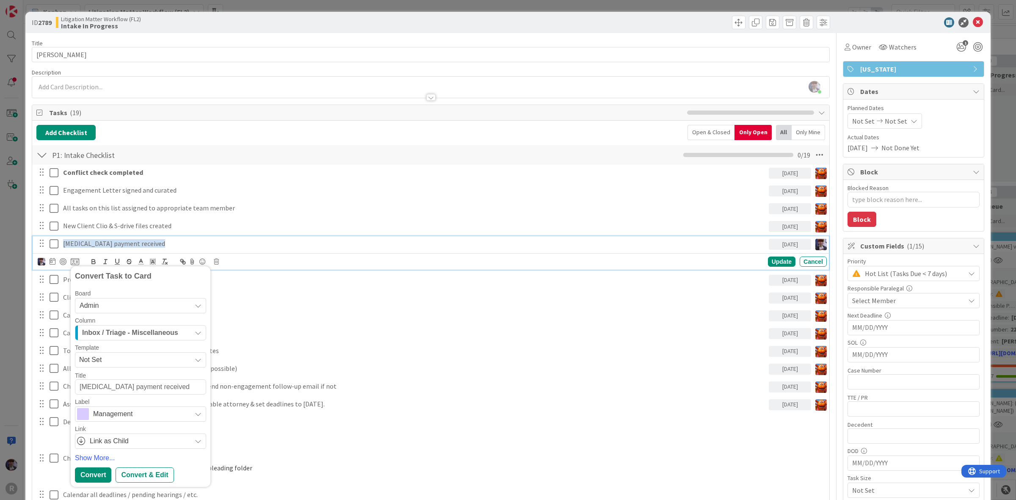
click at [115, 337] on span "Inbox / Triage - Miscellaneous" at bounding box center [130, 332] width 96 height 11
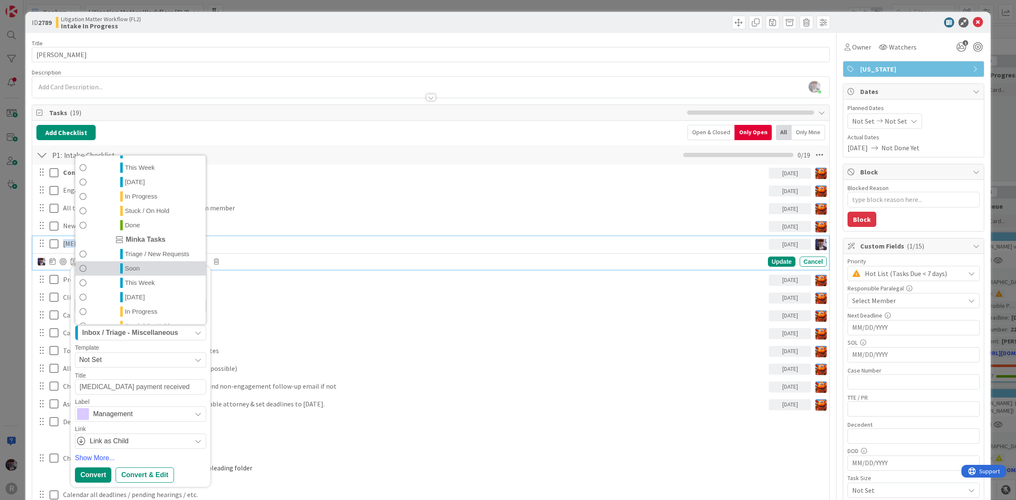
scroll to position [183, 0]
click at [144, 271] on link "Today" at bounding box center [140, 270] width 130 height 14
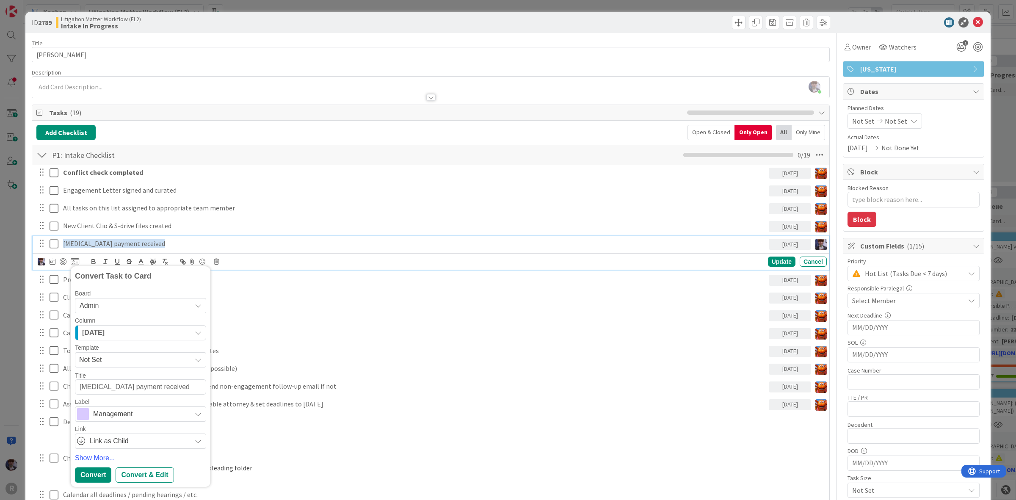
click at [127, 421] on div "Management" at bounding box center [140, 413] width 131 height 15
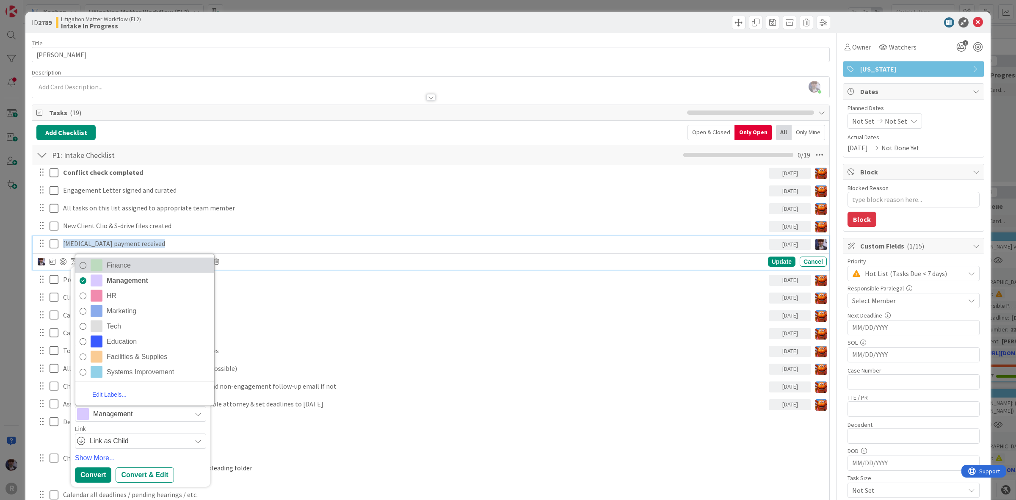
click at [145, 267] on span "Finance" at bounding box center [158, 265] width 103 height 13
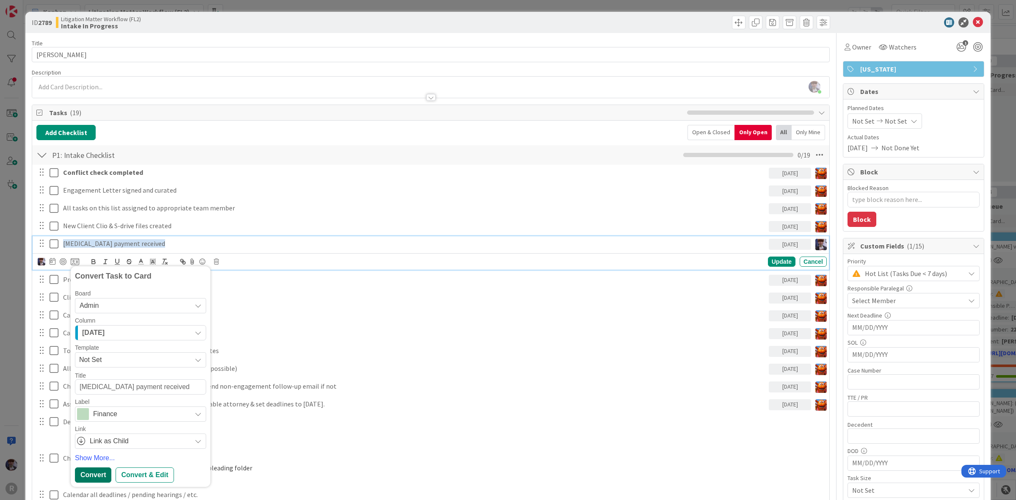
click at [91, 474] on div "Convert" at bounding box center [93, 474] width 36 height 15
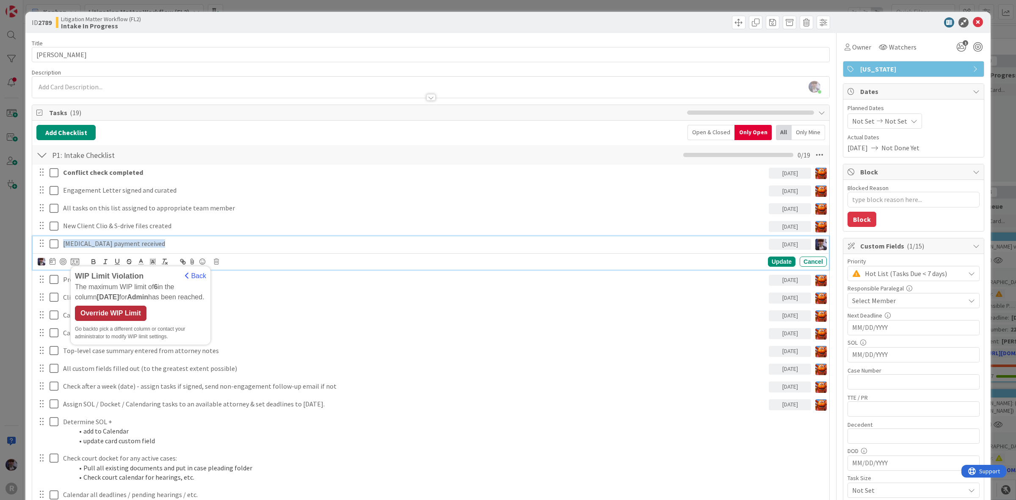
click at [114, 306] on div "Override WIP Limit" at bounding box center [111, 313] width 72 height 15
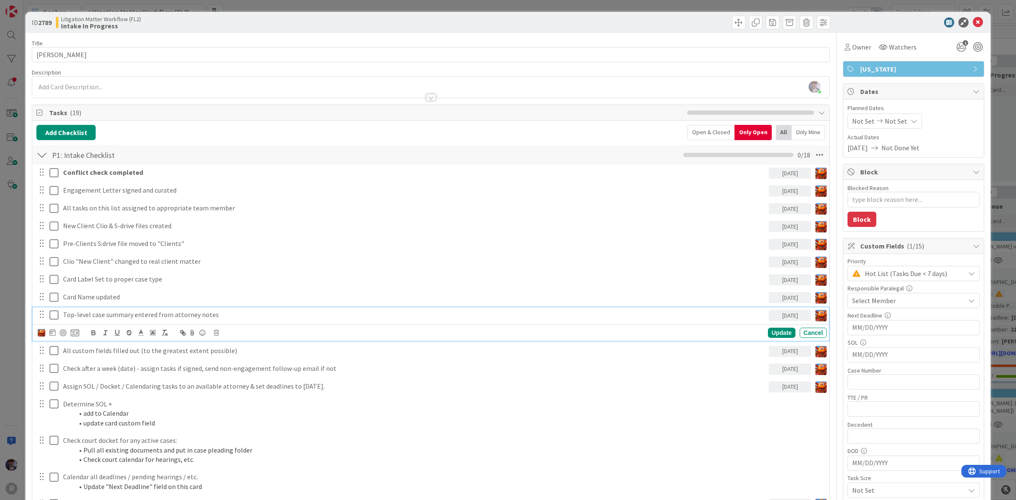
click at [114, 312] on p "Top-level case summary entered from attorney notes" at bounding box center [414, 315] width 702 height 10
click at [30, 360] on div "ID 2789 Litigation Matter Workflow (FL2) Intake In Progress Title 11 / 128 GLEN…" at bounding box center [507, 476] width 965 height 928
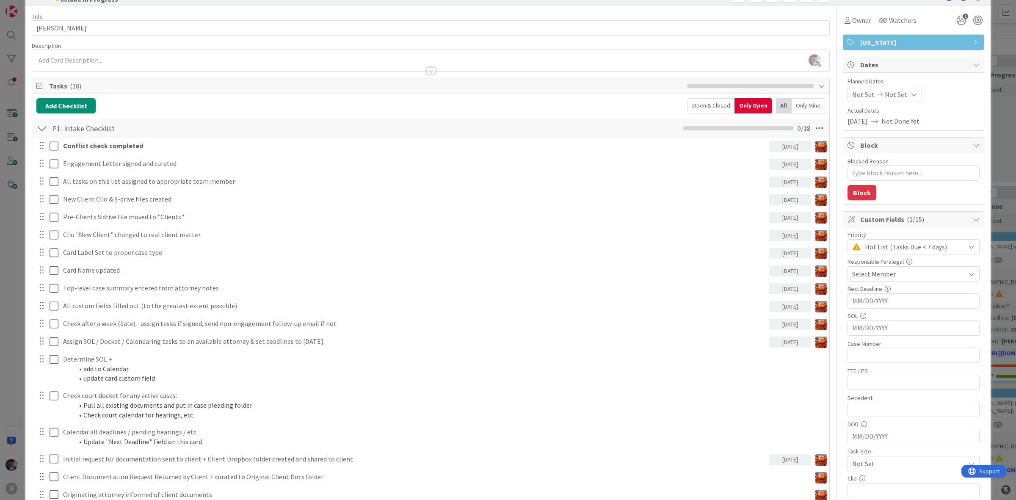
scroll to position [0, 0]
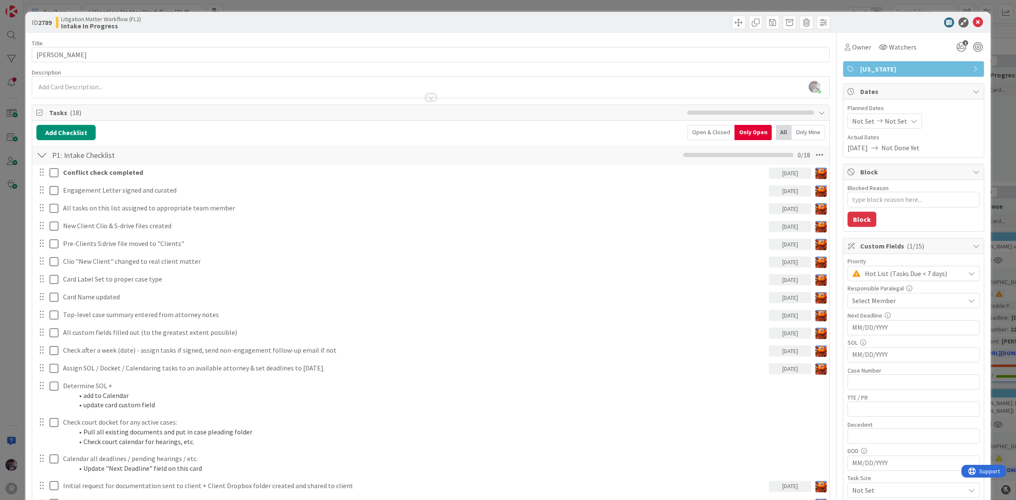
click at [699, 140] on div "Open & Closed" at bounding box center [711, 132] width 47 height 15
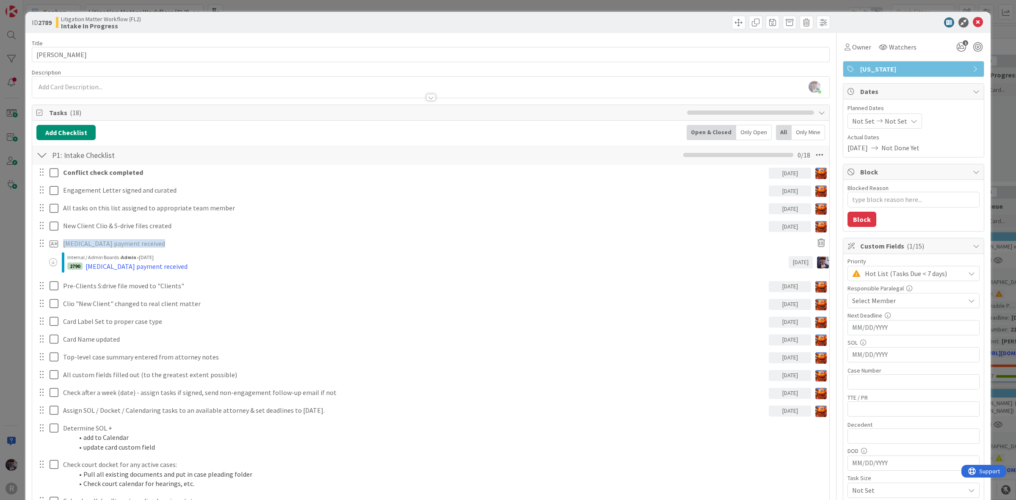
click at [10, 290] on div "ID 2789 Litigation Matter Workflow (FL2) Intake In Progress Title 11 / 128 GLEN…" at bounding box center [508, 250] width 1016 height 500
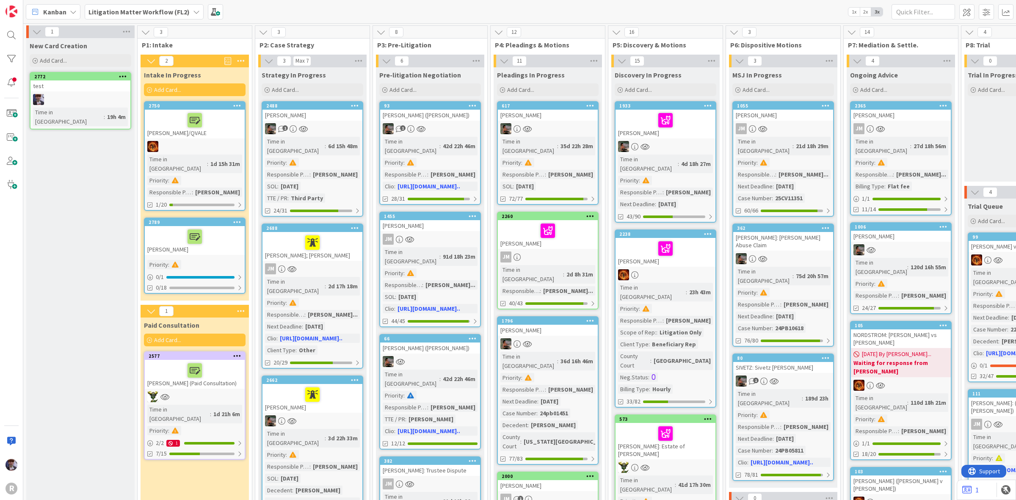
click at [193, 6] on div "Litigation Matter Workflow (FL2)" at bounding box center [144, 11] width 119 height 15
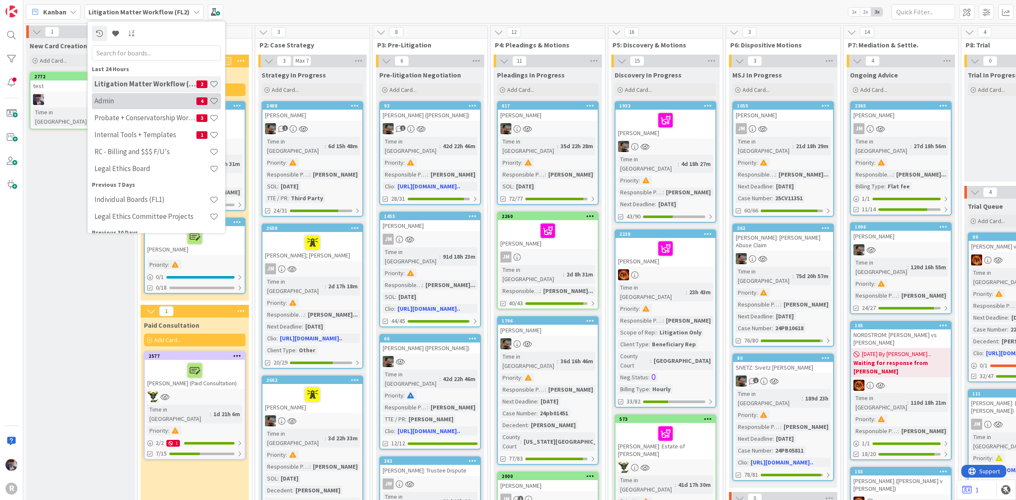
click at [151, 97] on h4 "Admin" at bounding box center [145, 101] width 102 height 8
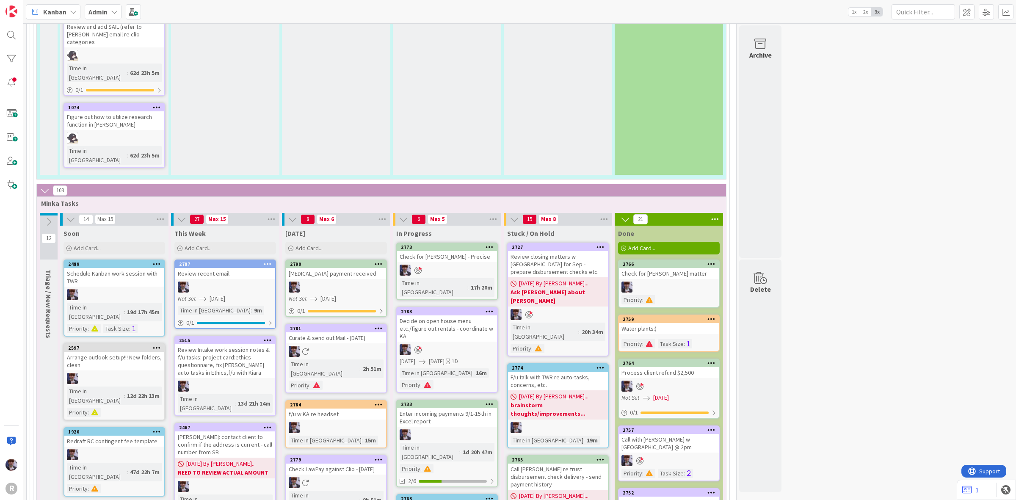
scroll to position [1376, 0]
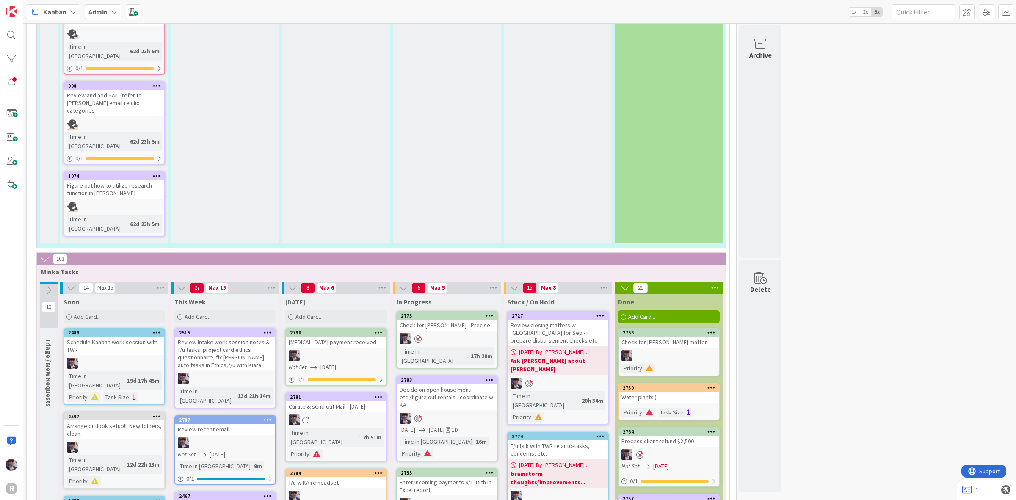
click at [352, 337] on div "Retainer payment received" at bounding box center [336, 342] width 100 height 11
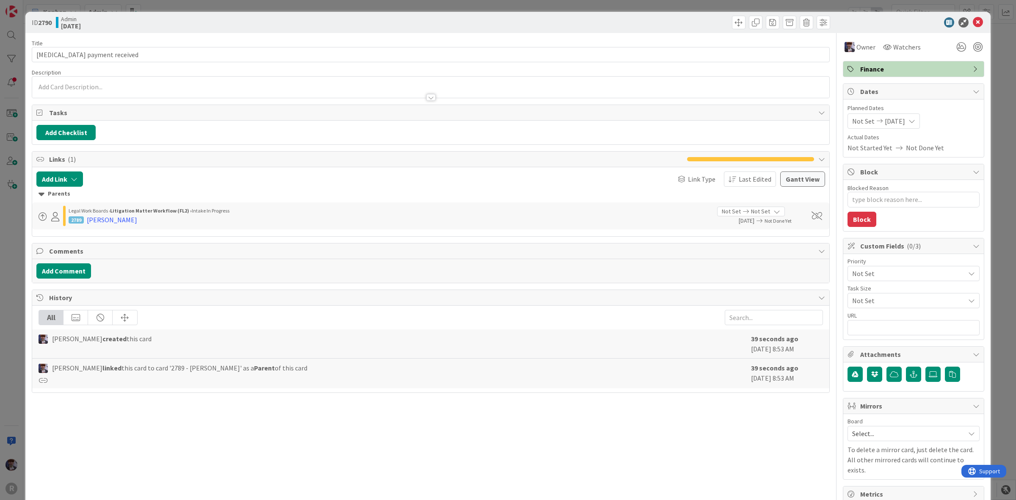
type textarea "x"
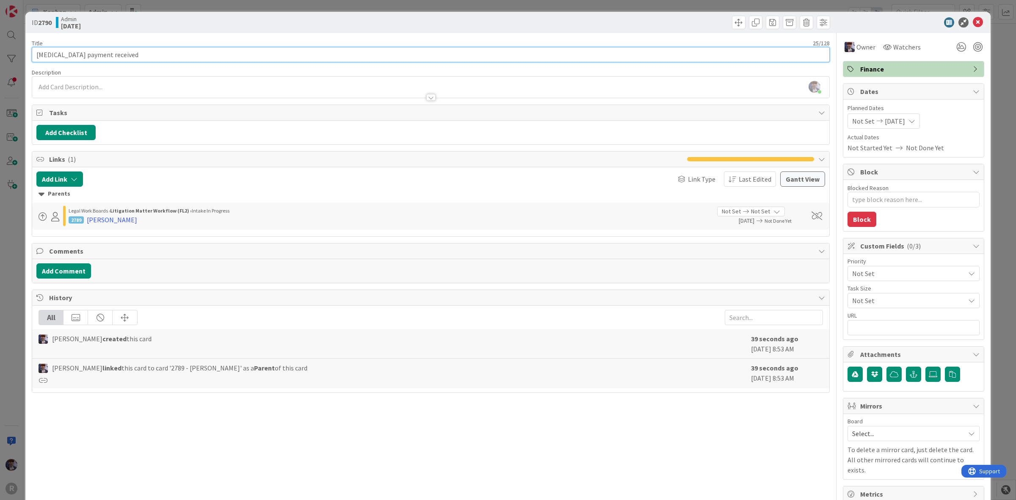
click at [37, 52] on input "Retainer payment received" at bounding box center [431, 54] width 798 height 15
type input "gLENN: Retainer payment received"
type textarea "x"
drag, startPoint x: 56, startPoint y: 54, endPoint x: -44, endPoint y: 68, distance: 100.9
click at [0, 68] on html "R Kanban Admin 1x 2x 3x 214 Admin Projects + Tasks 33 Projects / Recurring Task…" at bounding box center [508, 250] width 1016 height 500
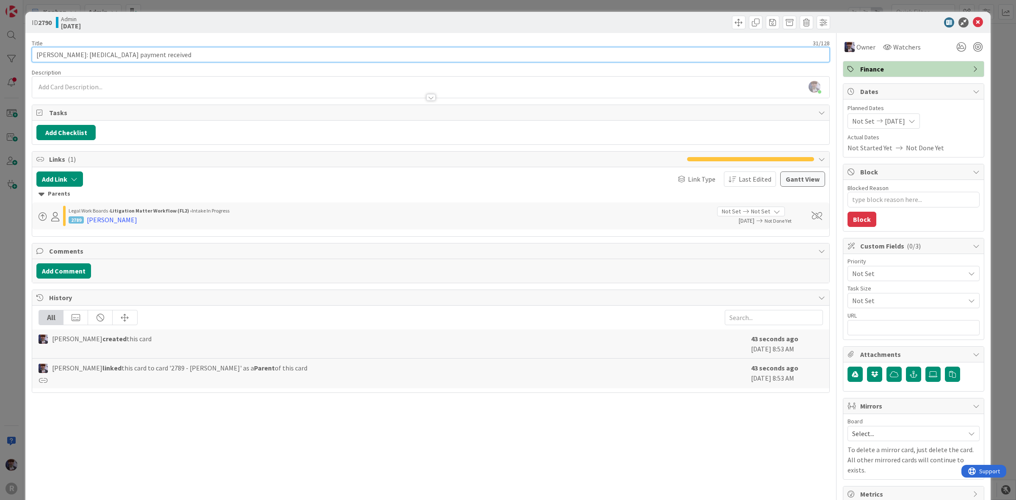
type input "Glenn: Retainer payment received"
type textarea "x"
type input "Glenn: Retainer payment received"
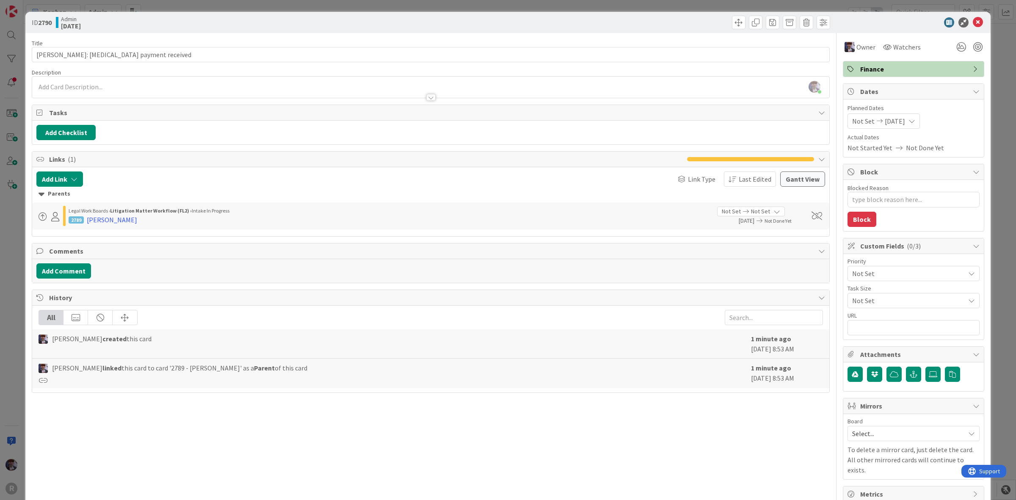
click at [18, 259] on div "ID 2790 Admin Today Title 32 / 128 Glenn: Retainer payment received Description…" at bounding box center [508, 250] width 1016 height 500
click at [973, 43] on div at bounding box center [977, 46] width 9 height 9
type textarea "x"
click at [1008, 149] on div "ID 2790 Admin Today Title 32 / 128 Glenn: Retainer payment received Description…" at bounding box center [508, 250] width 1016 height 500
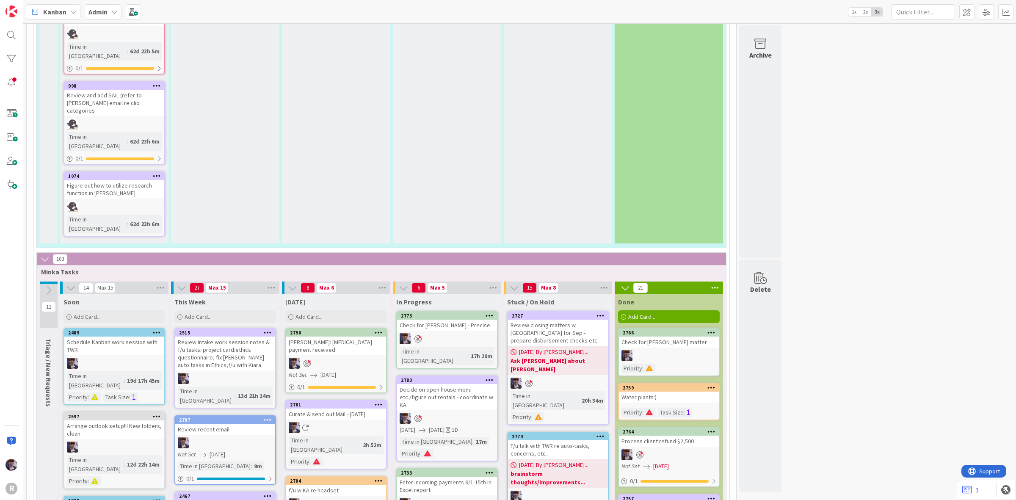
click at [109, 14] on div "Admin" at bounding box center [103, 11] width 37 height 15
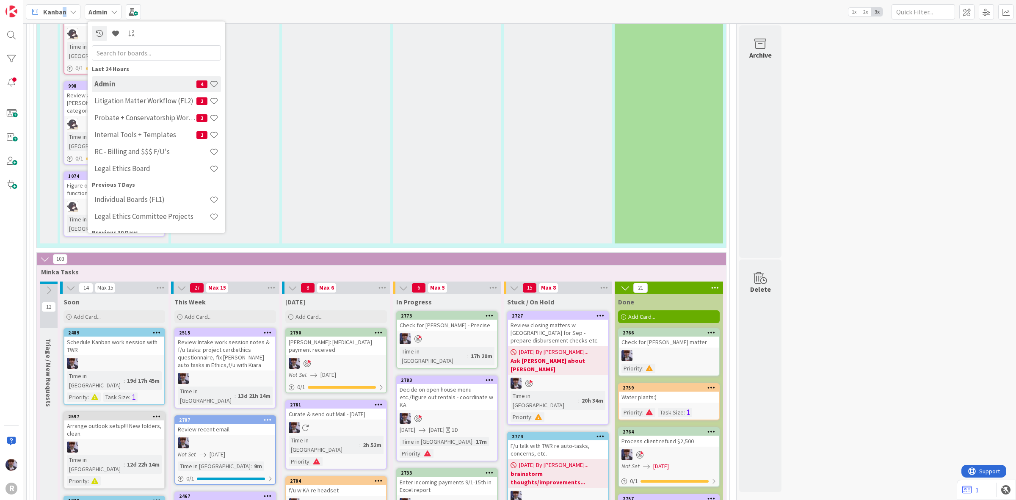
click at [64, 11] on div "Kanban" at bounding box center [53, 11] width 55 height 15
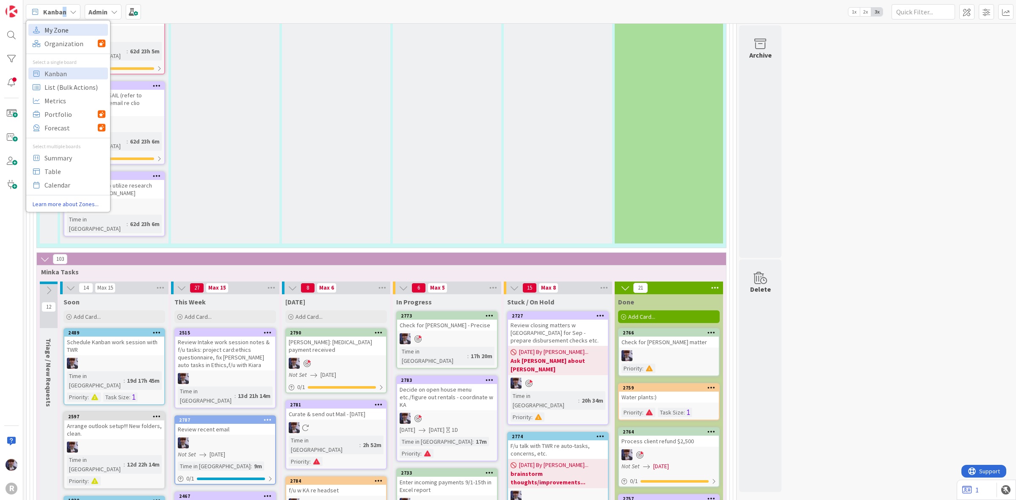
click at [64, 25] on span "My Zone" at bounding box center [74, 29] width 61 height 13
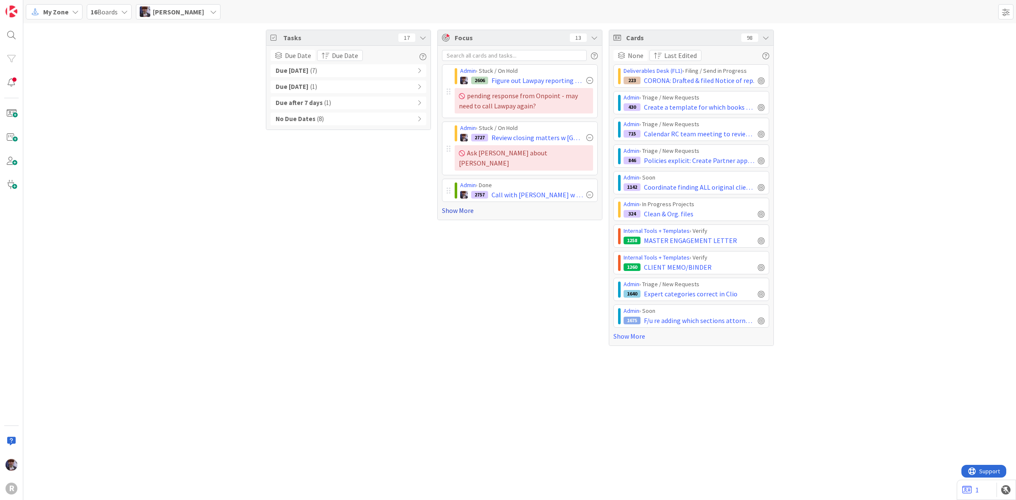
click at [453, 205] on link "Show More" at bounding box center [520, 210] width 156 height 10
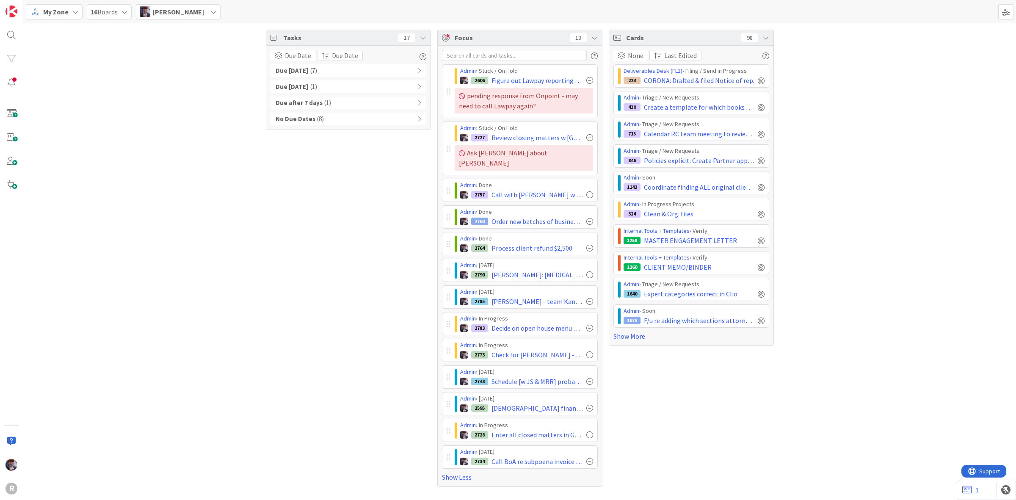
click at [768, 37] on icon at bounding box center [765, 37] width 7 height 7
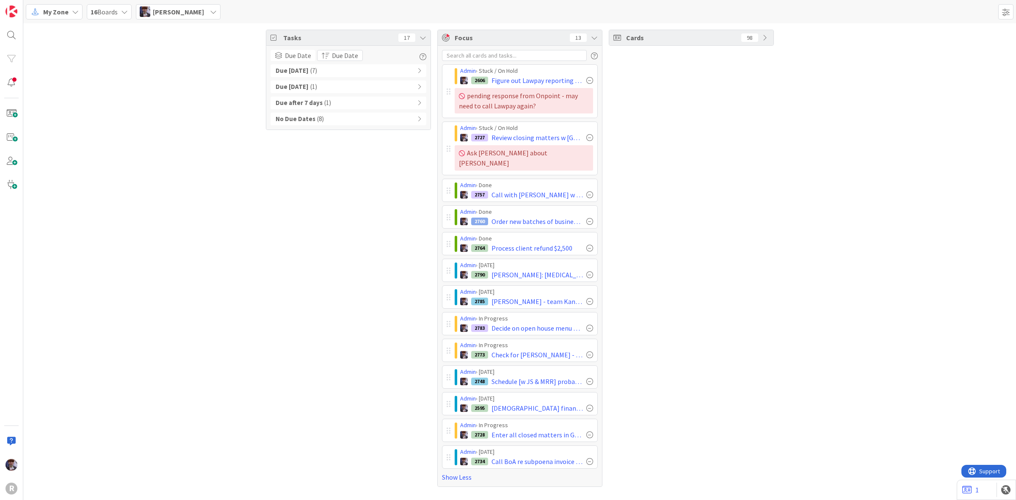
click at [665, 206] on div "Cards 98" at bounding box center [691, 258] width 165 height 457
click at [229, 163] on div "Tasks 17 Due Date Due Date Due Today ( 7 ) Due within 7 days ( 1 ) Due after 7 …" at bounding box center [519, 258] width 993 height 470
click at [388, 229] on div "Tasks 17 Due Date Due Date Due Today ( 7 ) Due within 7 days ( 1 ) Due after 7 …" at bounding box center [348, 258] width 165 height 457
